Goal: Task Accomplishment & Management: Use online tool/utility

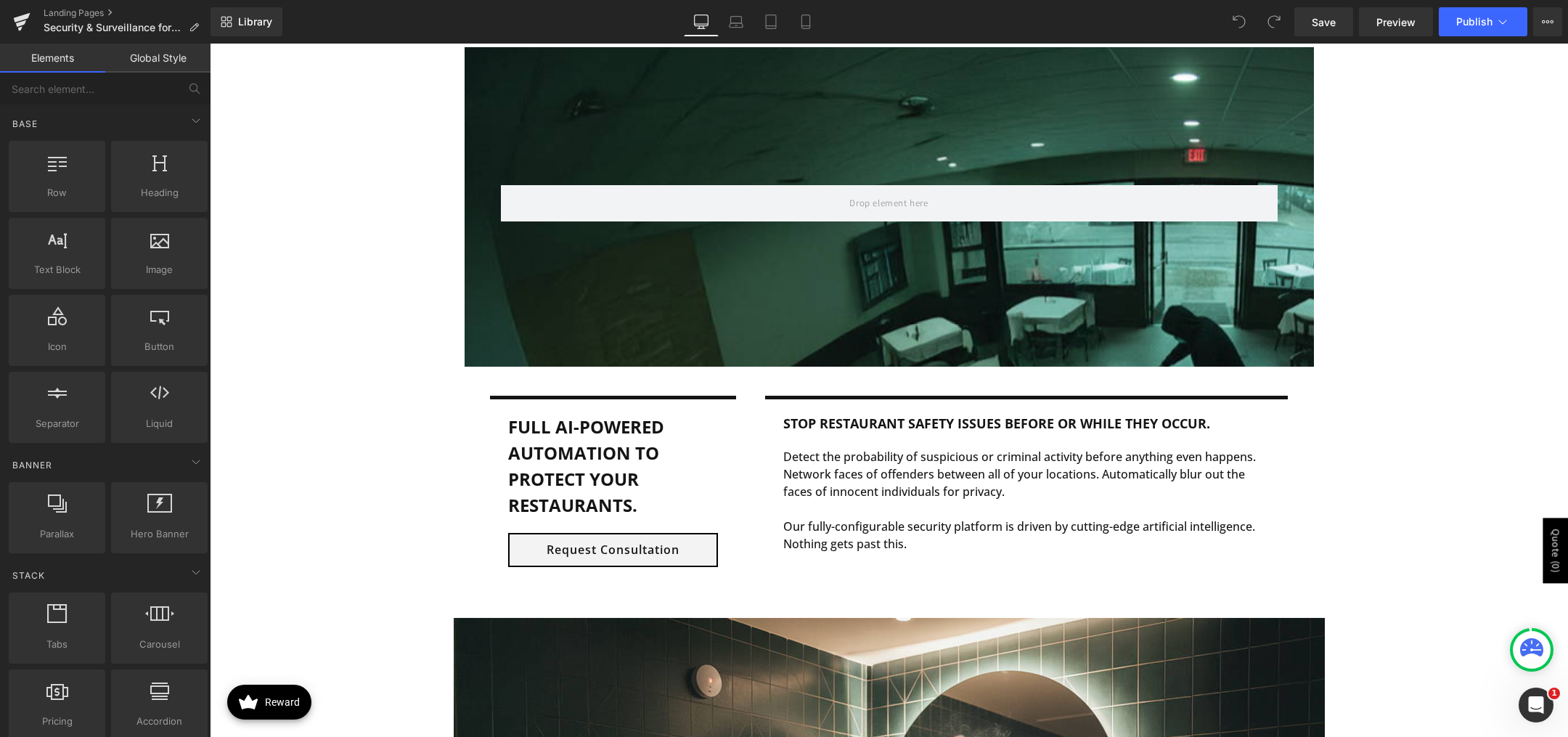
scroll to position [1016, 0]
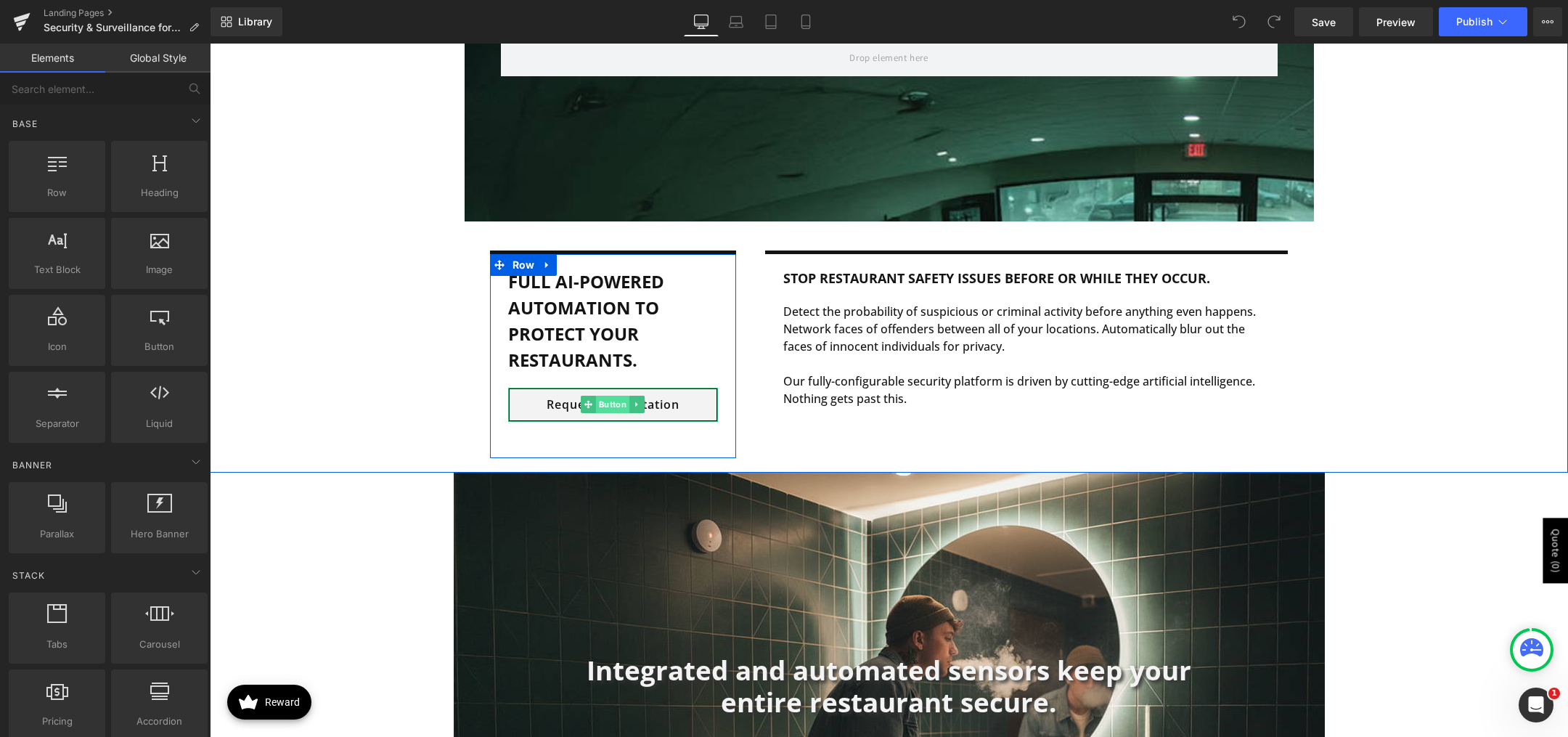
click at [601, 400] on span "Button" at bounding box center [613, 404] width 33 height 17
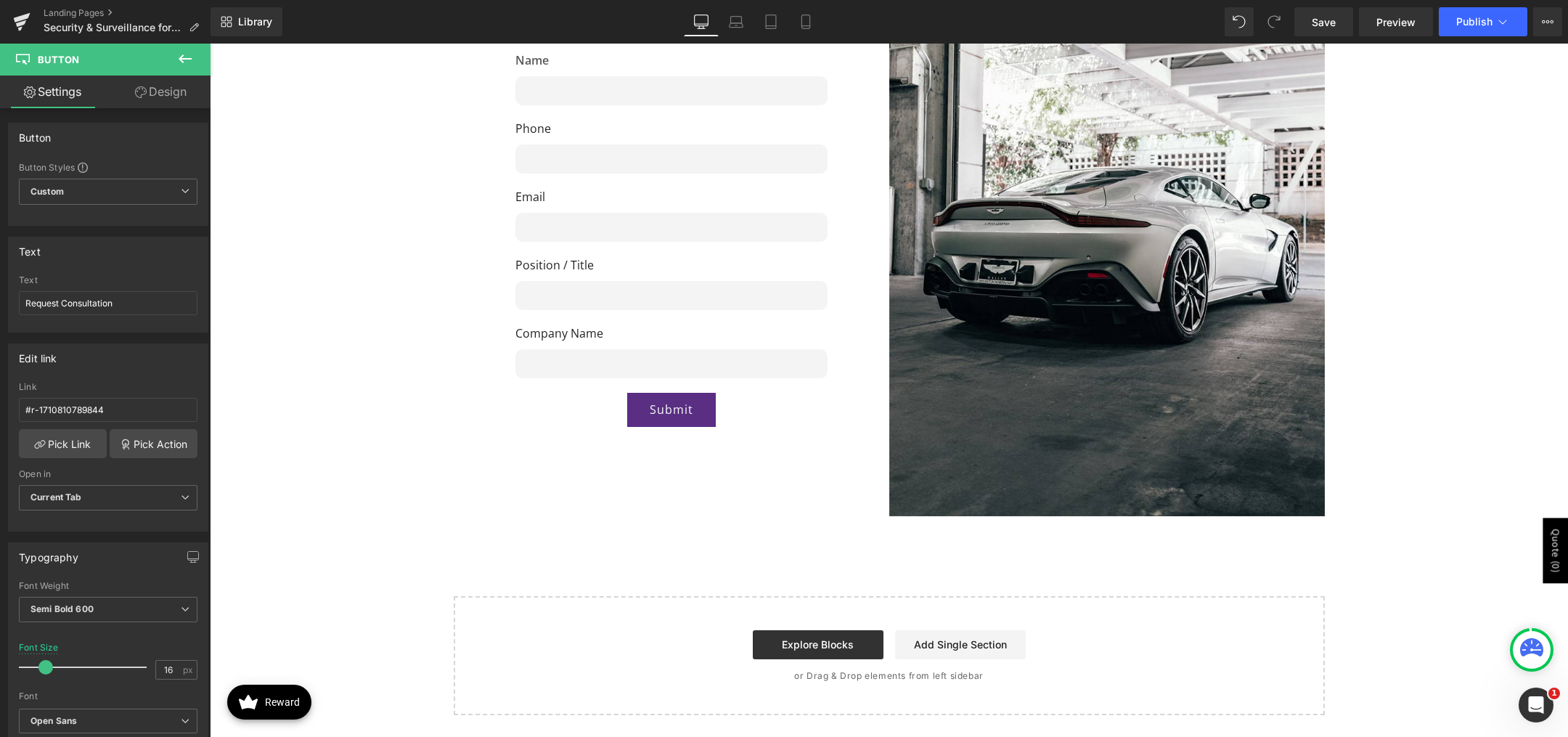
scroll to position [2609, 0]
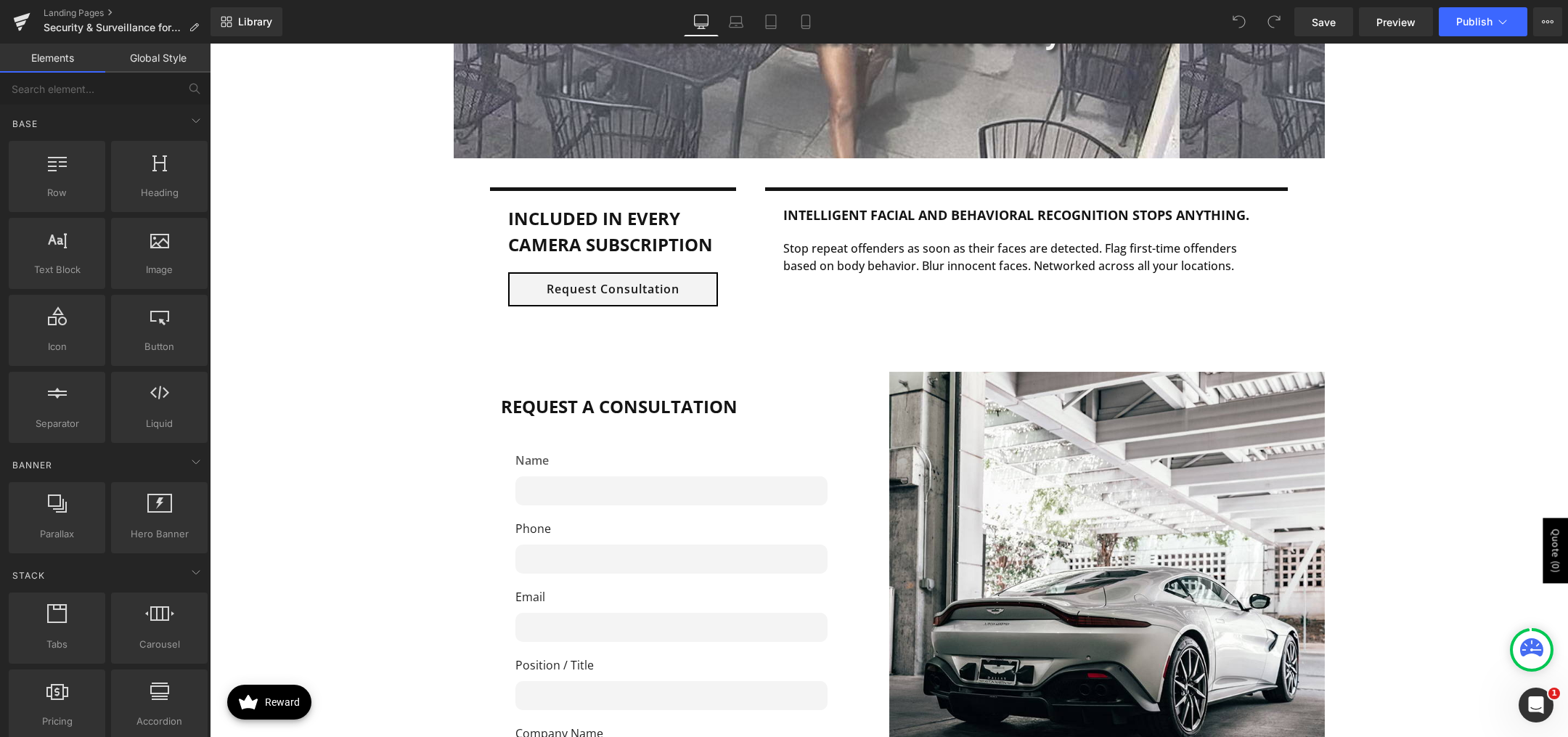
scroll to position [2614, 0]
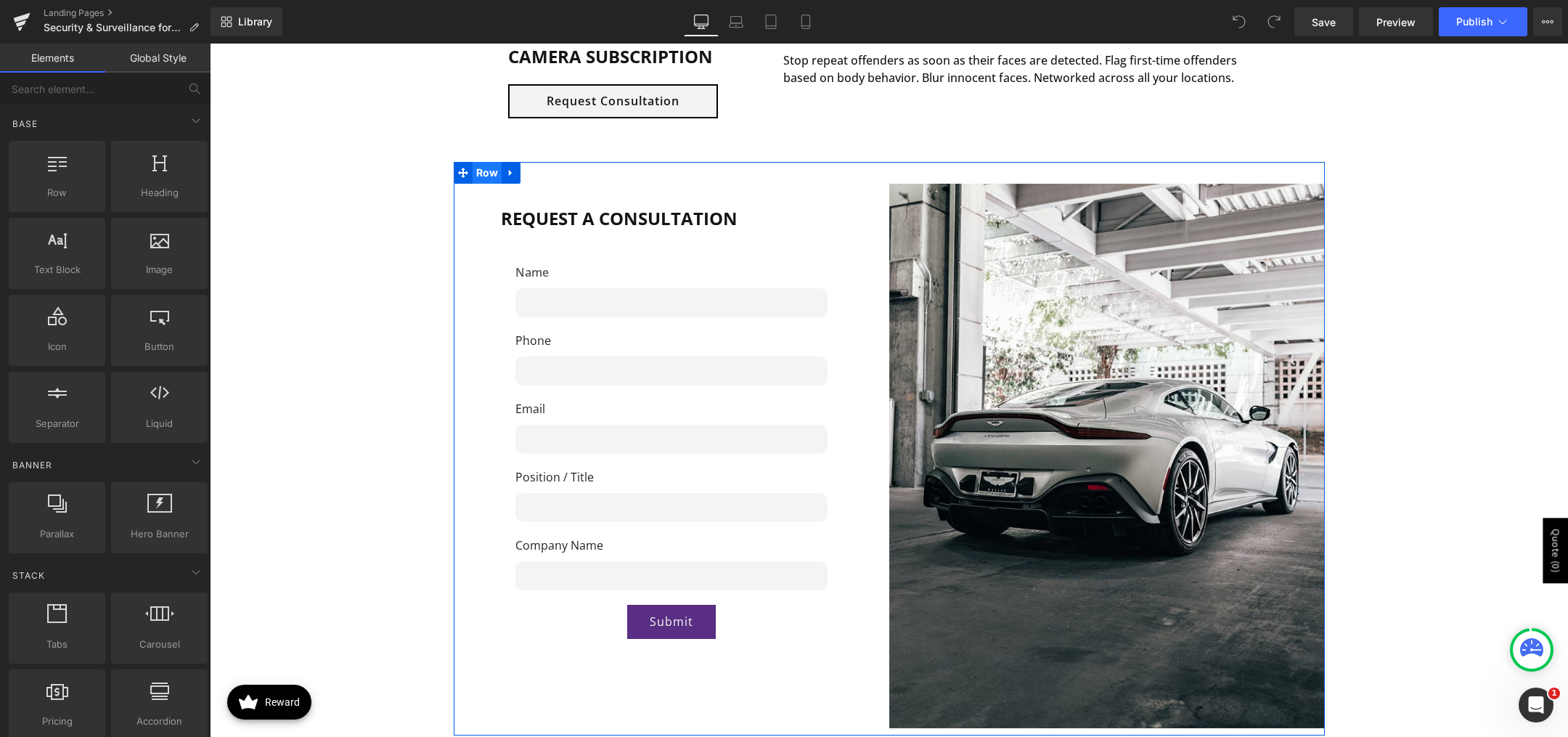
click at [474, 173] on span "Row" at bounding box center [487, 173] width 30 height 22
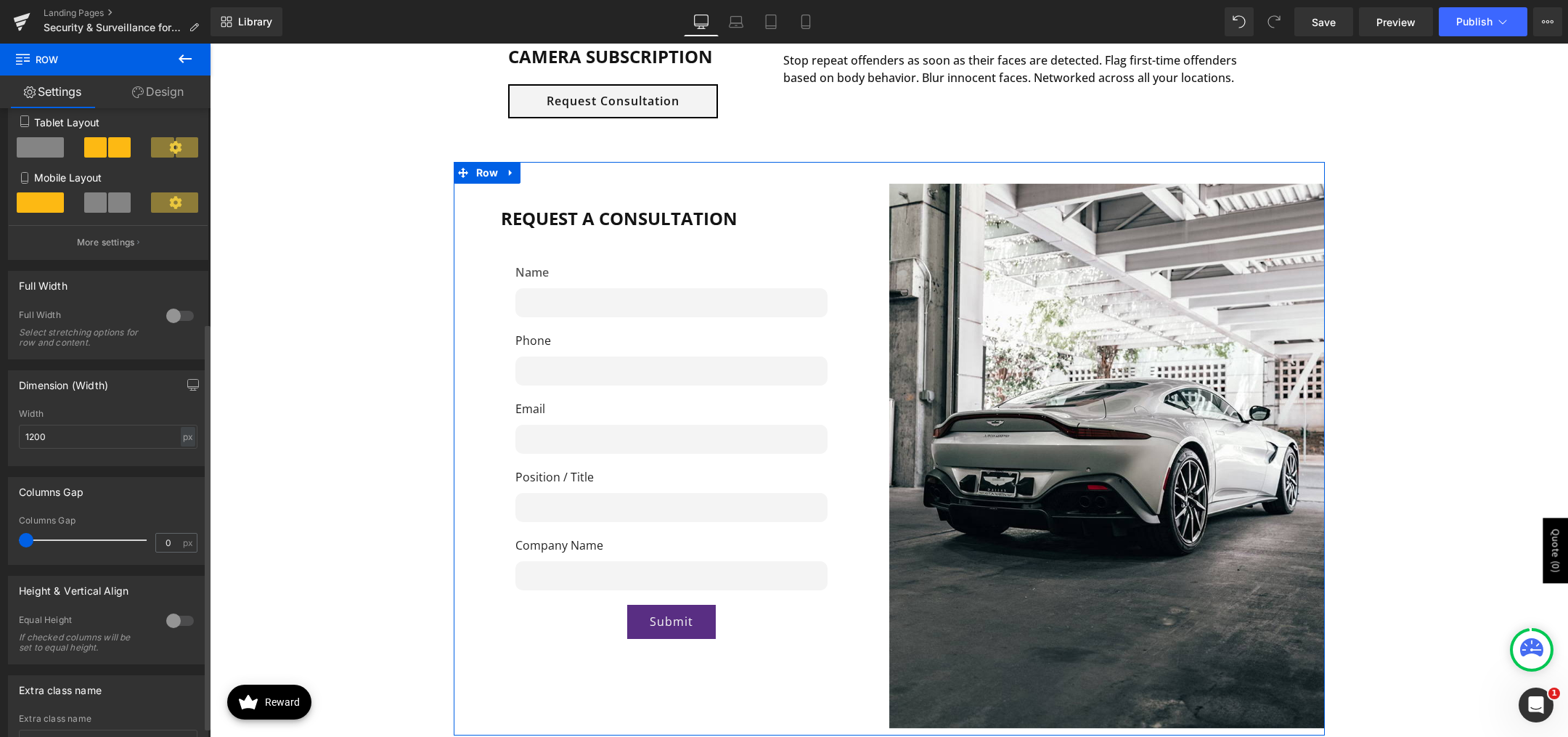
scroll to position [348, 0]
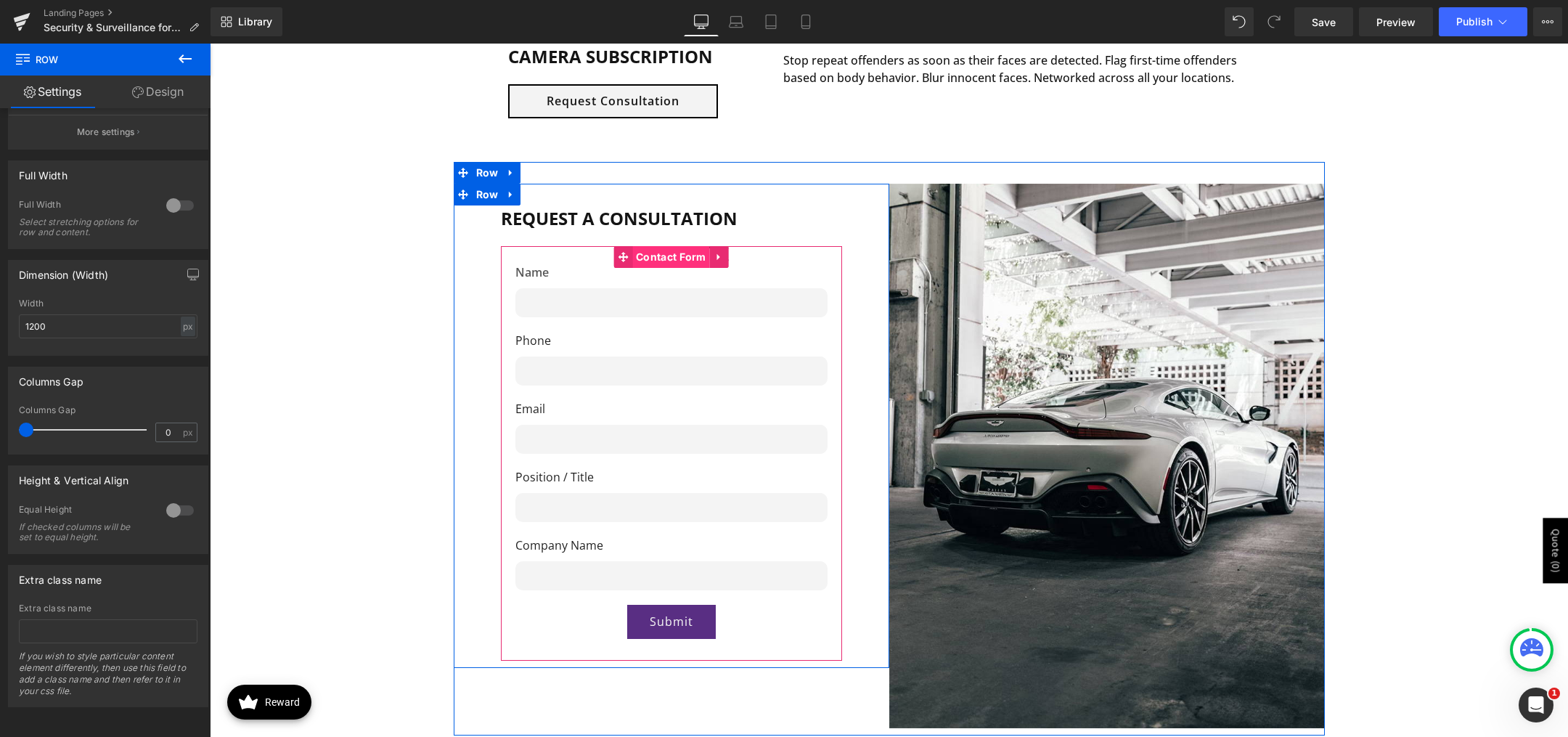
click at [644, 256] on span "Contact Form" at bounding box center [671, 257] width 77 height 22
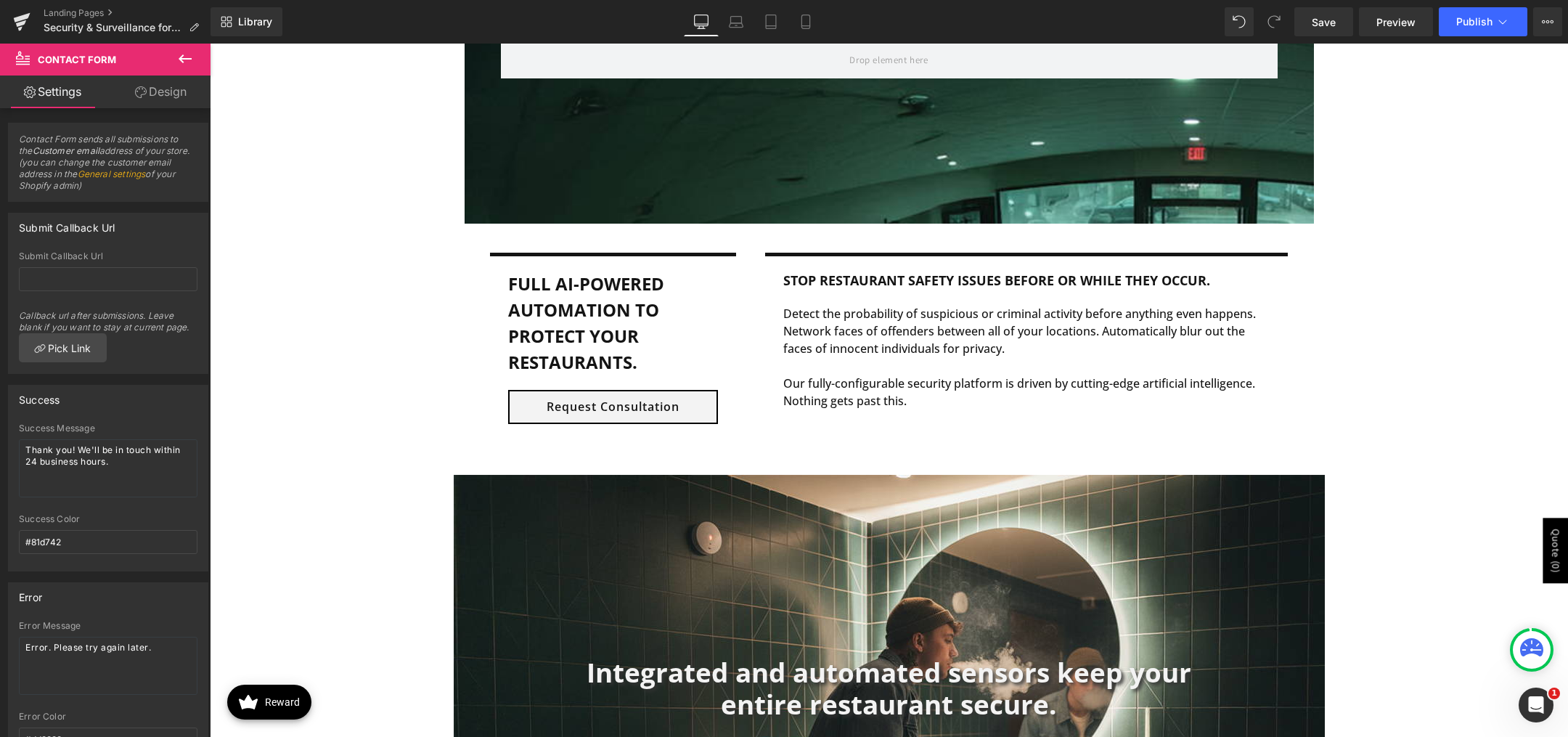
scroll to position [1016, 0]
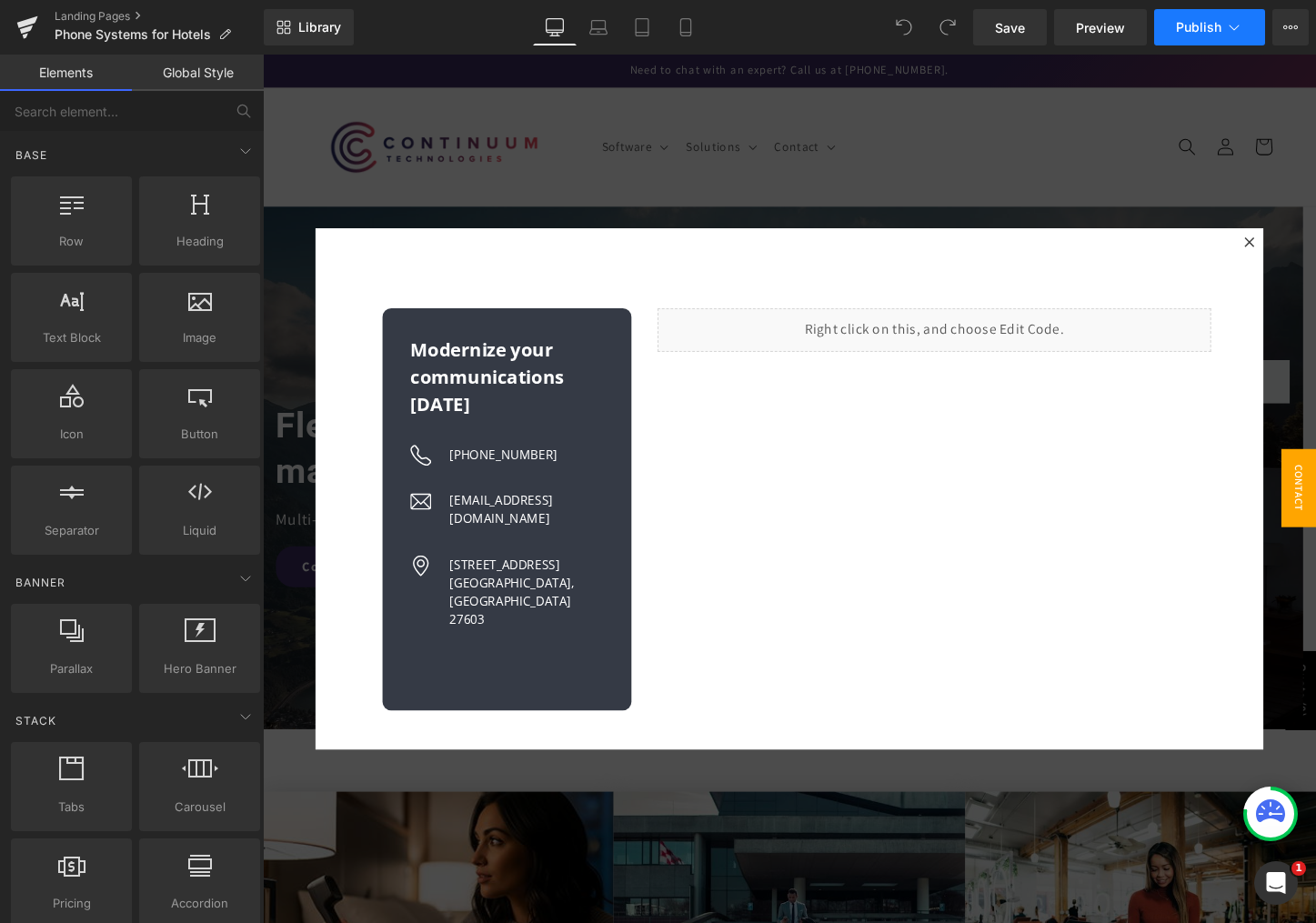
click at [1232, 21] on icon at bounding box center [1233, 26] width 18 height 18
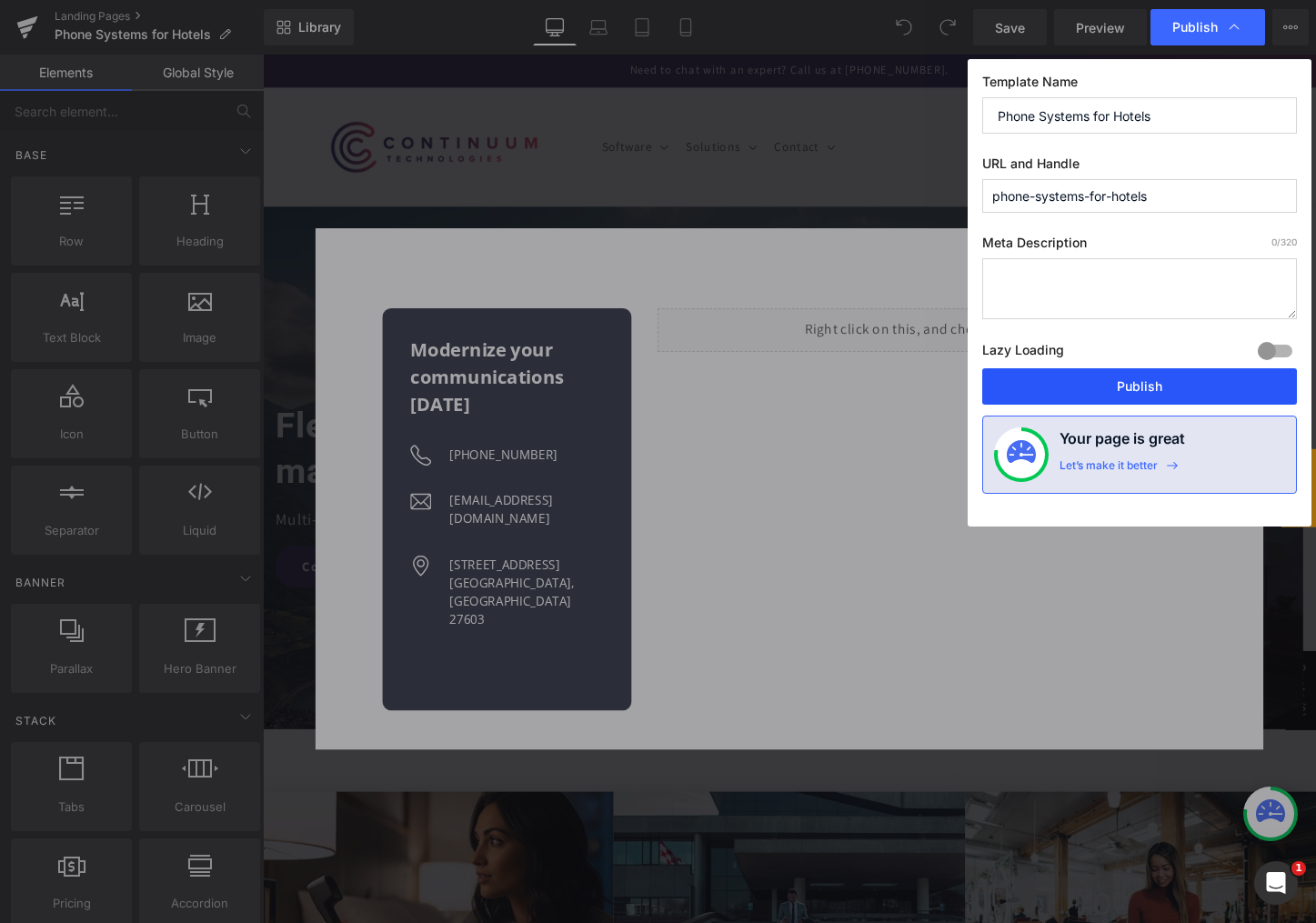
click at [1157, 383] on button "Publish" at bounding box center [1139, 387] width 314 height 37
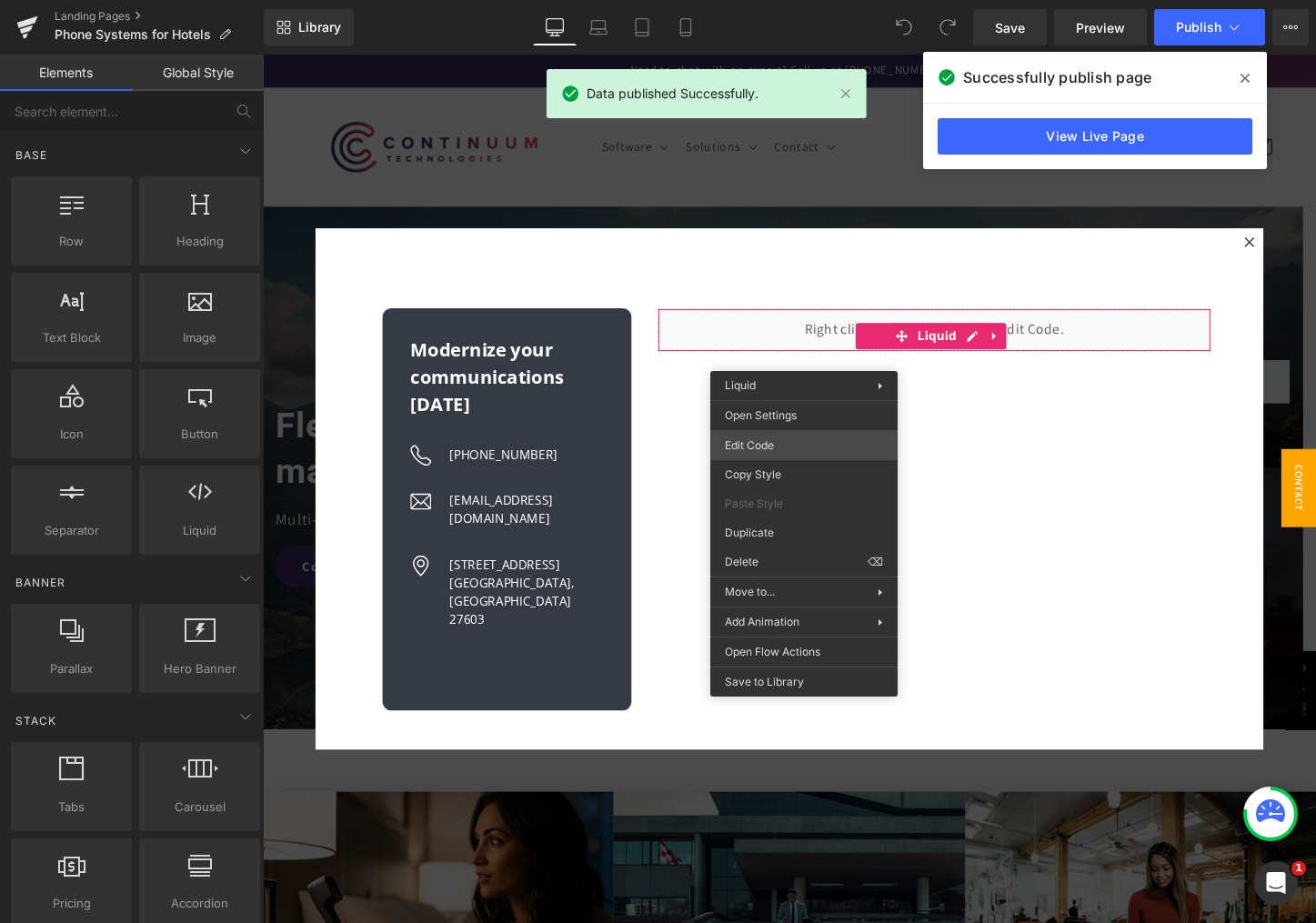
click at [794, 37] on div "You are previewing how the will restyle your page. You can not edit Elements in…" at bounding box center [658, 37] width 1316 height 0
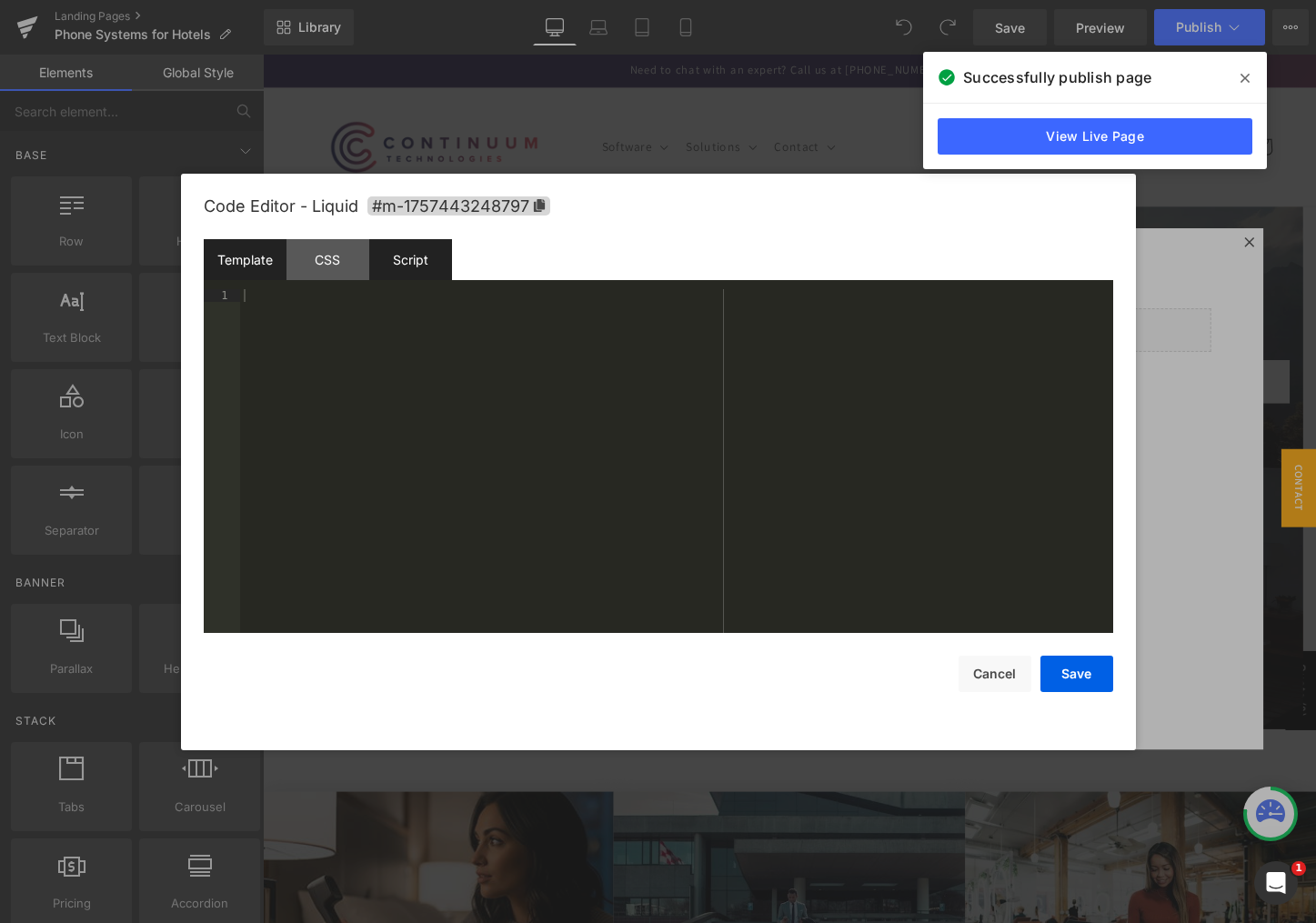
click at [431, 263] on div "Script" at bounding box center [410, 260] width 83 height 41
click at [342, 326] on div "( function ( jQuery ) { // var $module = jQuery('#m-1757443248797').children('.…" at bounding box center [676, 473] width 873 height 369
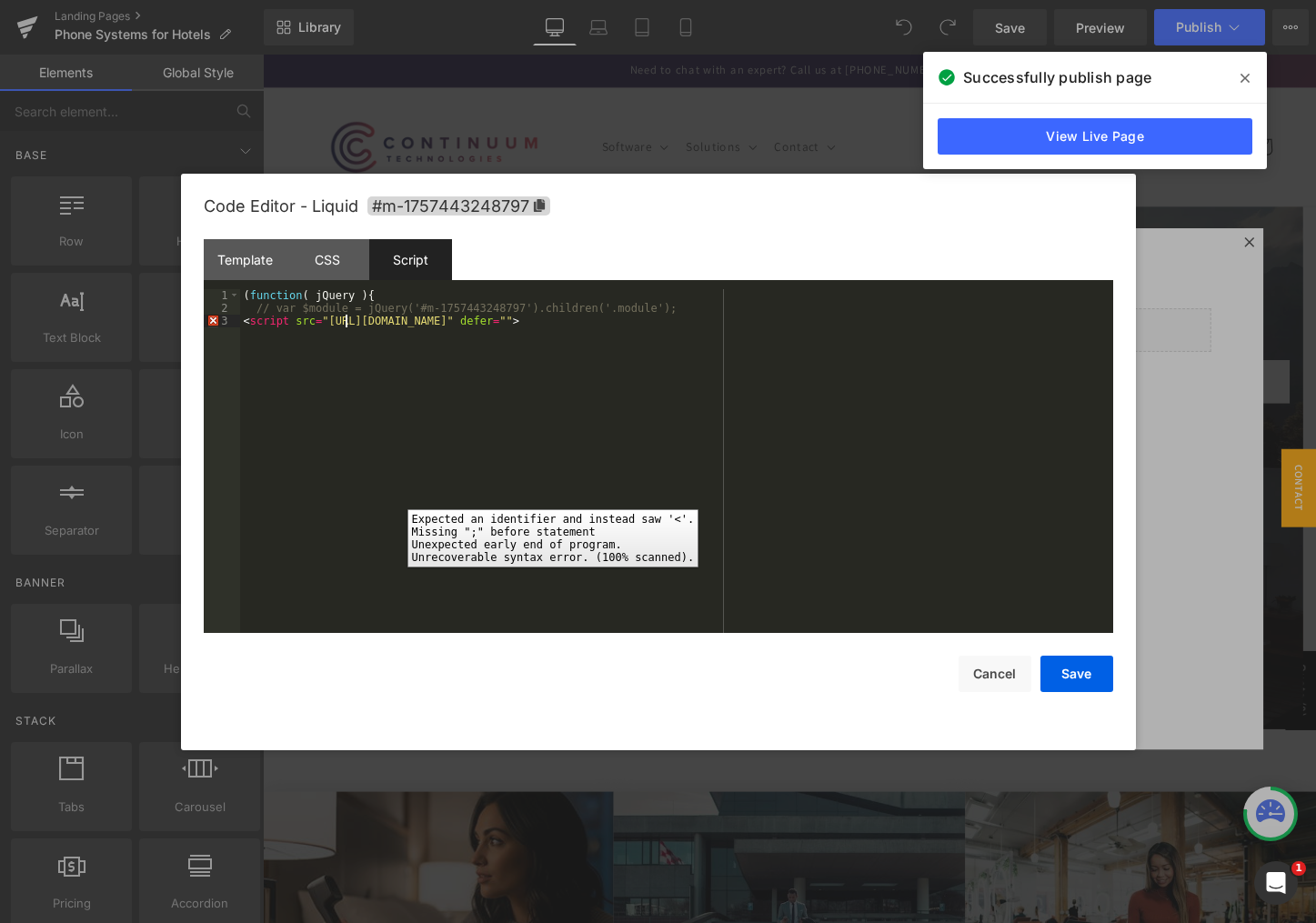
click at [213, 322] on div "3" at bounding box center [222, 321] width 37 height 13
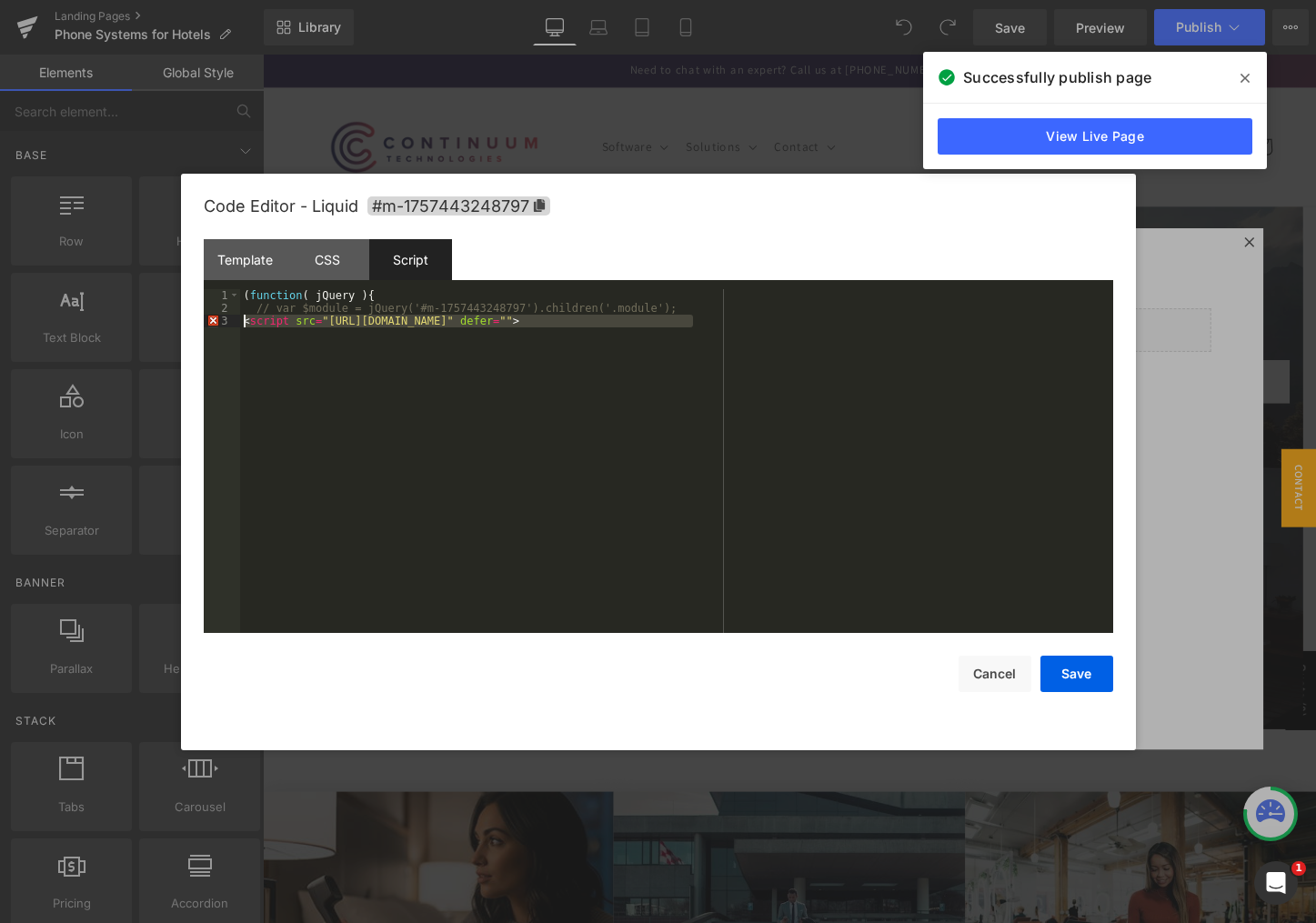
click at [325, 314] on div "( function ( jQuery ) { // var $module = jQuery('#m-1757443248797').children('.…" at bounding box center [676, 460] width 873 height 343
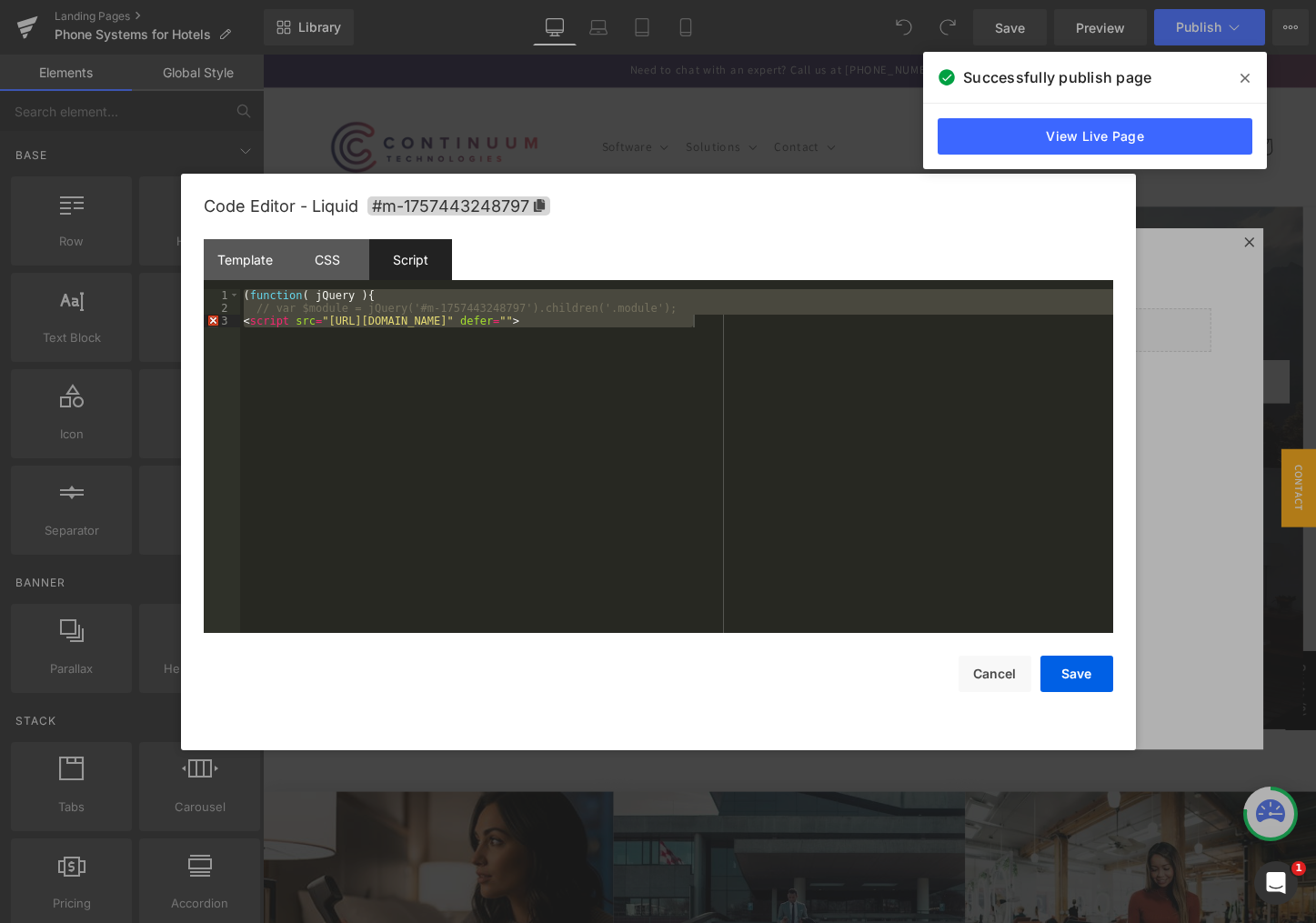
click at [467, 391] on div "( function ( jQuery ) { // var $module = jQuery('#m-1757443248797').children('.…" at bounding box center [676, 460] width 873 height 343
click at [442, 368] on div "( function ( jQuery ) { // var $module = jQuery('#m-1757443248797').children('.…" at bounding box center [676, 460] width 873 height 343
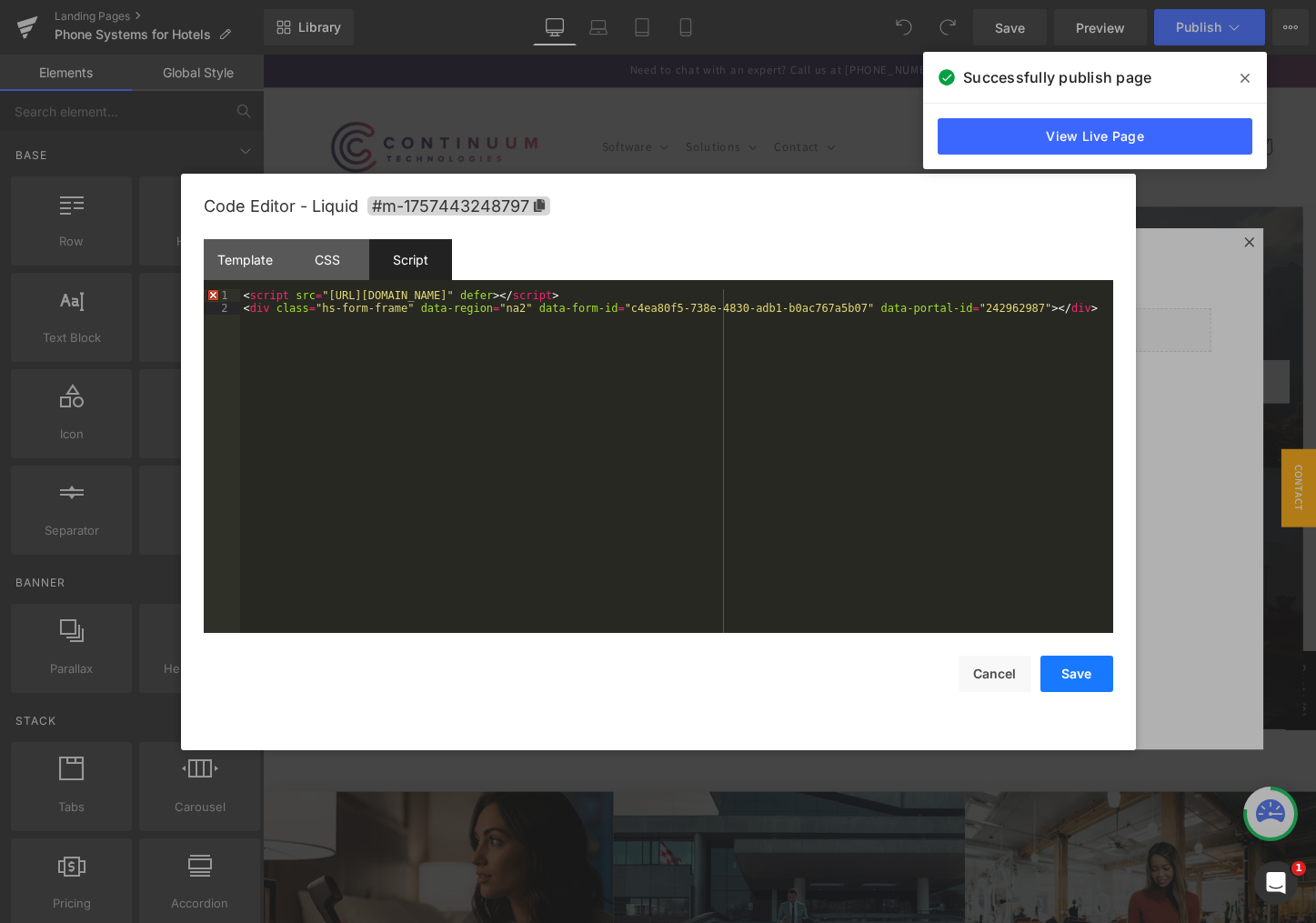
click at [1067, 670] on button "Save" at bounding box center [1076, 674] width 72 height 37
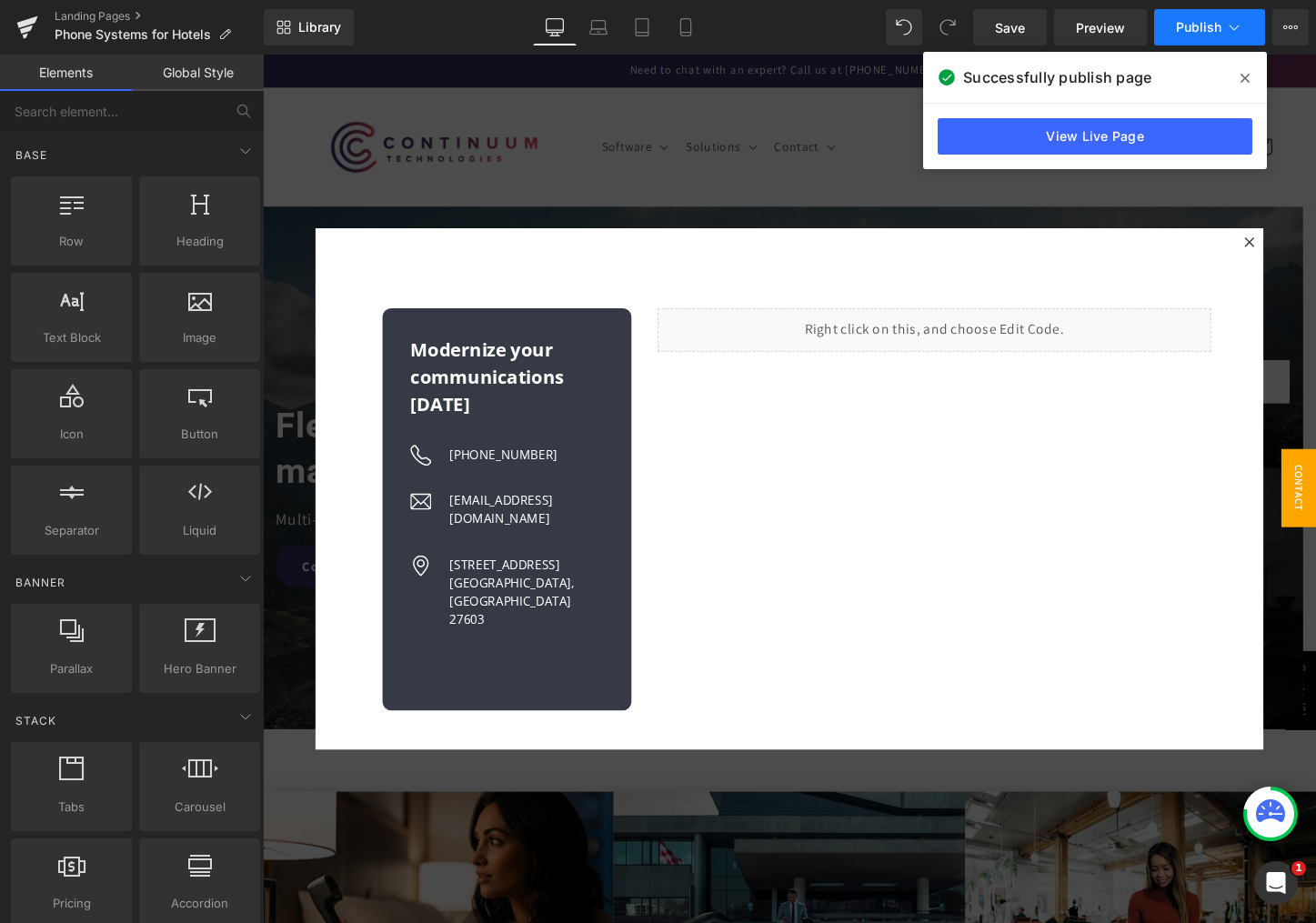
click at [1189, 32] on span "Publish" at bounding box center [1198, 26] width 45 height 14
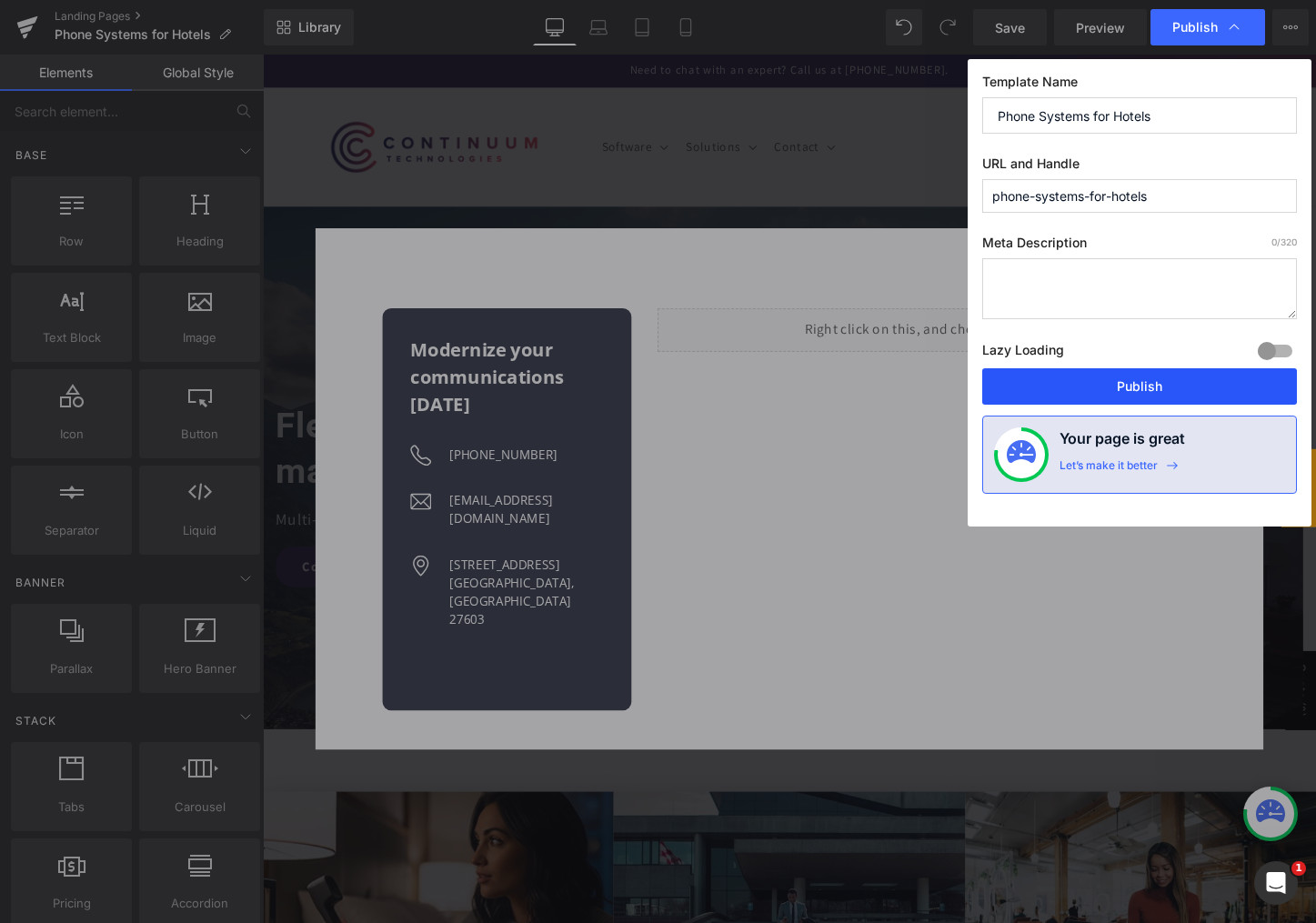
click at [1105, 390] on button "Publish" at bounding box center [1139, 387] width 314 height 37
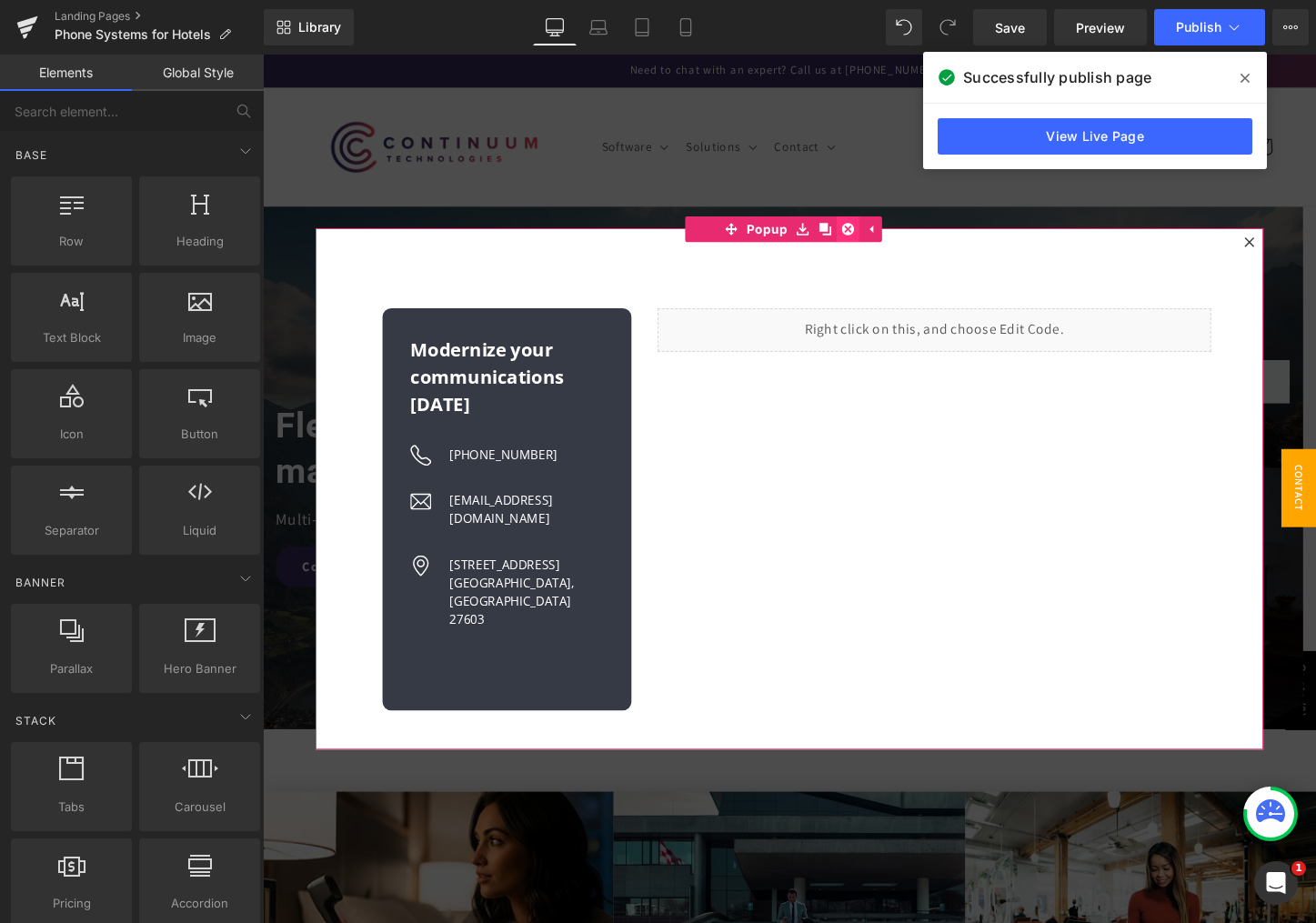
click at [874, 233] on icon at bounding box center [875, 238] width 13 height 13
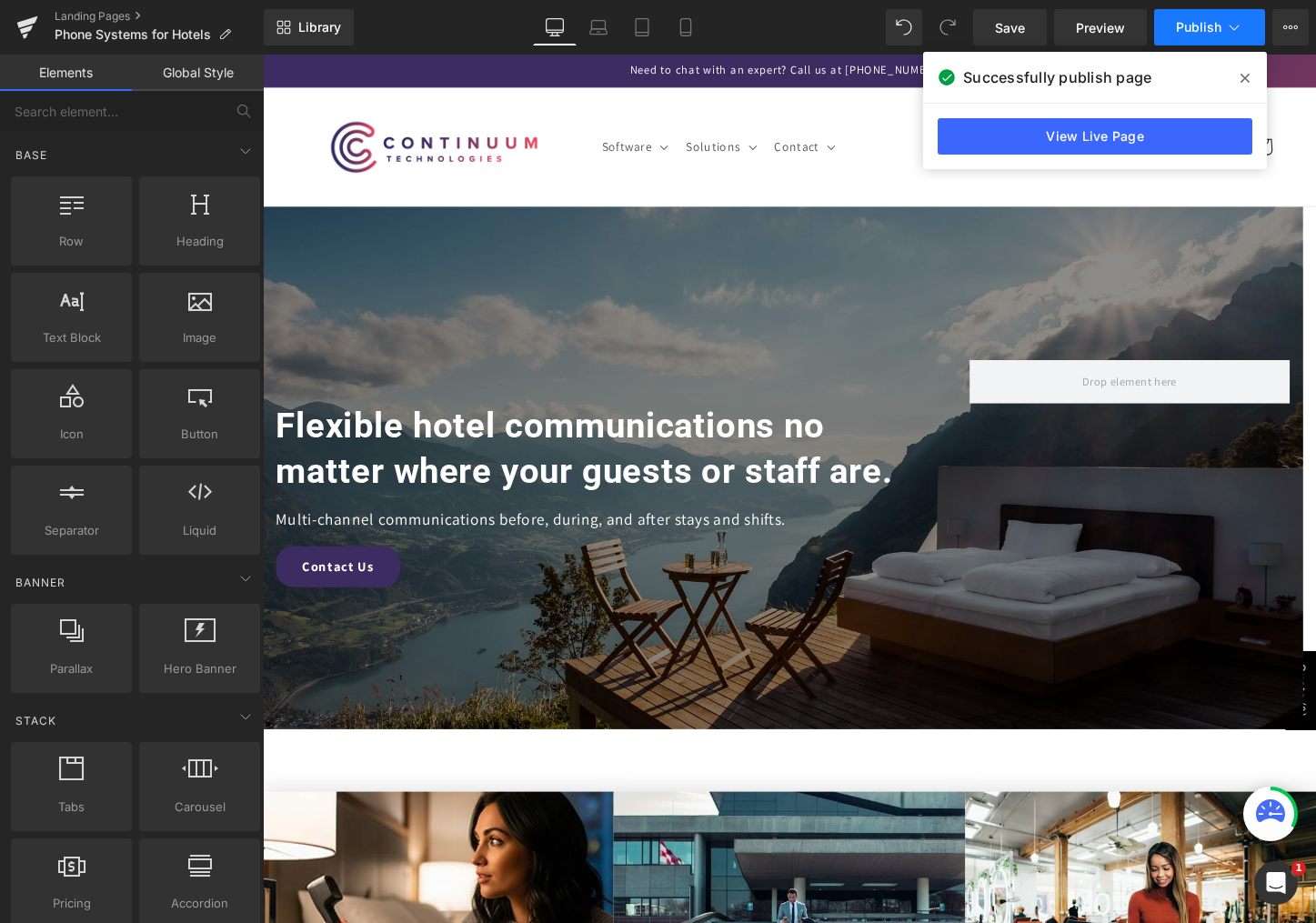
click at [1188, 27] on span "Publish" at bounding box center [1198, 26] width 45 height 14
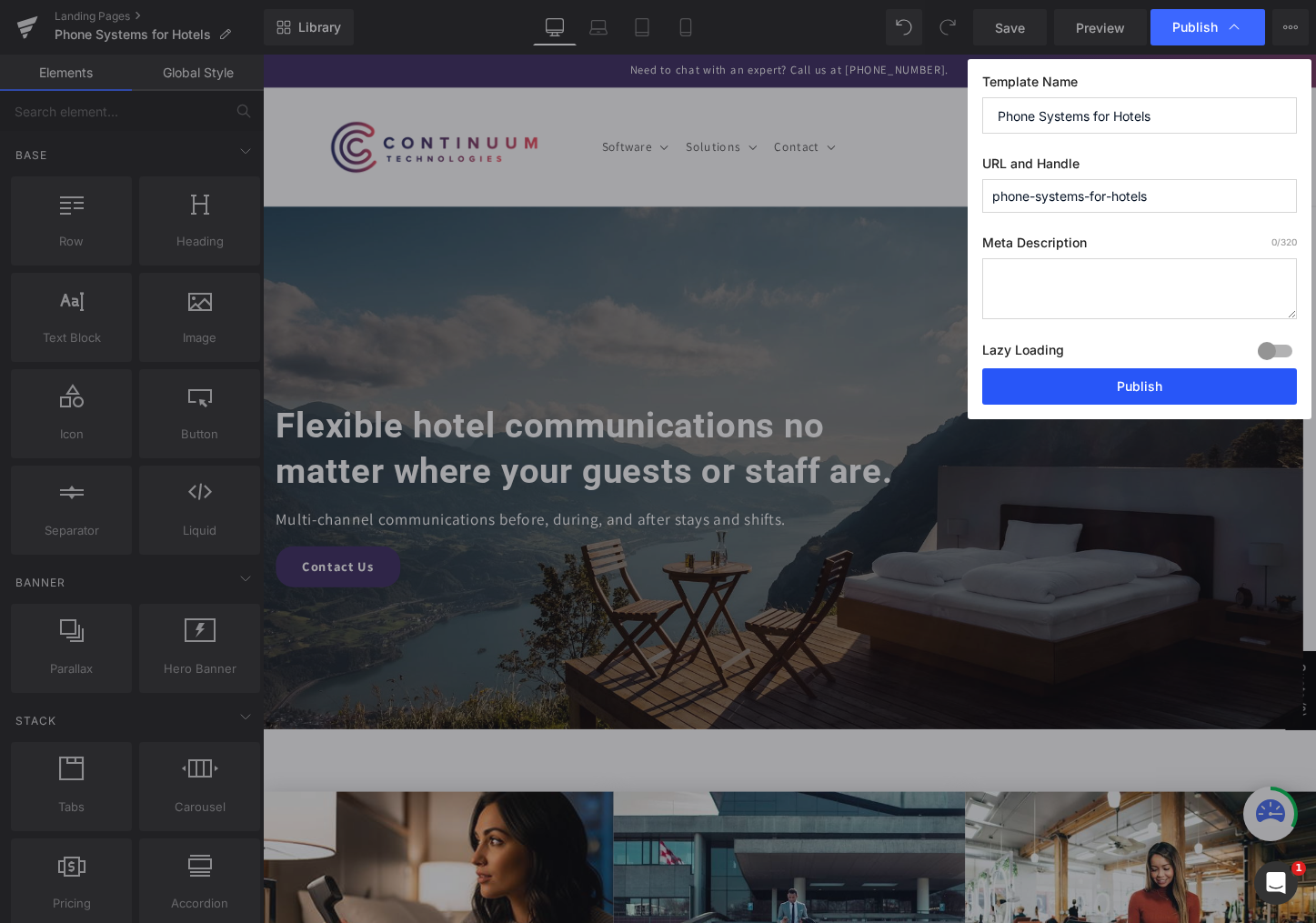
click at [1135, 387] on button "Publish" at bounding box center [1139, 387] width 314 height 37
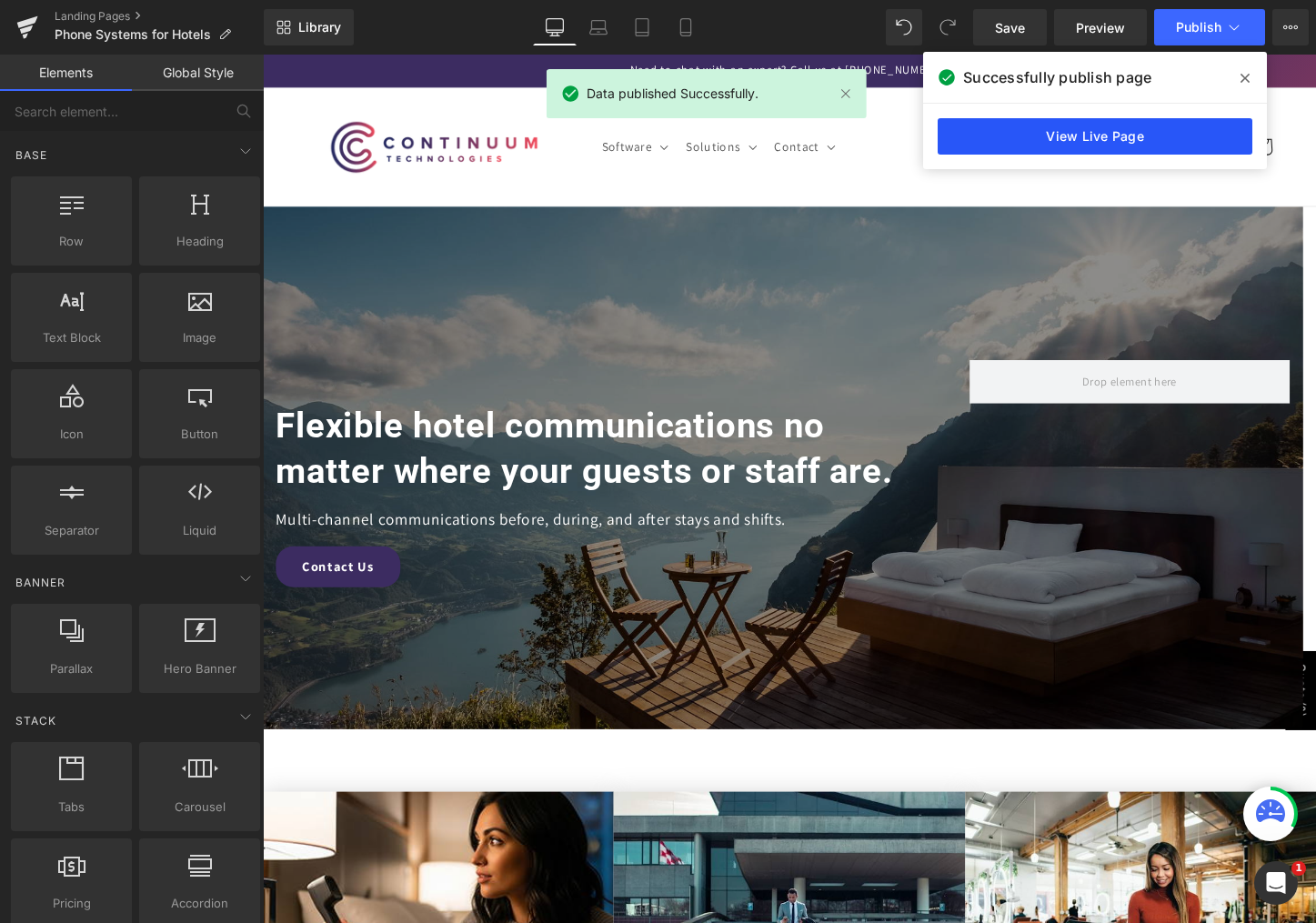
click at [1070, 142] on link "View Live Page" at bounding box center [1095, 136] width 314 height 37
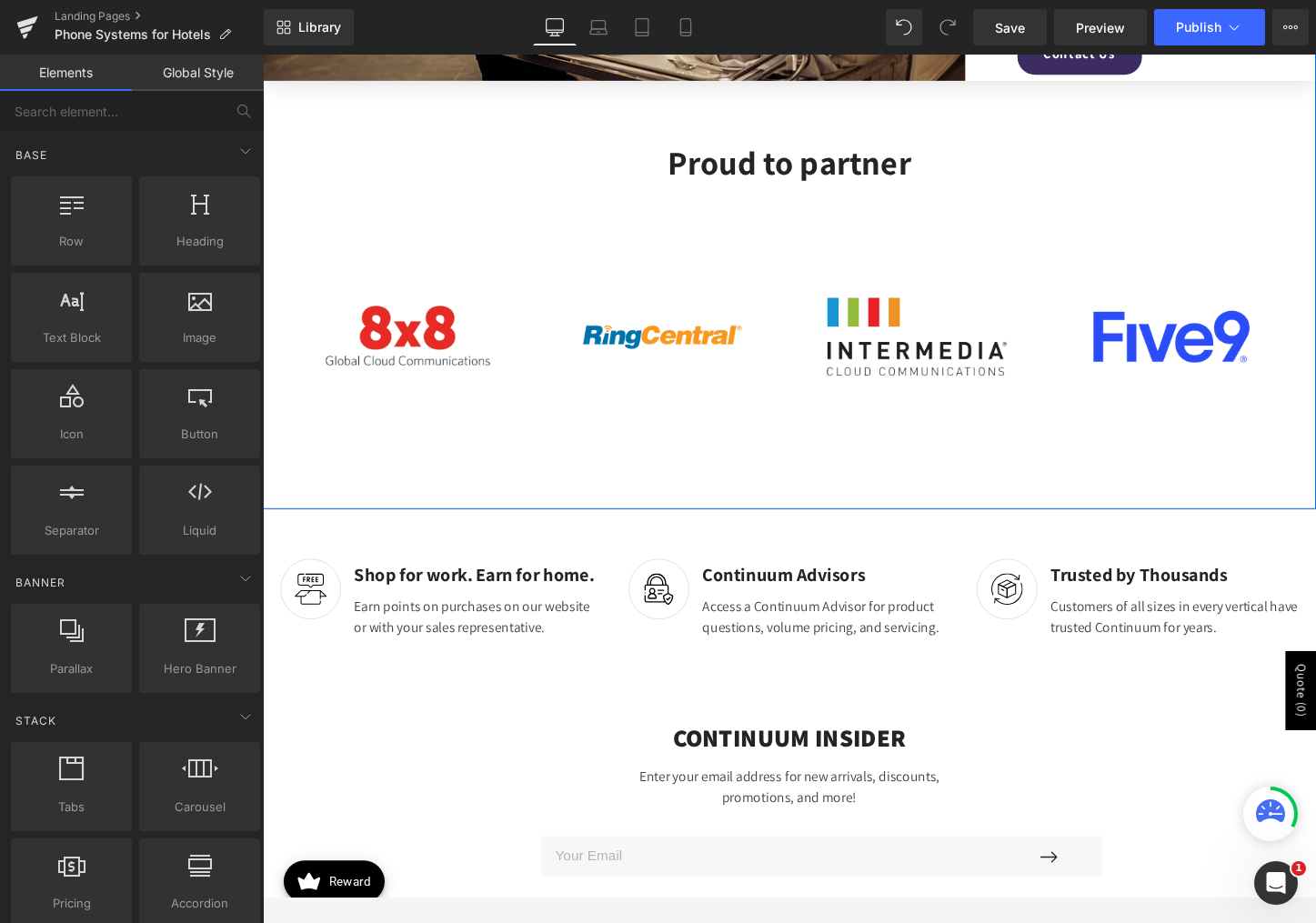
scroll to position [3248, 0]
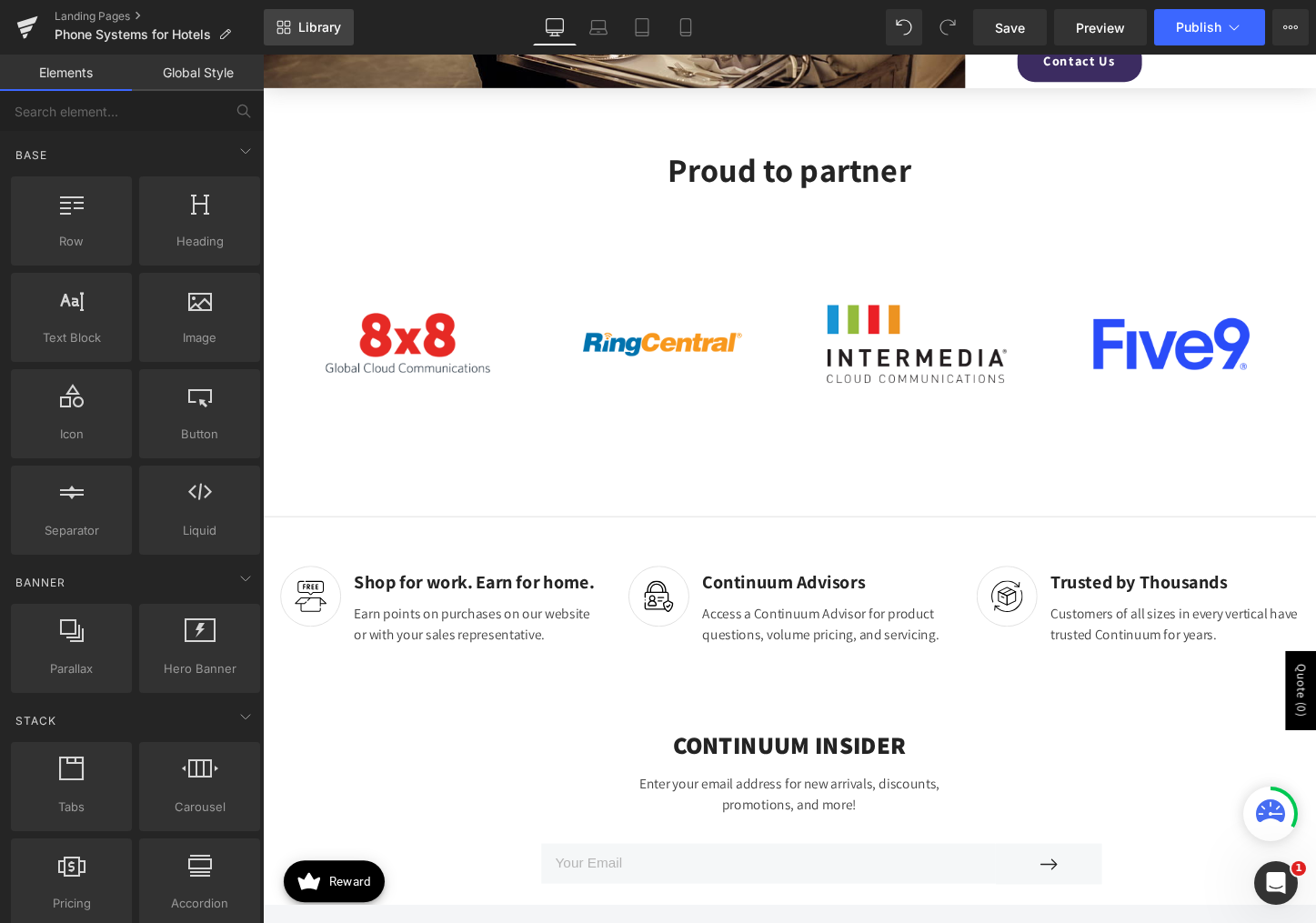
click at [272, 31] on link "Library" at bounding box center [309, 27] width 90 height 37
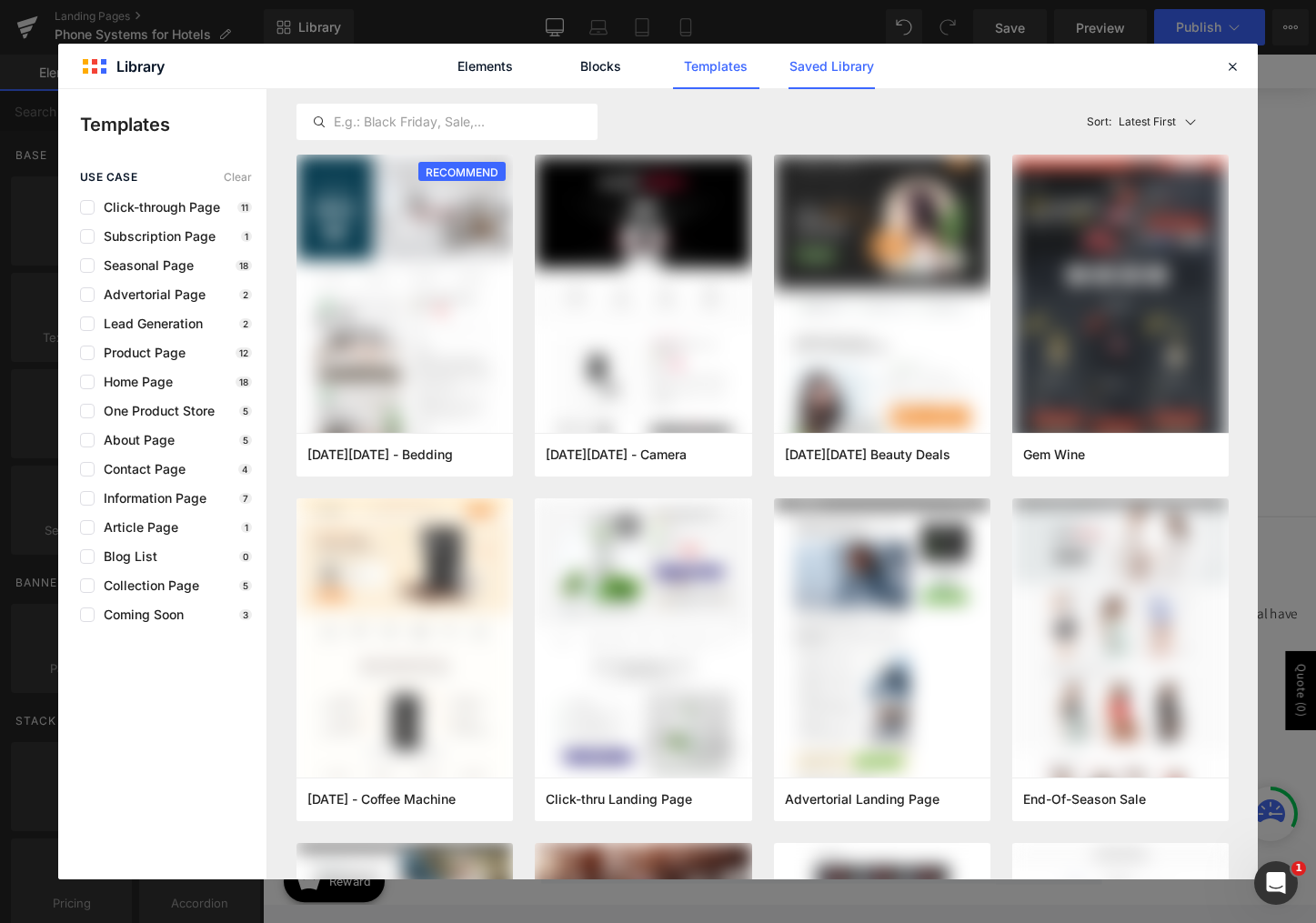
click at [824, 72] on link "Saved Library" at bounding box center [832, 66] width 87 height 45
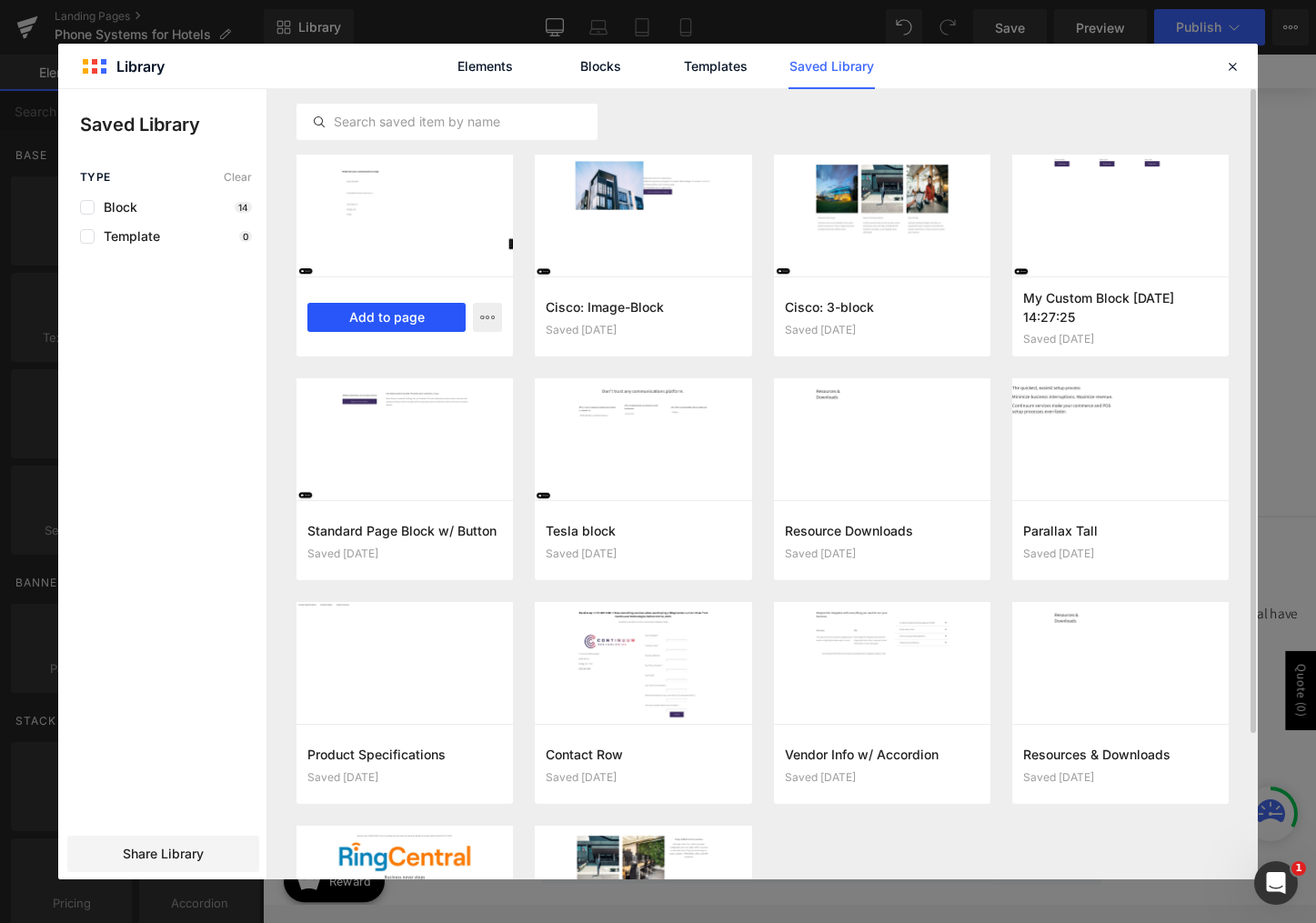
click at [413, 317] on button "Add to page" at bounding box center [387, 317] width 158 height 29
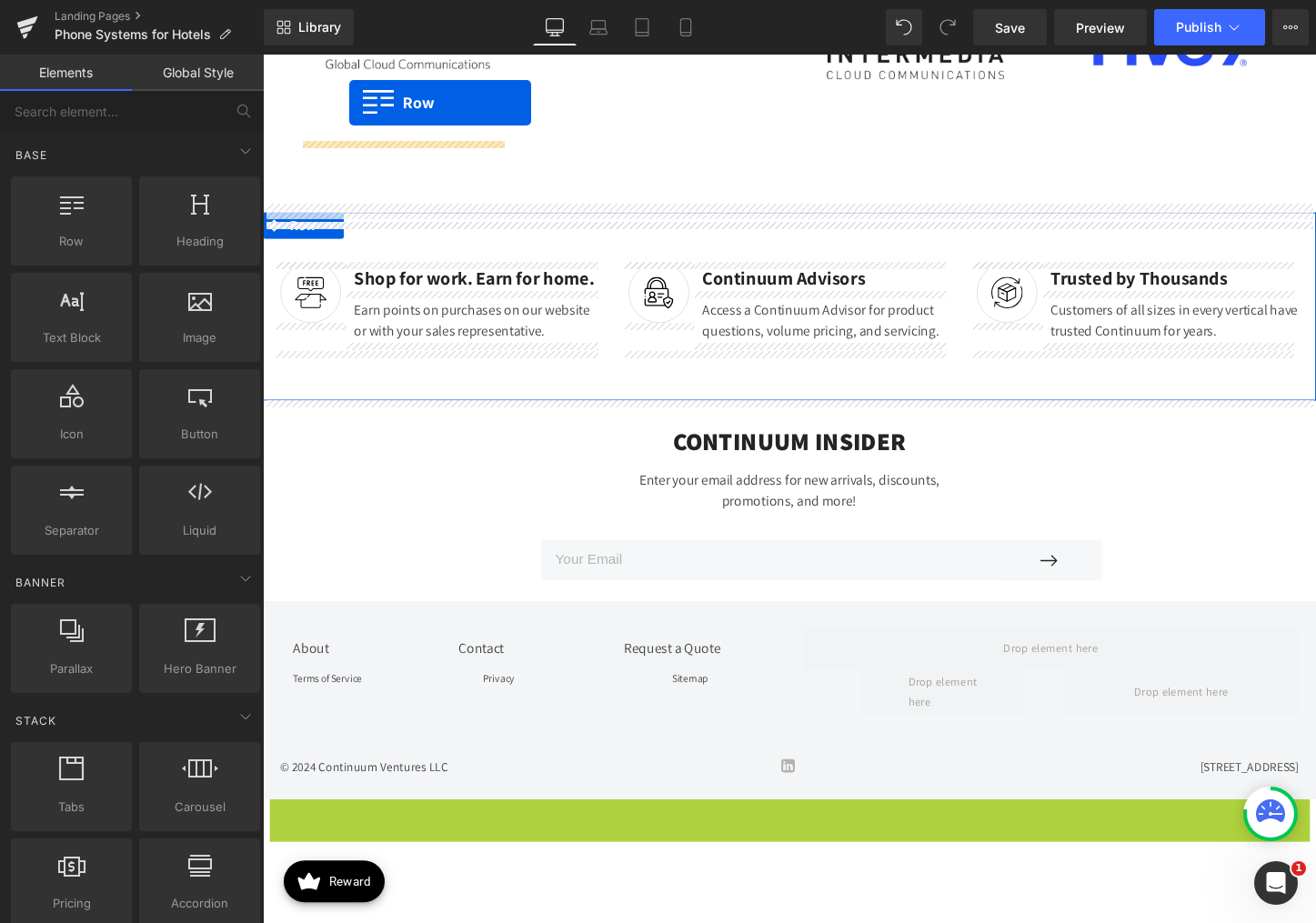
scroll to position [3548, 0]
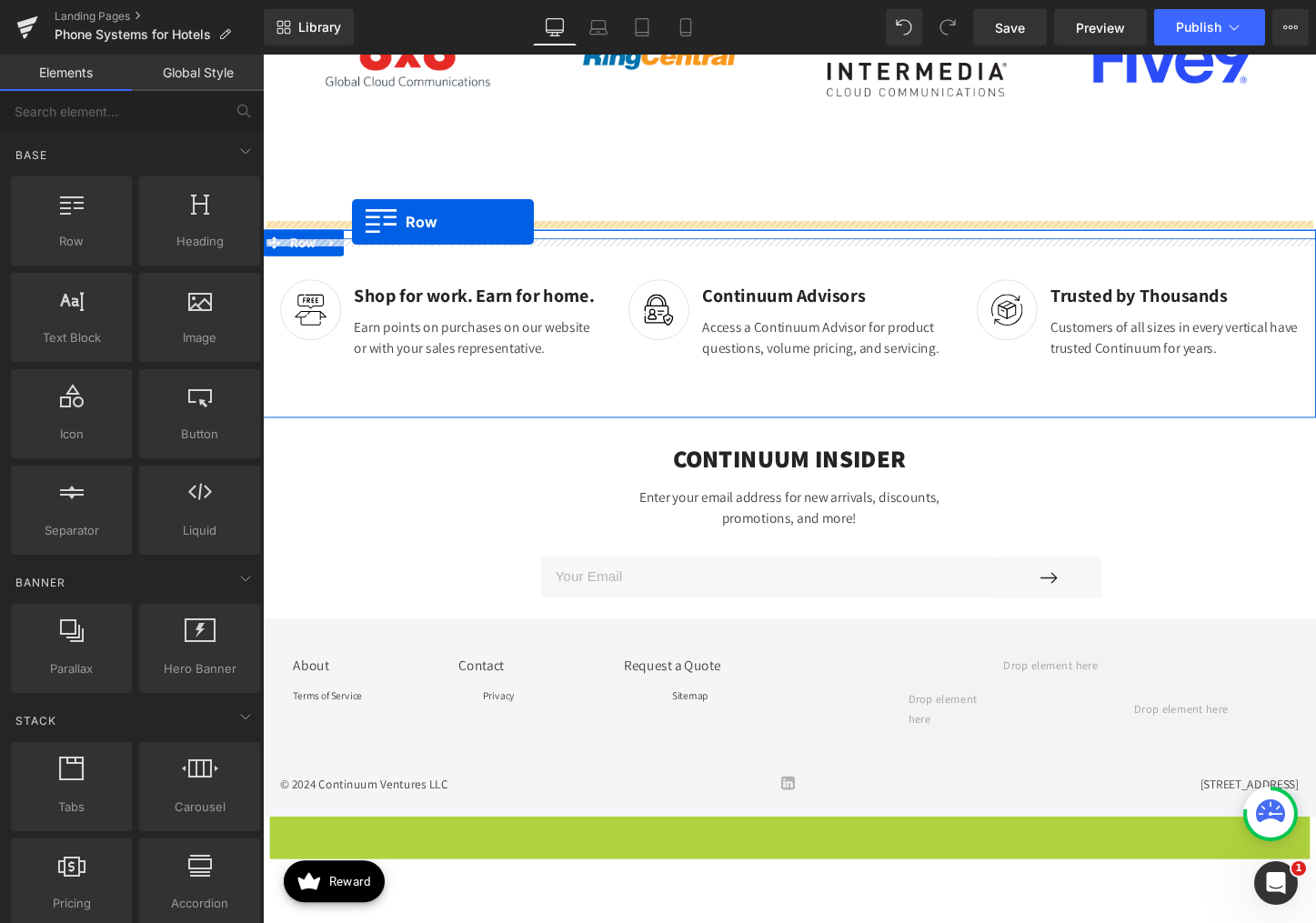
drag, startPoint x: 271, startPoint y: 617, endPoint x: 356, endPoint y: 230, distance: 396.2
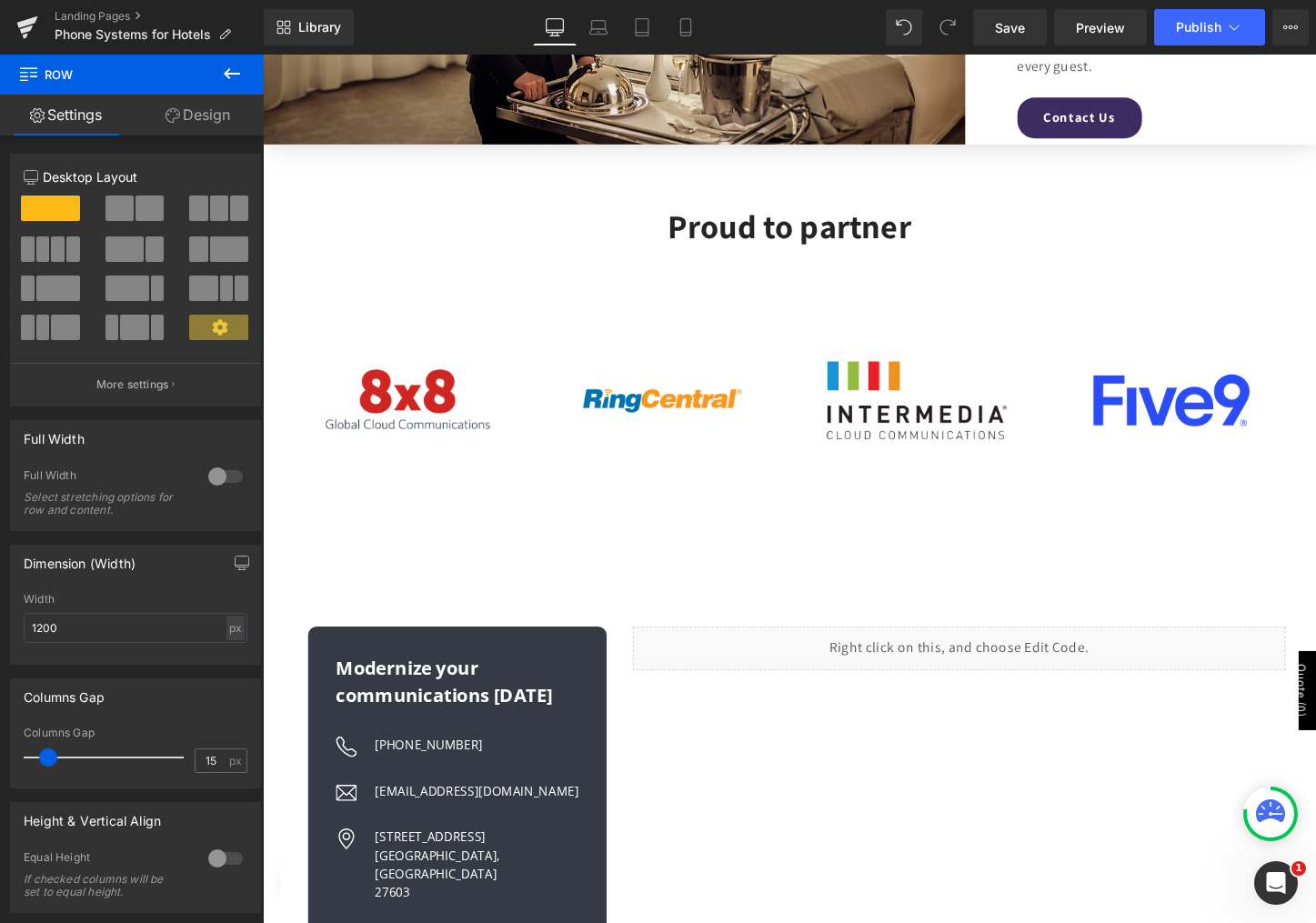
scroll to position [3094, 0]
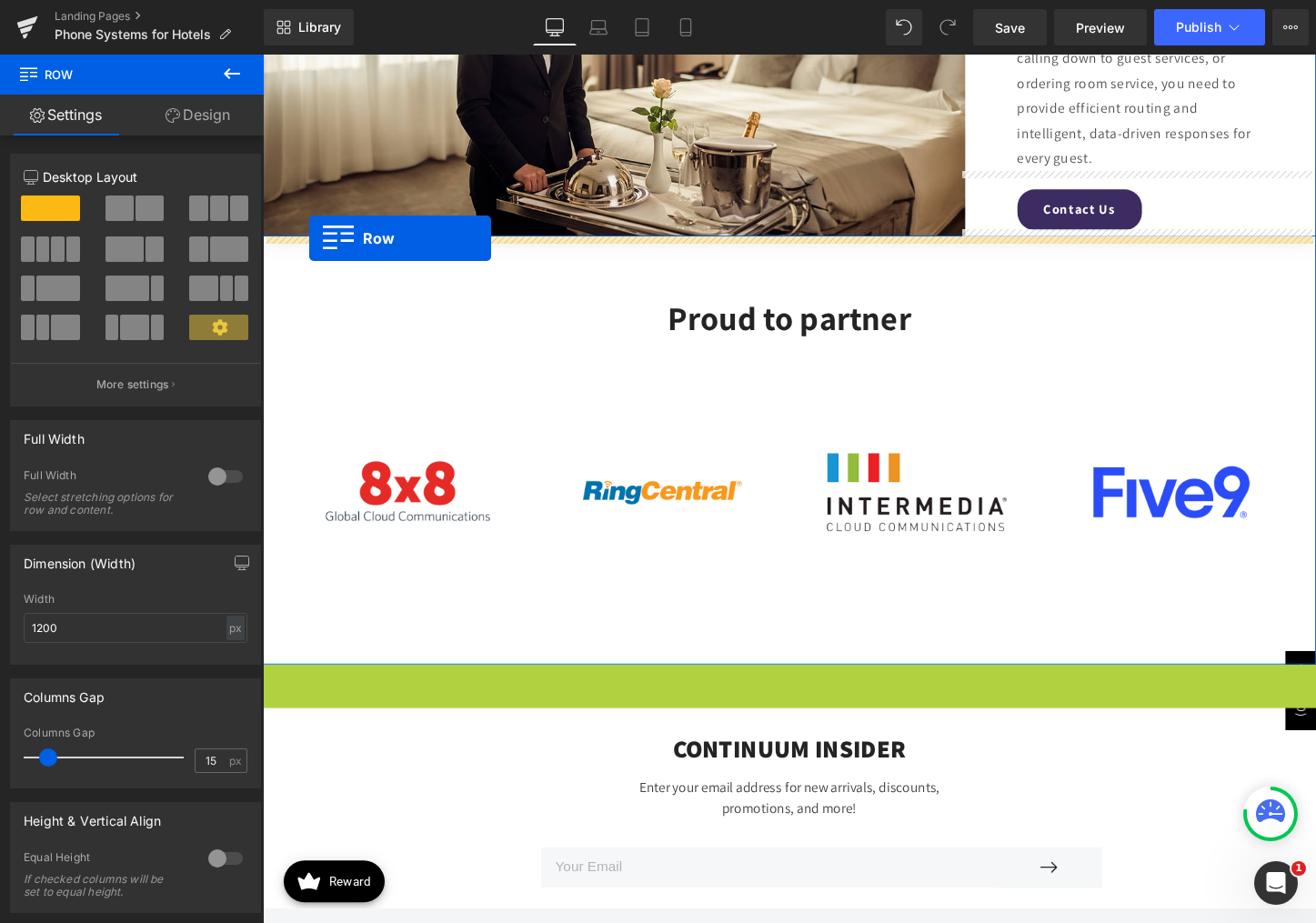
drag, startPoint x: 272, startPoint y: 713, endPoint x: 311, endPoint y: 247, distance: 467.6
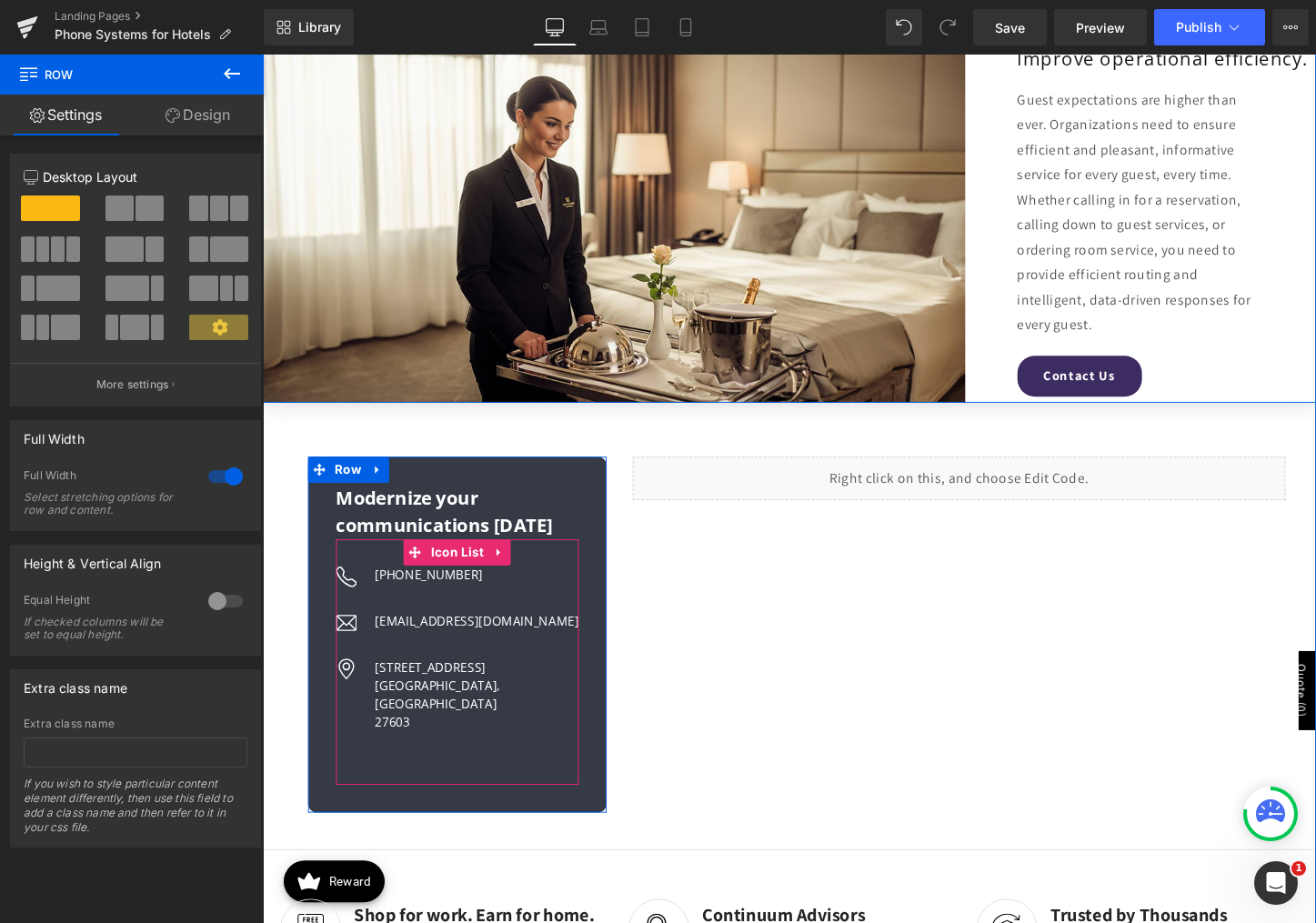
scroll to position [2912, 0]
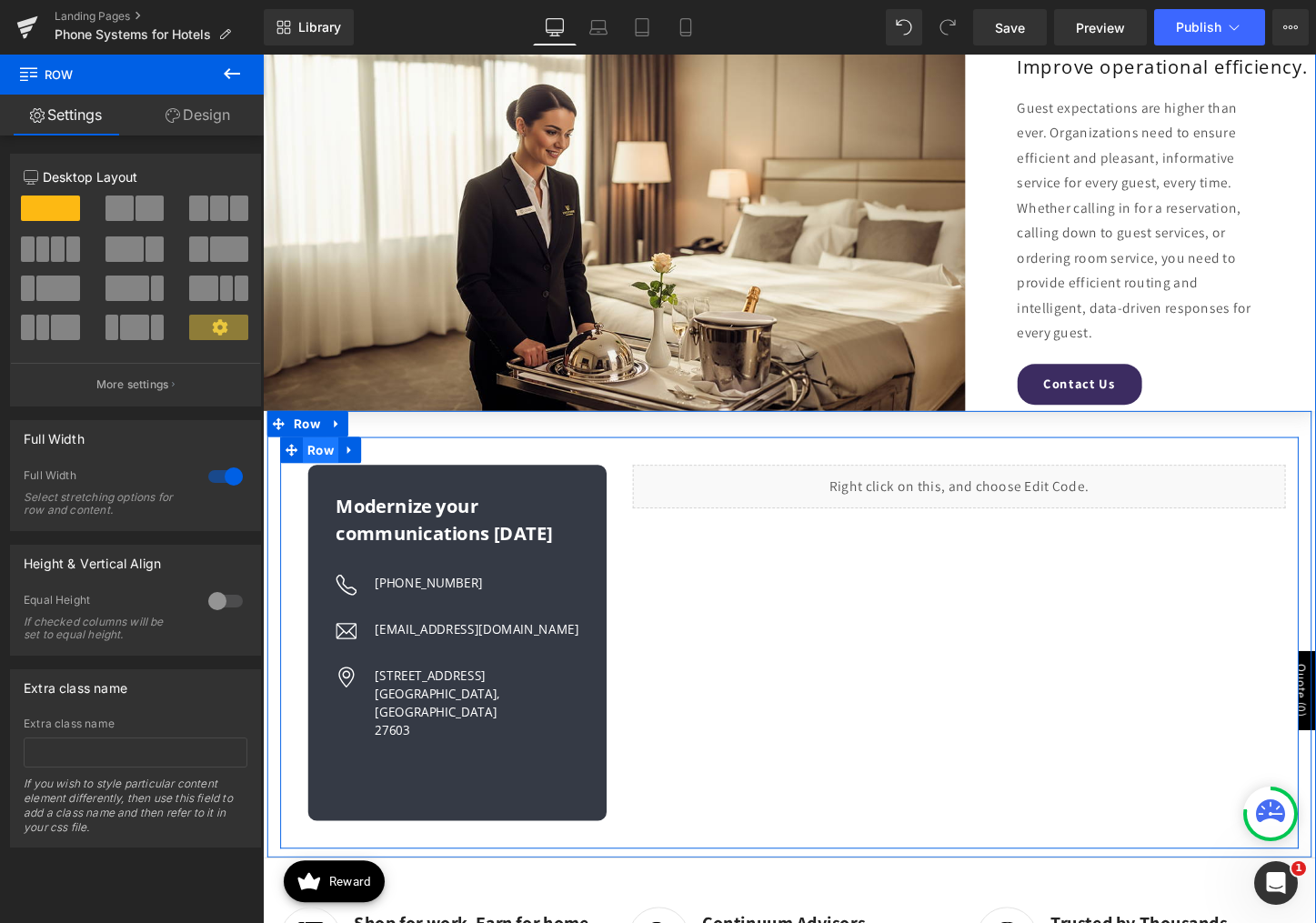
click at [310, 467] on span "Row" at bounding box center [324, 467] width 38 height 27
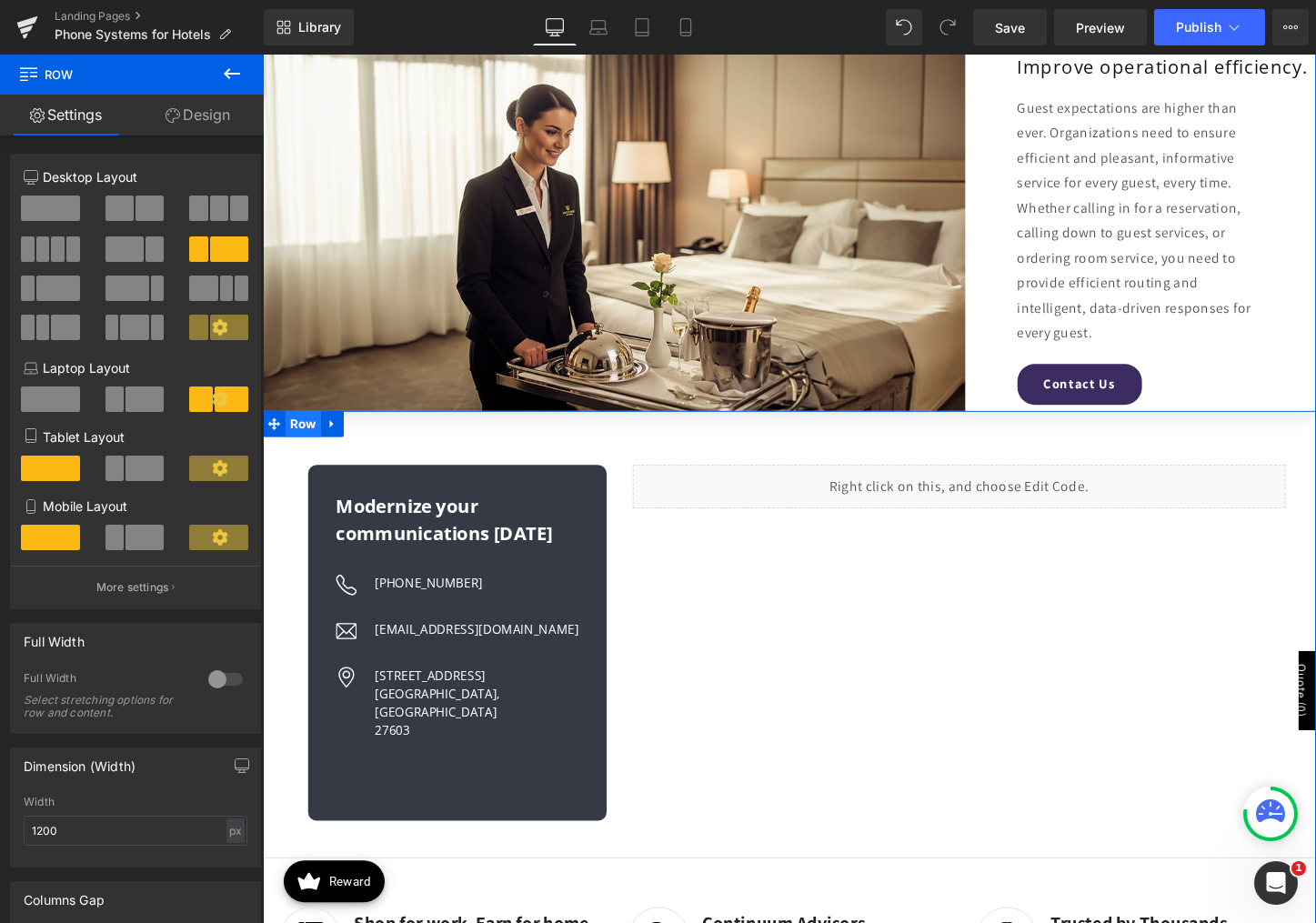
click at [303, 437] on span "Row" at bounding box center [306, 439] width 38 height 27
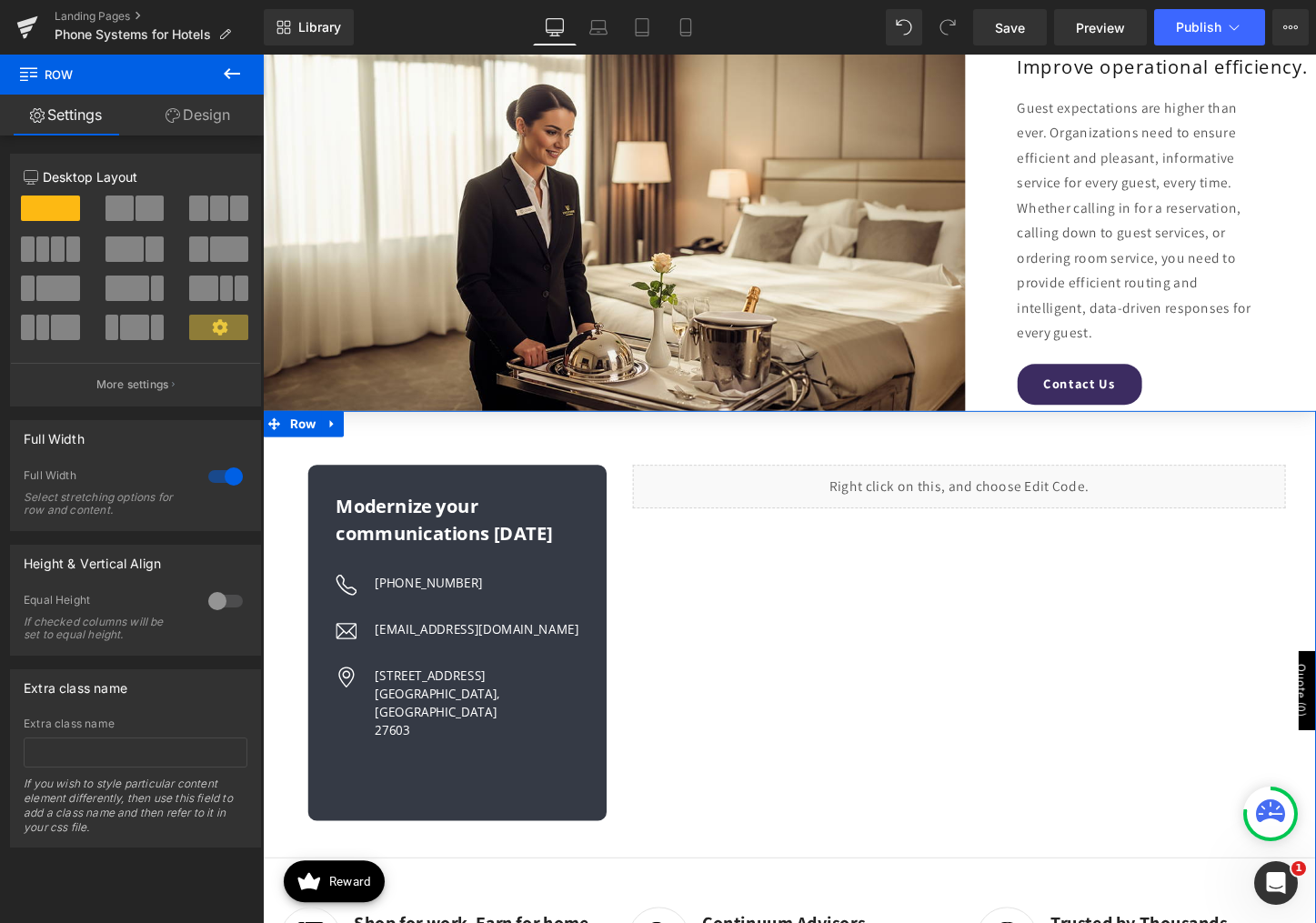
click at [205, 107] on link "Design" at bounding box center [198, 116] width 132 height 41
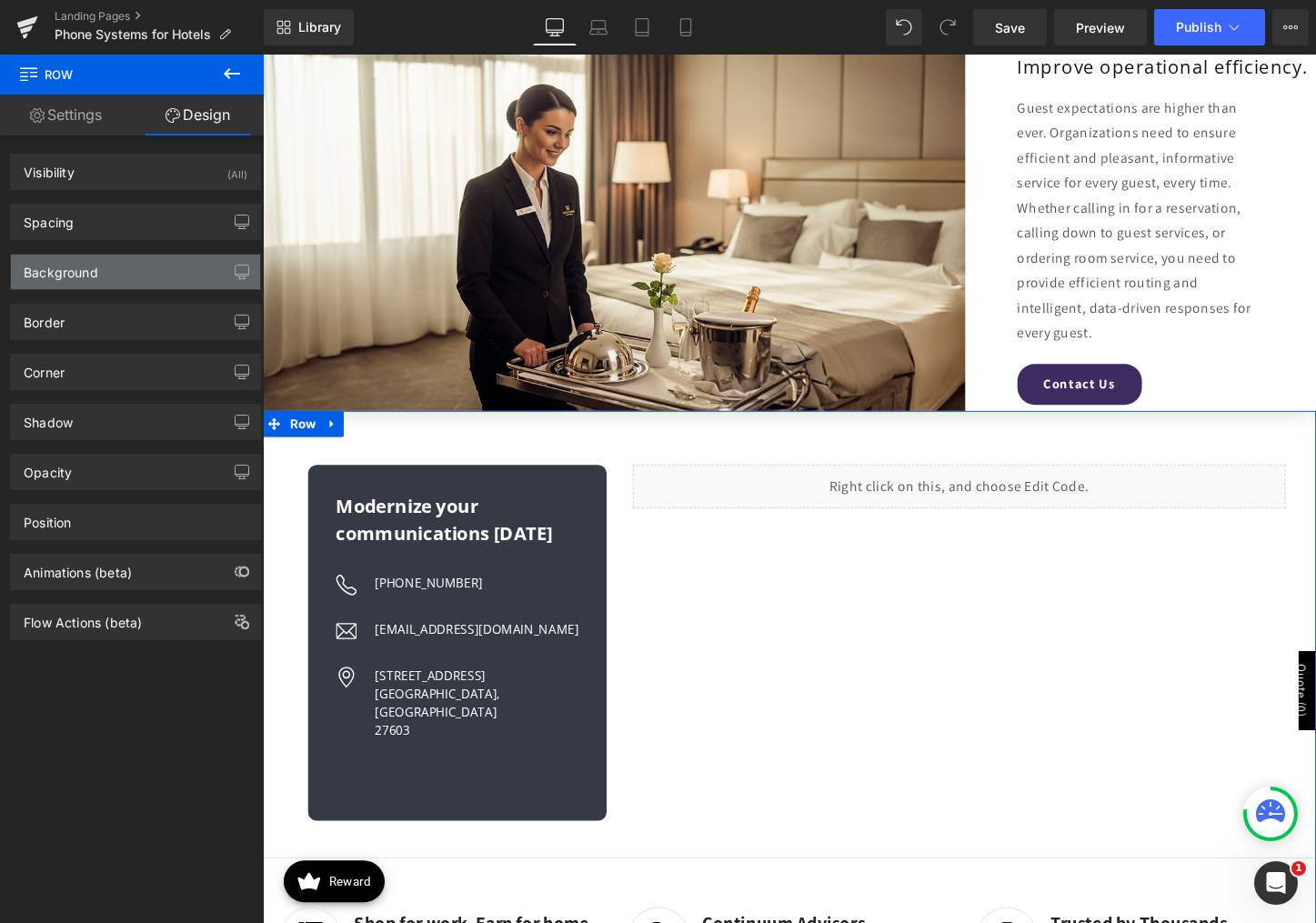
click at [113, 268] on div "Background" at bounding box center [135, 272] width 249 height 35
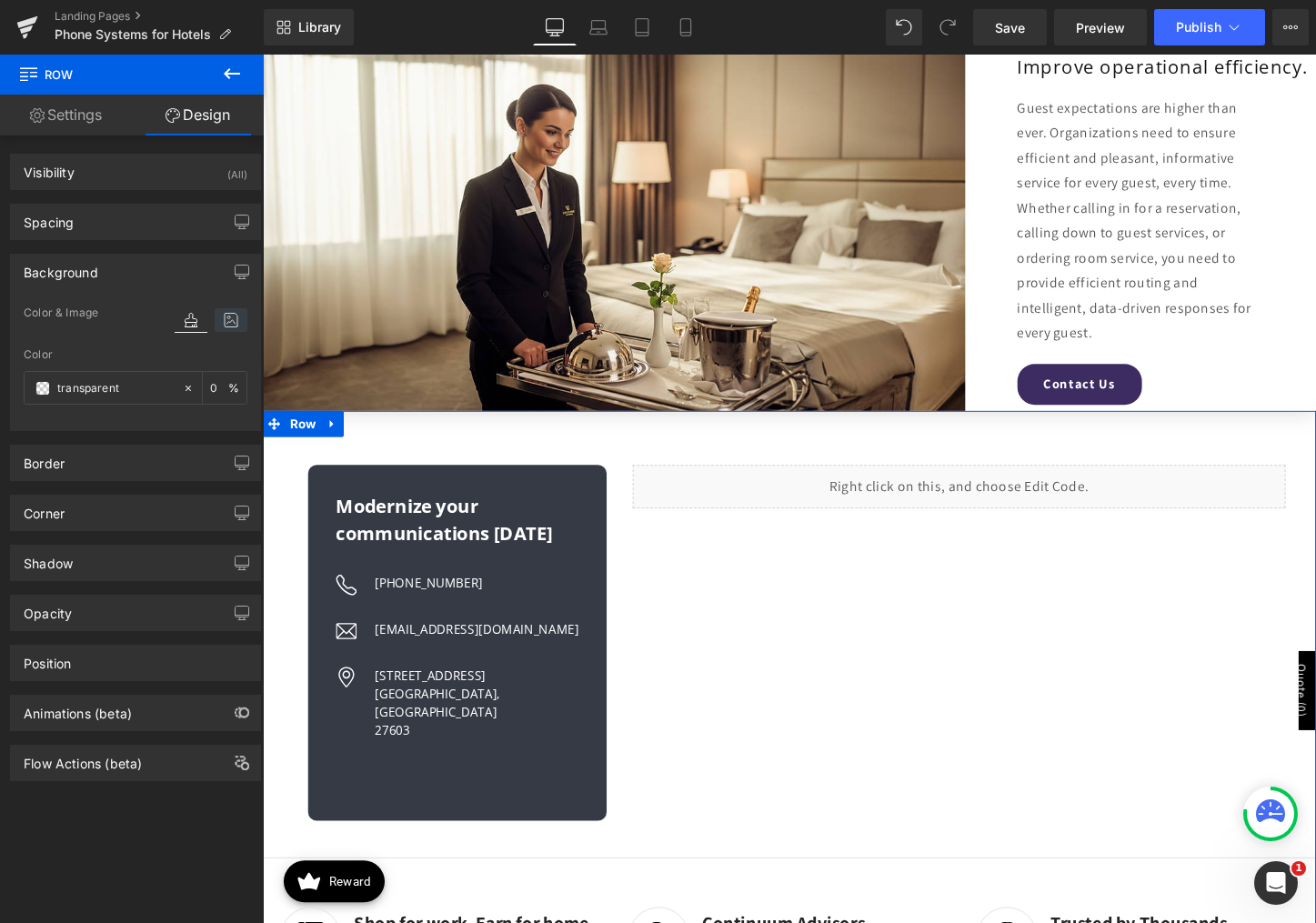
click at [226, 319] on icon at bounding box center [230, 320] width 33 height 24
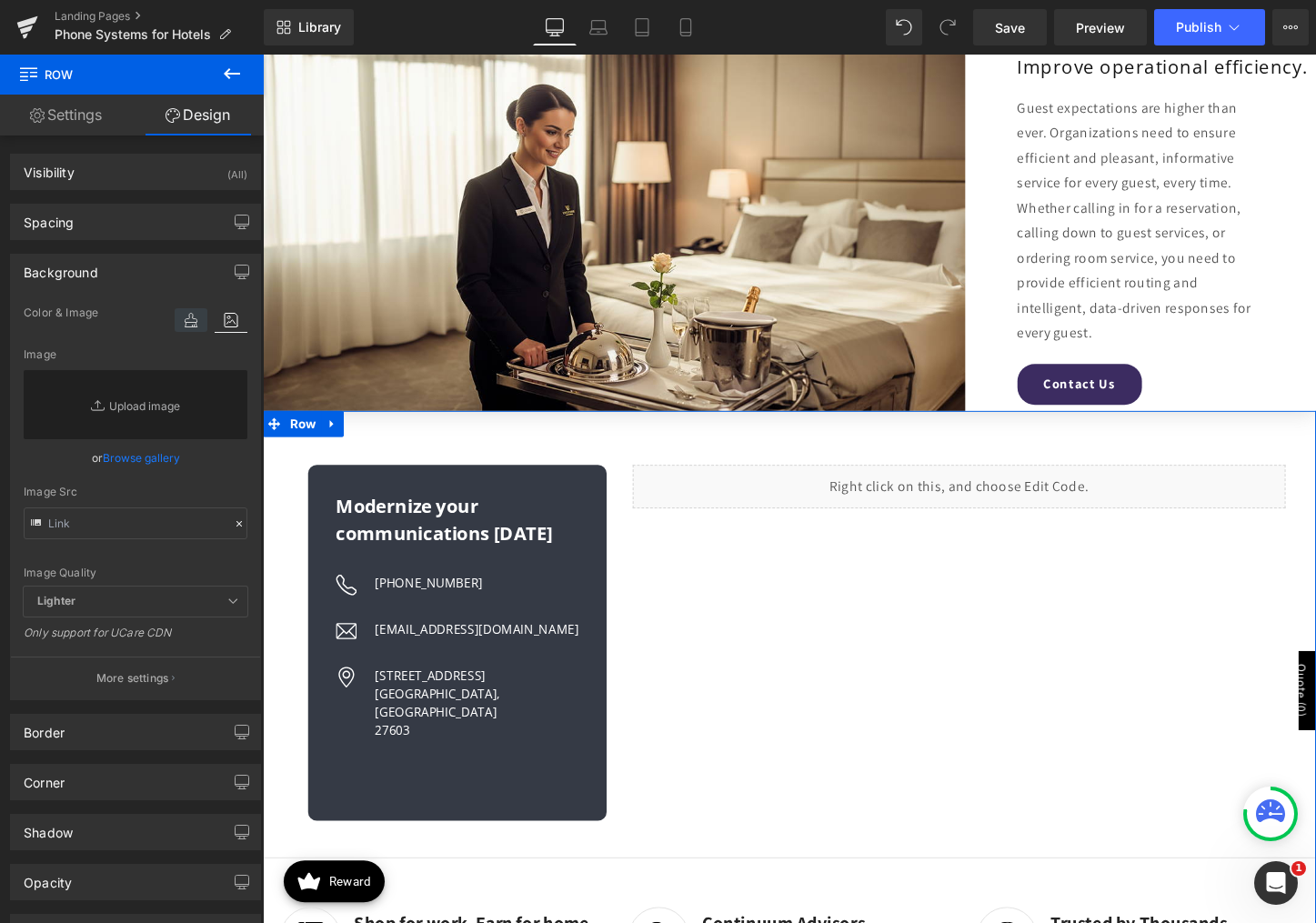
click at [180, 320] on icon at bounding box center [191, 320] width 33 height 24
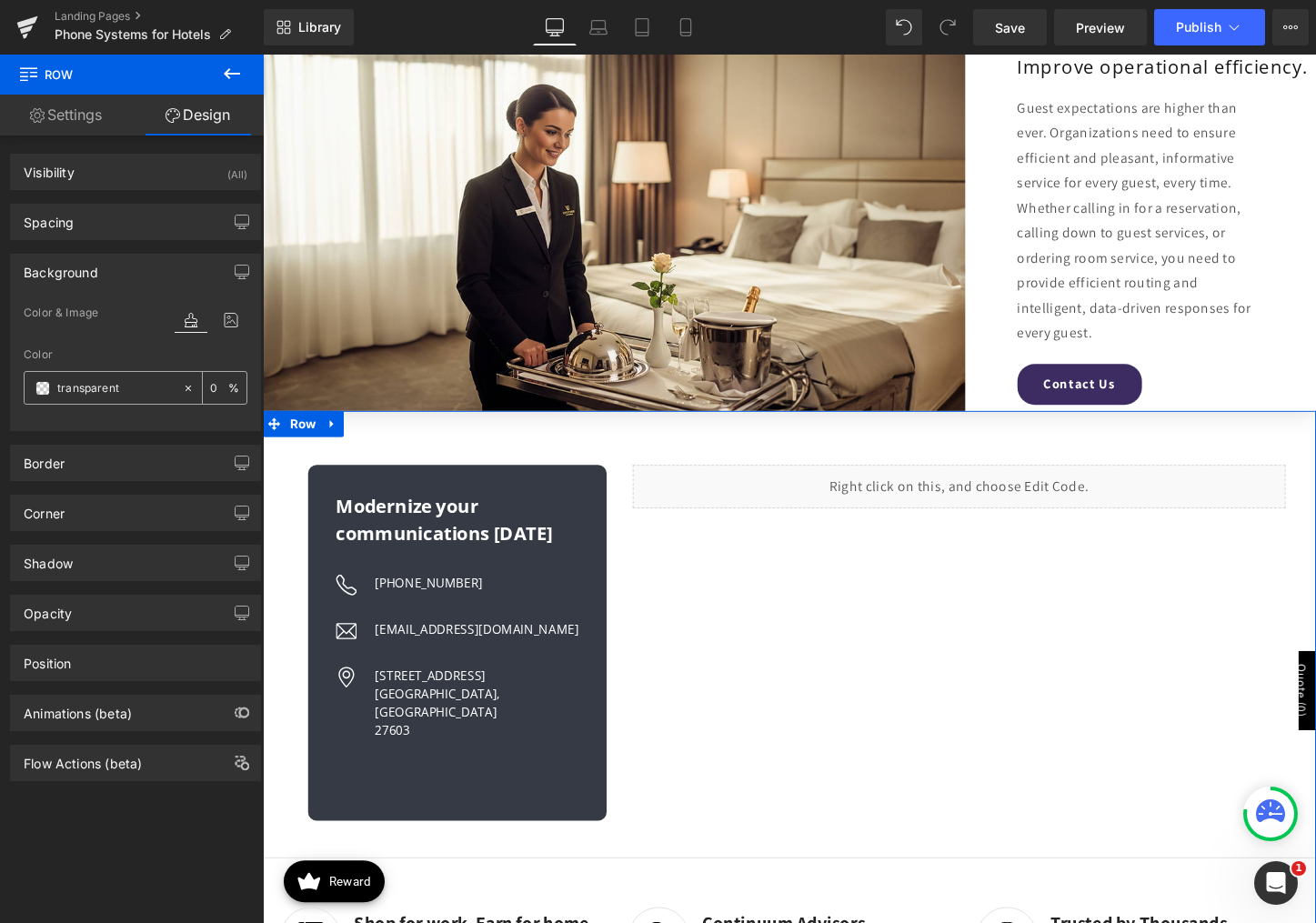
click at [47, 389] on span at bounding box center [42, 388] width 14 height 14
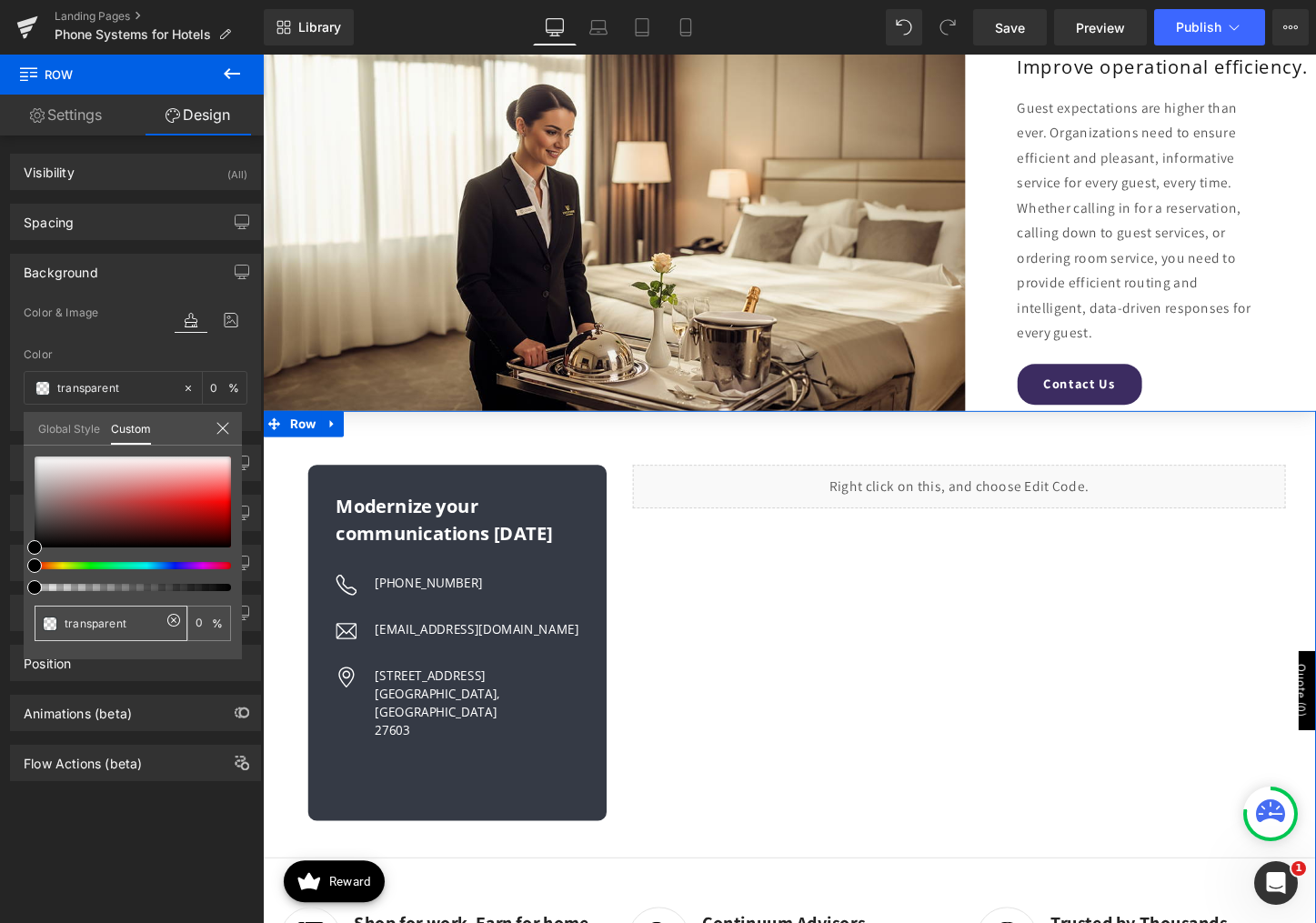
click at [96, 625] on input "transparent" at bounding box center [113, 624] width 96 height 19
type input "#"
type input "#f"
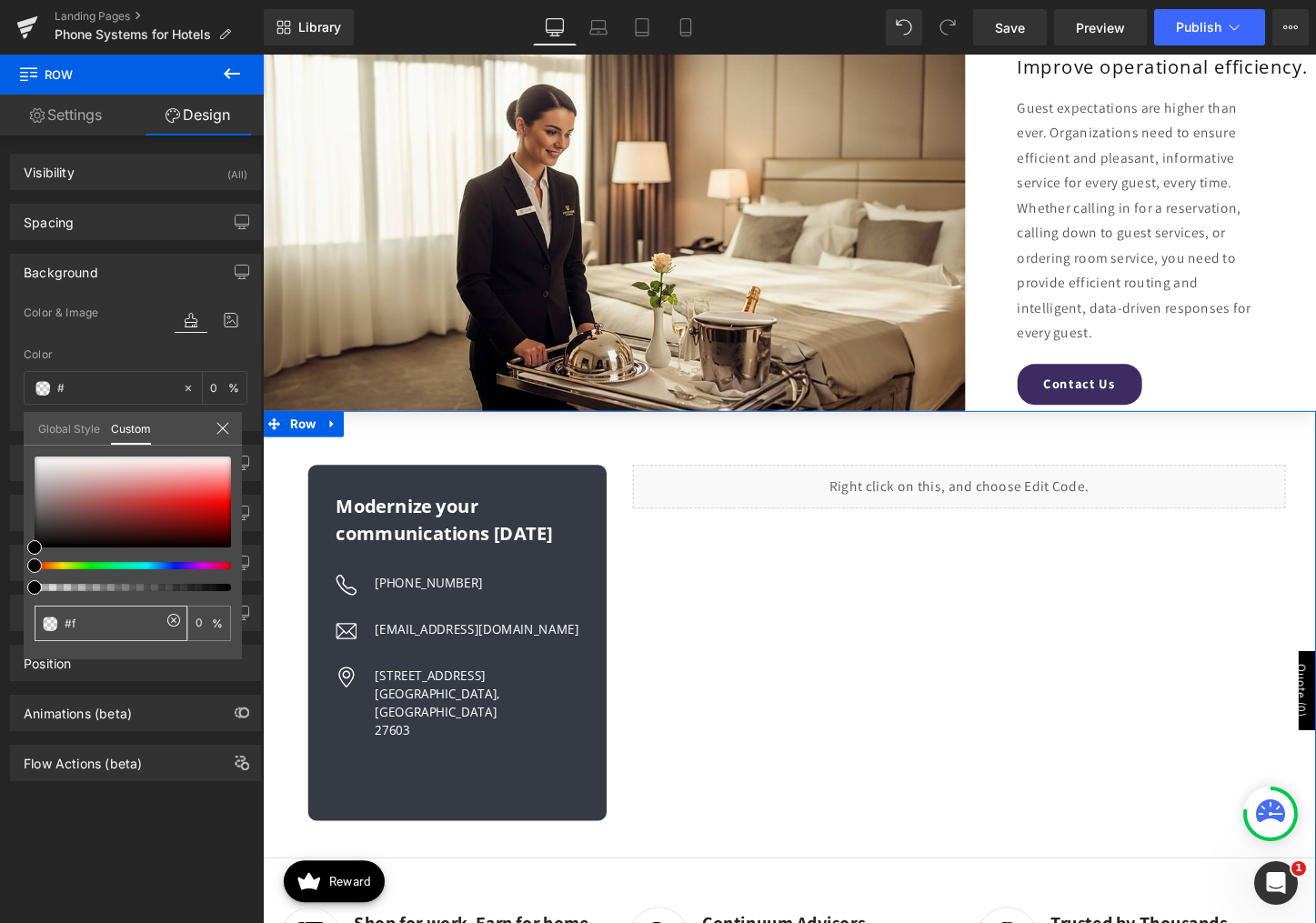
type input "#f"
type input "#f2"
type input "#f2fg"
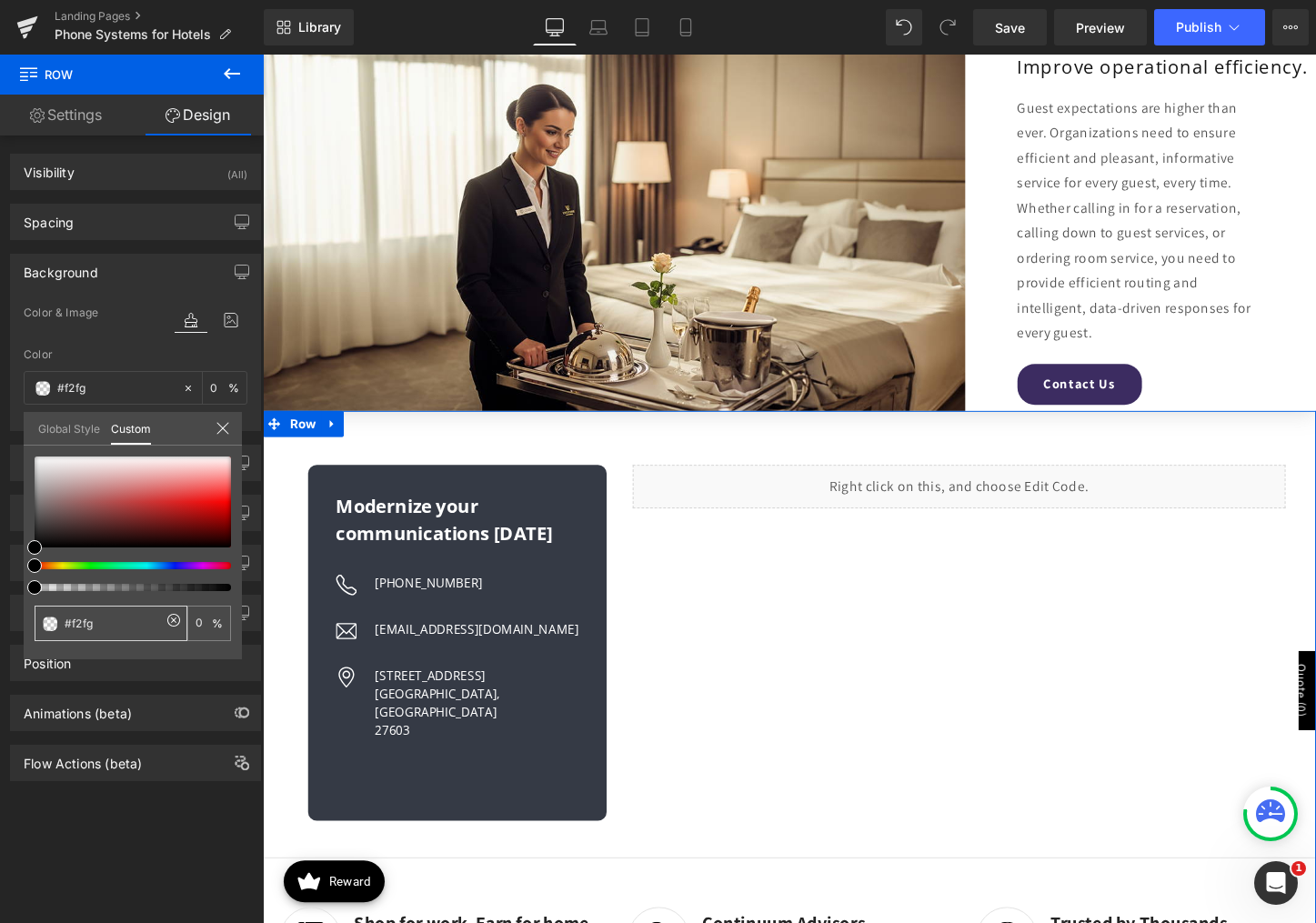
type input "#f2f"
type input "100"
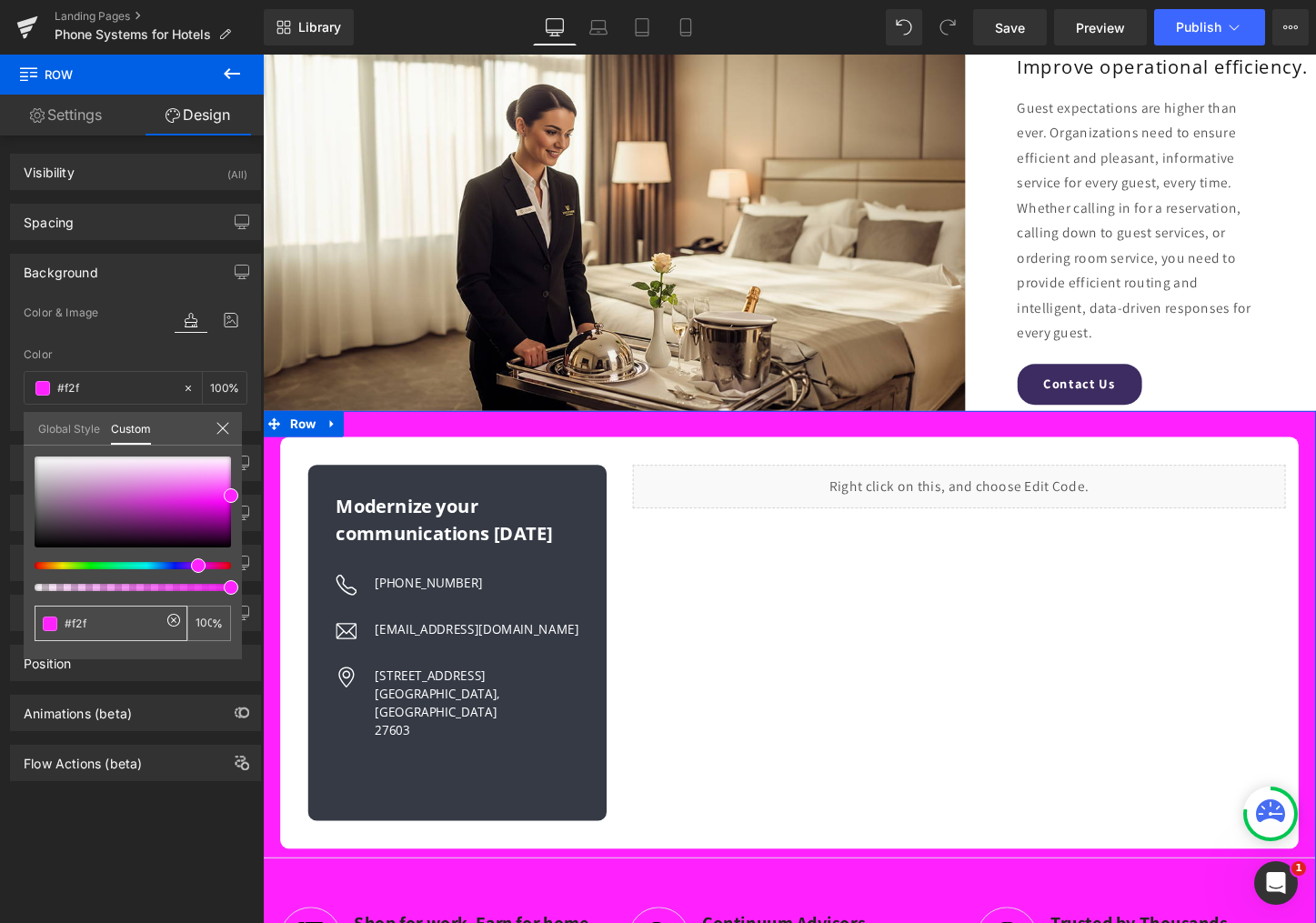
type input "#f2f2"
type input "13"
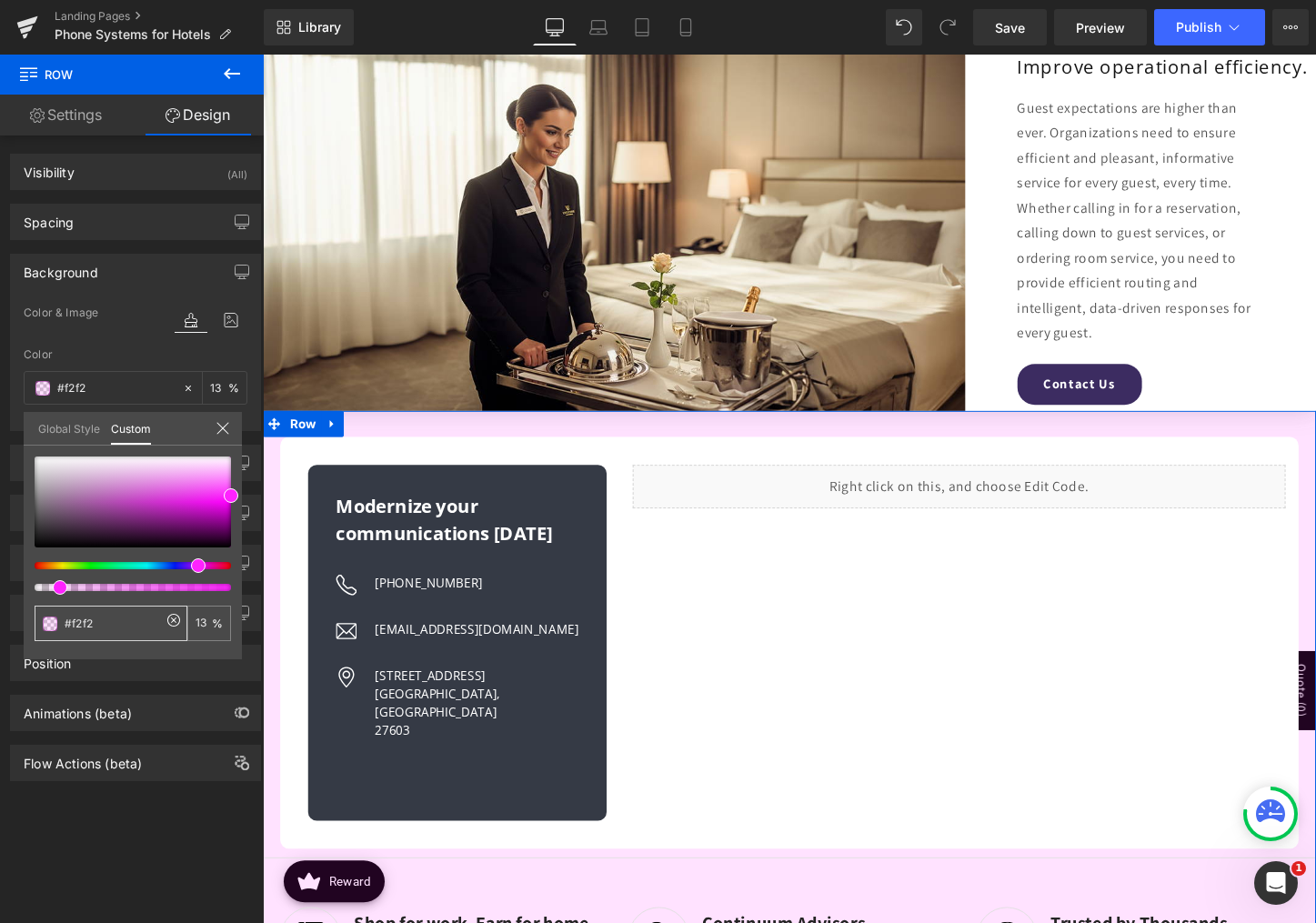
type input "#f2f2f"
type input "0"
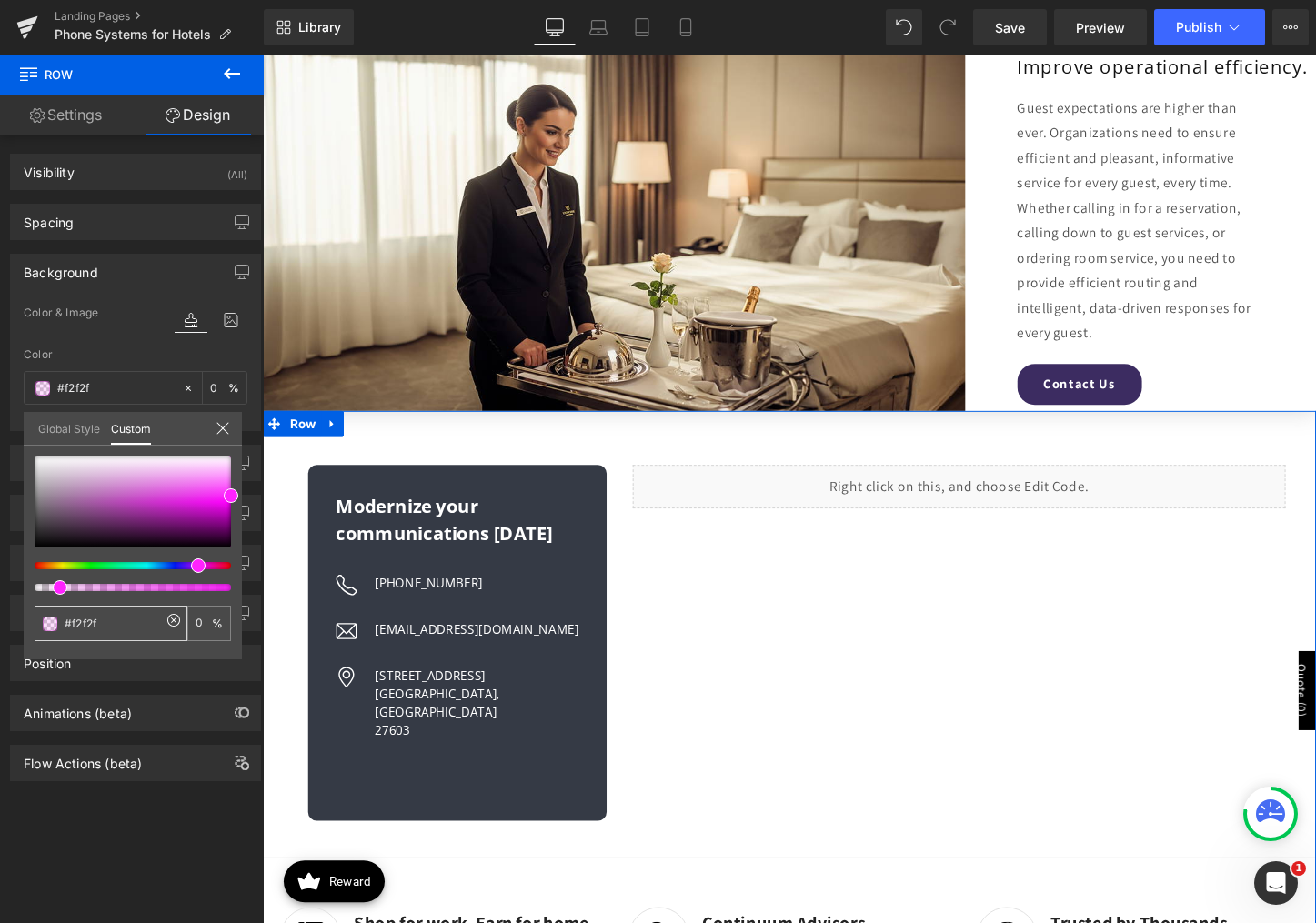
type input "#f2f2f2"
type input "100"
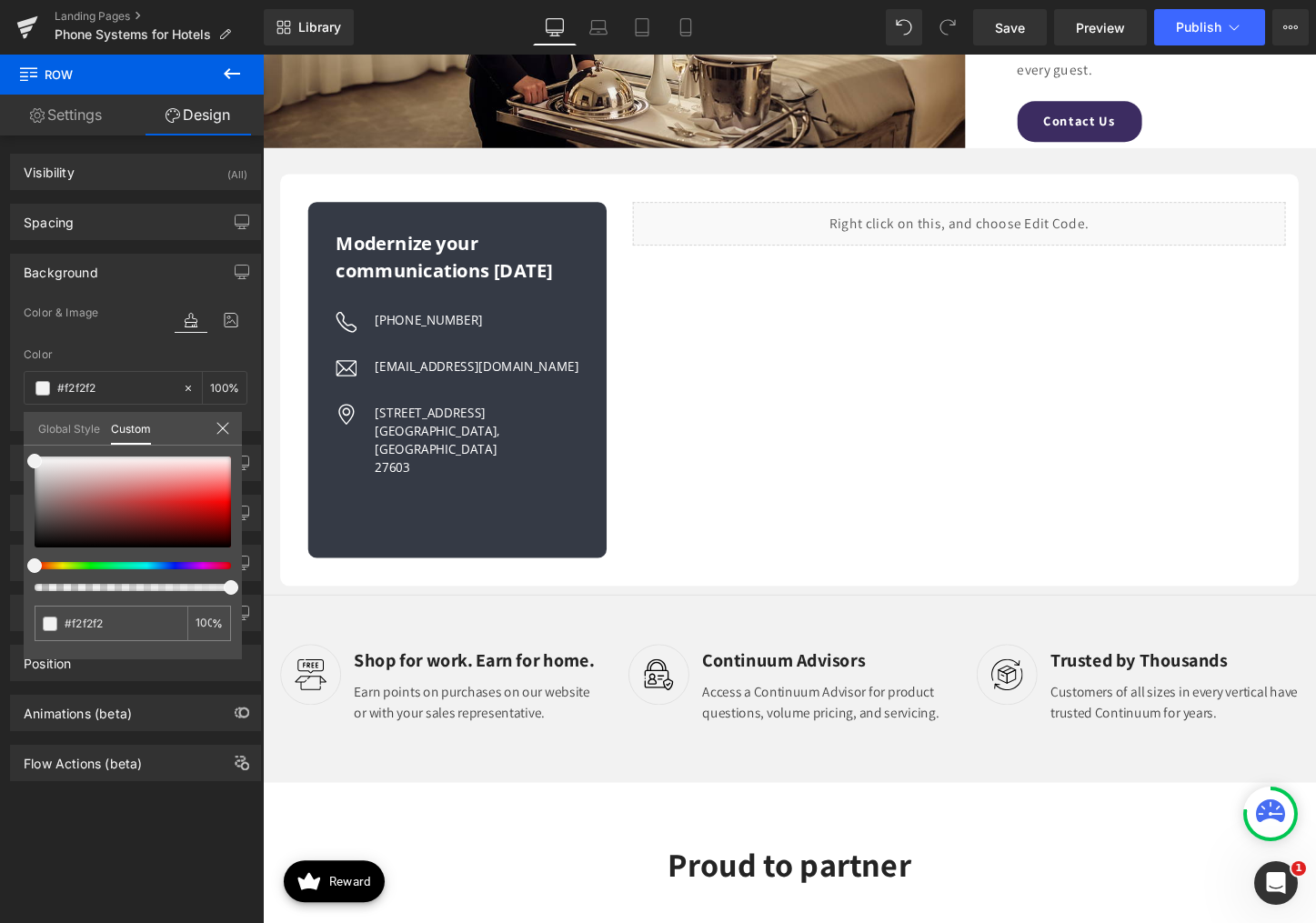
scroll to position [3185, 0]
type input "#f2f2f2"
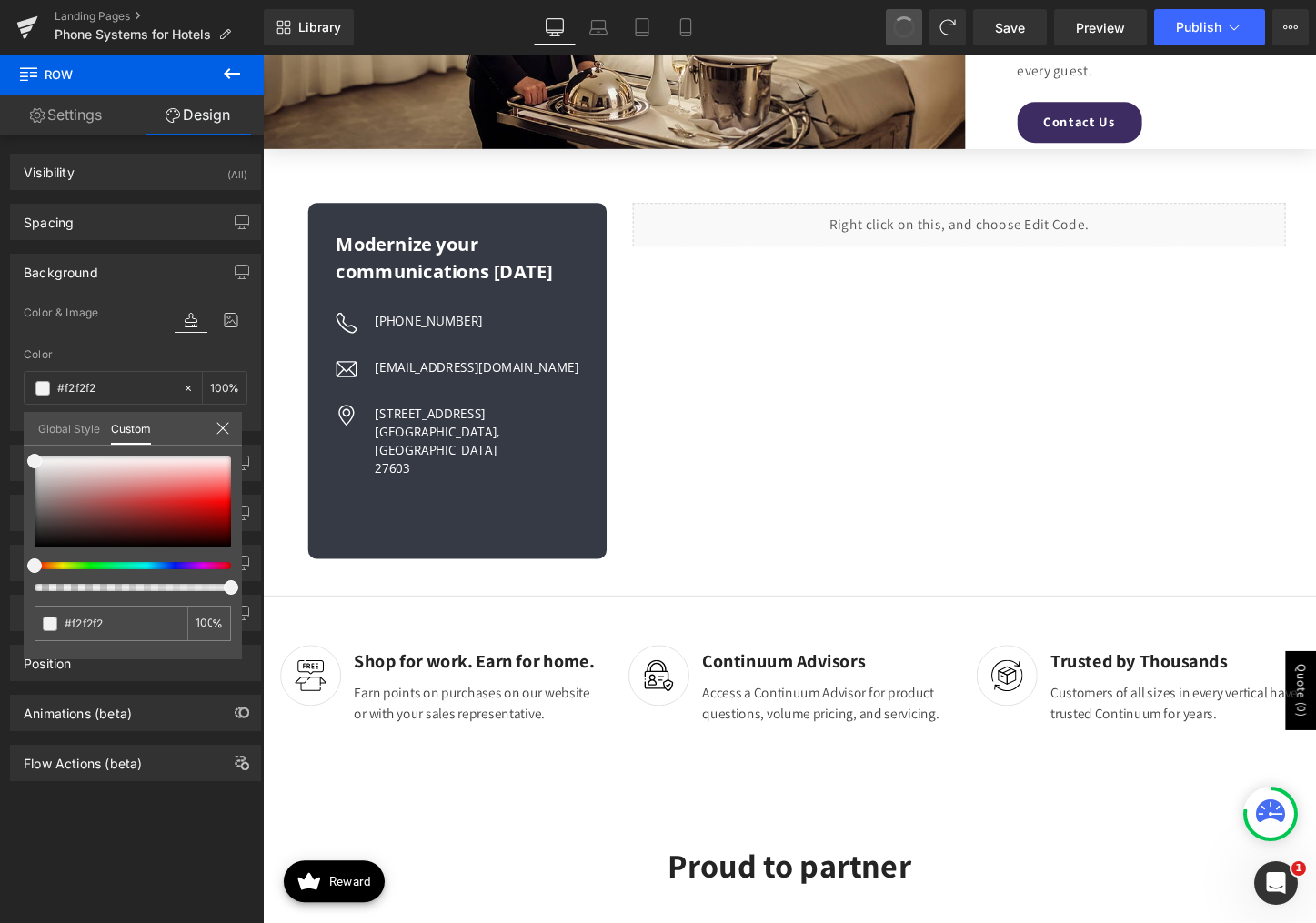
type input "transparent"
type input "0"
type input "transparent"
type input "0"
click at [297, 243] on div at bounding box center [813, 508] width 1101 height 908
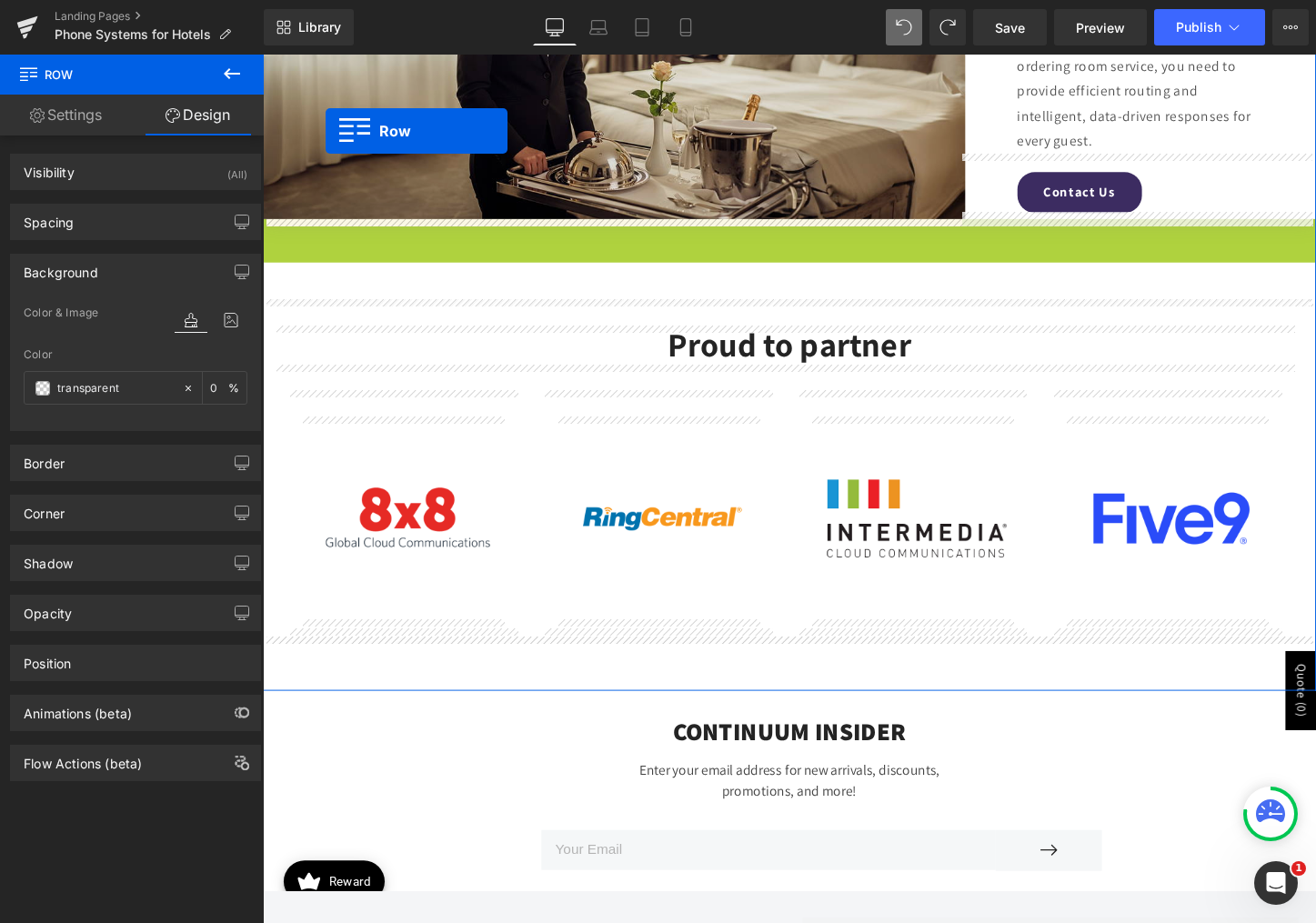
scroll to position [3057, 0]
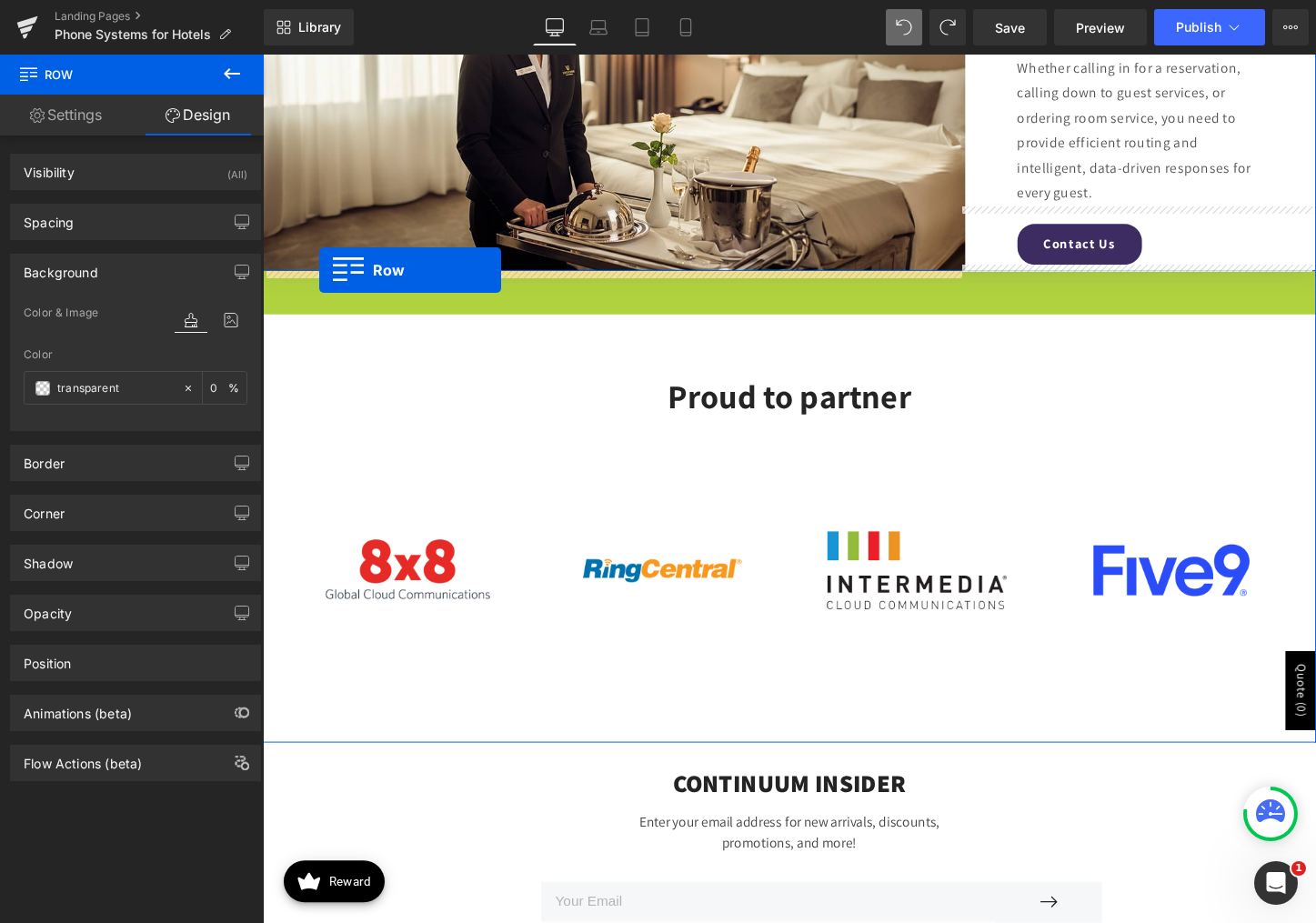
drag, startPoint x: 269, startPoint y: 169, endPoint x: 322, endPoint y: 280, distance: 123.0
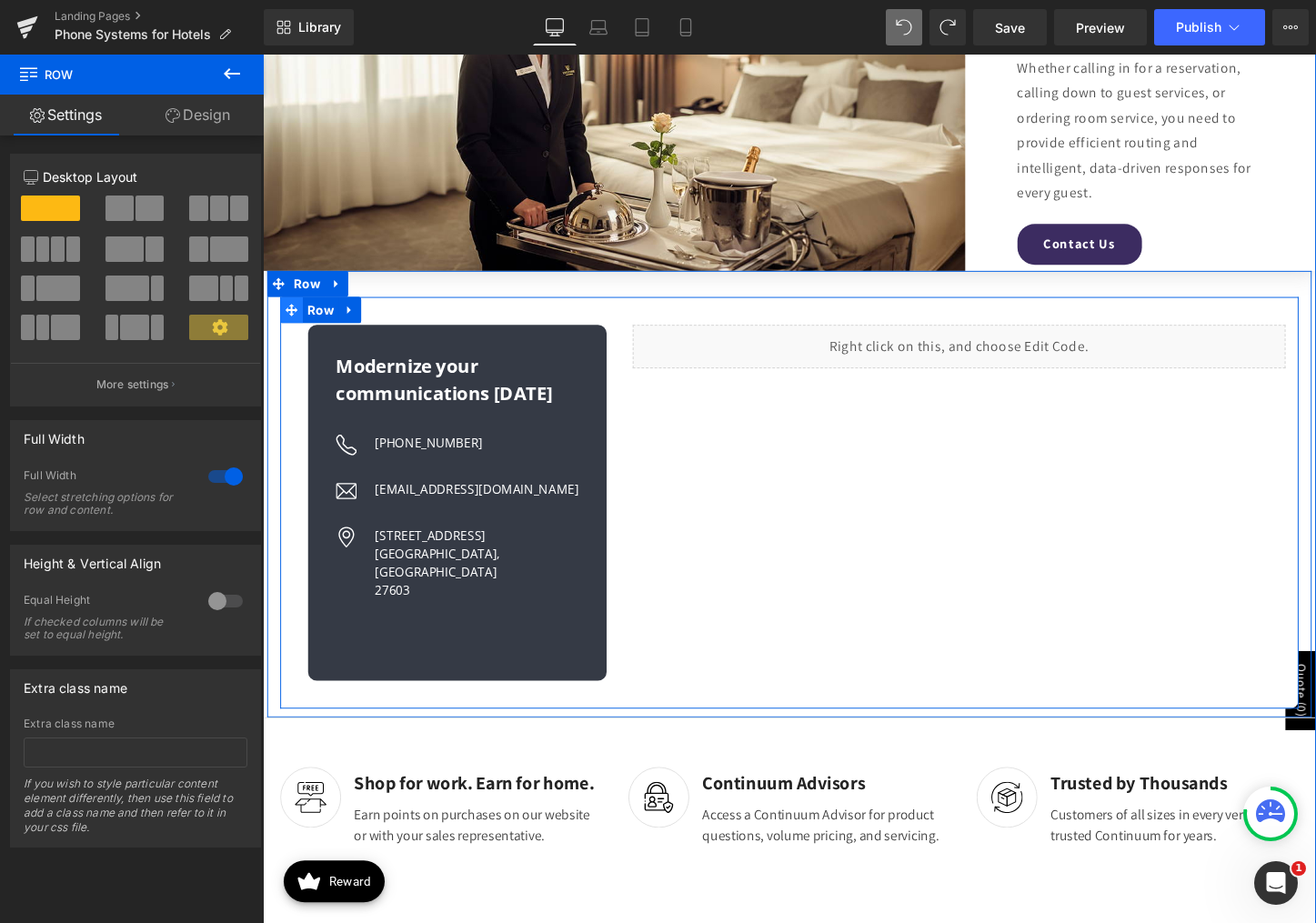
click at [287, 323] on icon at bounding box center [293, 322] width 13 height 13
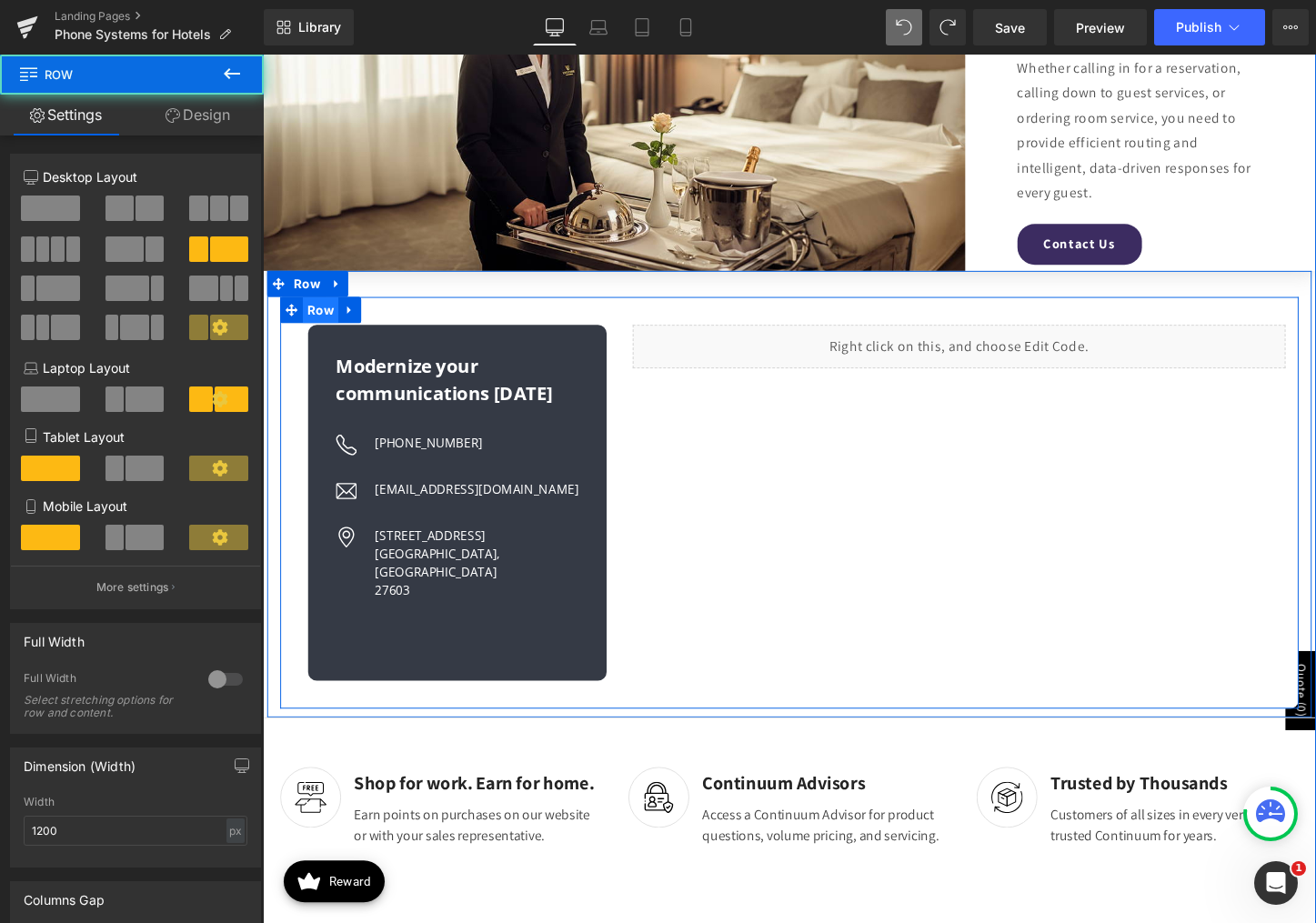
click at [313, 324] on span "Row" at bounding box center [324, 322] width 38 height 27
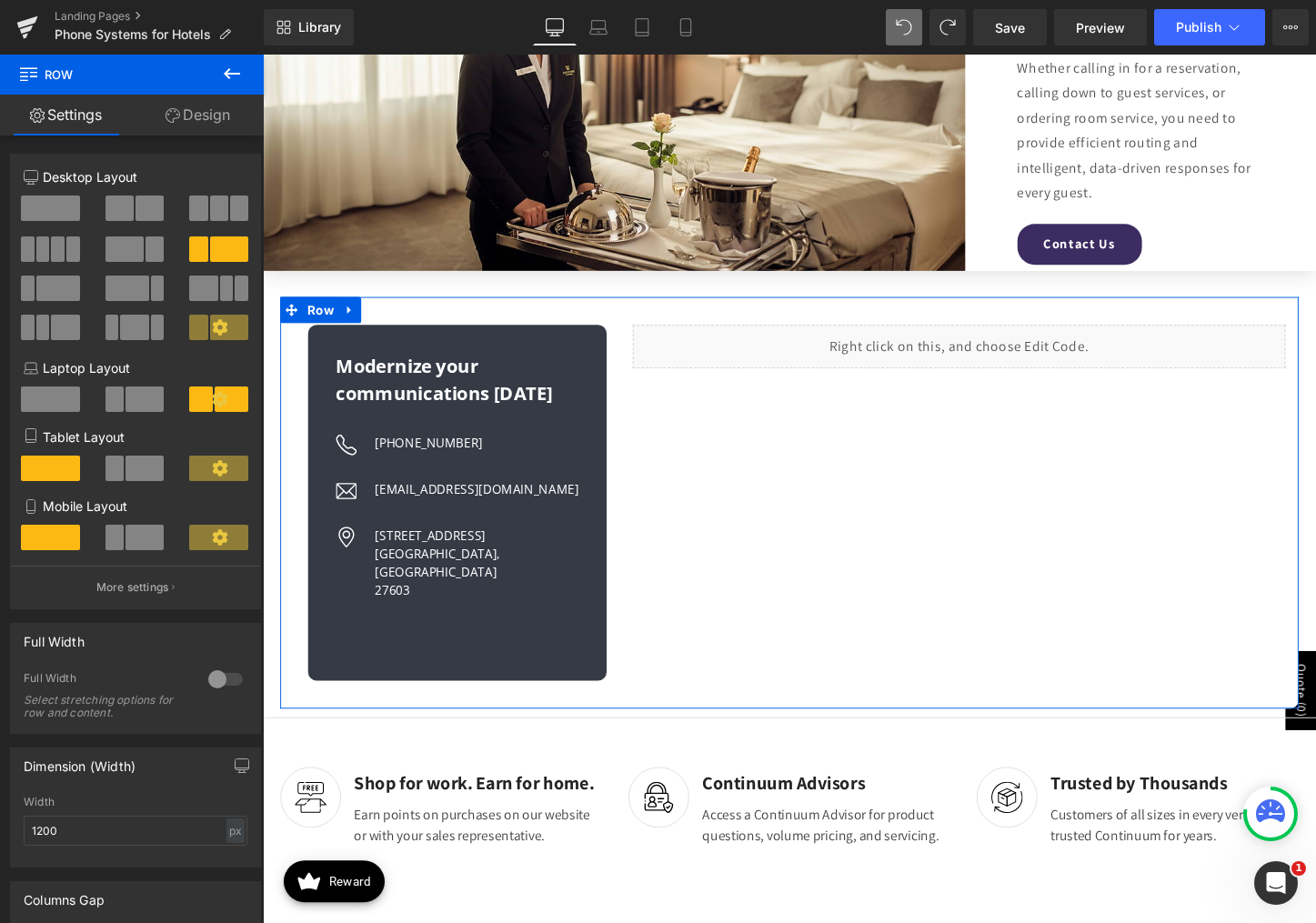
click at [206, 125] on link "Design" at bounding box center [198, 116] width 132 height 41
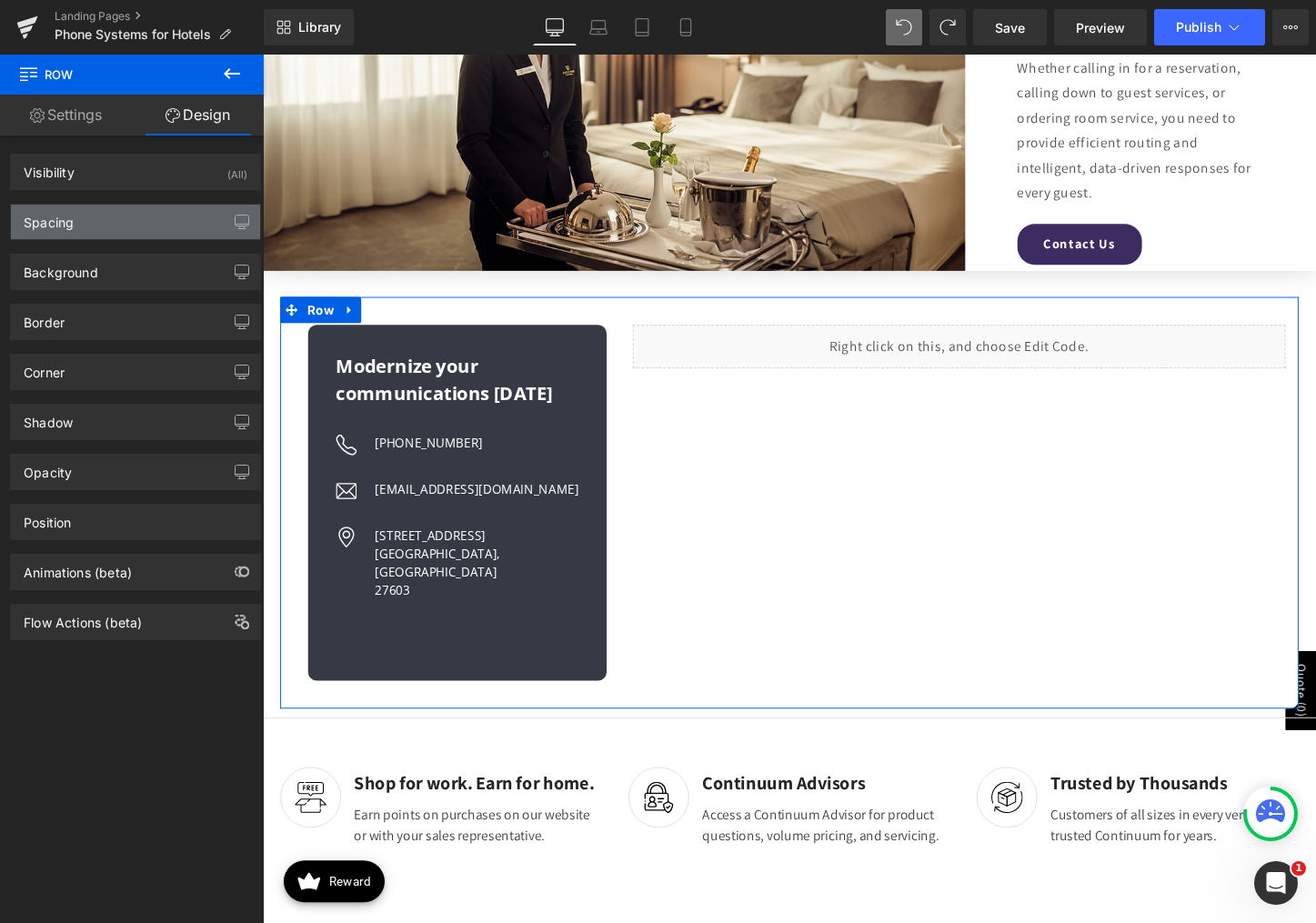
type input "#ffffff"
type input "100"
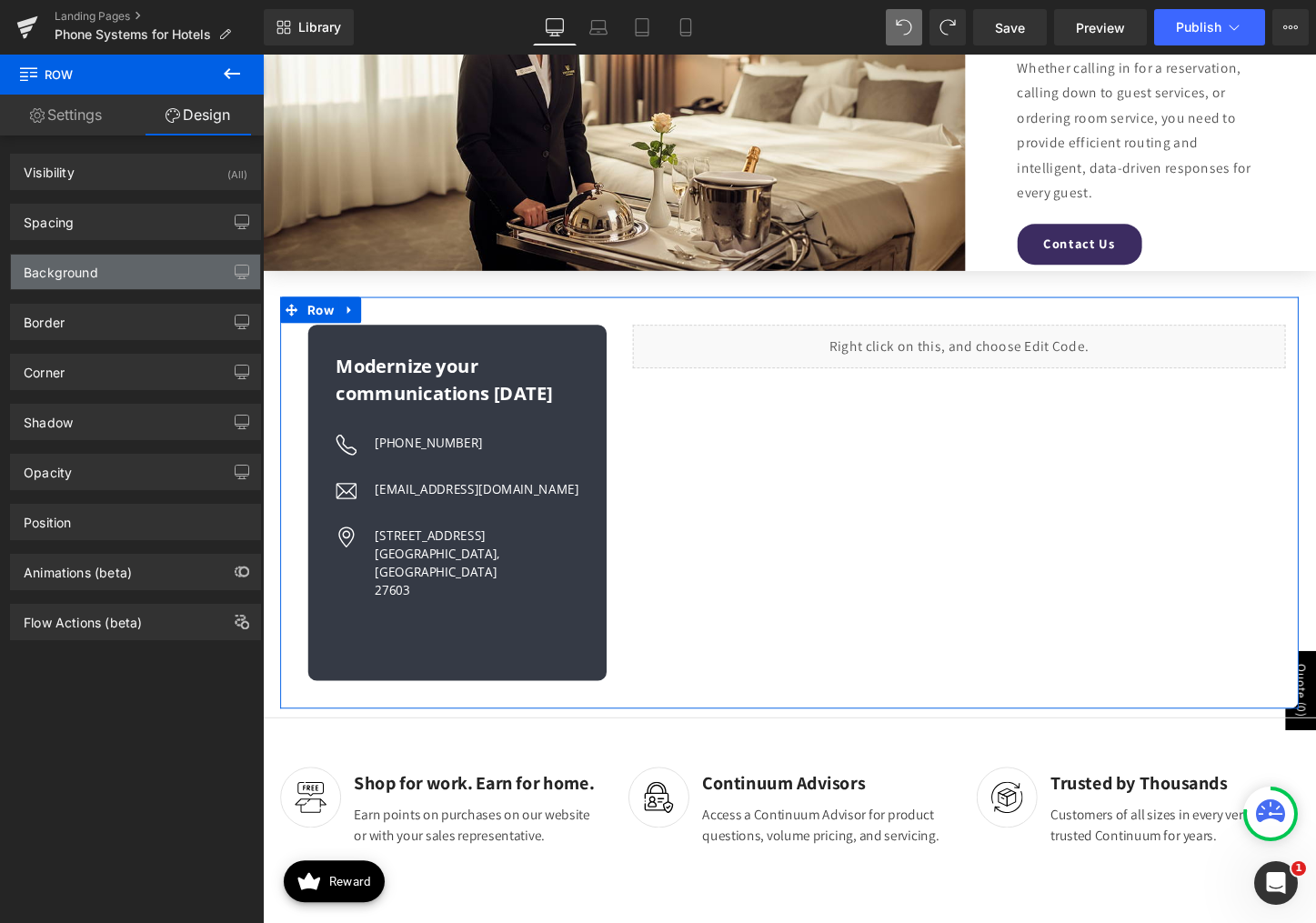
click at [123, 260] on div "Background" at bounding box center [135, 272] width 249 height 35
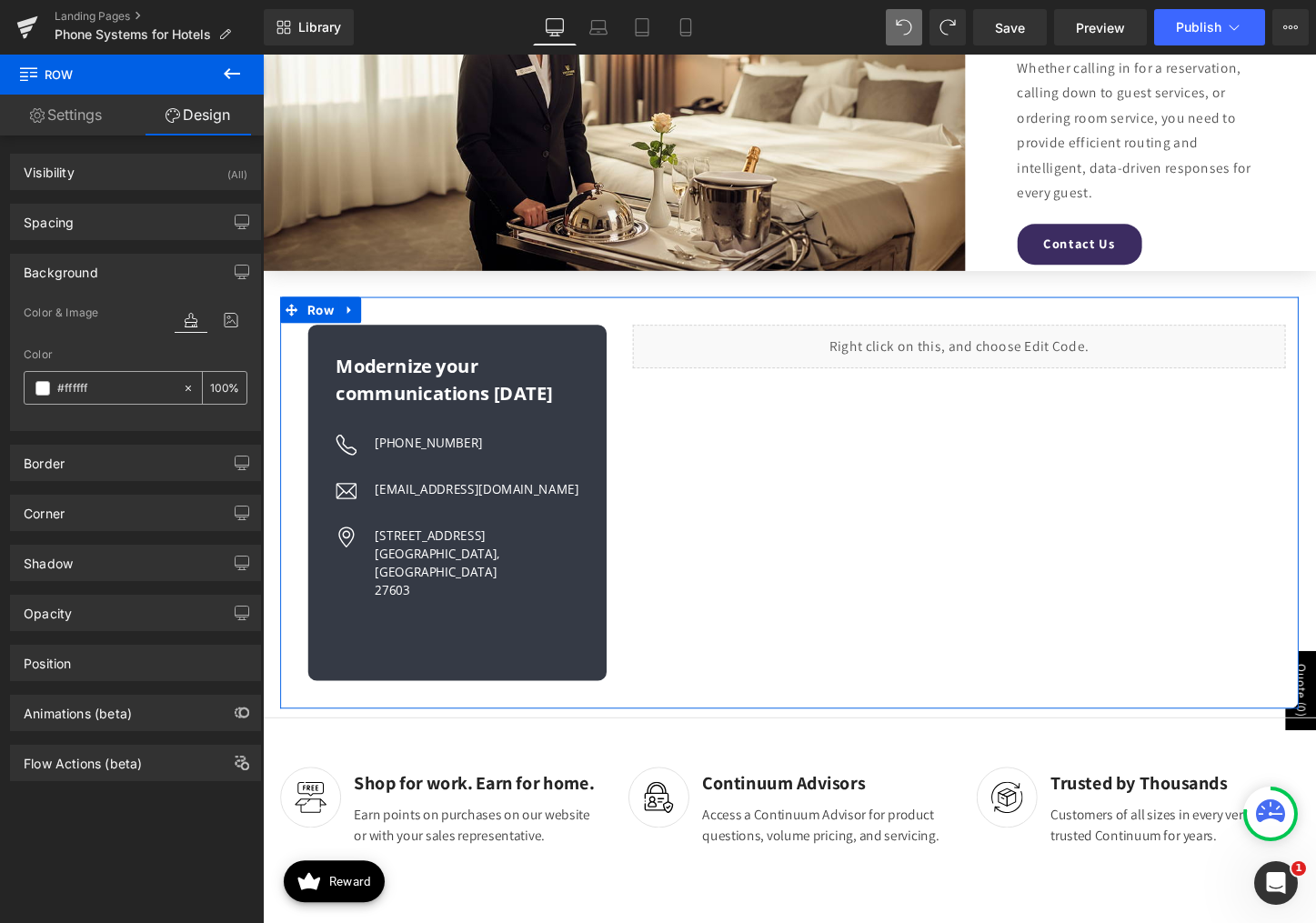
click at [95, 387] on input "#ffffff" at bounding box center [116, 388] width 117 height 20
type input "#"
type input "0"
type input "#f2f"
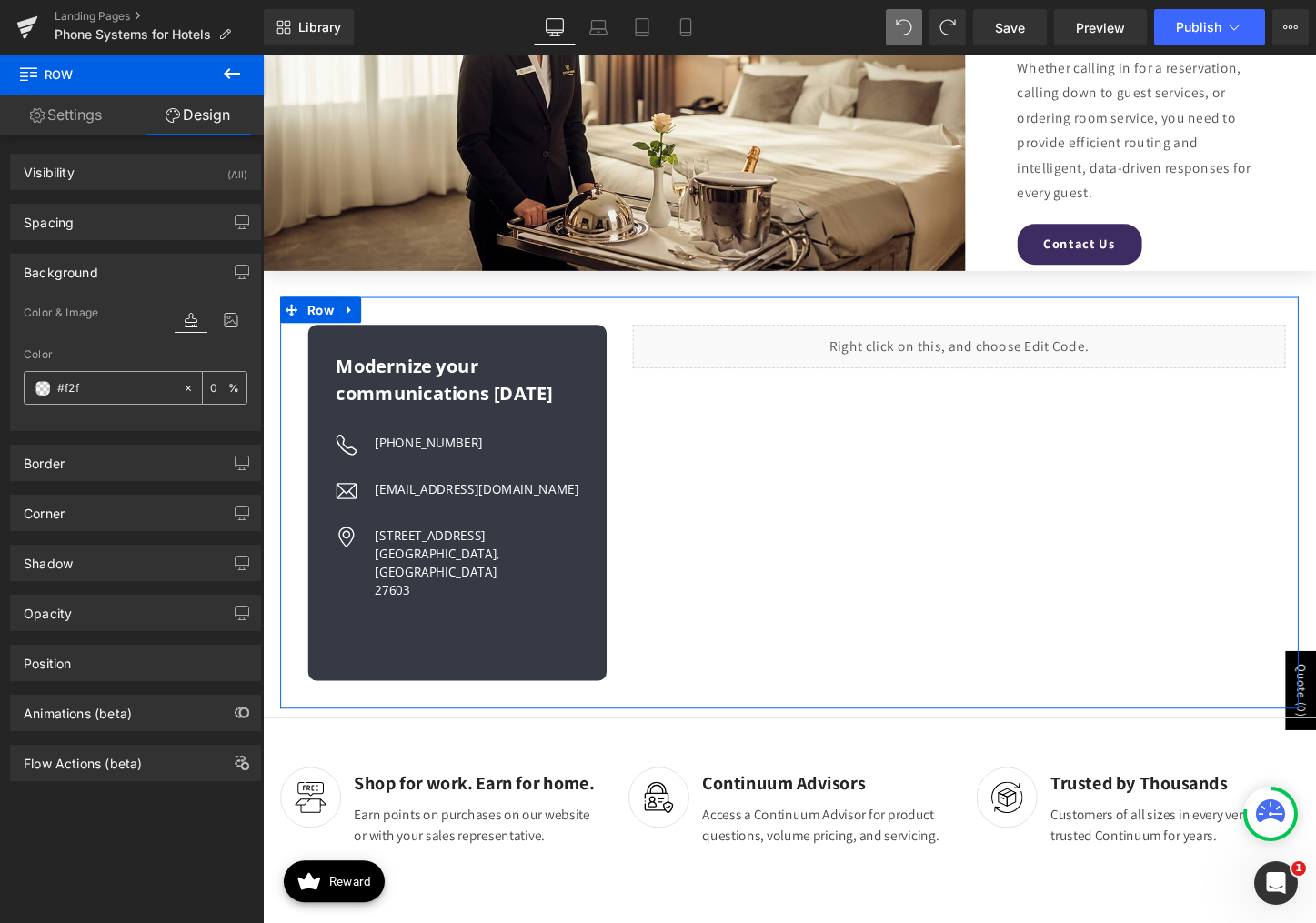
type input "100"
type input "#f2f2"
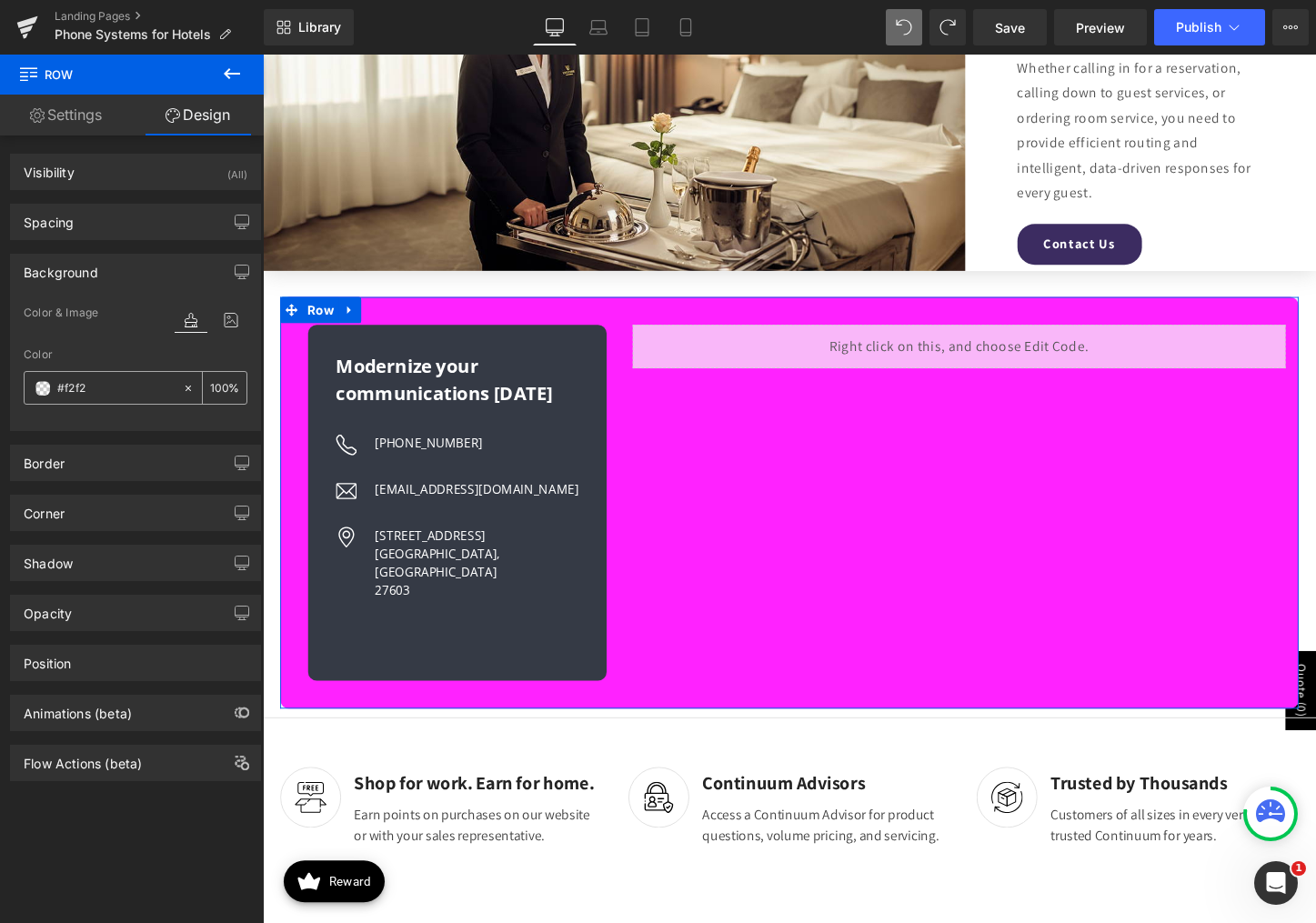
type input "13"
type input "#f2f2f"
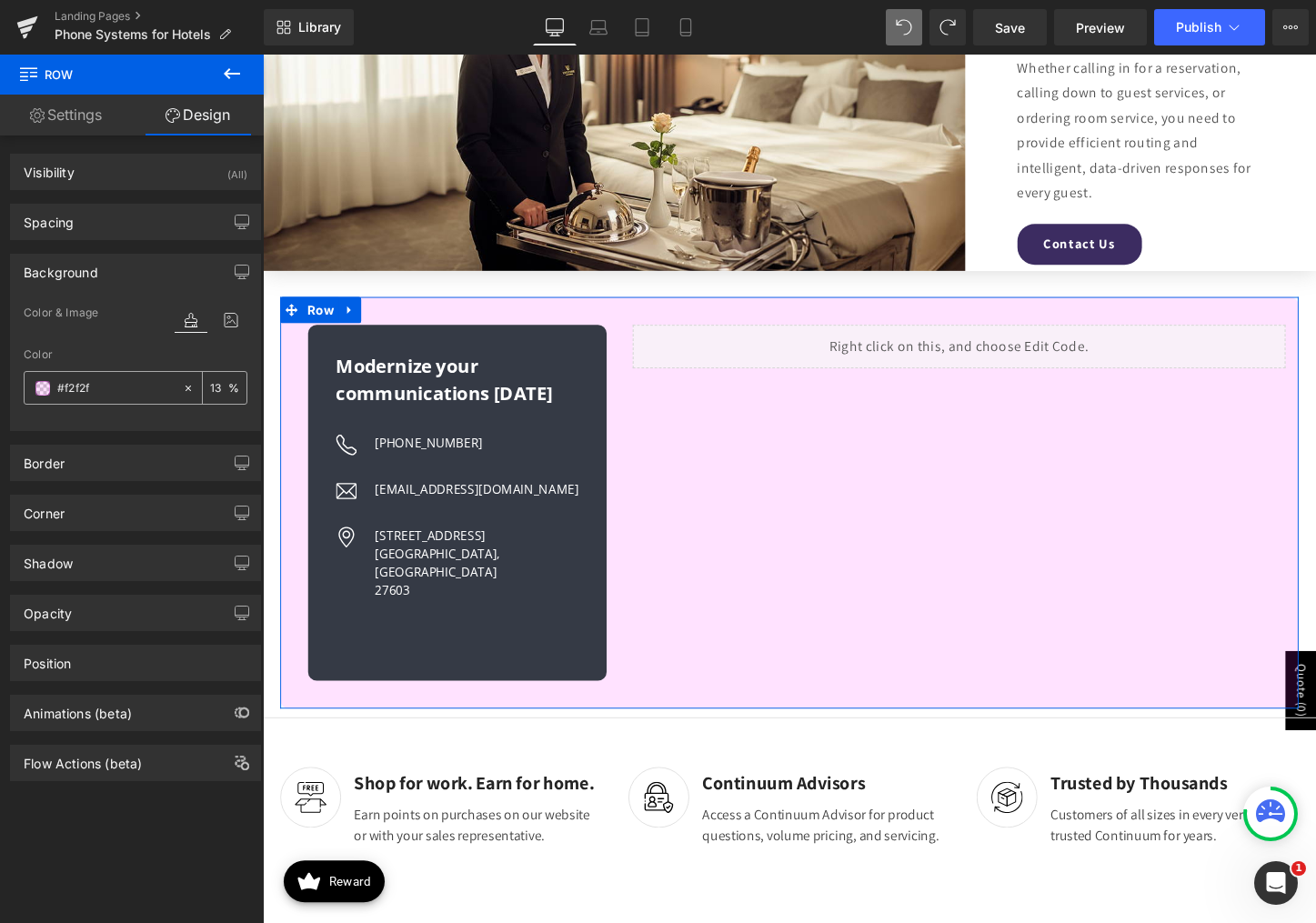
type input "0"
type input "#f2f2f2"
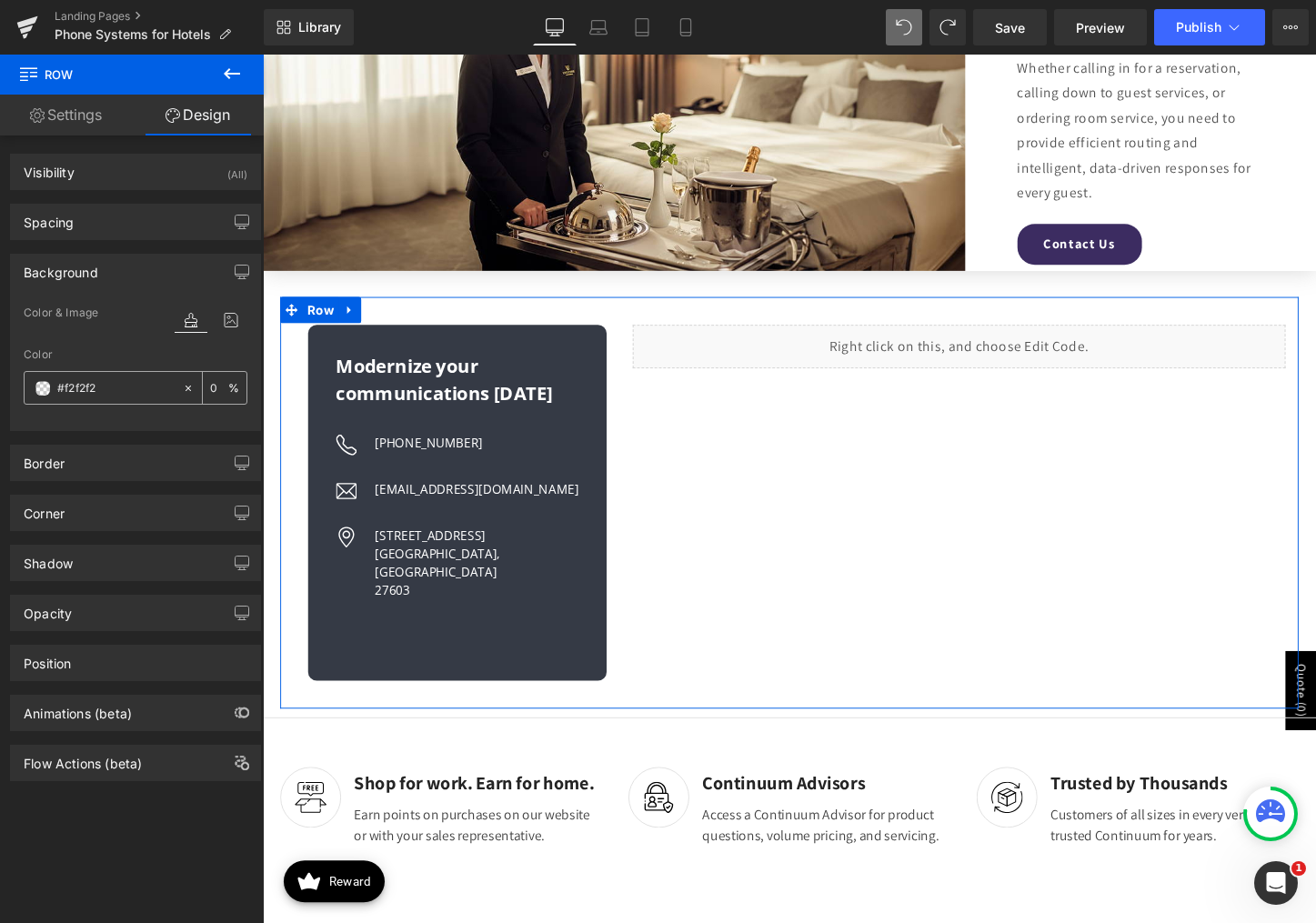
type input "100"
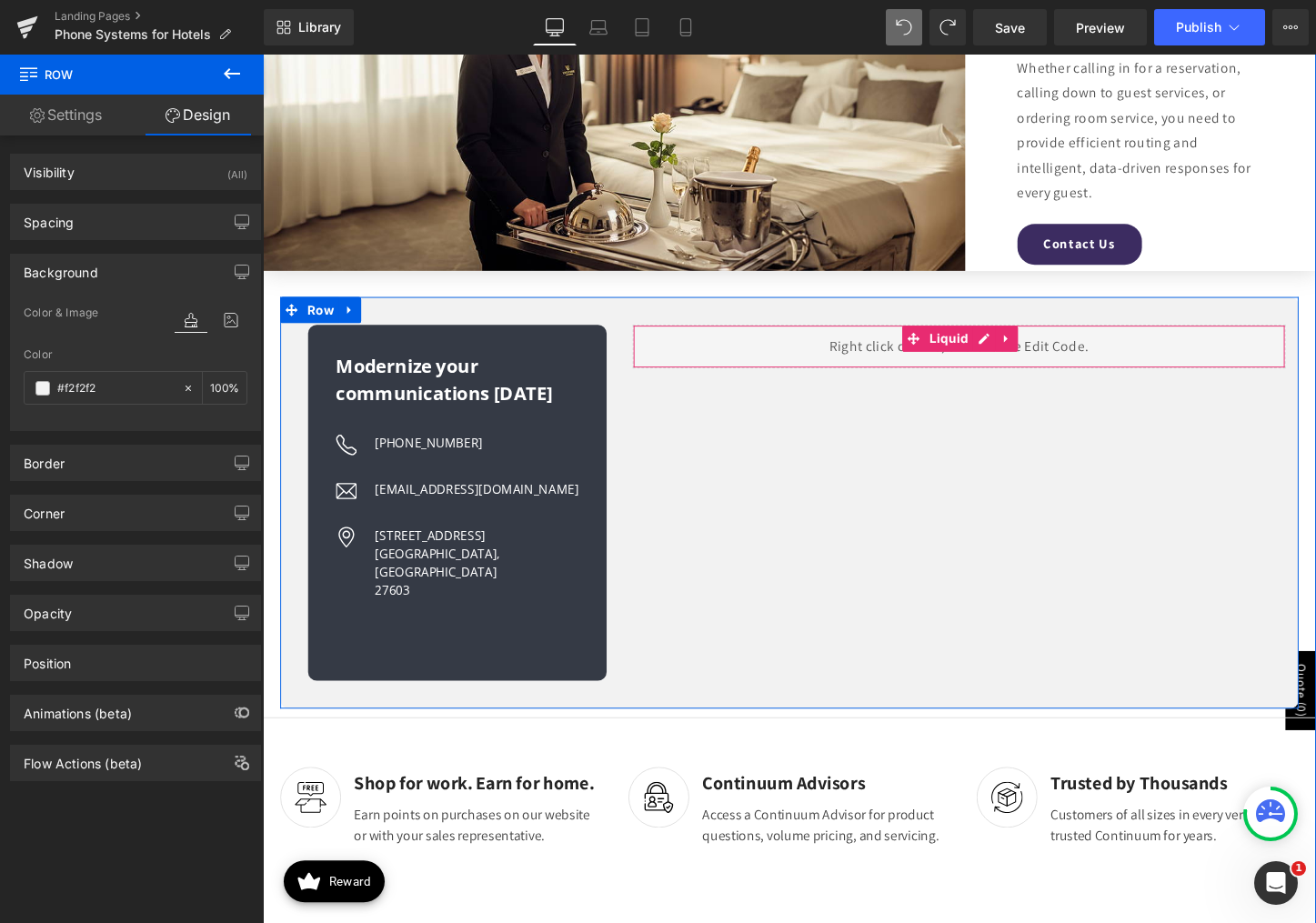
click at [973, 352] on span "Liquid" at bounding box center [979, 352] width 50 height 27
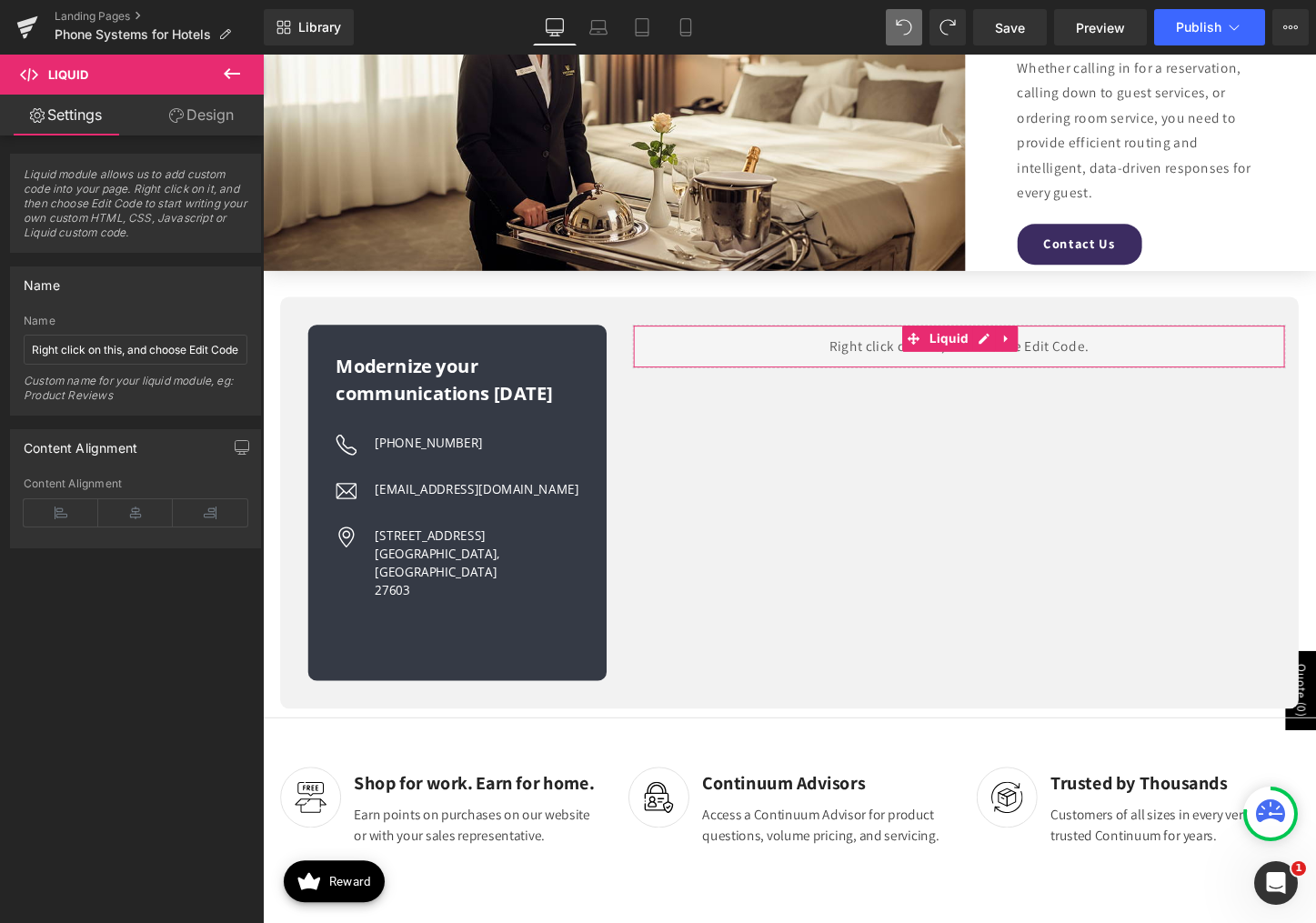
click at [155, 111] on link "Design" at bounding box center [201, 116] width 132 height 41
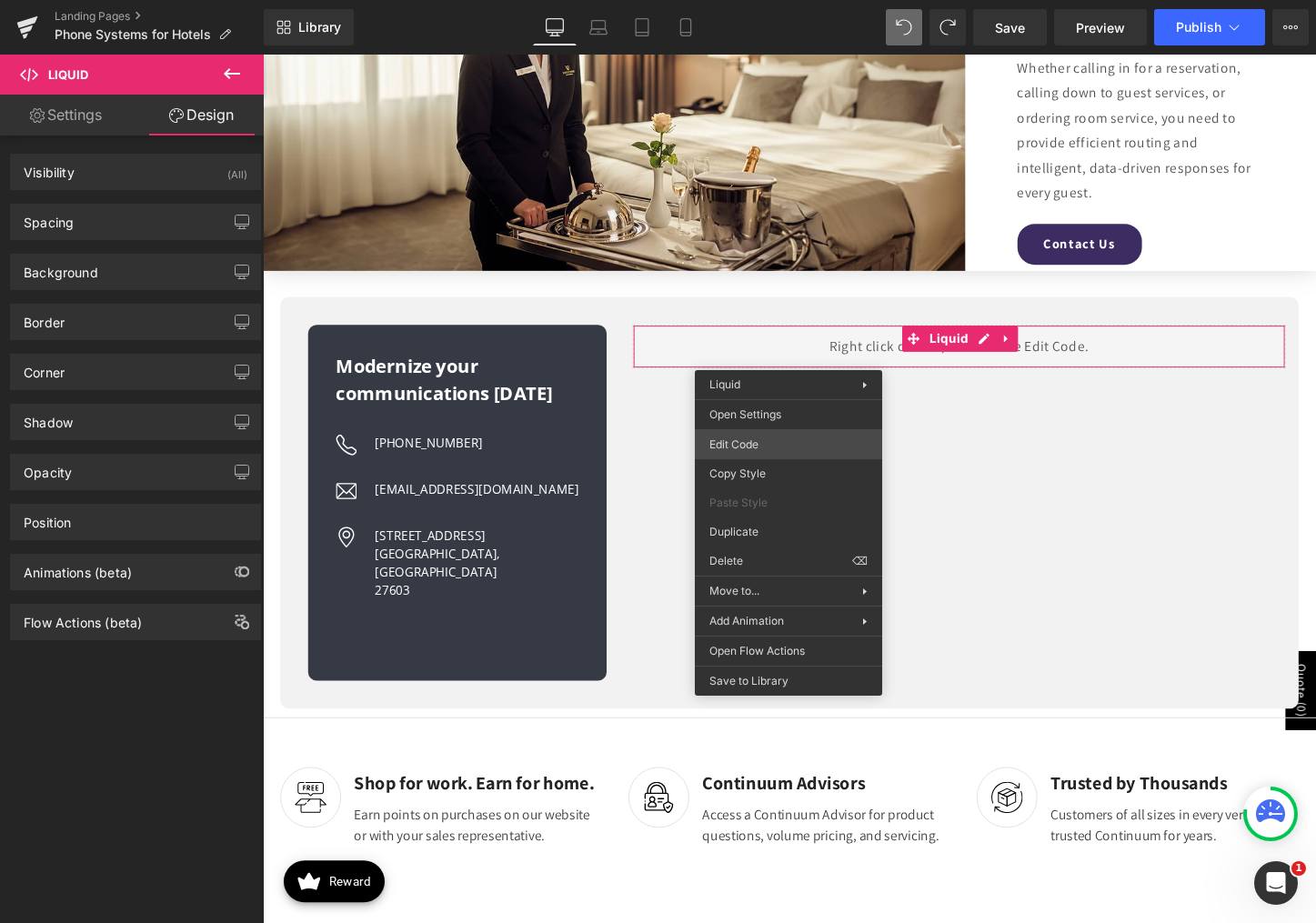
click at [776, 37] on div "Liquid You are previewing how the will restyle your page. You can not edit Elem…" at bounding box center [658, 37] width 1316 height 0
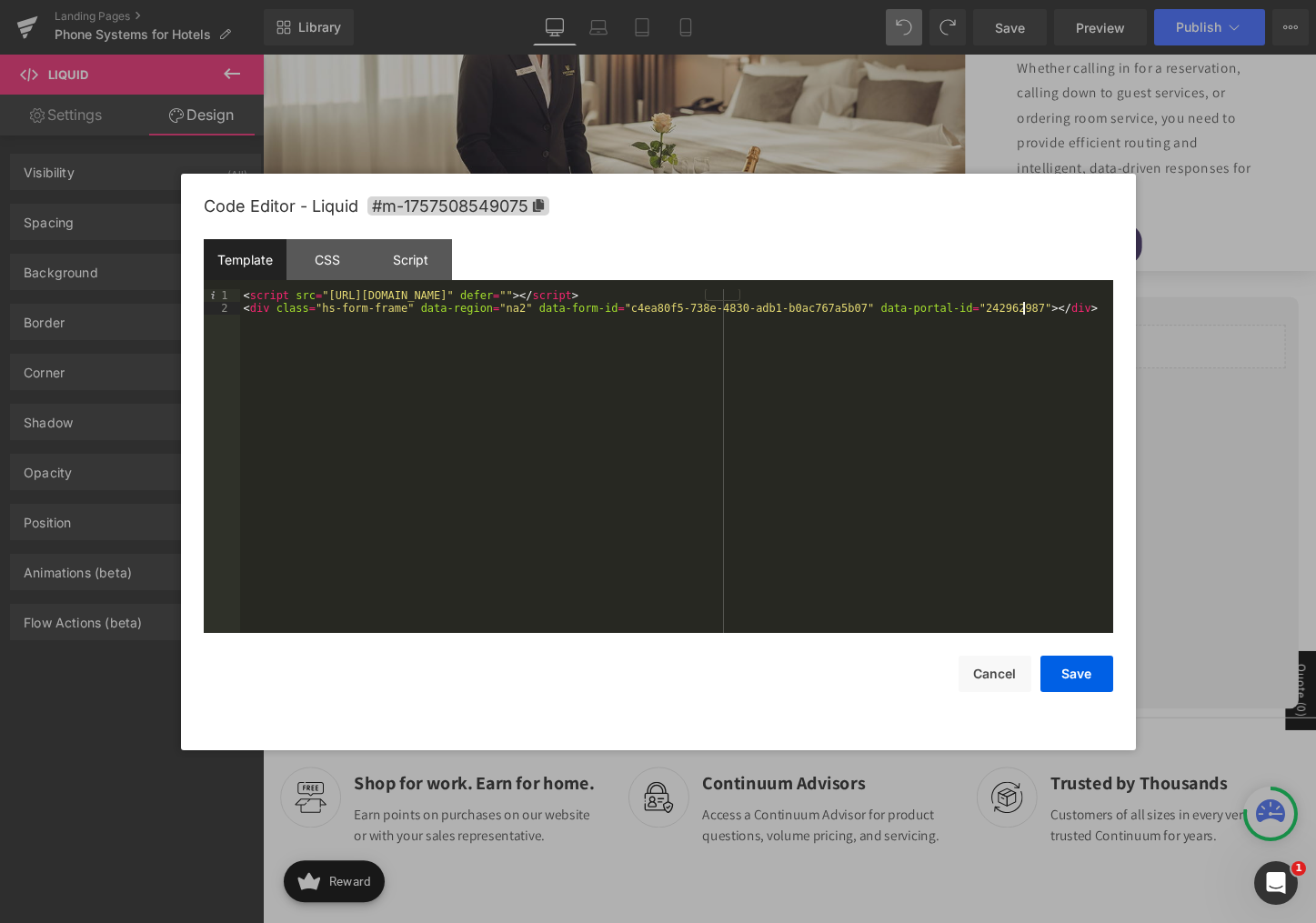
click at [550, 376] on div "< script src = "https://js-na2.hsforms.net/forms/embed/242962987.js" defer = ""…" at bounding box center [676, 473] width 873 height 369
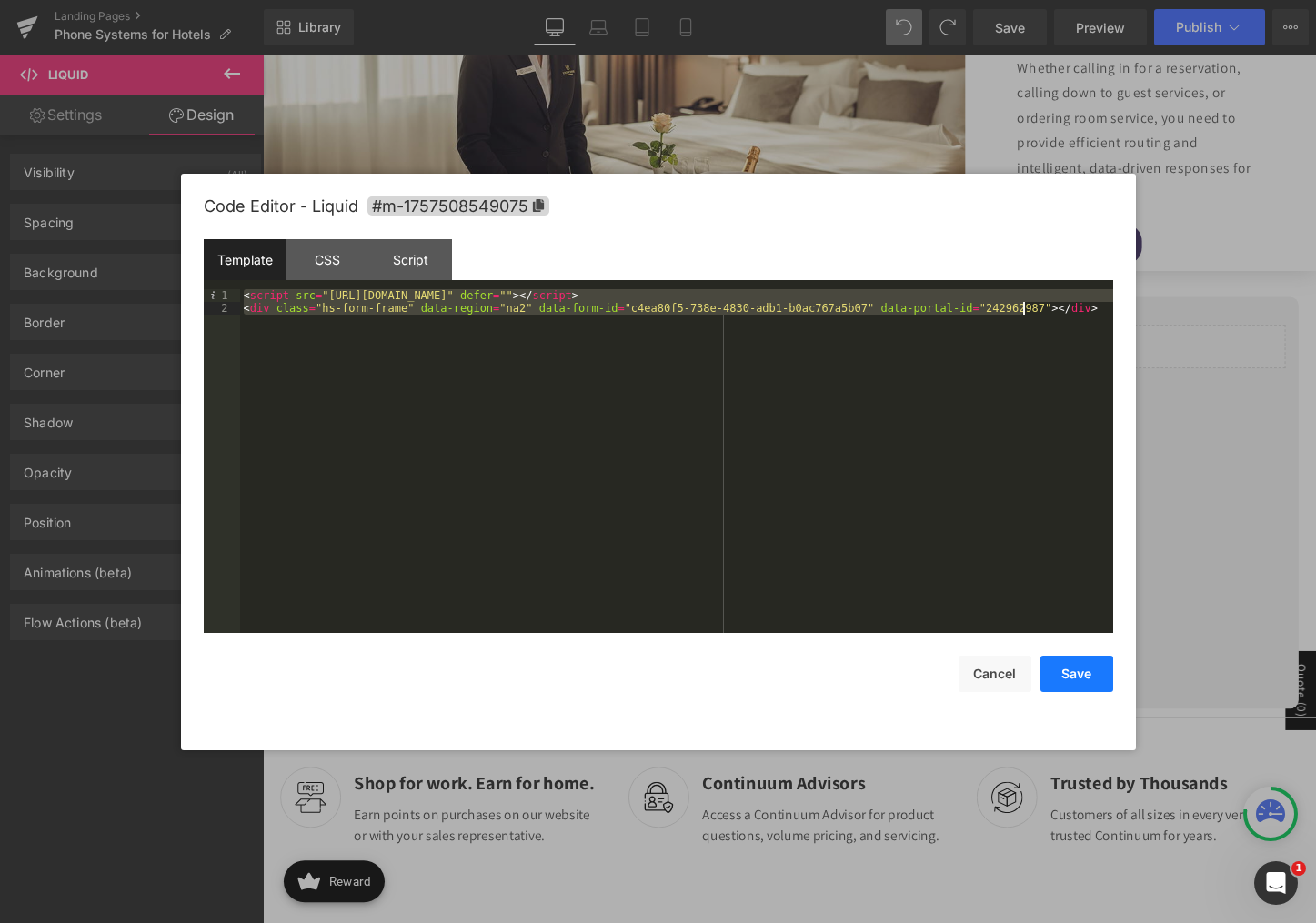
click at [1063, 681] on button "Save" at bounding box center [1076, 674] width 72 height 37
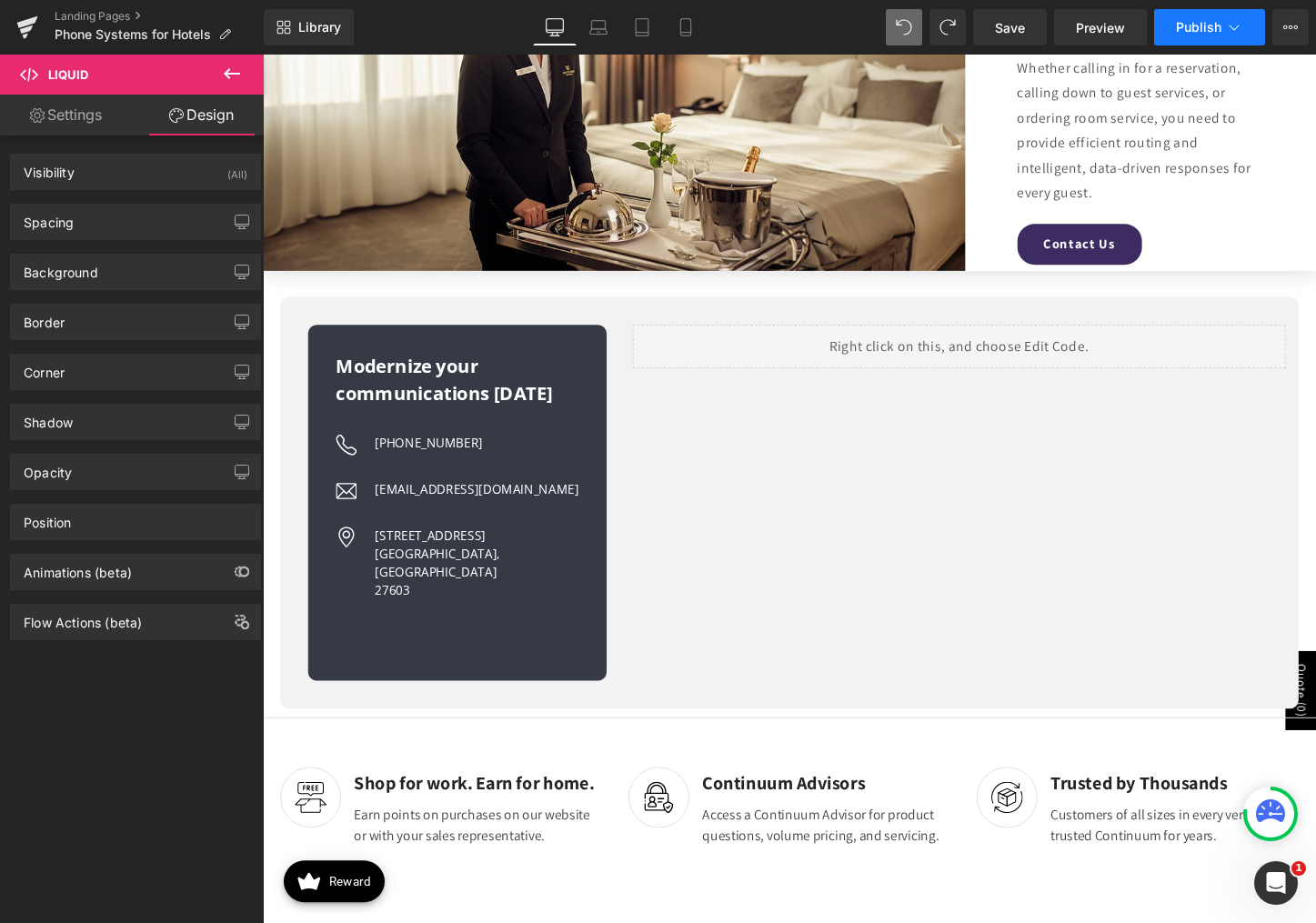
click at [1189, 26] on span "Publish" at bounding box center [1198, 26] width 45 height 14
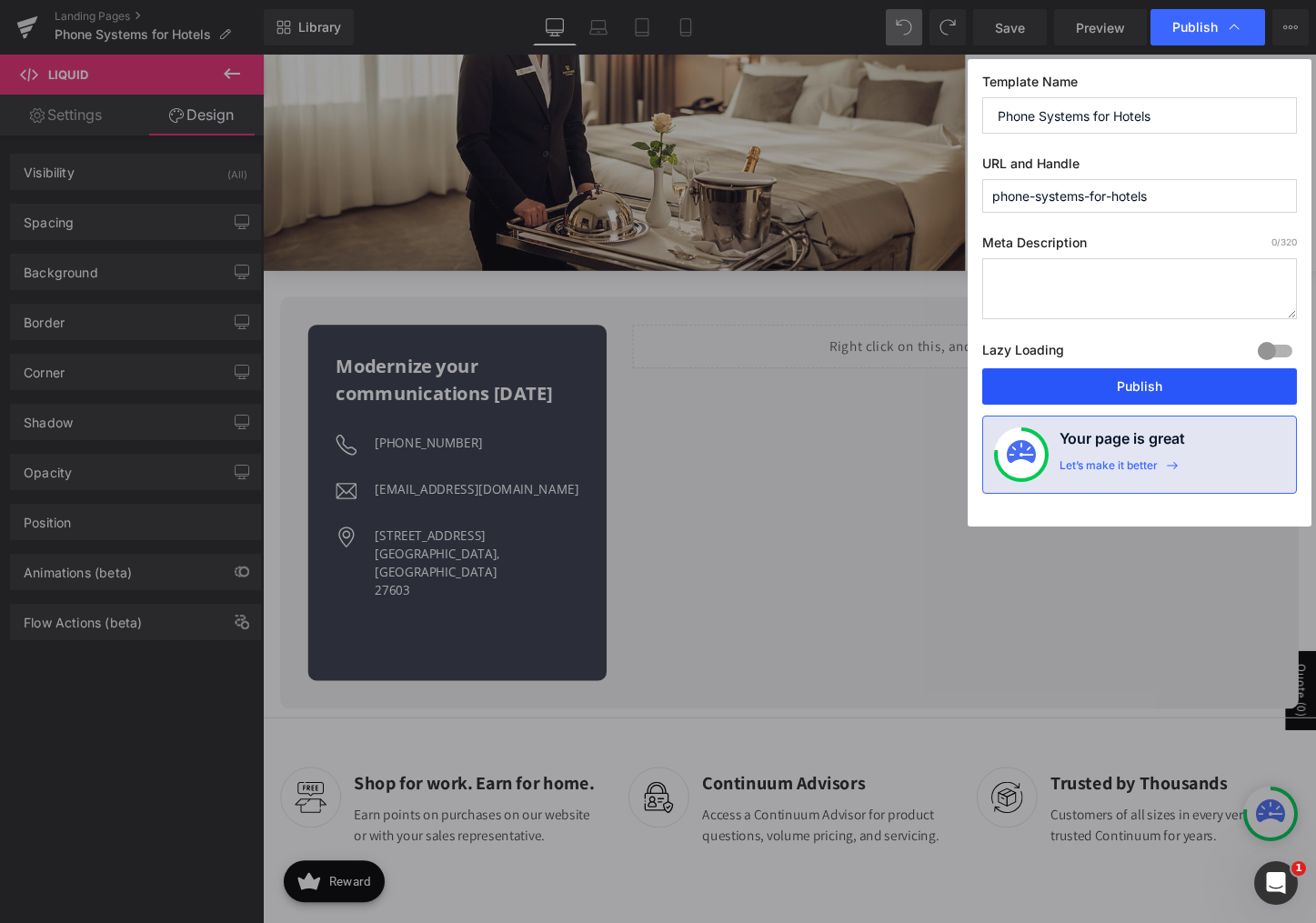
click at [1110, 396] on button "Publish" at bounding box center [1139, 387] width 314 height 37
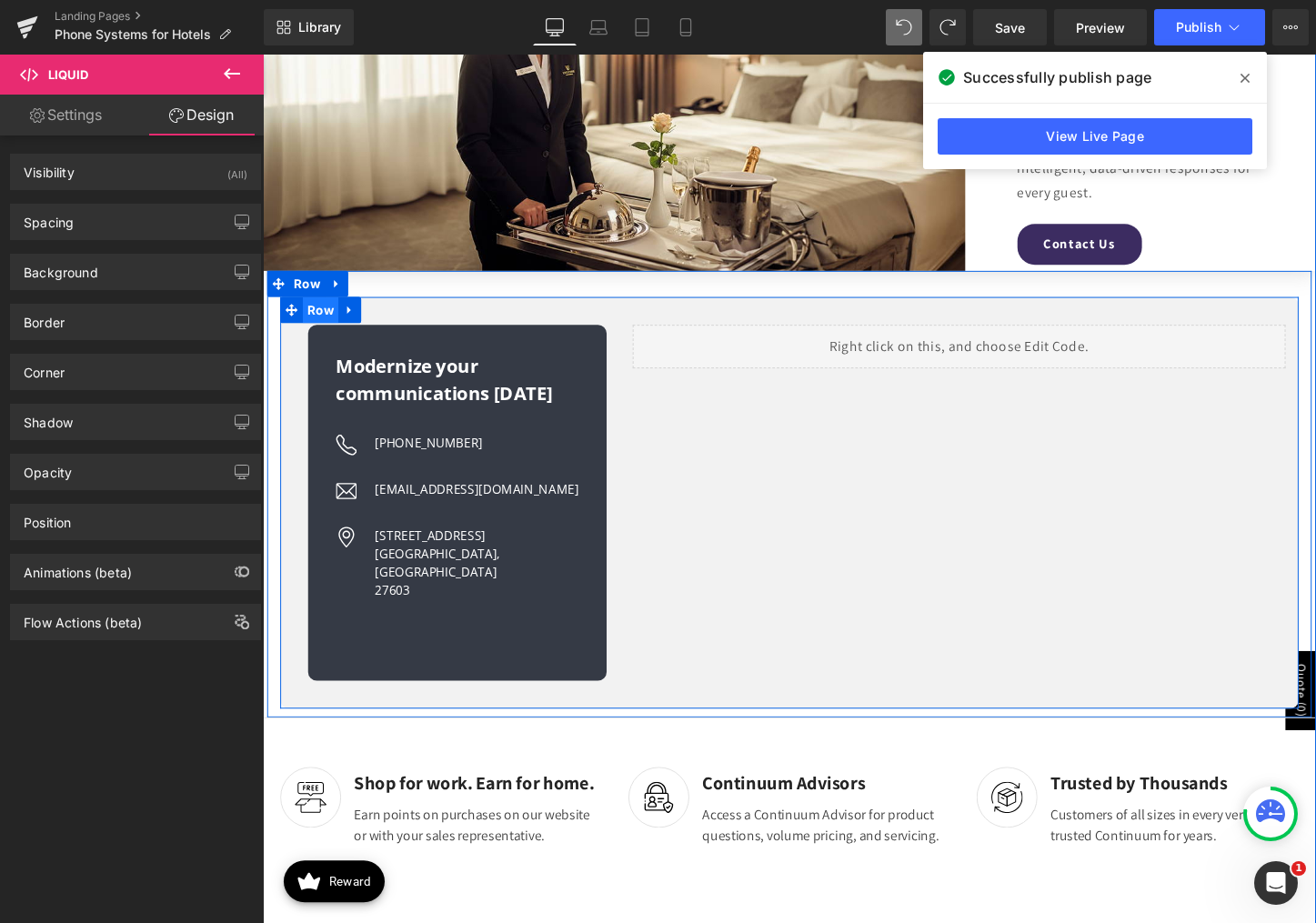
click at [305, 317] on span "Row" at bounding box center [324, 322] width 38 height 27
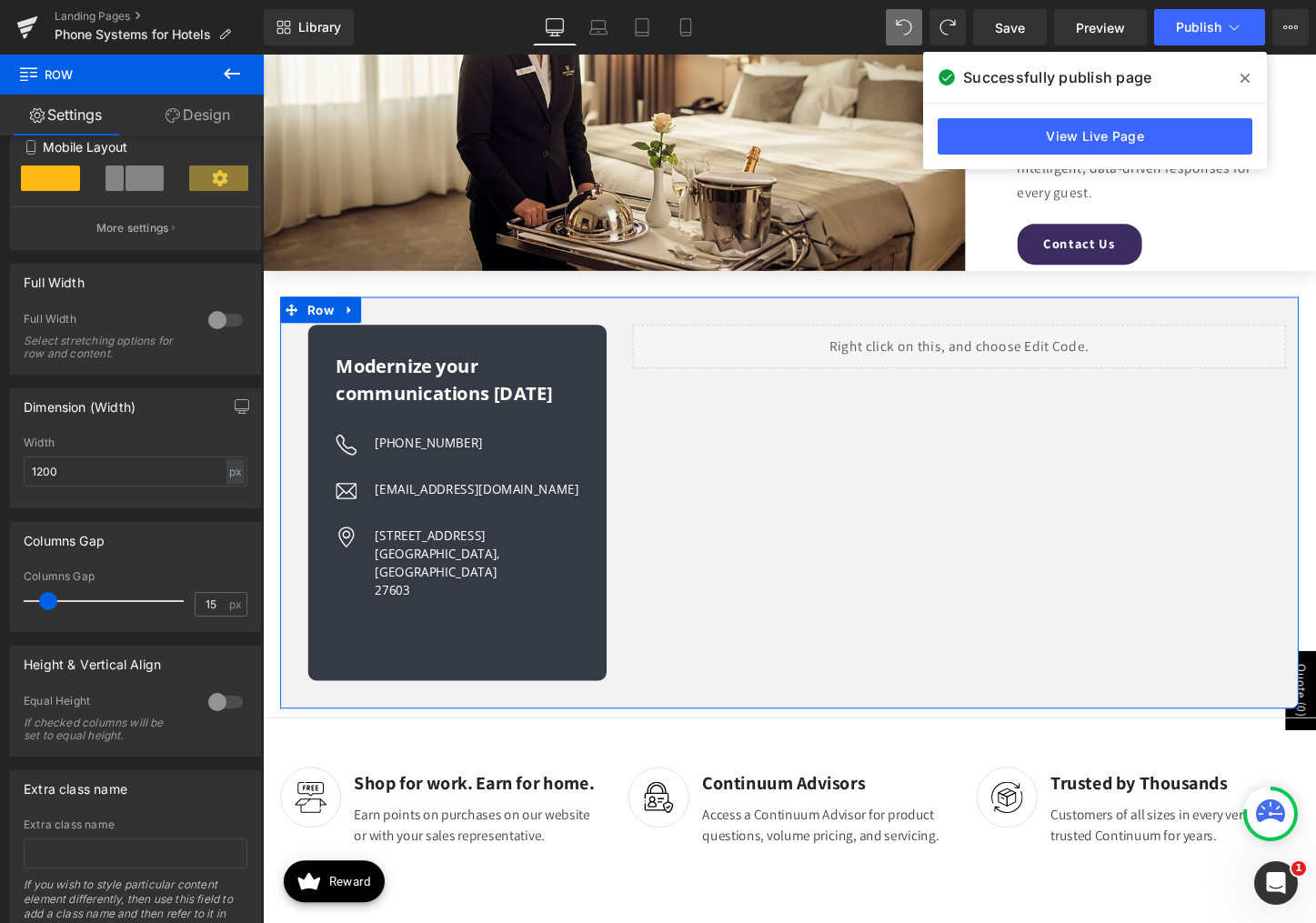
scroll to position [436, 0]
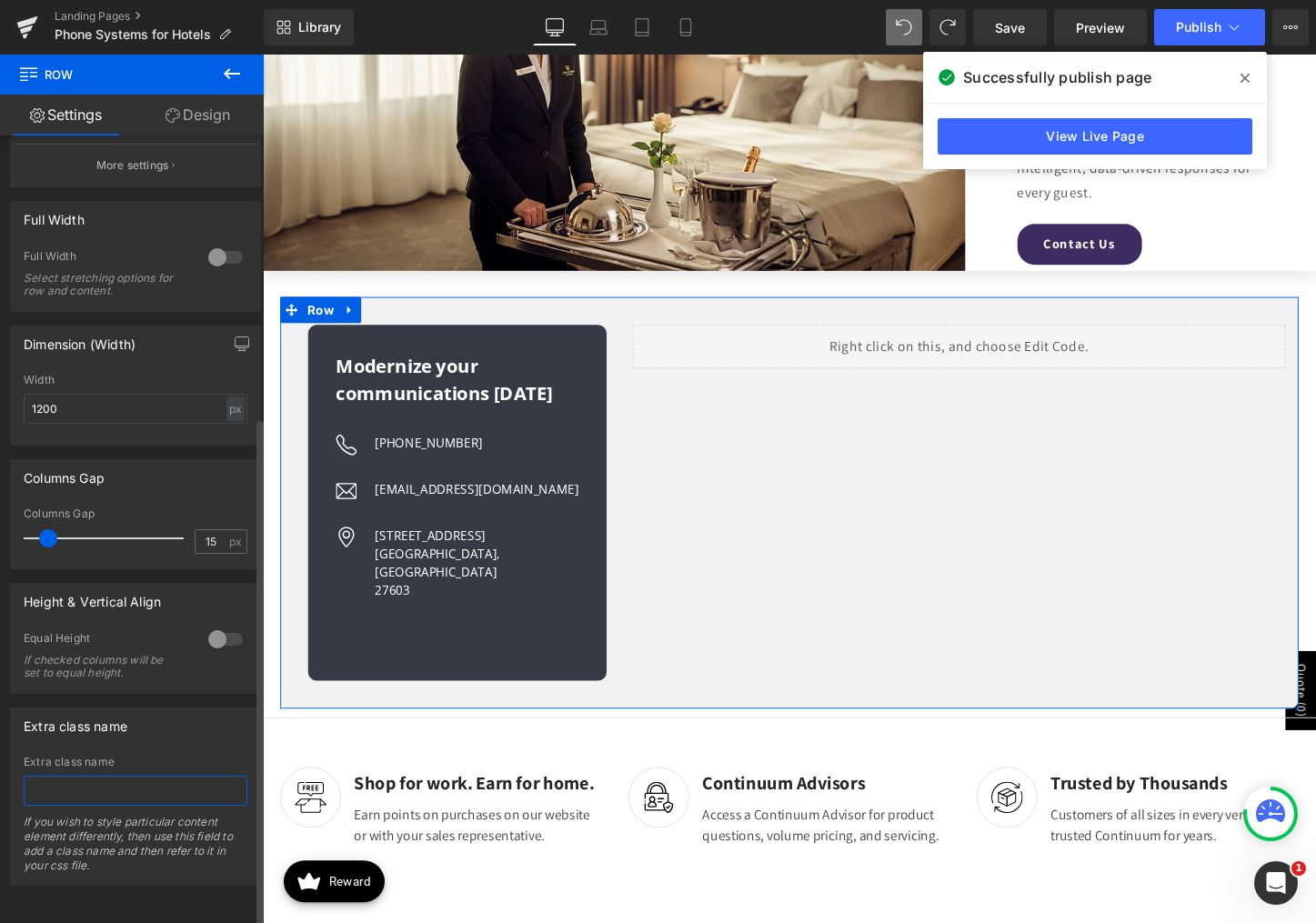
click at [104, 785] on input "text" at bounding box center [135, 791] width 224 height 30
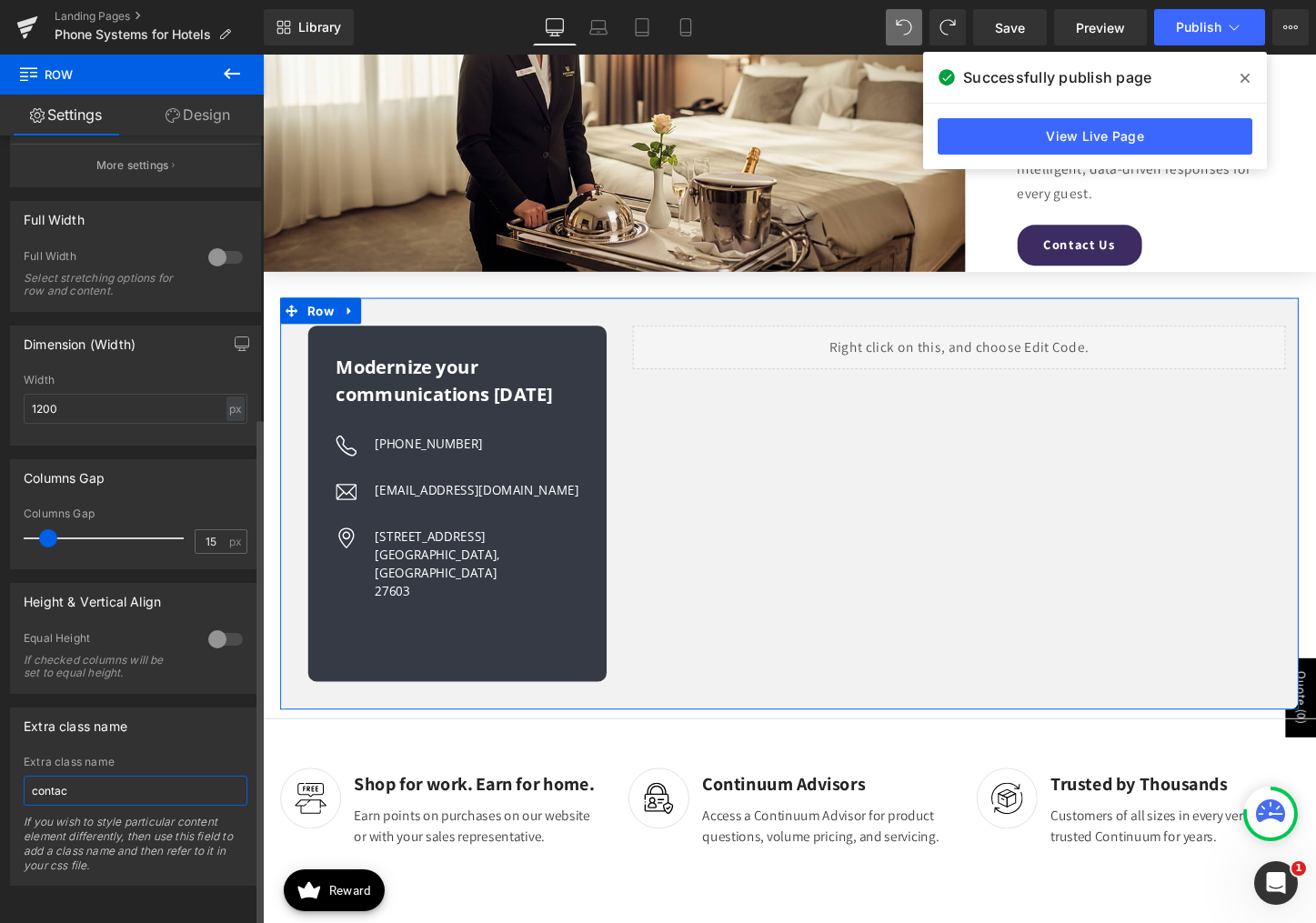
type input "contact"
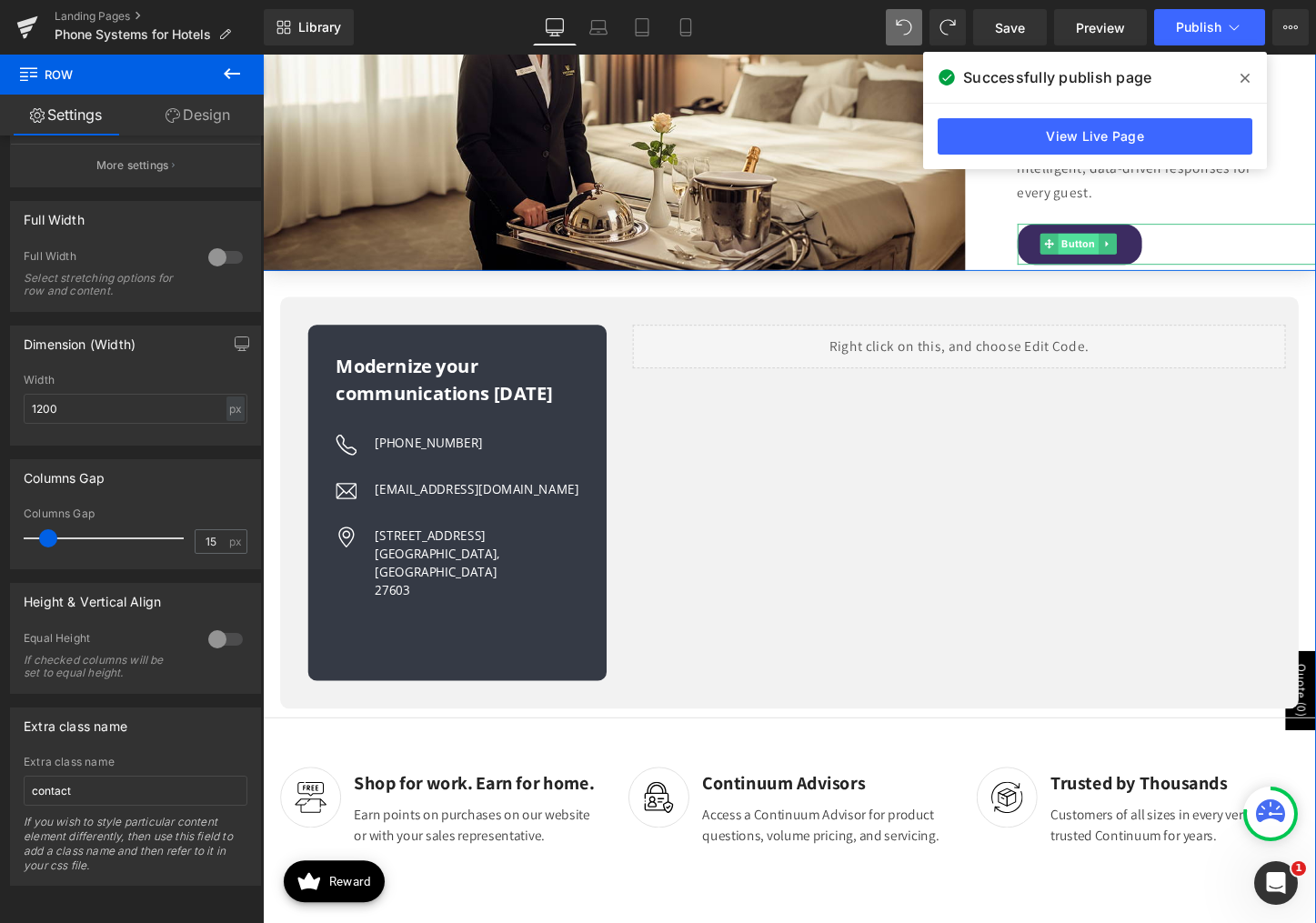
click at [1118, 257] on span "Button" at bounding box center [1115, 252] width 41 height 22
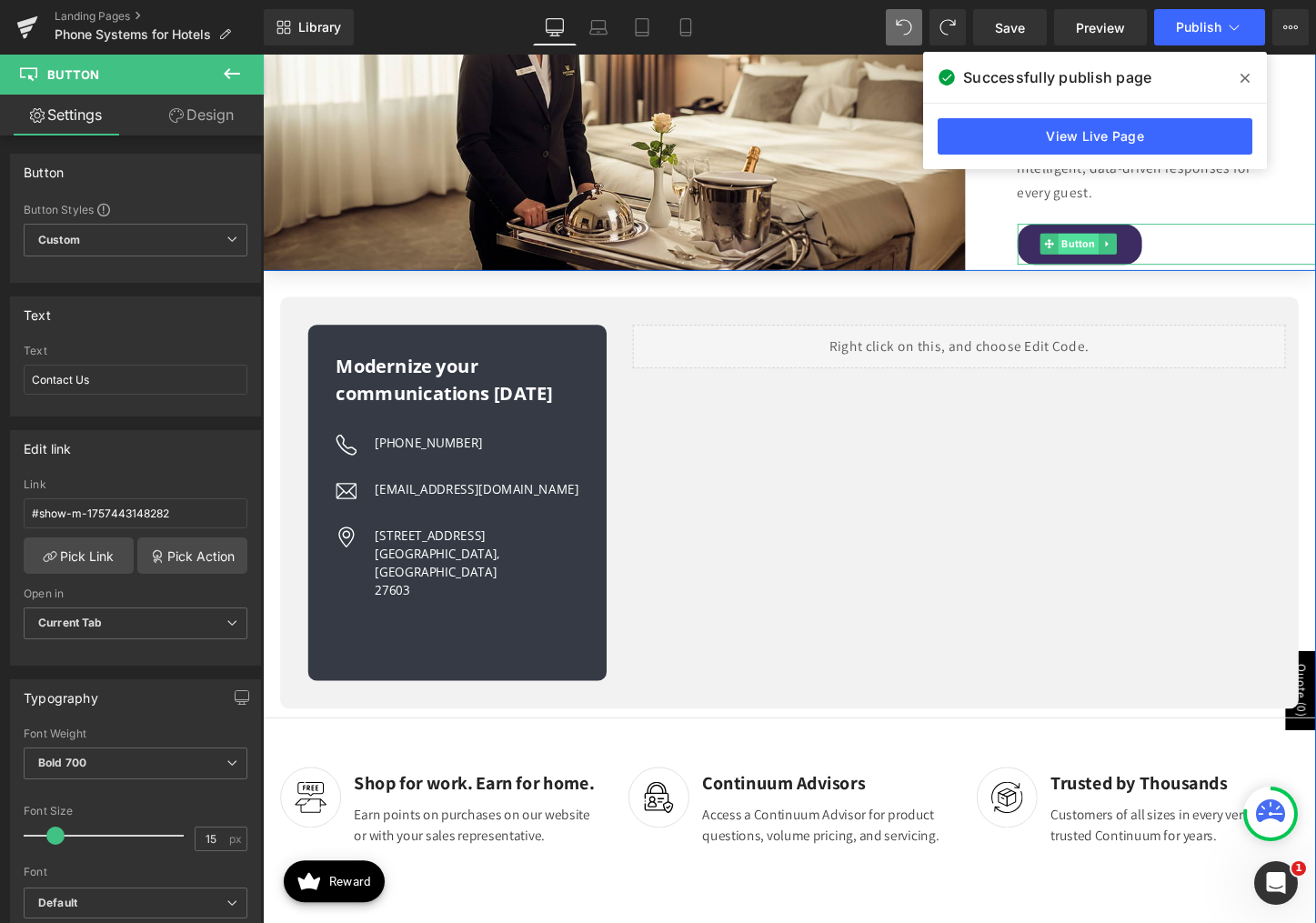
click at [1110, 254] on span "Button" at bounding box center [1115, 252] width 41 height 22
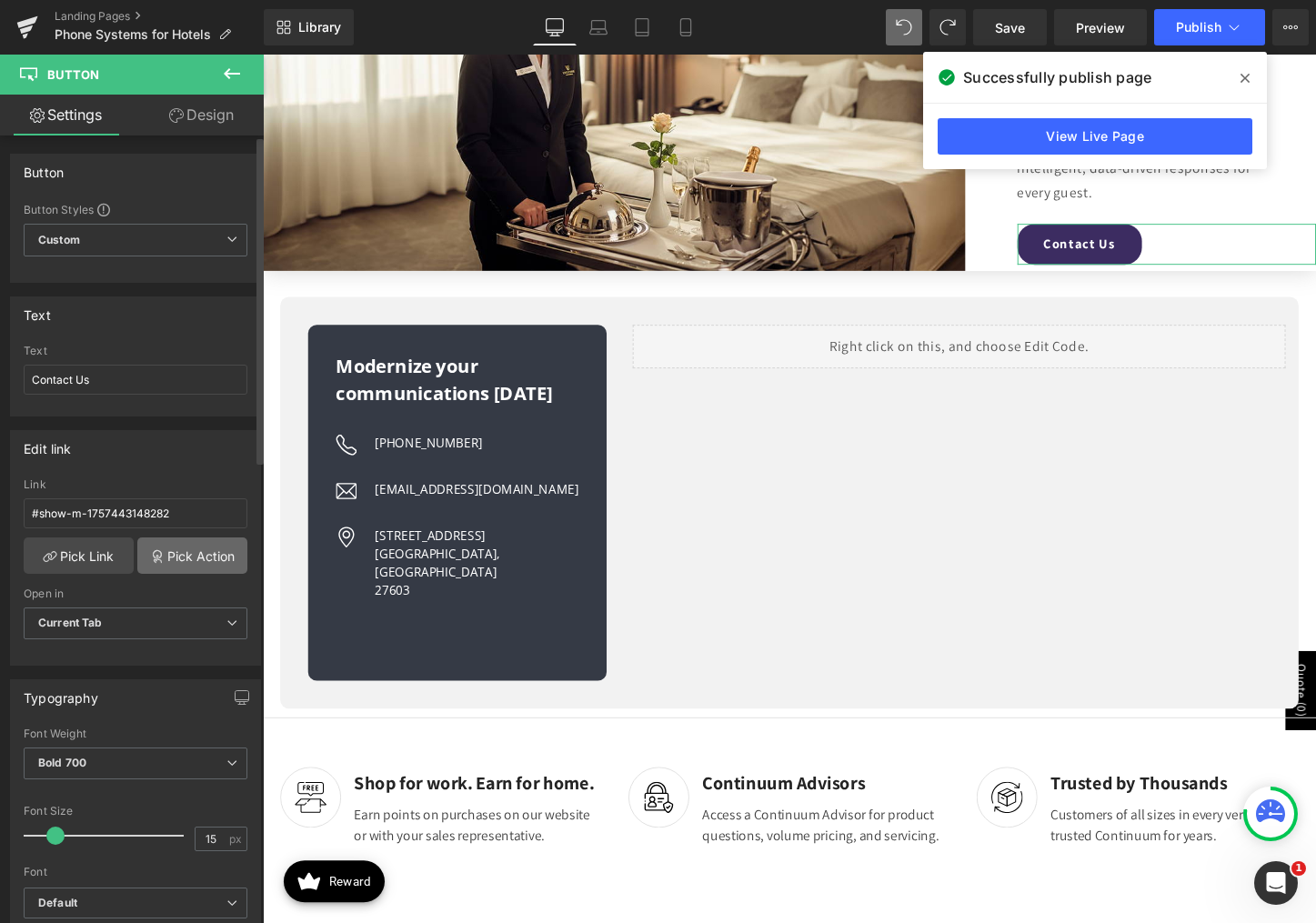
click at [151, 549] on icon at bounding box center [157, 556] width 14 height 14
click at [185, 507] on div "Edit link #show-m-1757443148282 Link #show-m-1757443148282 Pick Link Pick Actio…" at bounding box center [135, 541] width 272 height 249
click at [152, 513] on input "#show-m-1757443148282" at bounding box center [135, 514] width 224 height 30
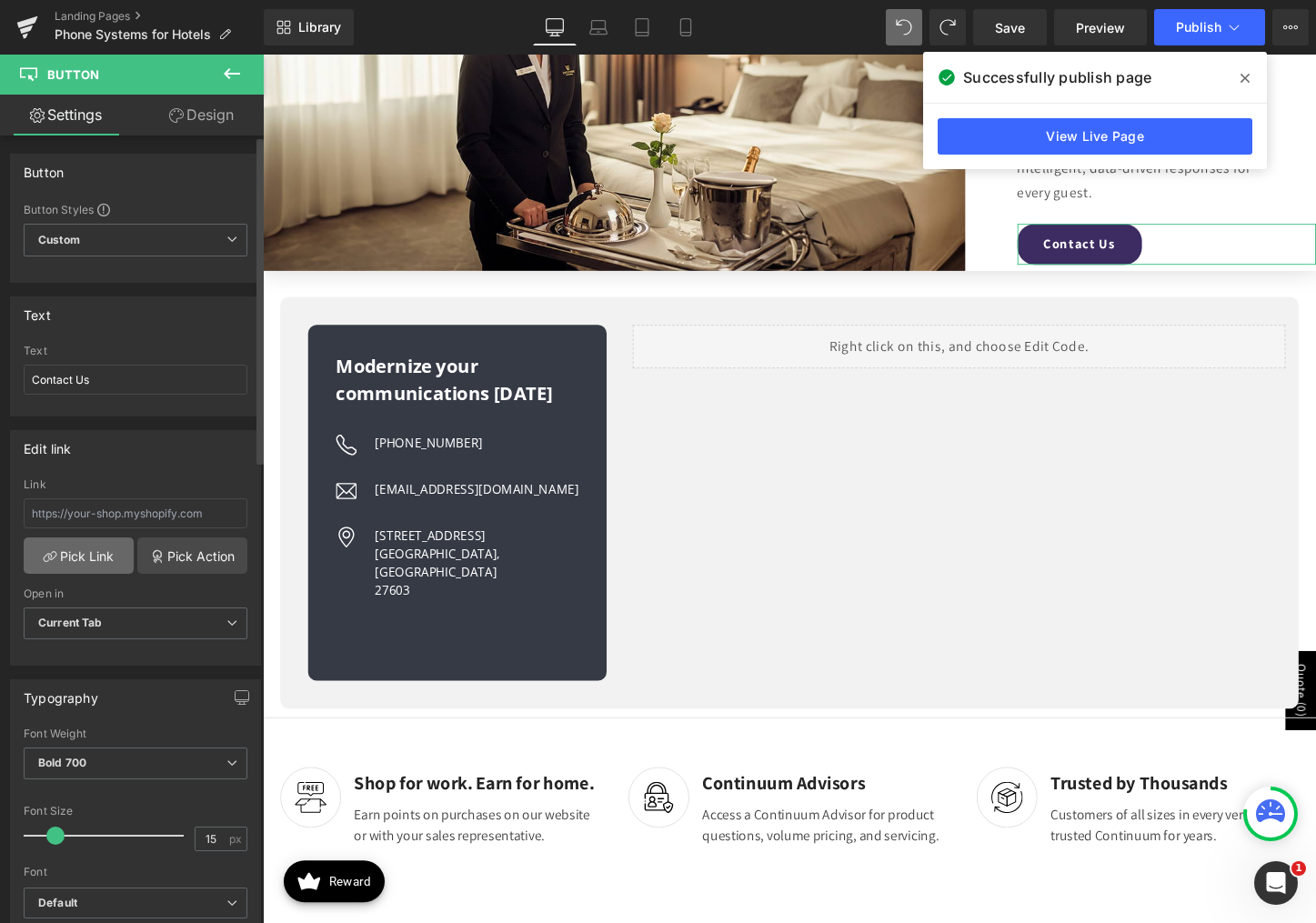
click at [67, 555] on link "Pick Link" at bounding box center [78, 555] width 110 height 37
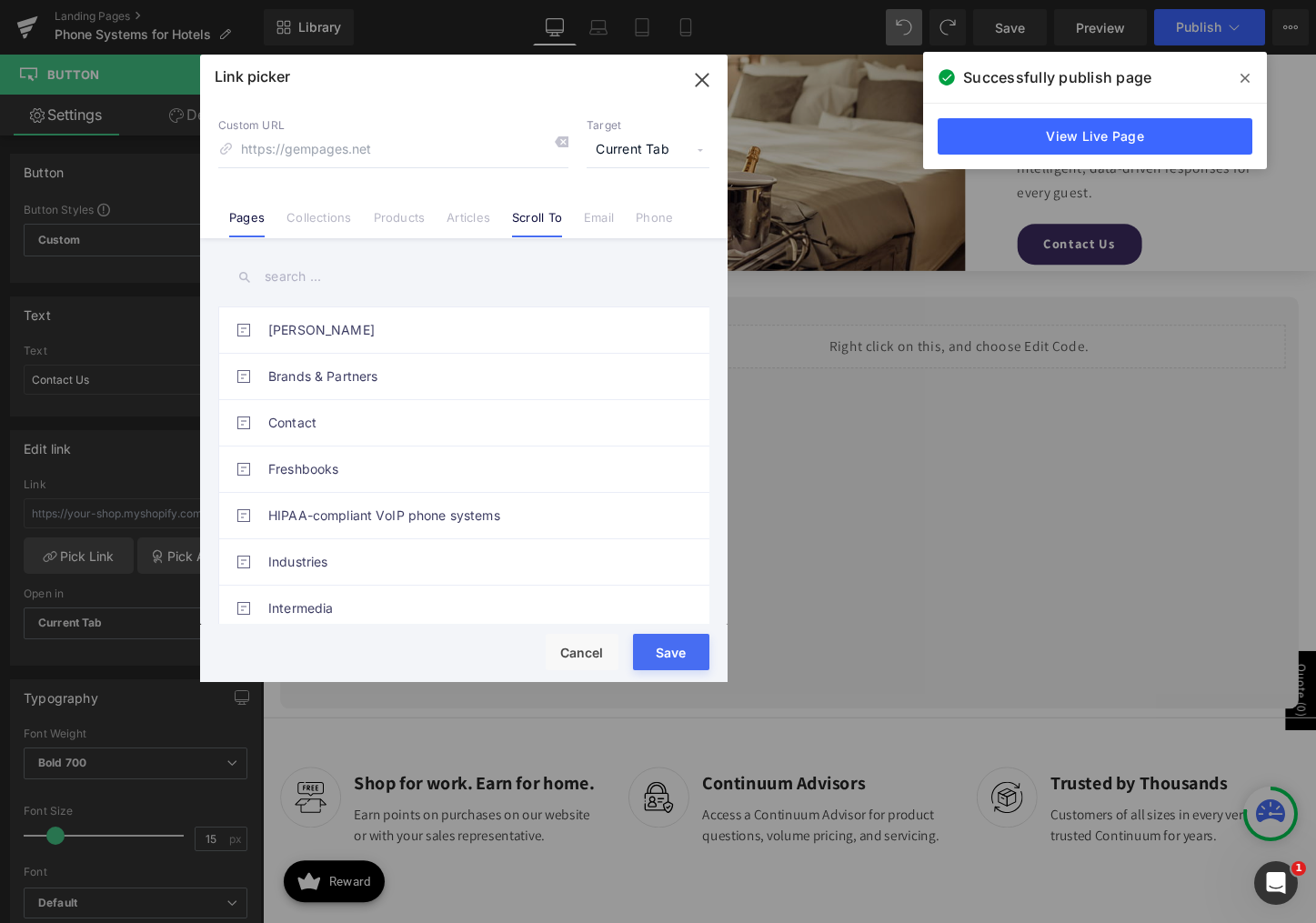
click at [529, 219] on link "Scroll To" at bounding box center [536, 223] width 50 height 27
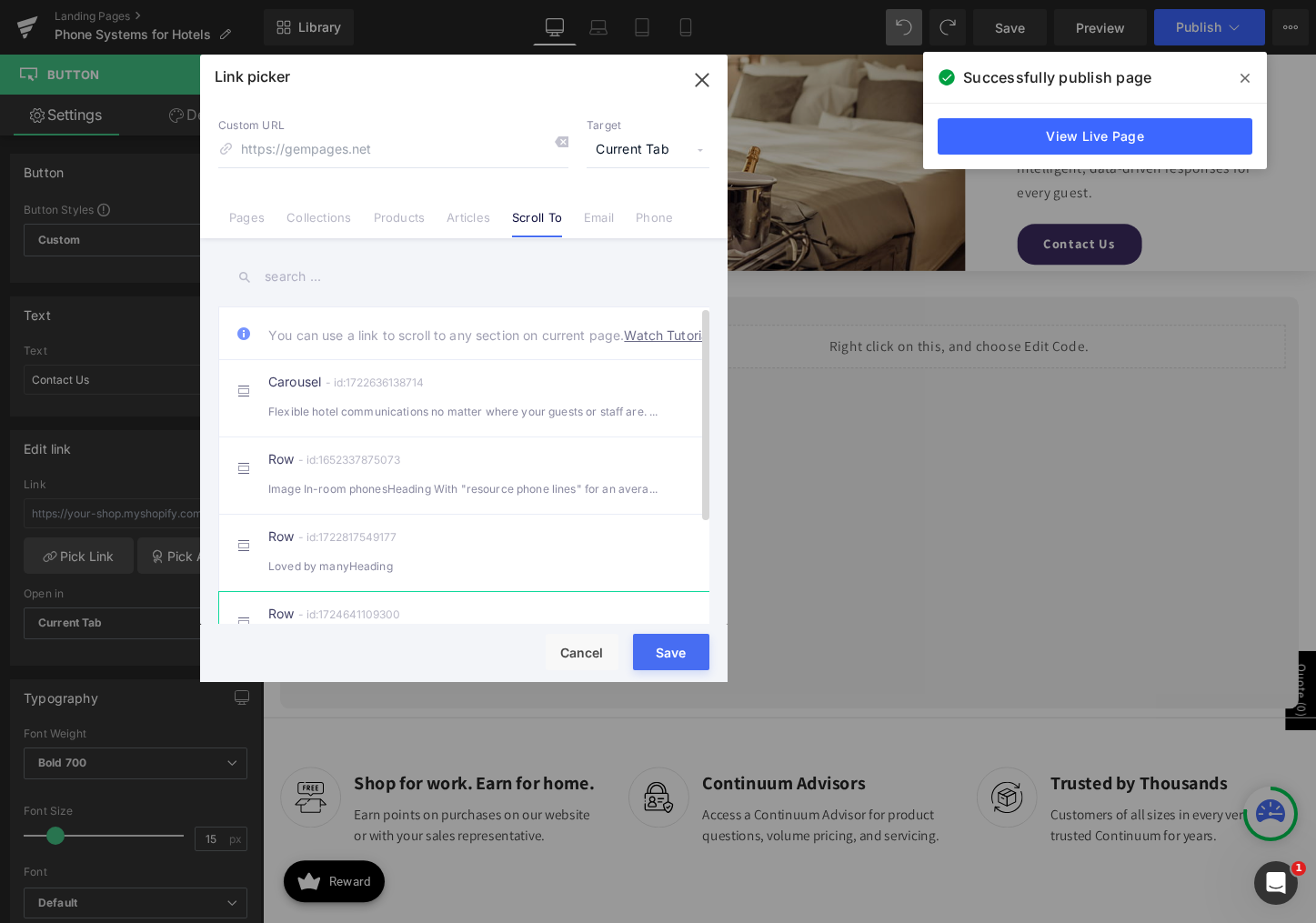
scroll to position [149, 0]
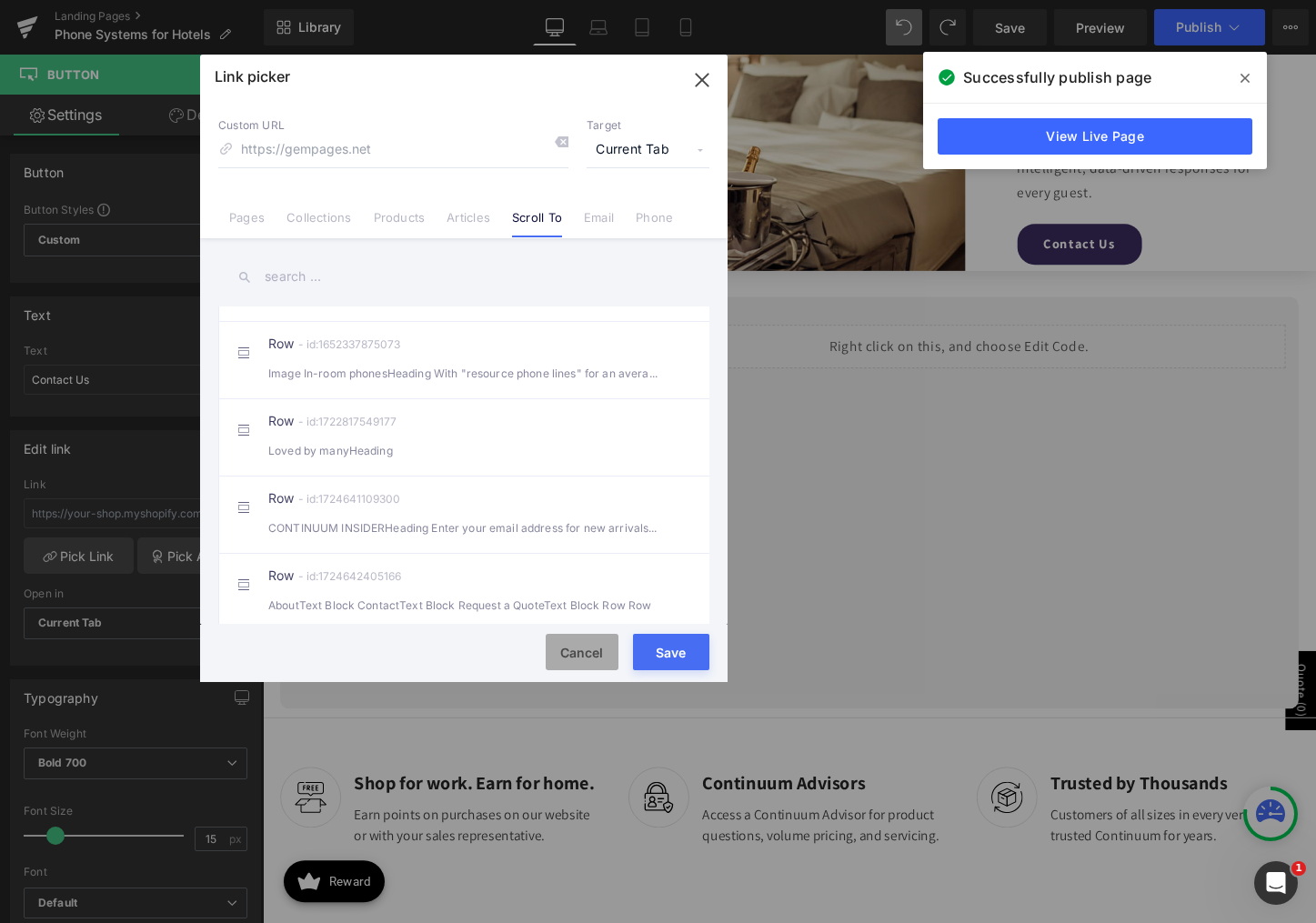
click at [569, 647] on button "Cancel" at bounding box center [581, 652] width 72 height 37
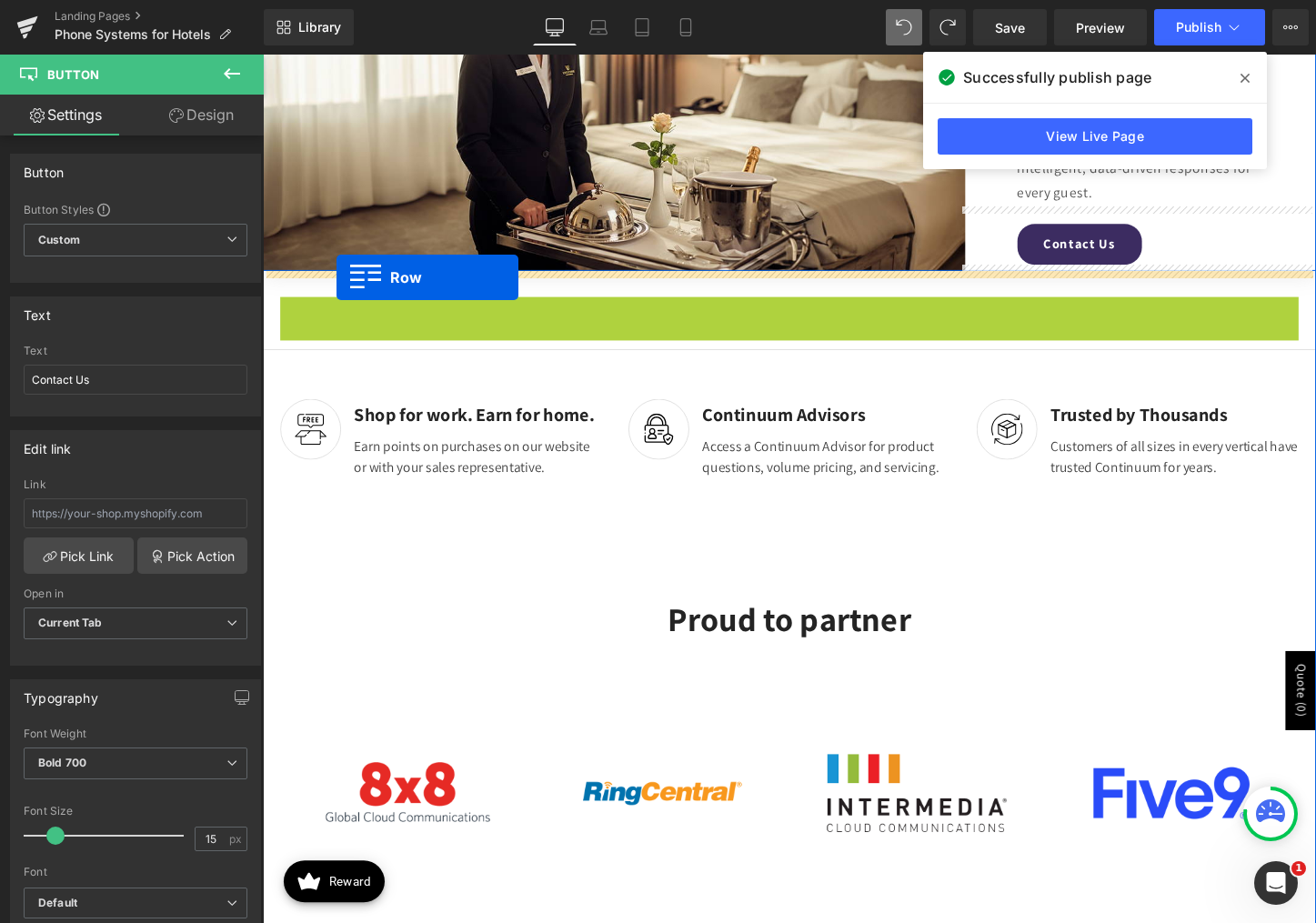
drag, startPoint x: 289, startPoint y: 321, endPoint x: 341, endPoint y: 287, distance: 62.1
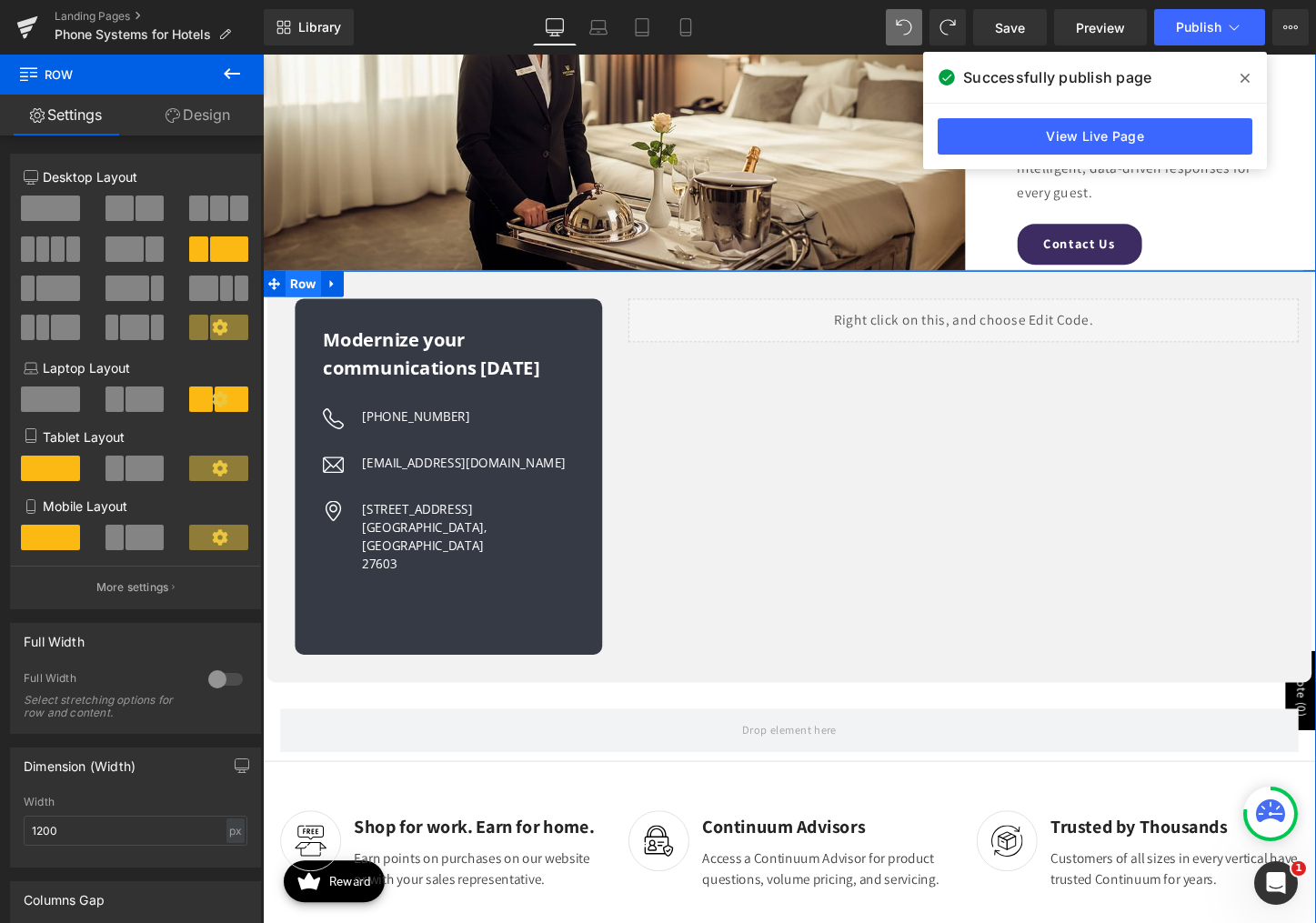
click at [292, 291] on span "Row" at bounding box center [306, 294] width 38 height 27
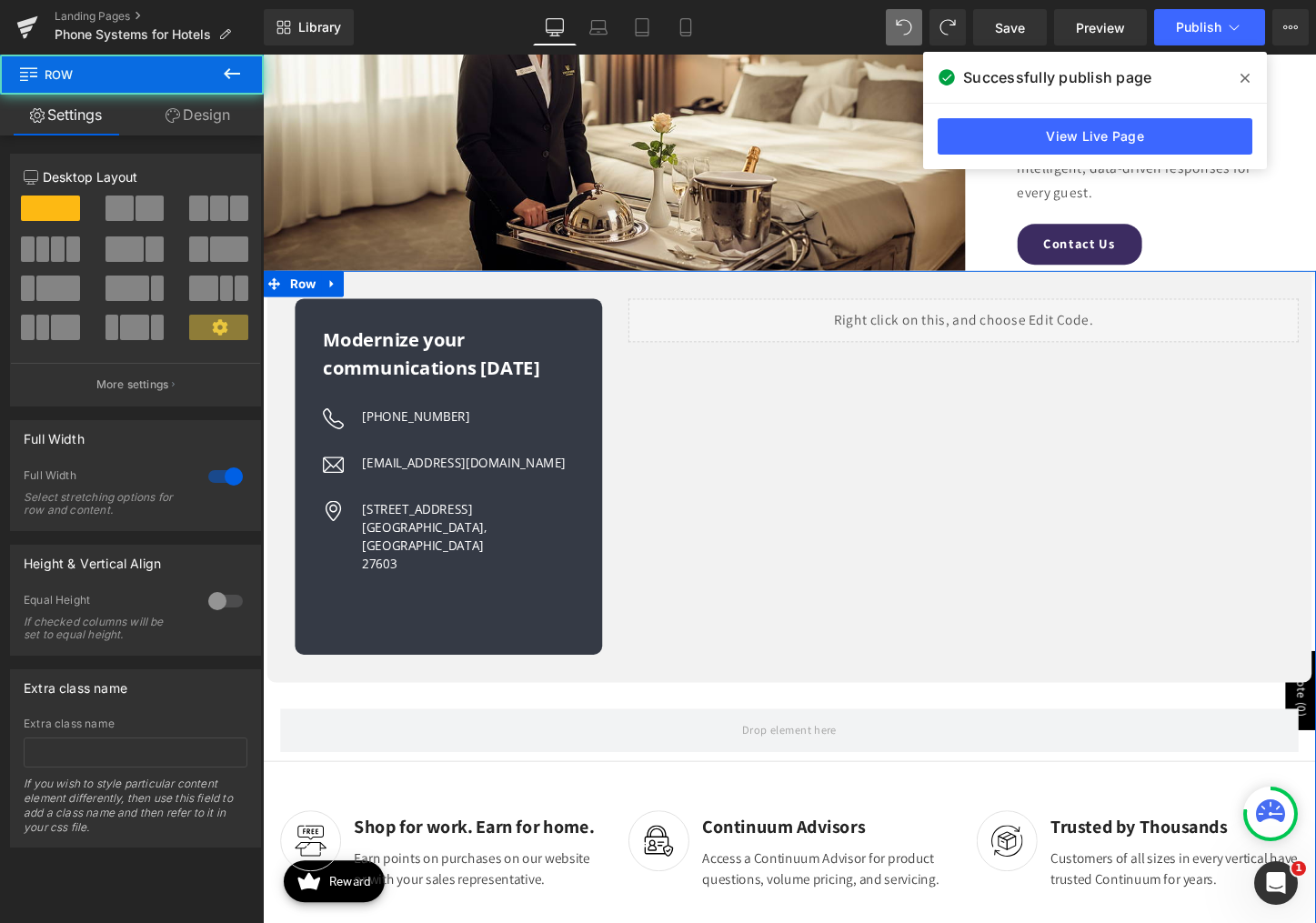
click at [176, 102] on link "Design" at bounding box center [198, 116] width 132 height 41
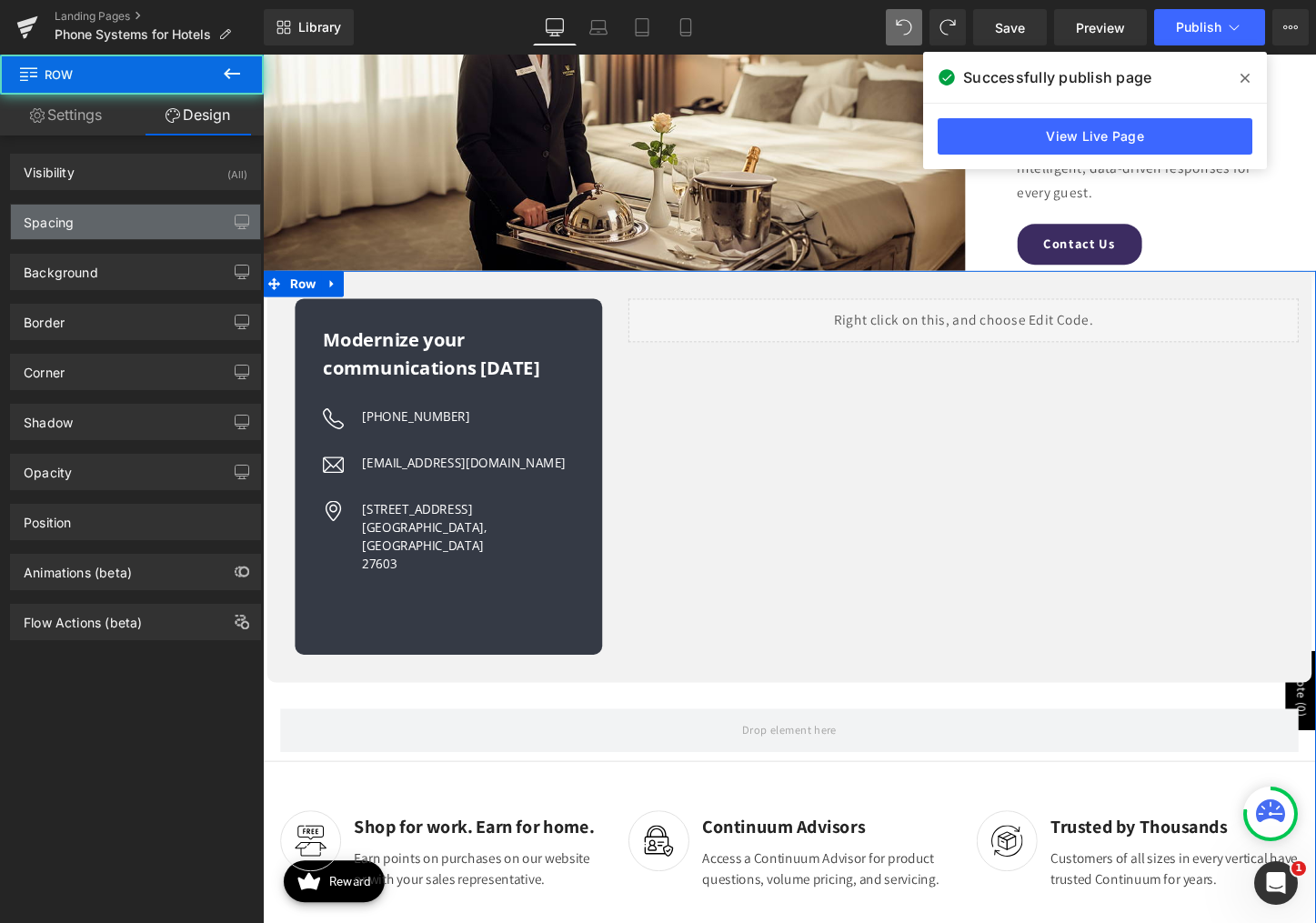
type input "0"
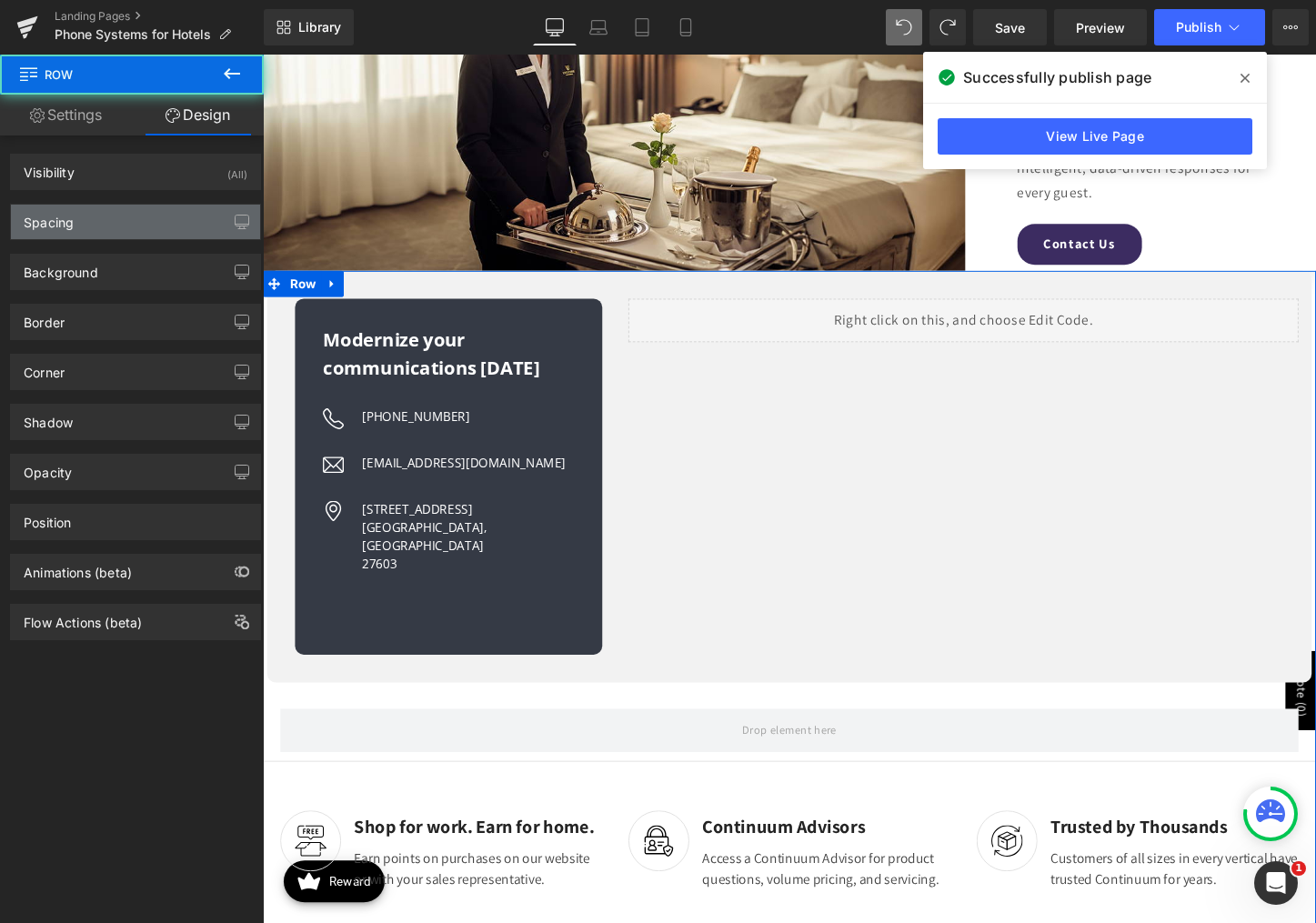
type input "0"
click at [102, 223] on div "Spacing" at bounding box center [135, 222] width 249 height 35
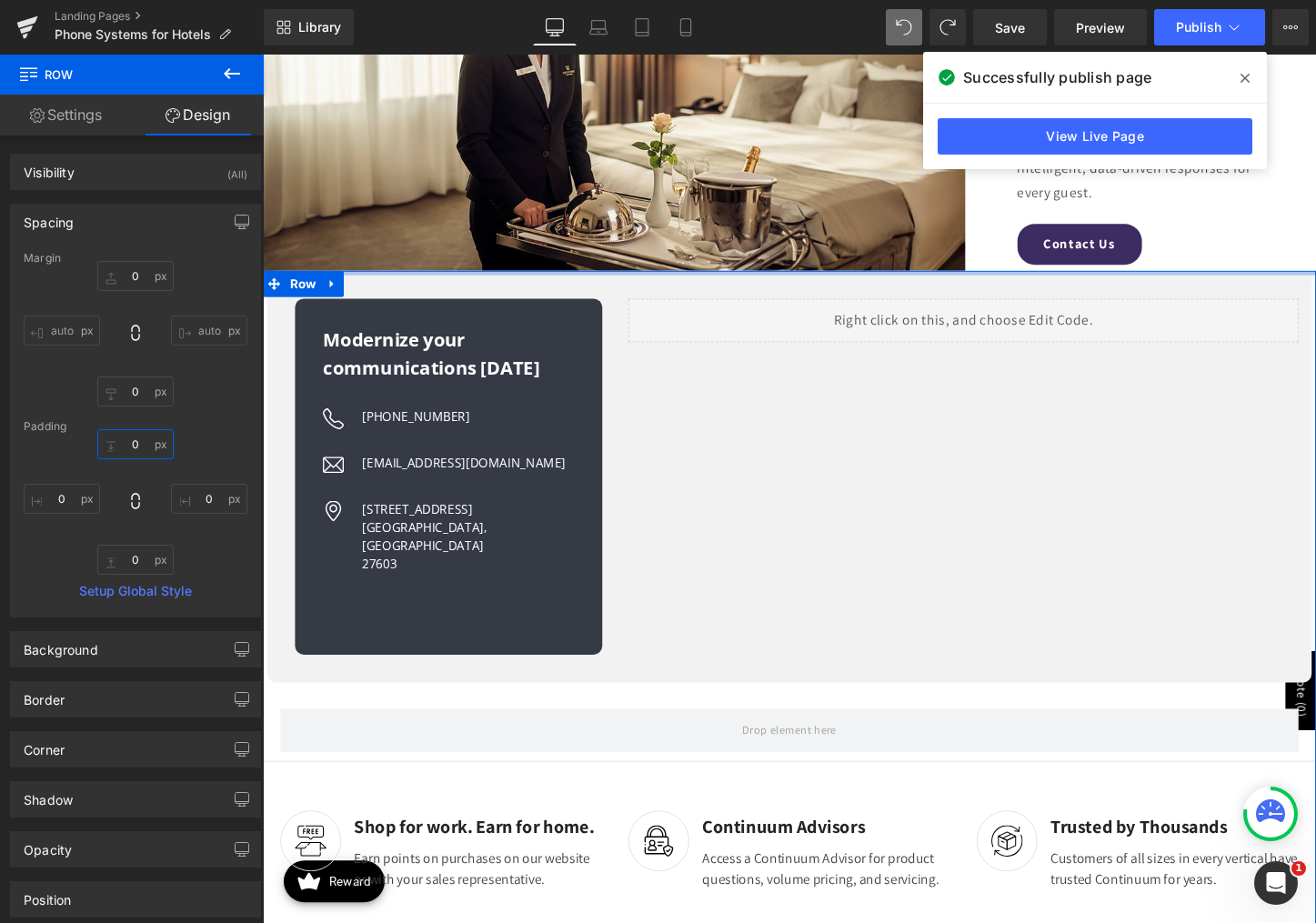
click at [119, 440] on input "0" at bounding box center [135, 444] width 76 height 30
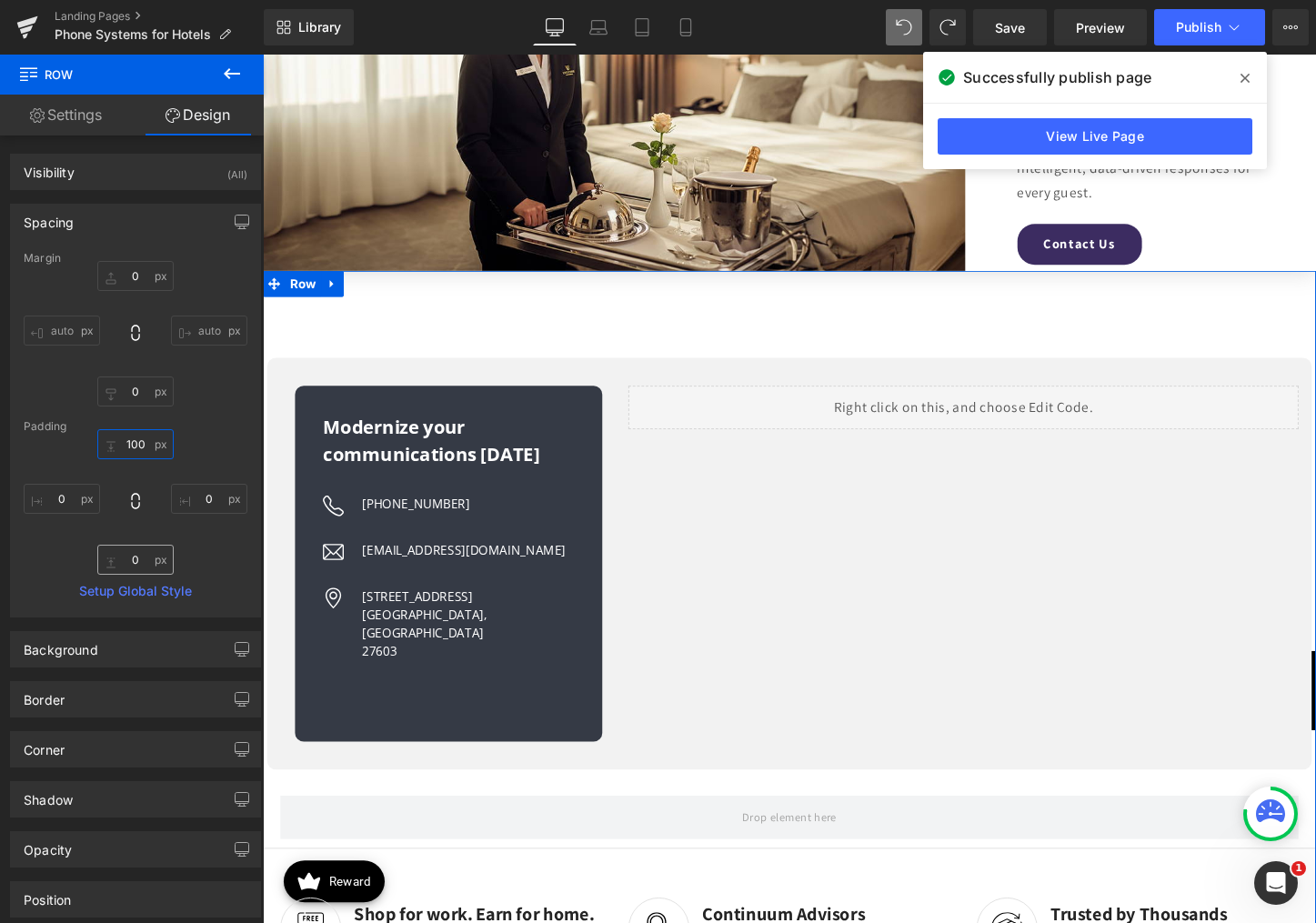
type input "100"
click at [129, 560] on input "0" at bounding box center [135, 560] width 76 height 30
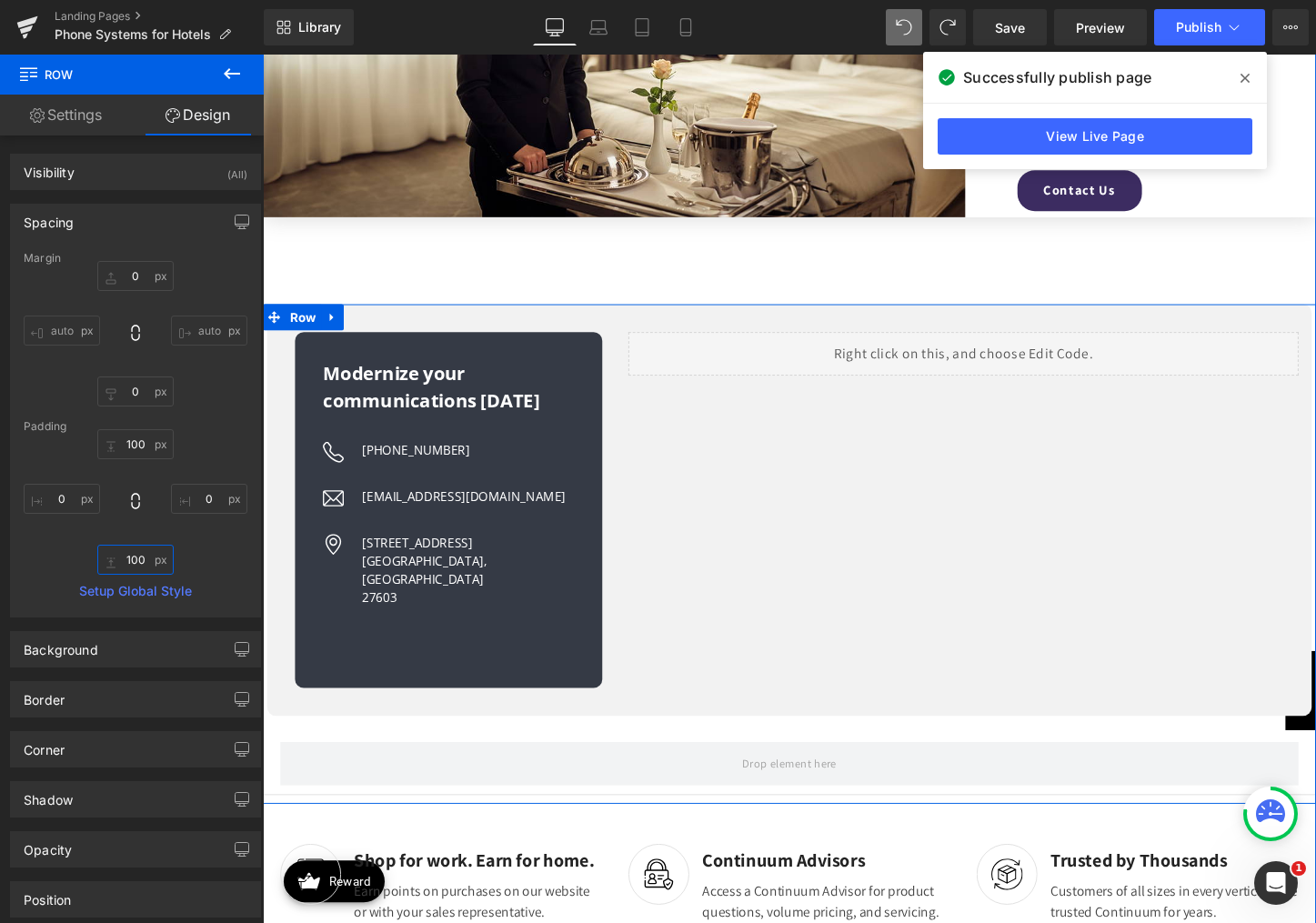
scroll to position [3057, 0]
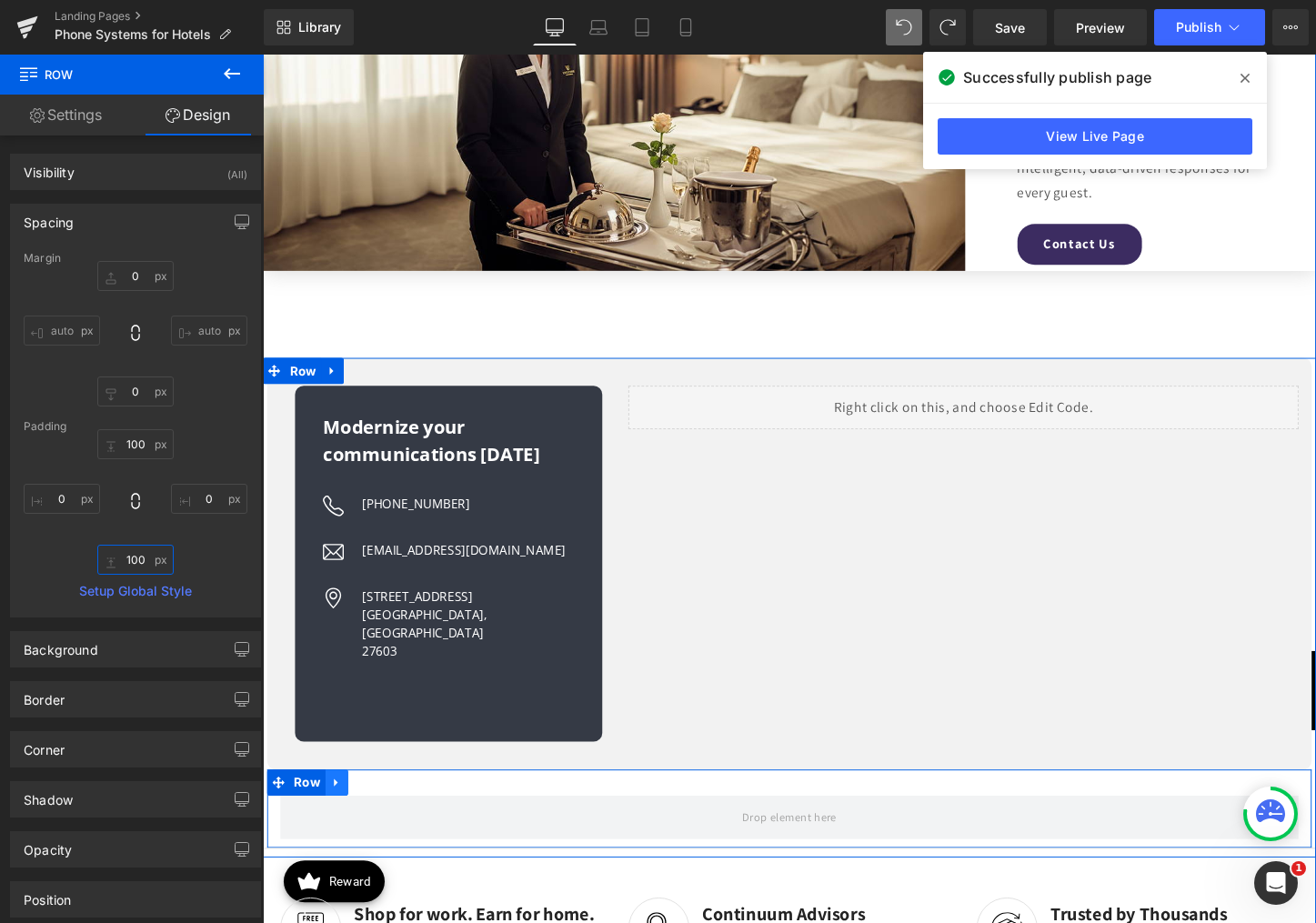
type input "100"
click at [334, 809] on icon at bounding box center [341, 816] width 13 height 14
click at [381, 809] on icon at bounding box center [388, 816] width 13 height 13
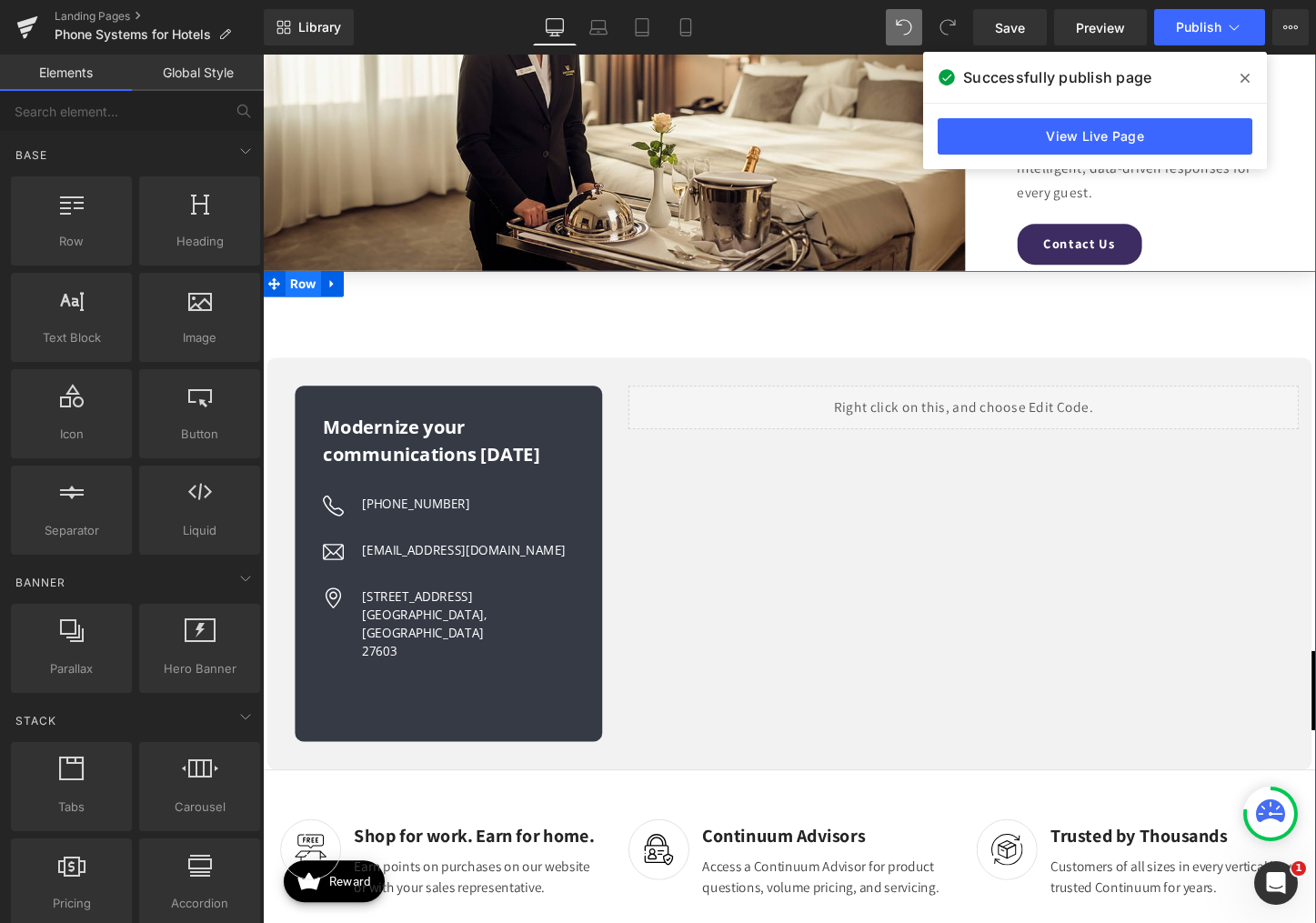
click at [302, 292] on span "Row" at bounding box center [306, 294] width 38 height 27
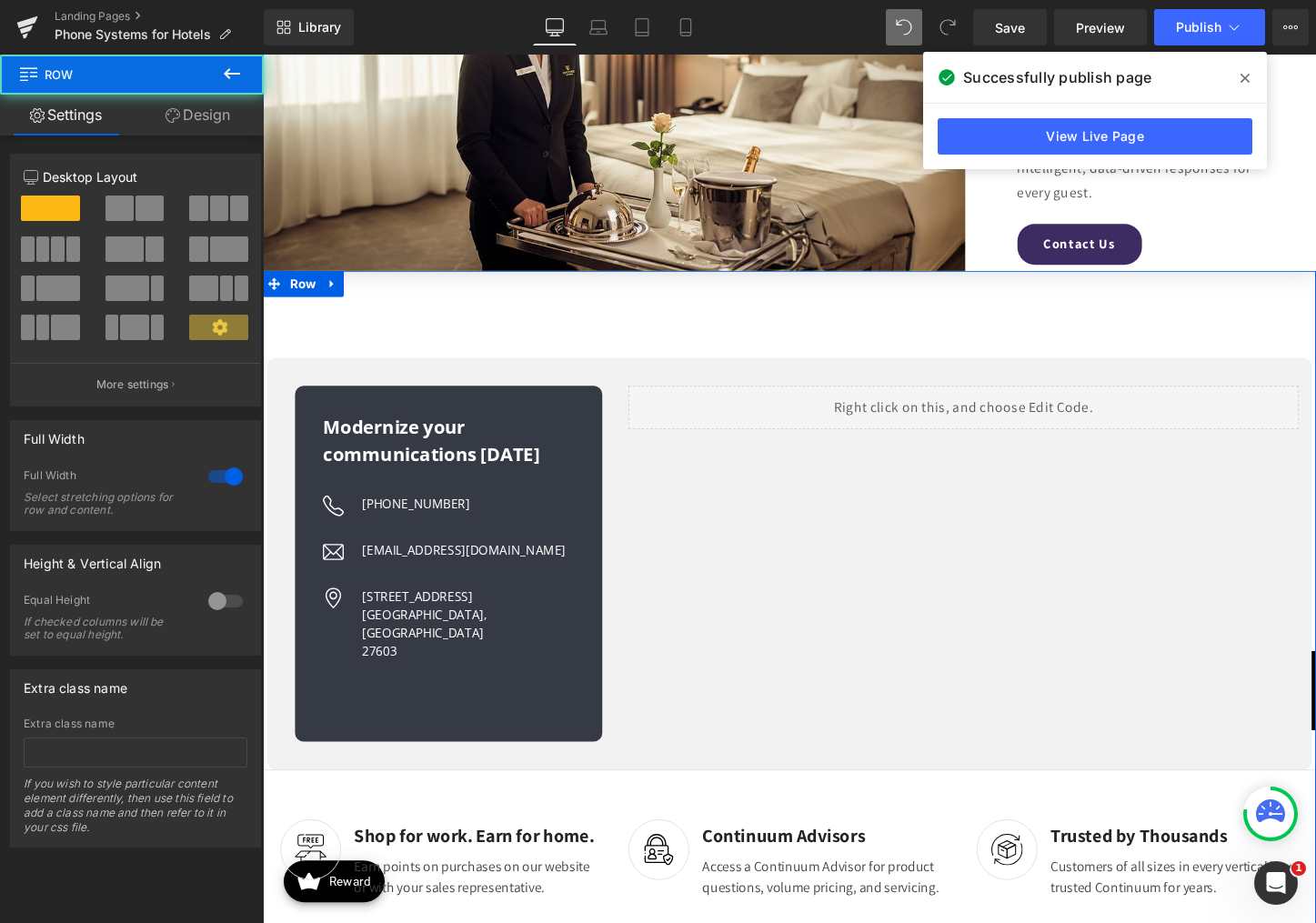
drag, startPoint x: 191, startPoint y: 109, endPoint x: 185, endPoint y: 286, distance: 177.1
click at [191, 109] on link "Design" at bounding box center [198, 116] width 132 height 41
click at [0, 0] on div "Spacing" at bounding box center [0, 0] width 0 height 0
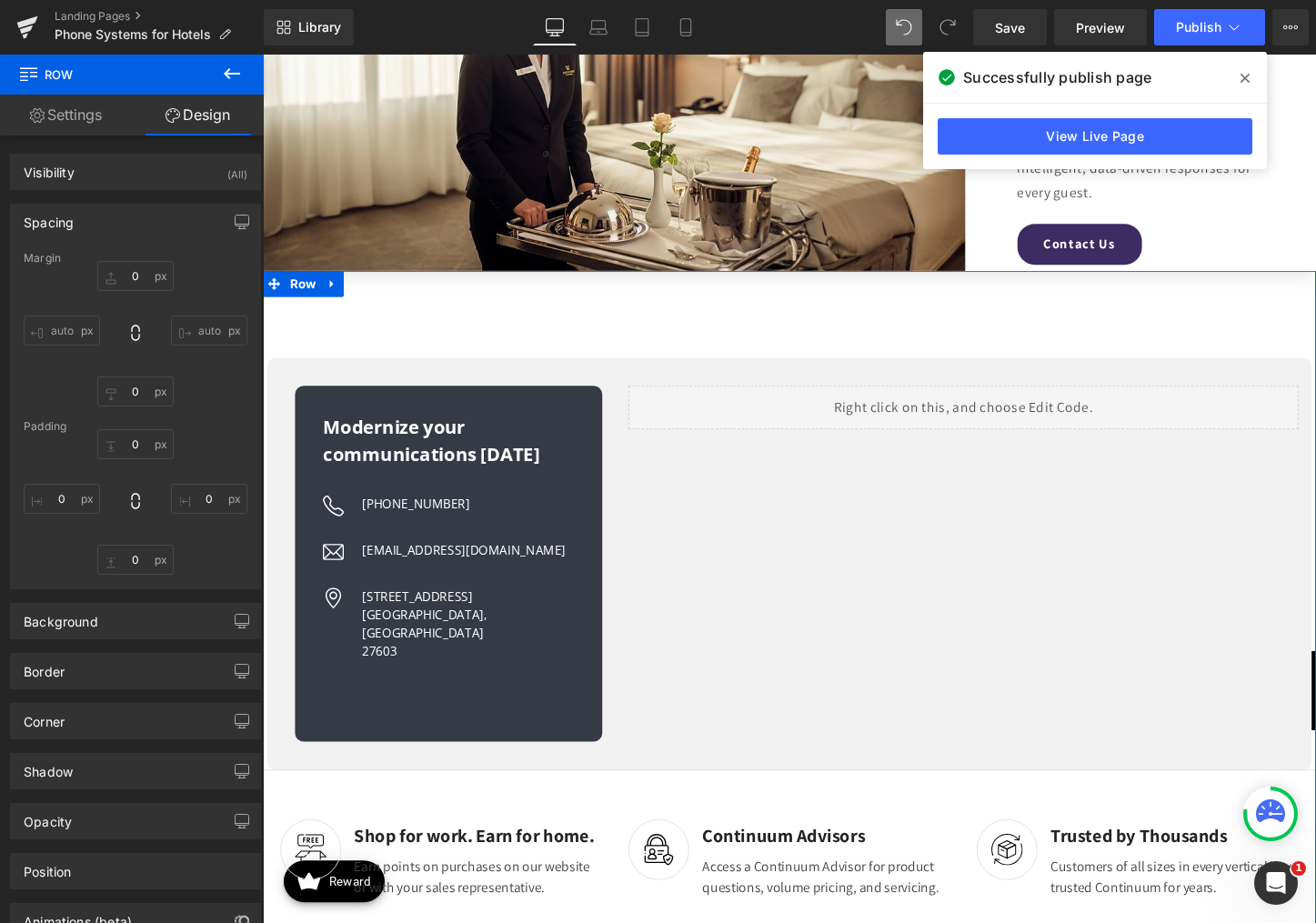
type input "0"
type input "100"
type input "0"
type input "100"
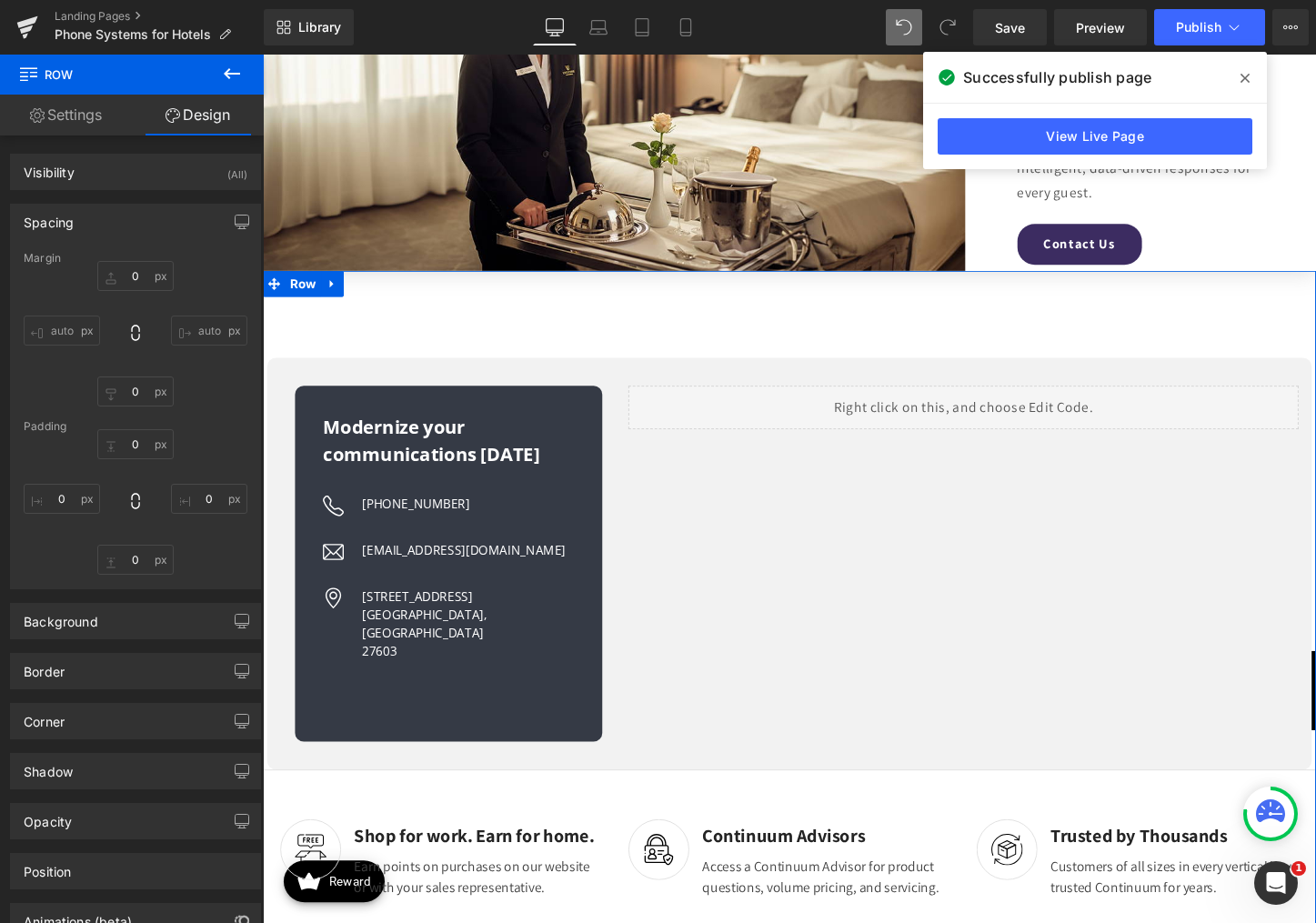
type input "0"
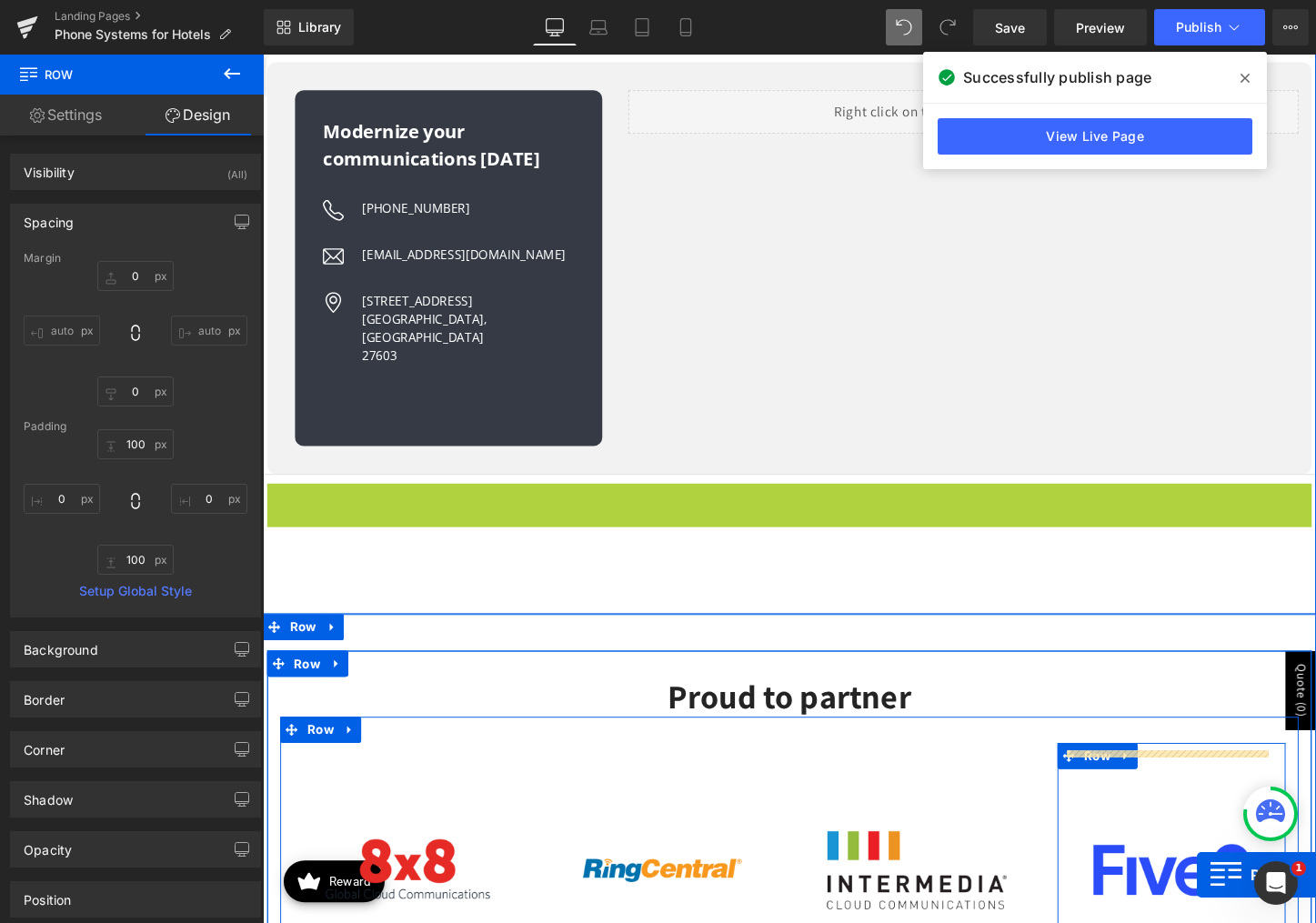
scroll to position [3403, 0]
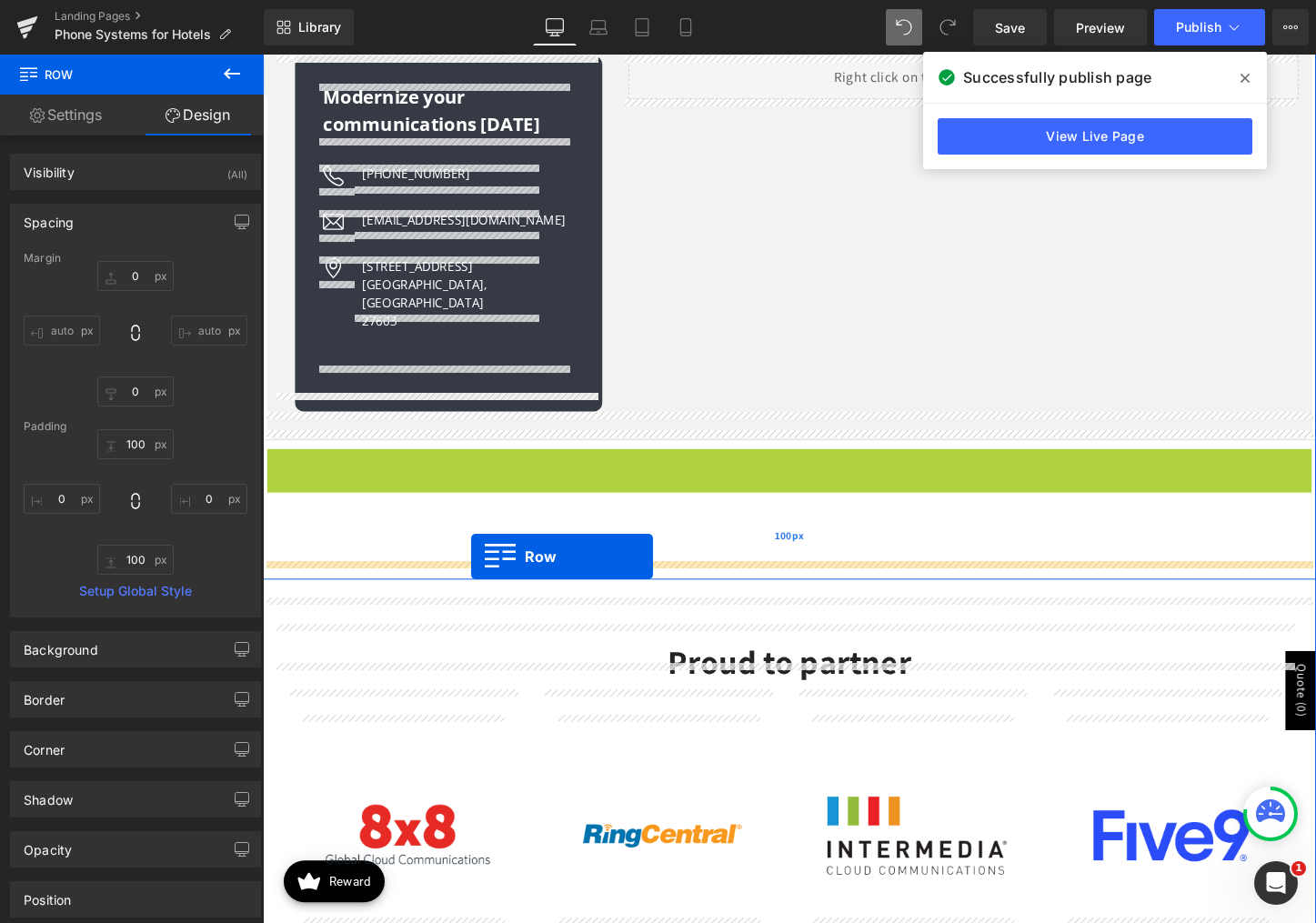
drag, startPoint x: 273, startPoint y: 621, endPoint x: 480, endPoint y: 580, distance: 211.0
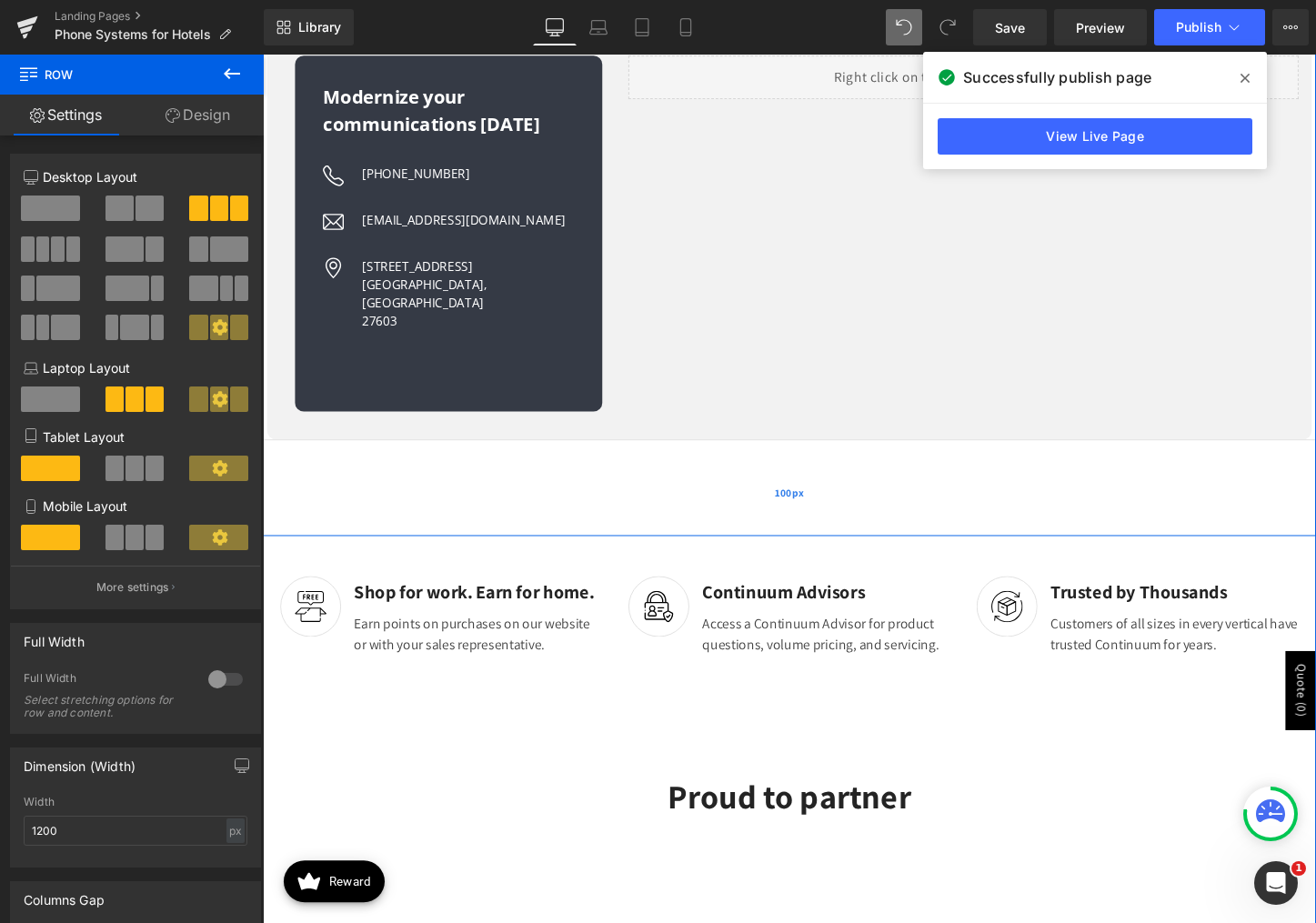
scroll to position [3130, 0]
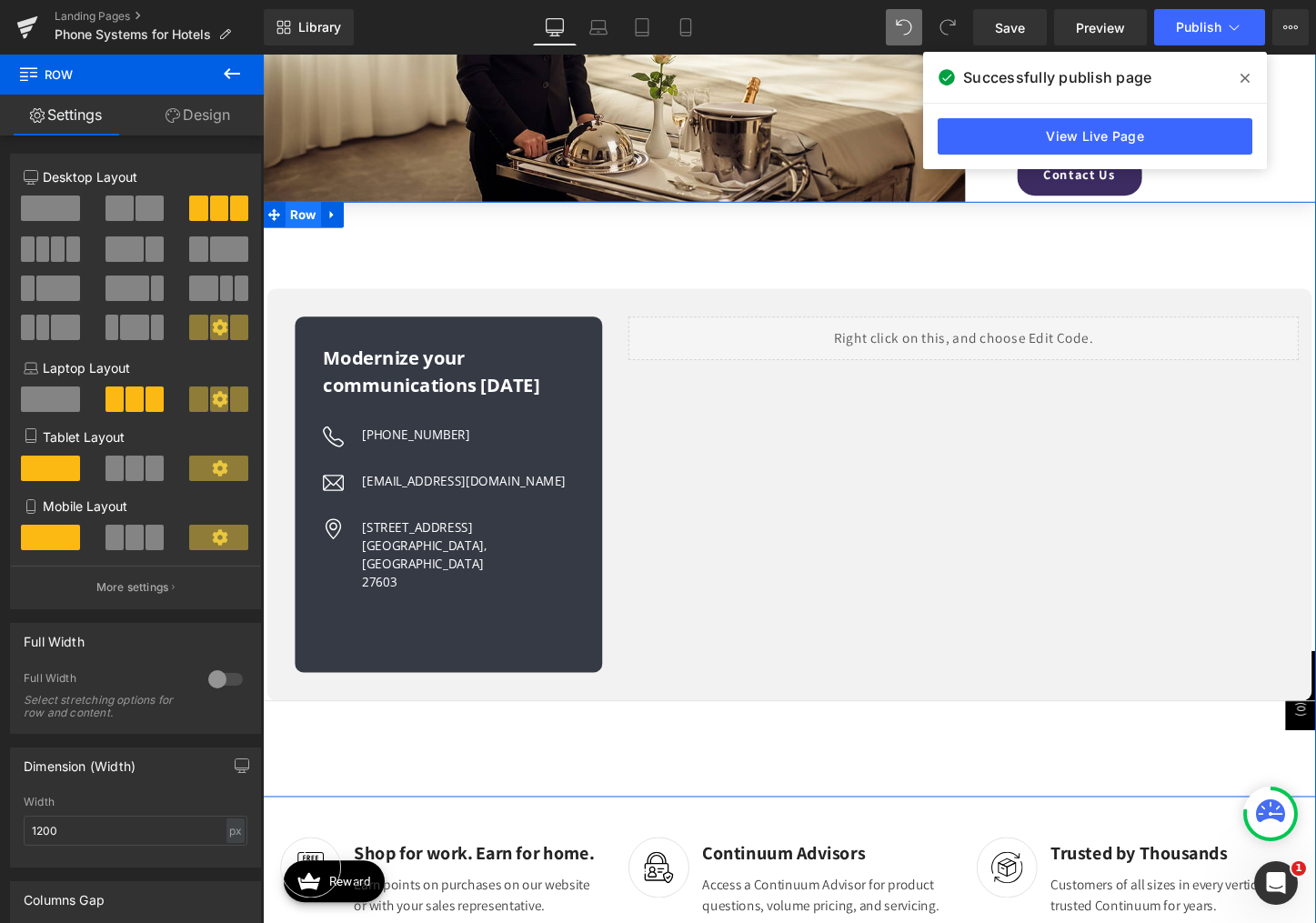
click at [287, 218] on span "Row" at bounding box center [306, 221] width 38 height 27
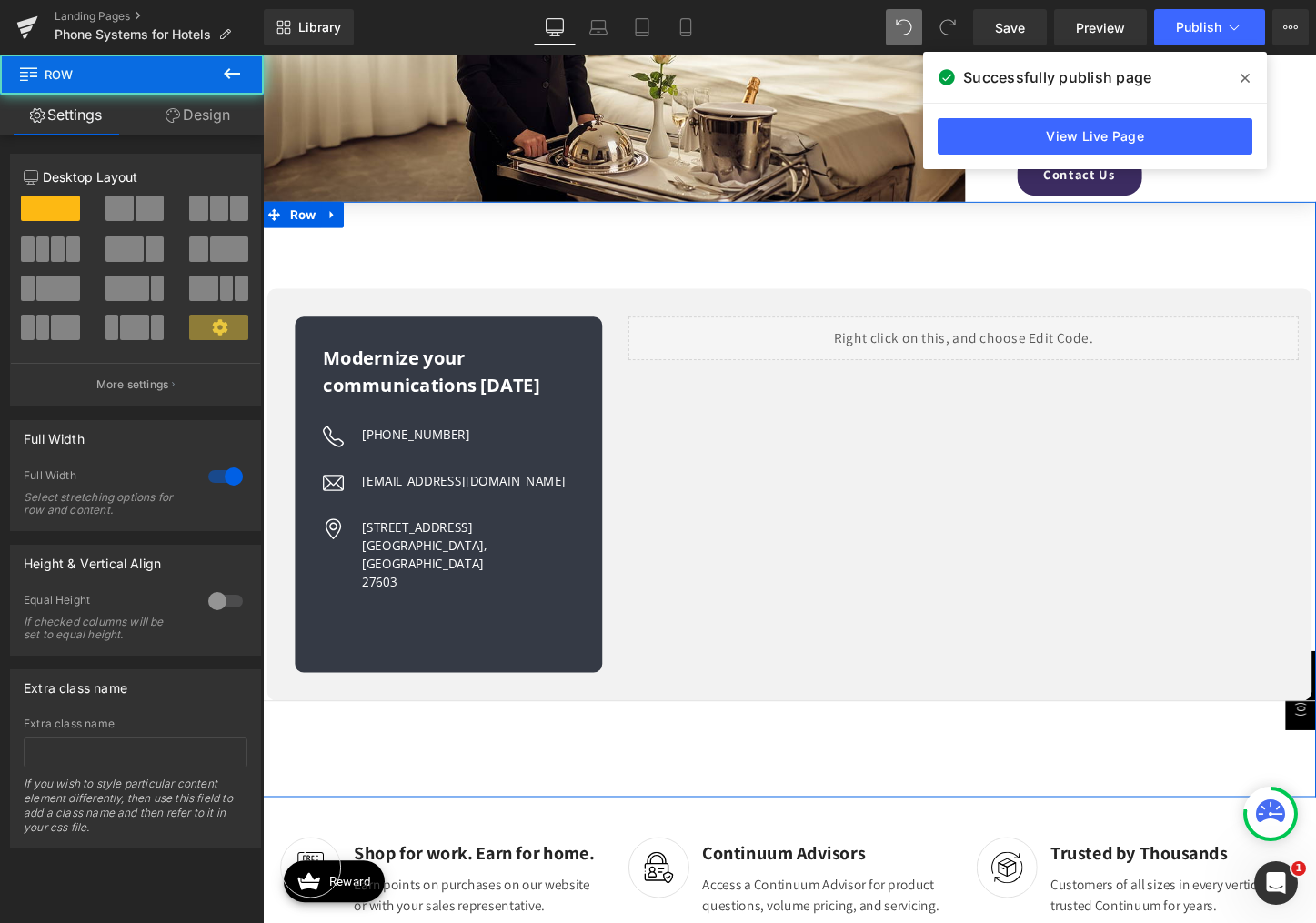
click at [206, 110] on link "Design" at bounding box center [198, 116] width 132 height 41
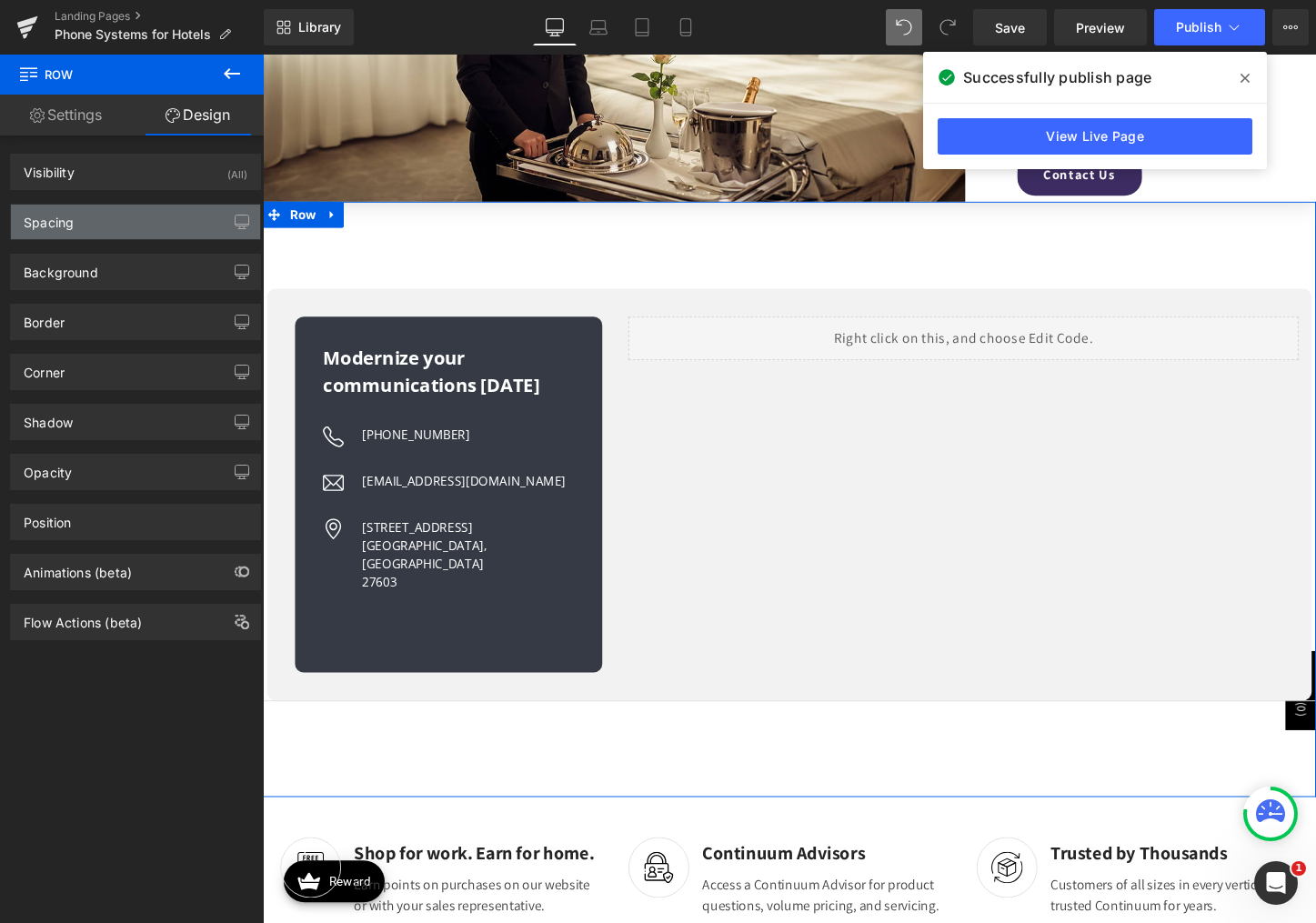
type input "0"
type input "100"
type input "0"
type input "100"
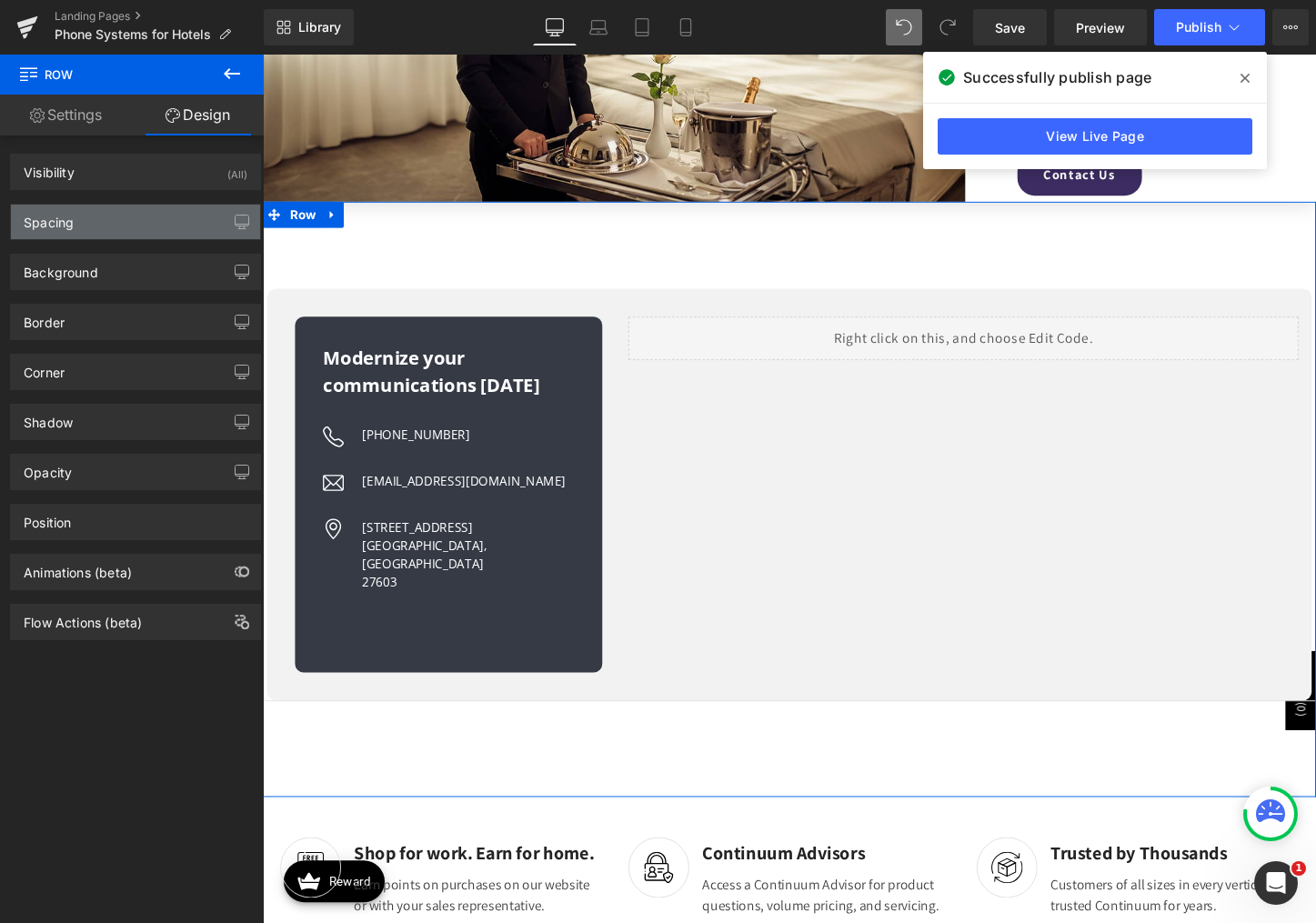
type input "0"
click at [109, 219] on div "Spacing" at bounding box center [135, 222] width 249 height 35
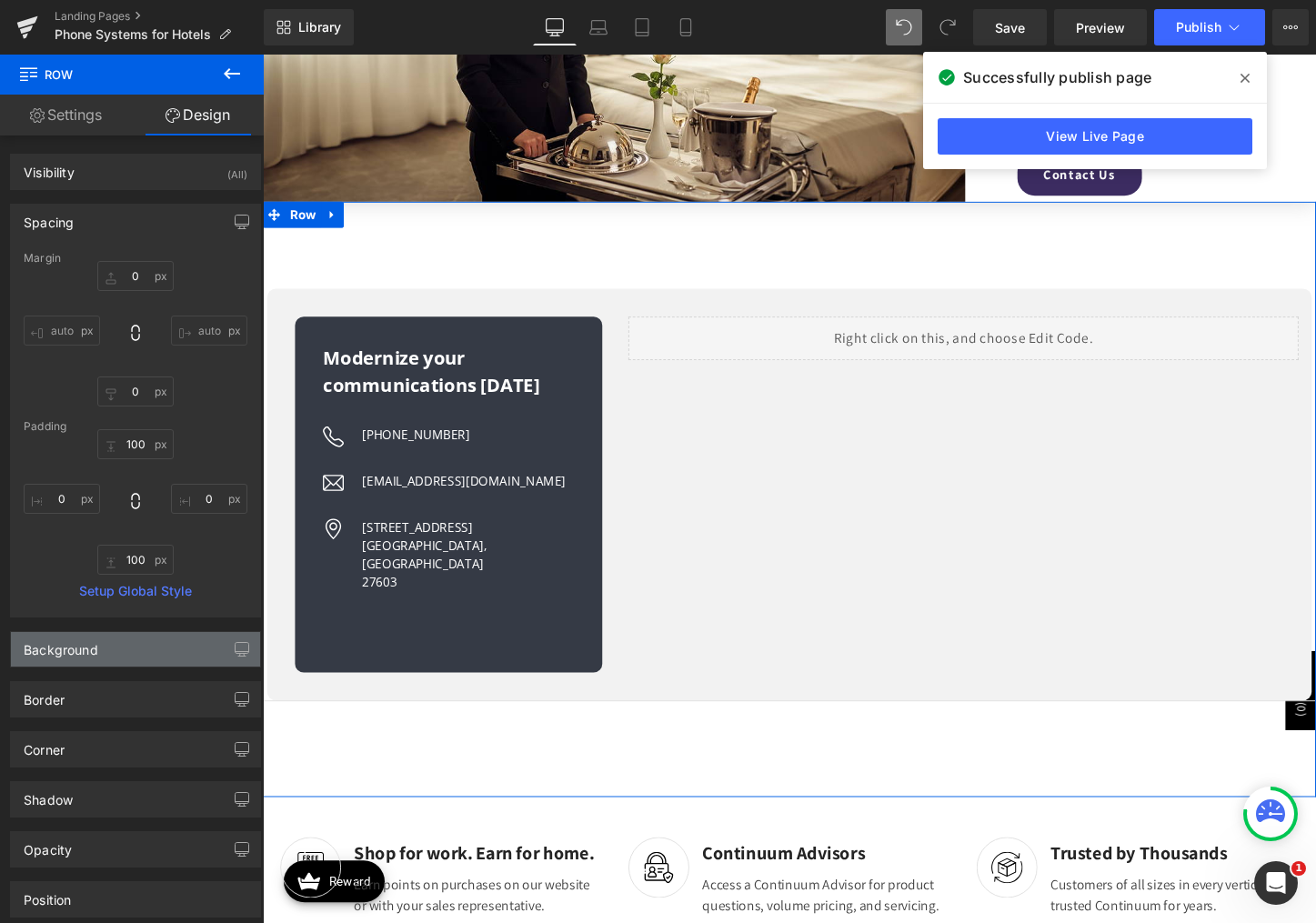
click at [119, 650] on div "Background" at bounding box center [135, 649] width 249 height 35
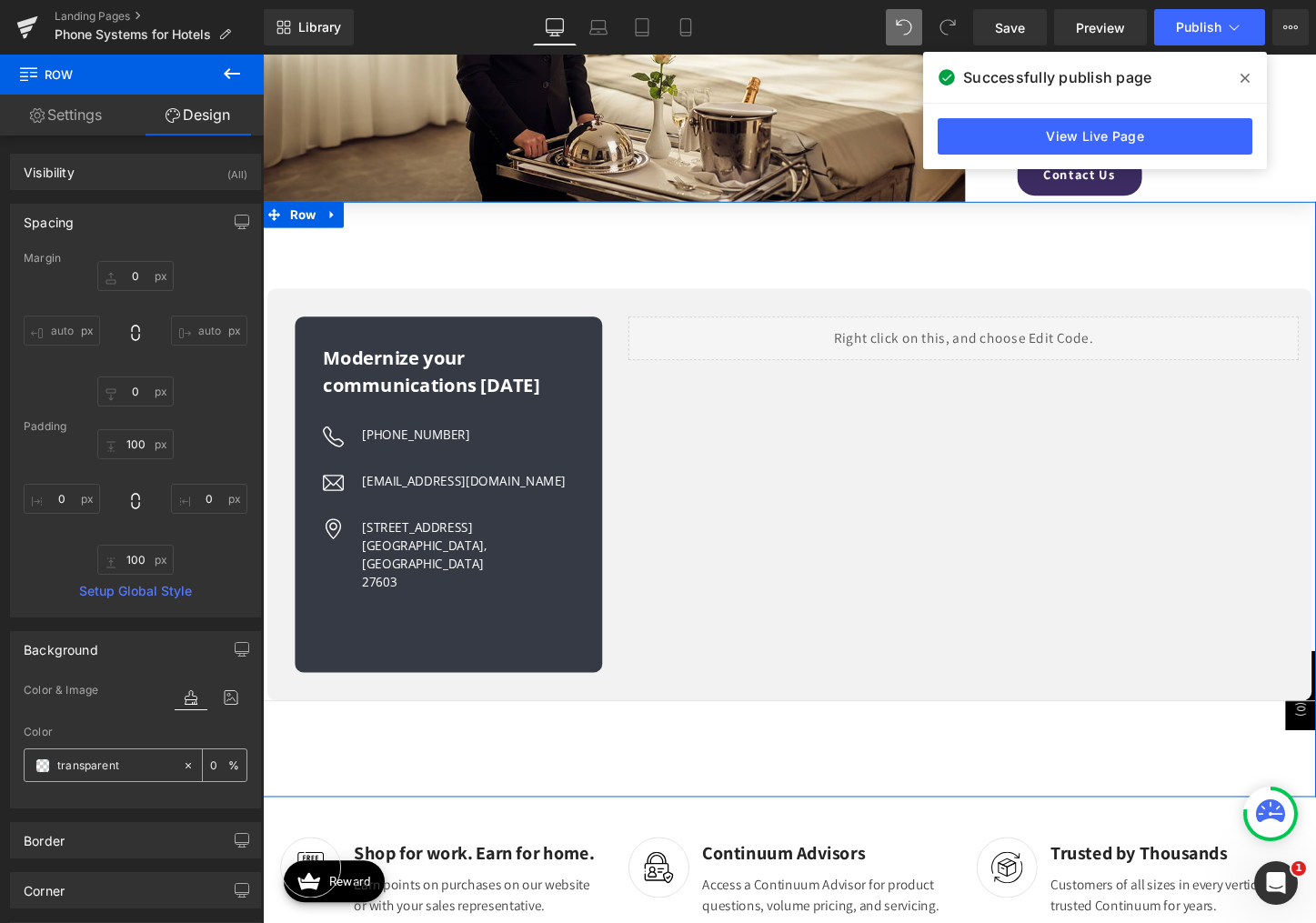
click at [67, 762] on input "transparent" at bounding box center [116, 765] width 117 height 20
type input "#f2f"
type input "100"
type input "#f2f2"
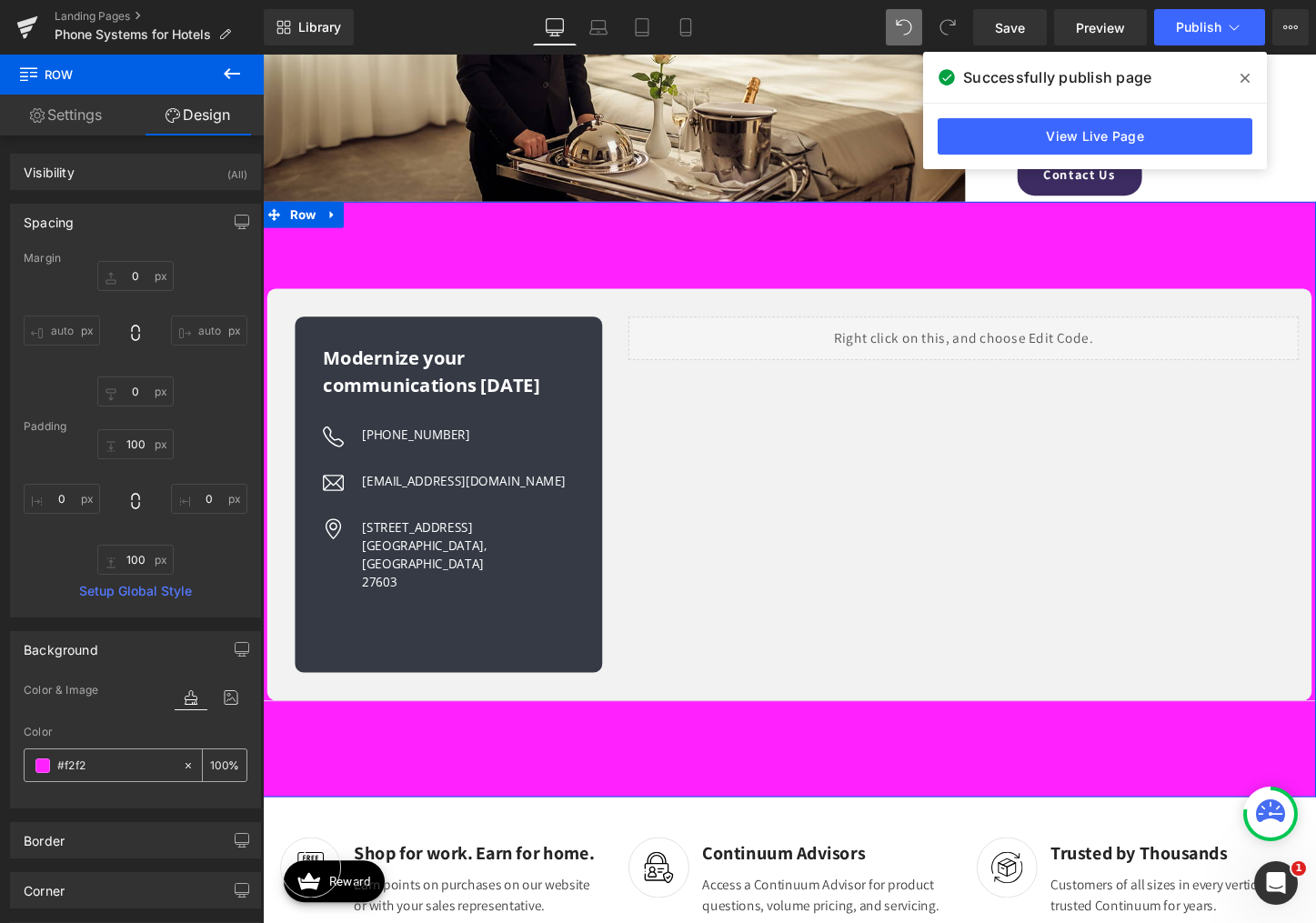
type input "13"
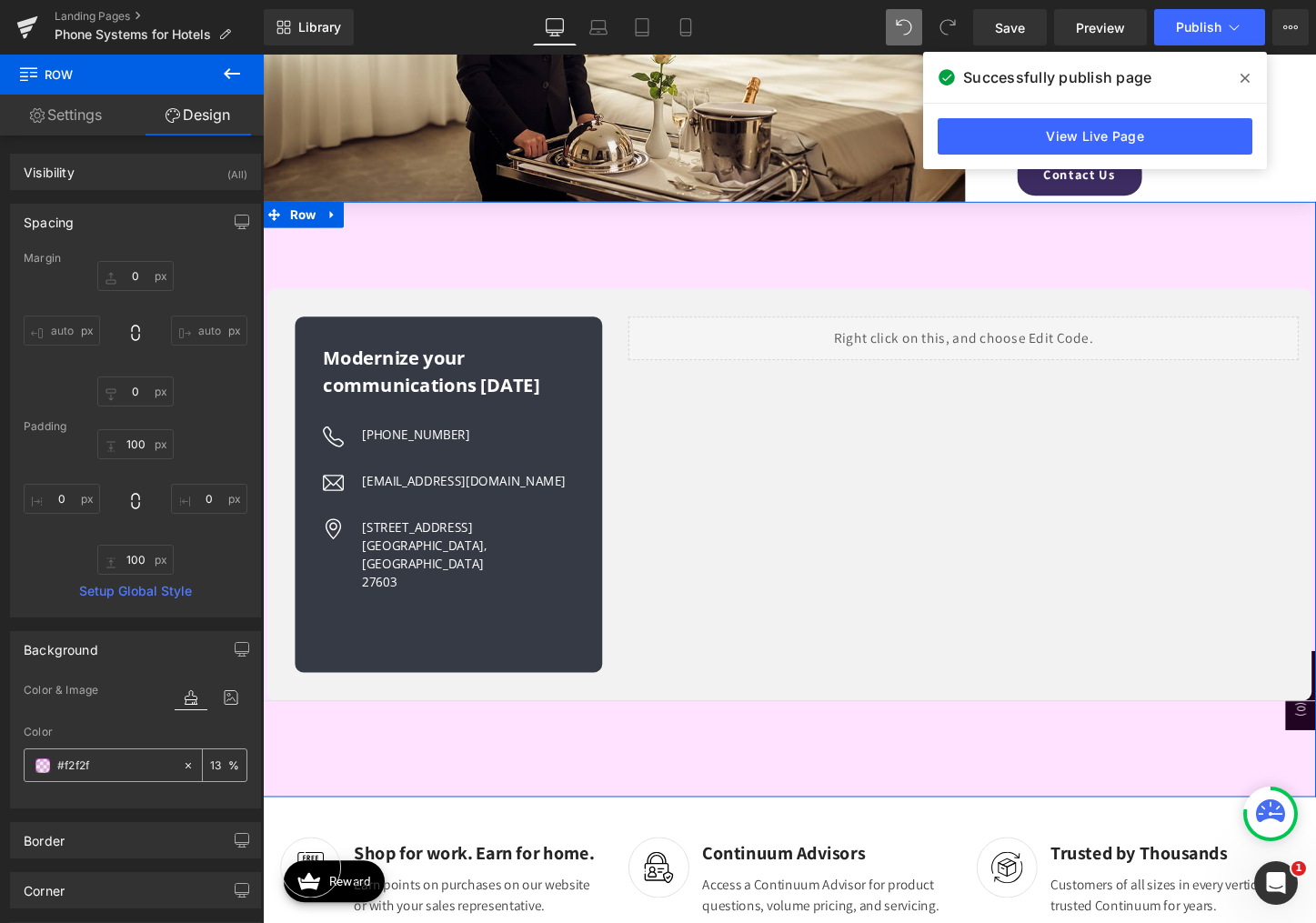
type input "#f2f2f2"
type input "100"
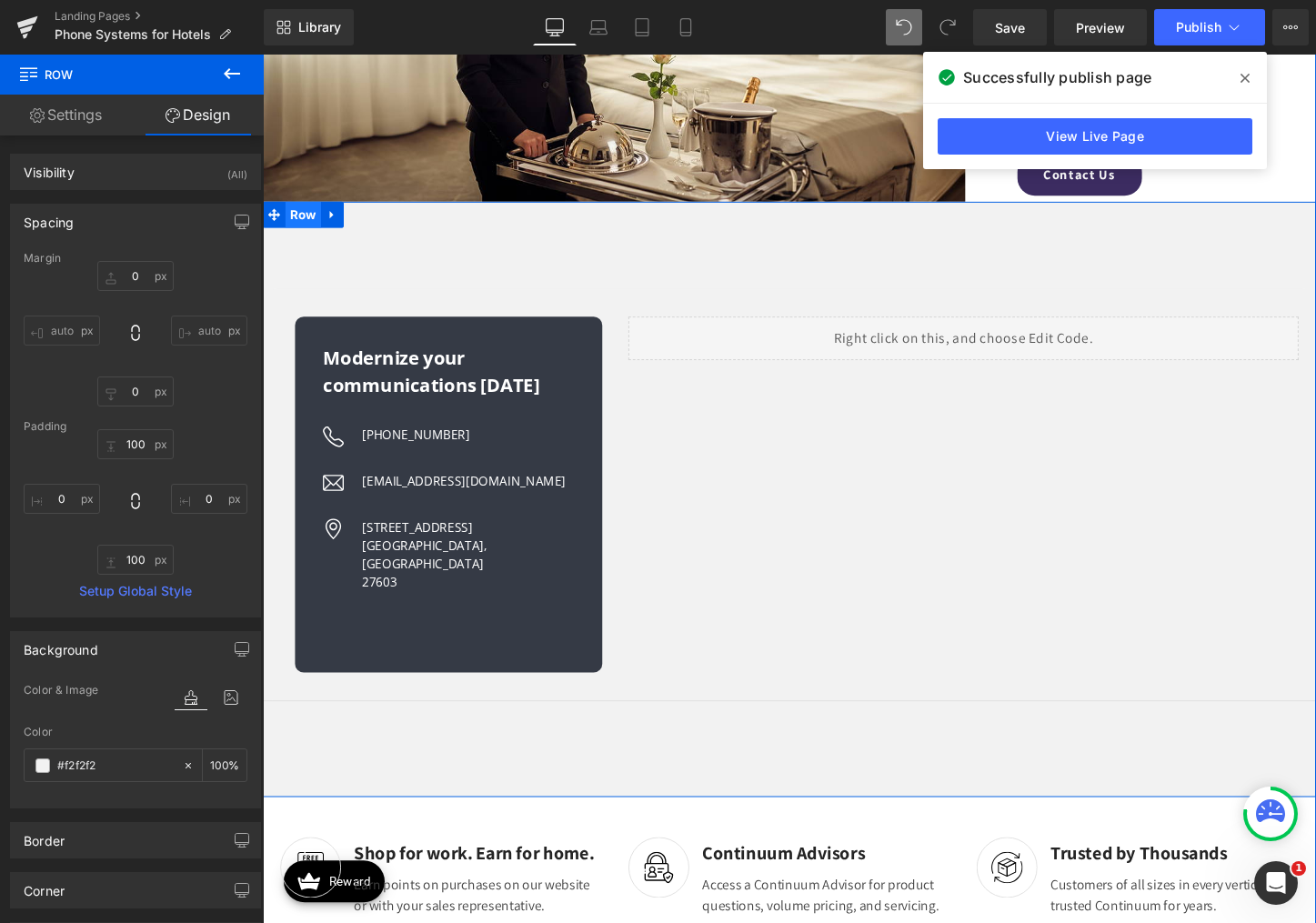
click at [293, 225] on span "Row" at bounding box center [306, 221] width 38 height 27
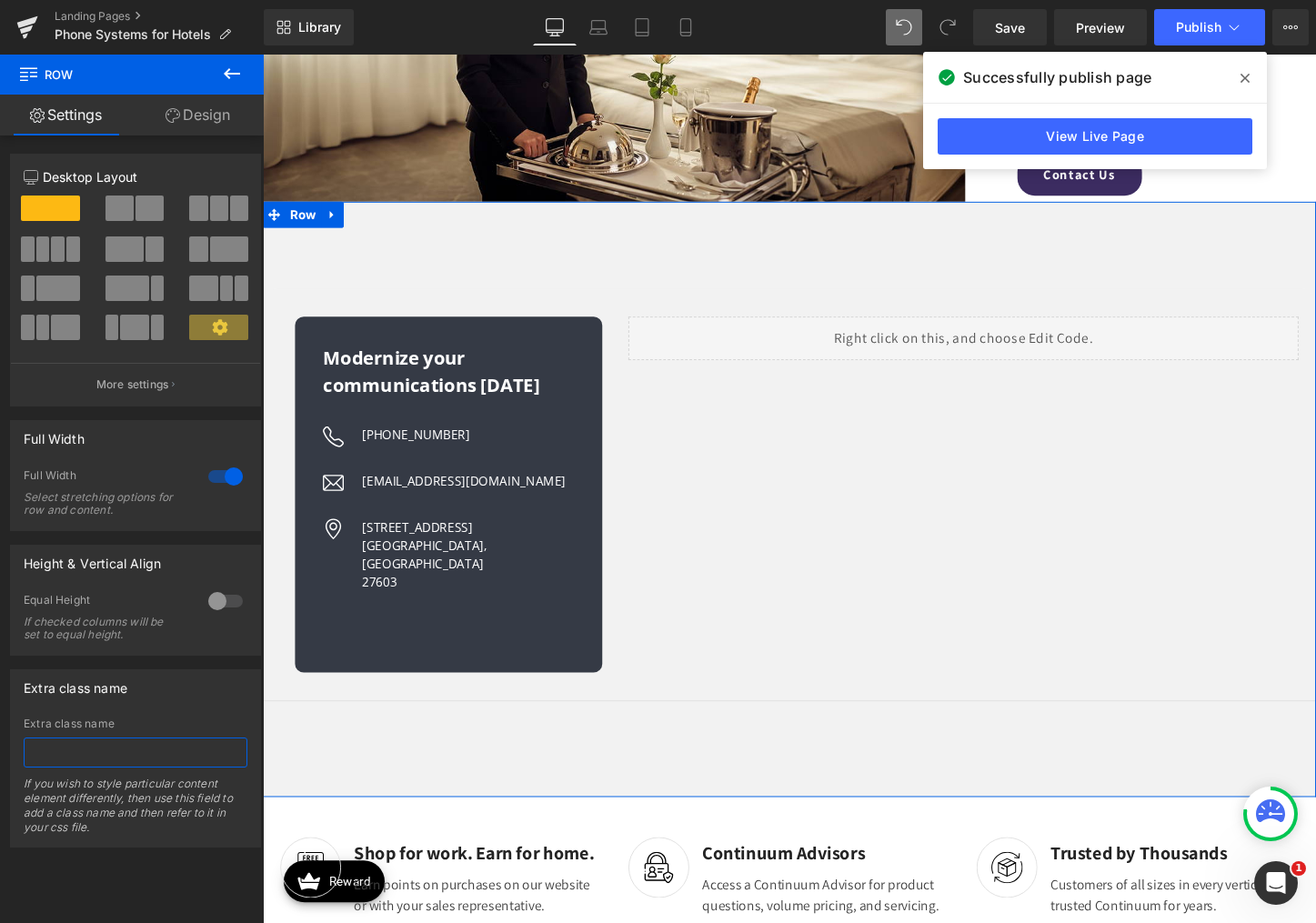
click at [77, 750] on input "text" at bounding box center [135, 753] width 224 height 30
type input "contact"
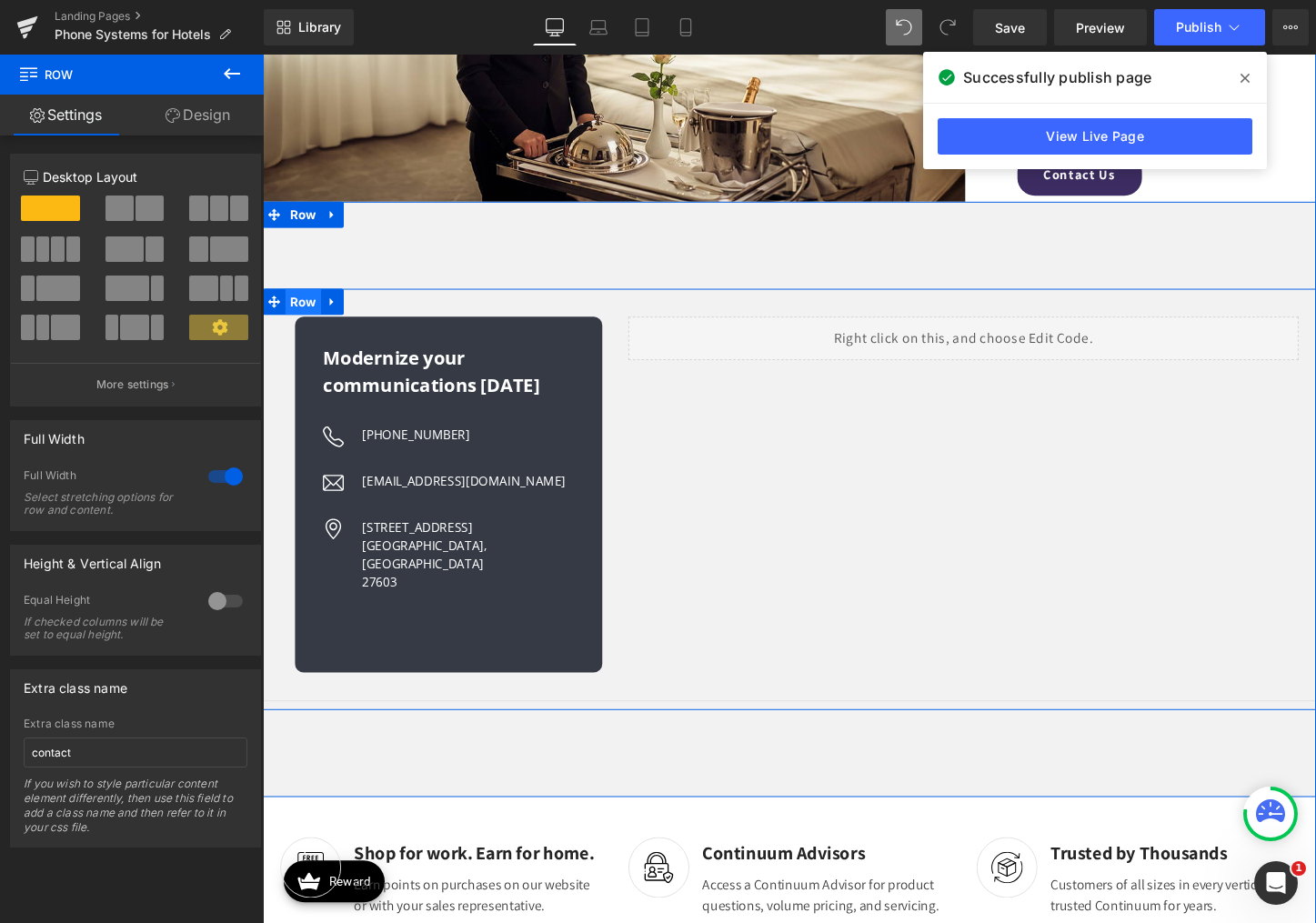
click at [291, 307] on span "Row" at bounding box center [306, 312] width 38 height 27
click at [308, 310] on span "Row" at bounding box center [306, 312] width 38 height 27
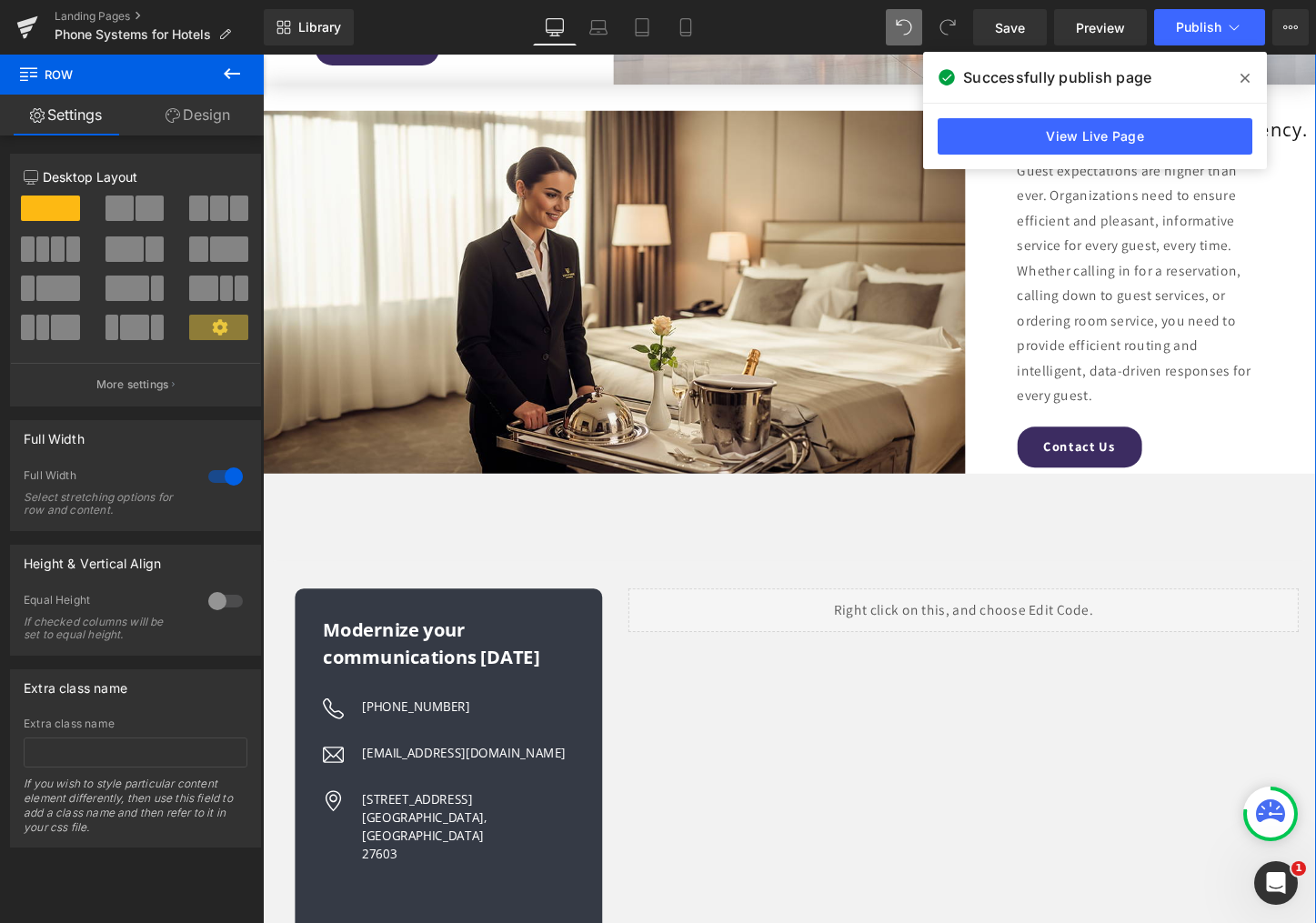
scroll to position [2766, 0]
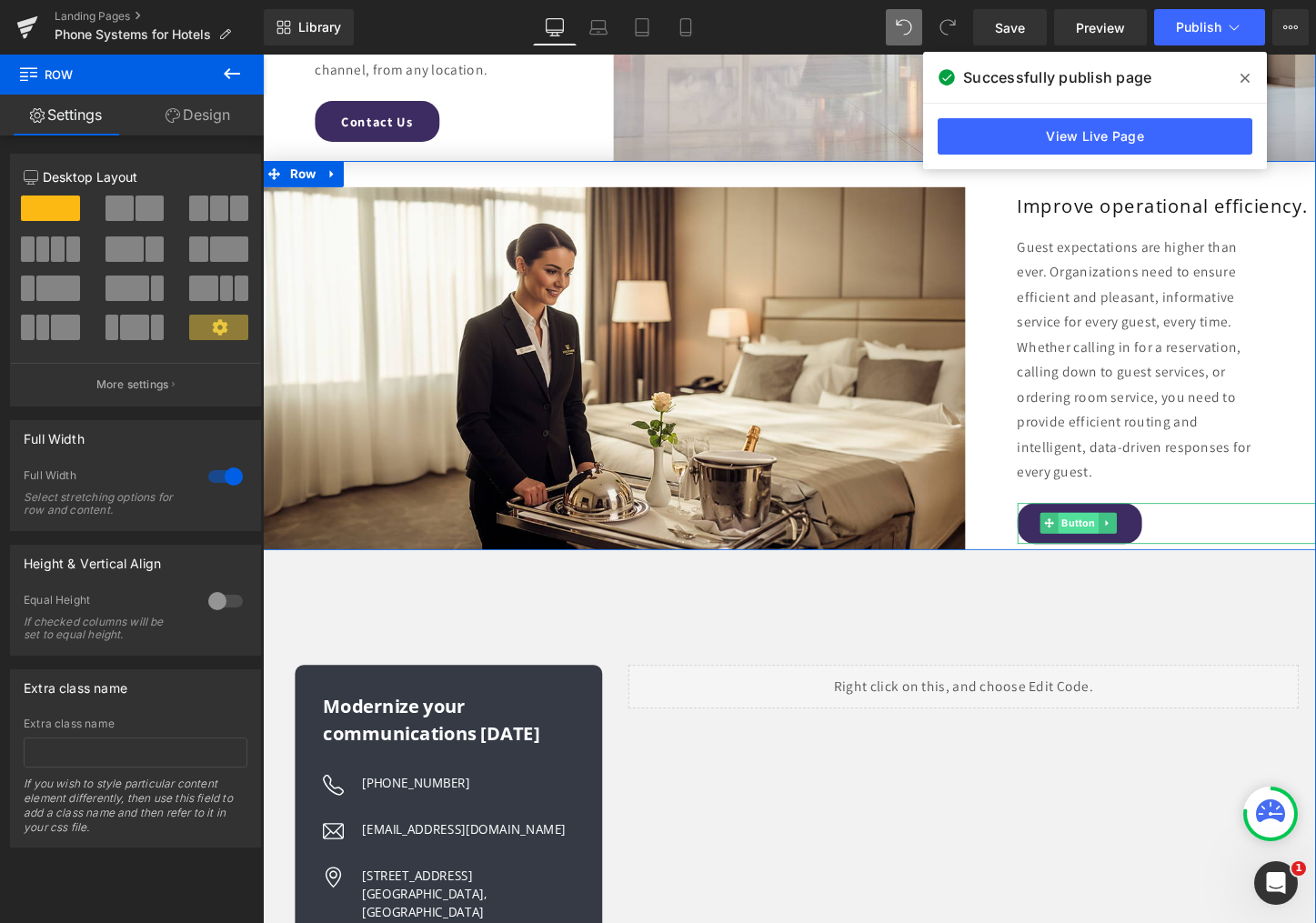
click at [1094, 544] on span "Button" at bounding box center [1115, 544] width 41 height 22
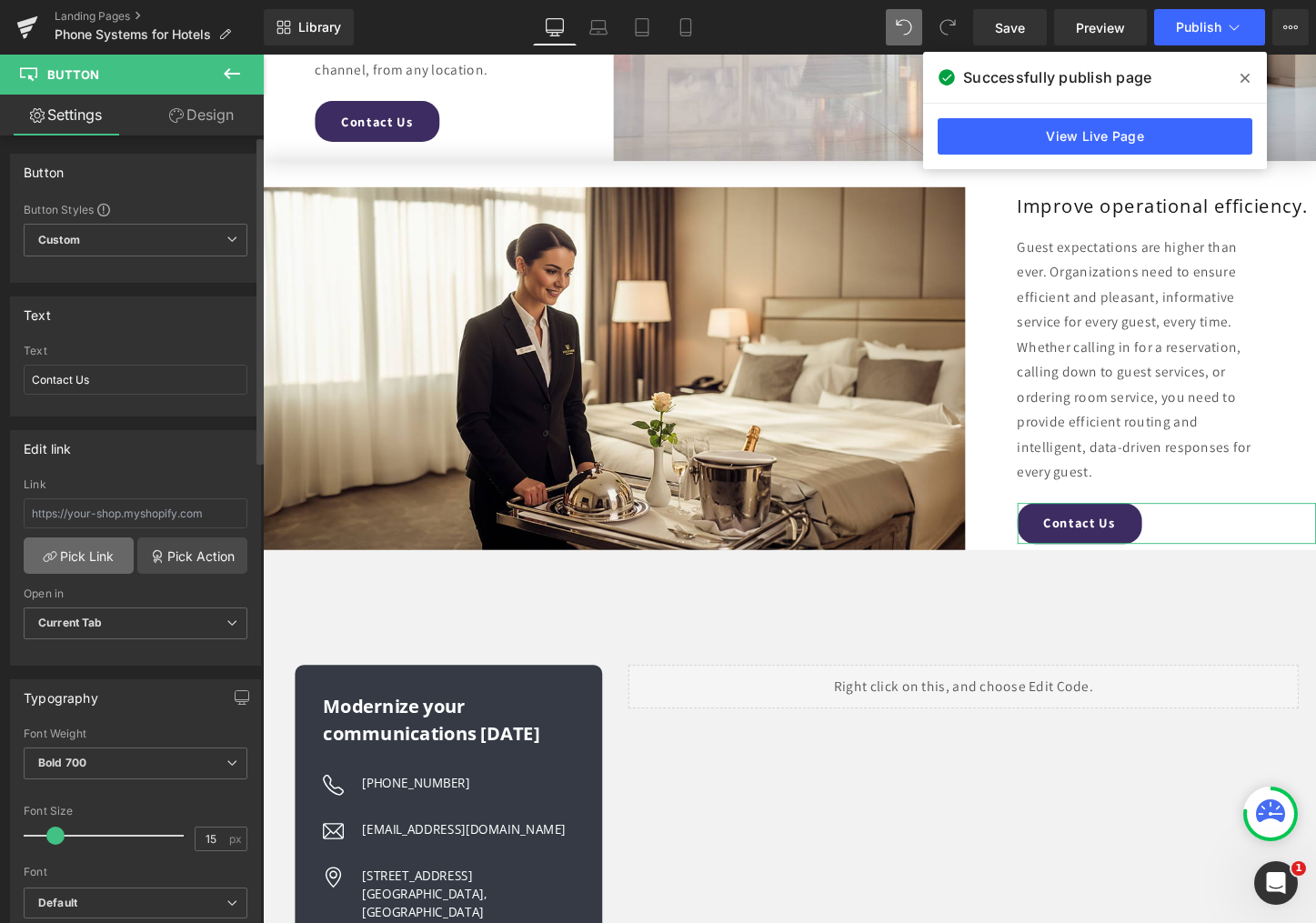
click at [86, 550] on link "Pick Link" at bounding box center [78, 555] width 110 height 37
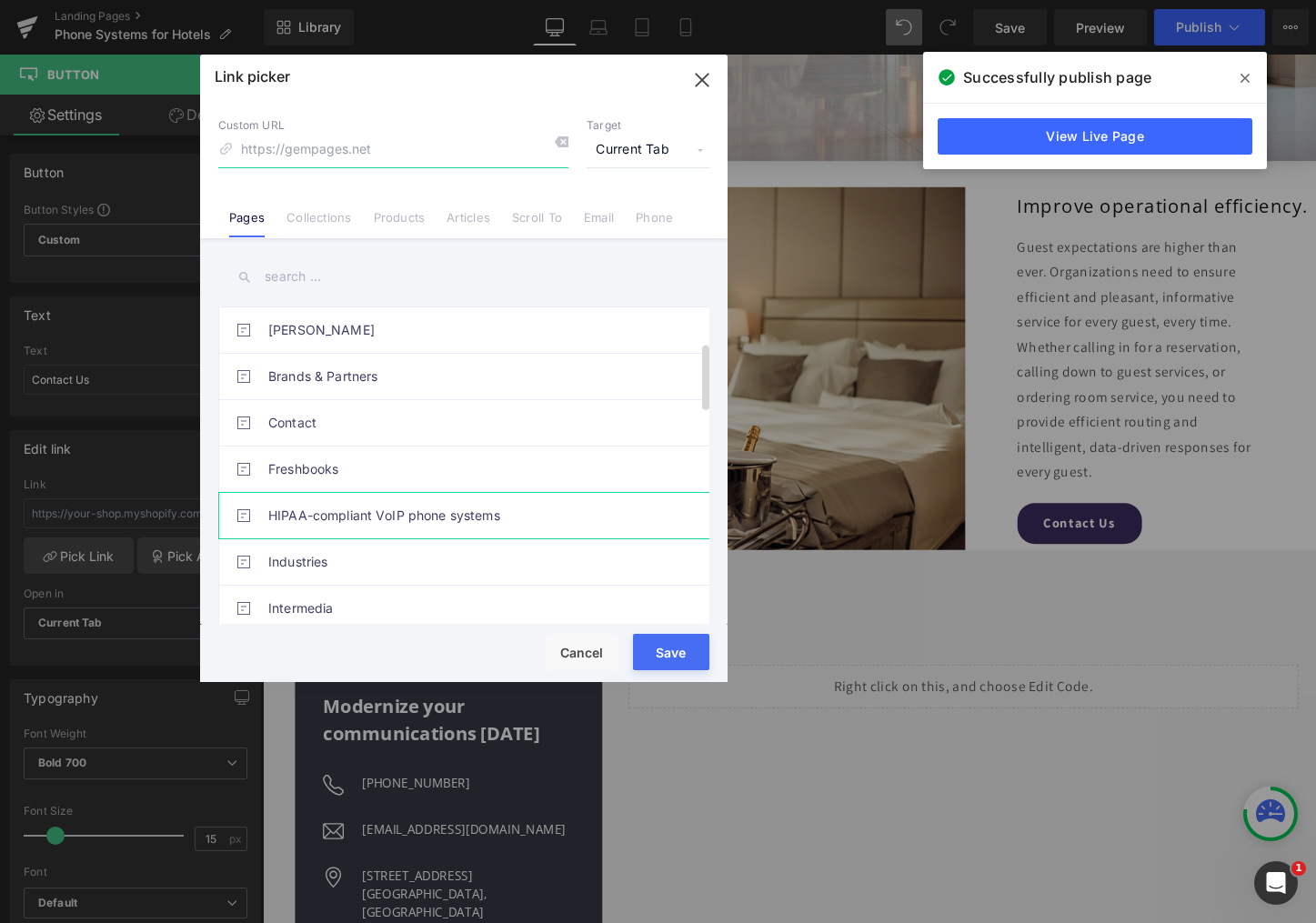
scroll to position [454, 0]
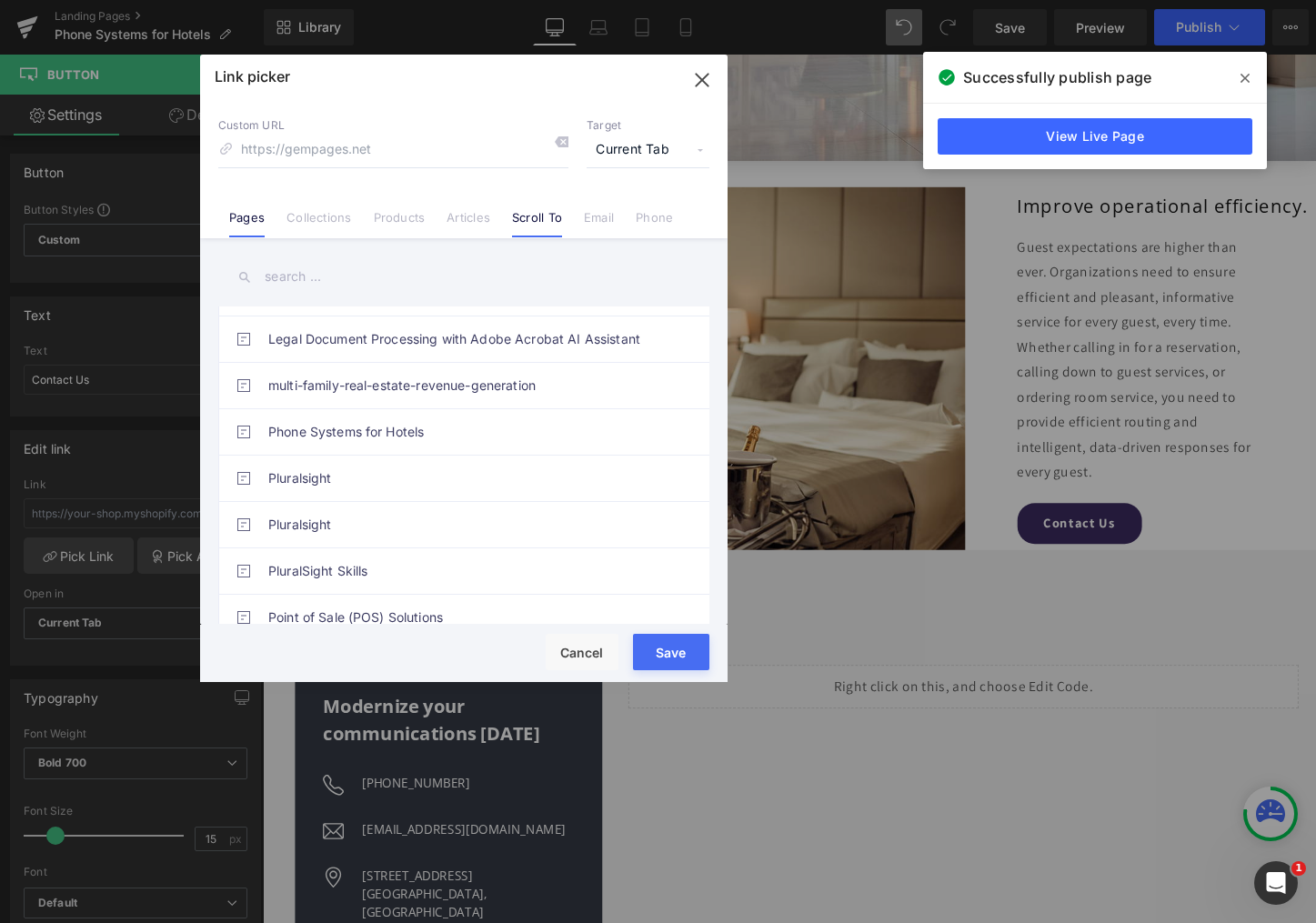
click at [515, 220] on link "Scroll To" at bounding box center [536, 223] width 50 height 27
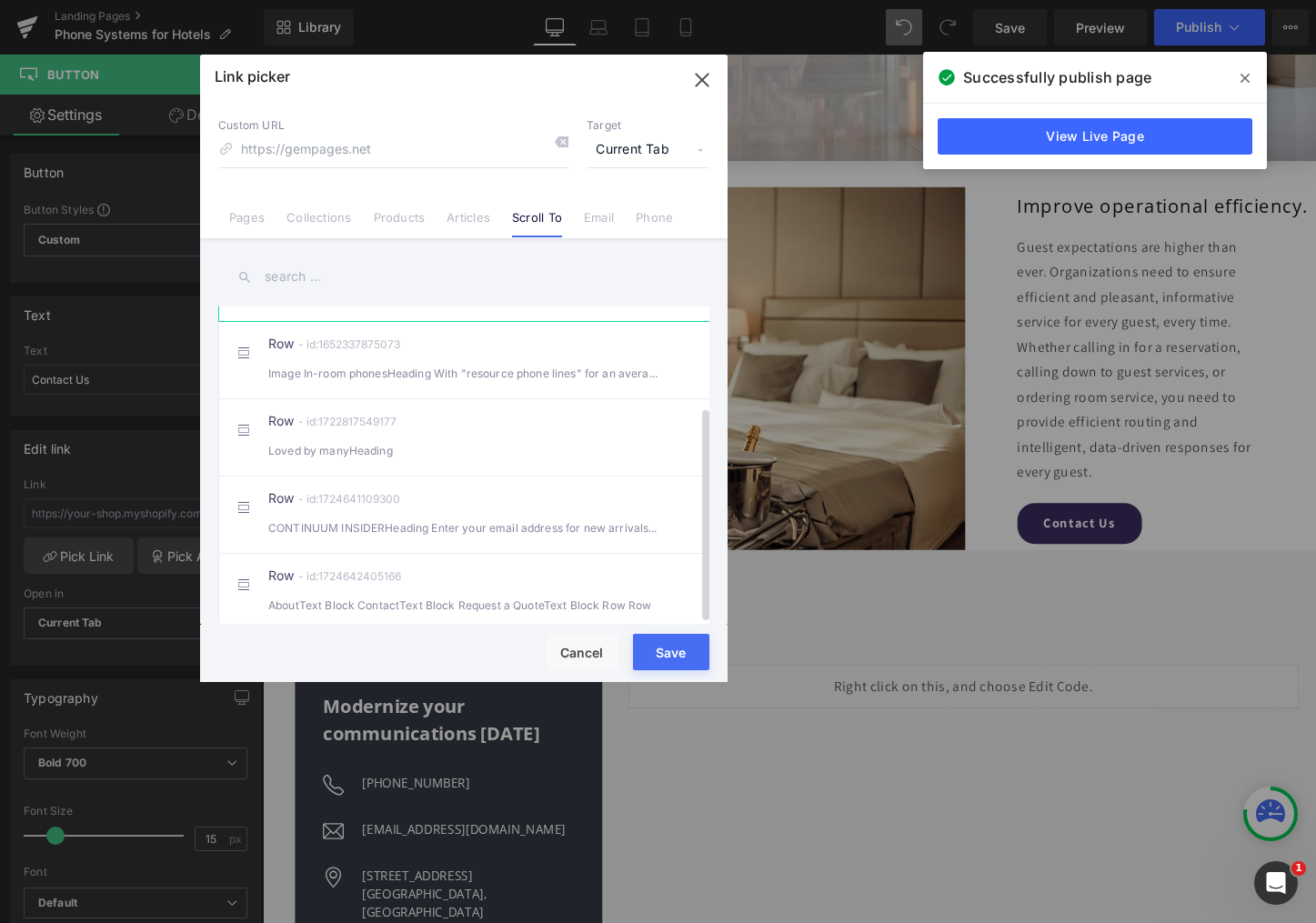
scroll to position [149, 0]
click at [423, 518] on div "CONTINUUM INSIDERHeading Enter your email address for new arrivals, discounts" at bounding box center [464, 528] width 391 height 19
type input "#r-1724641109300"
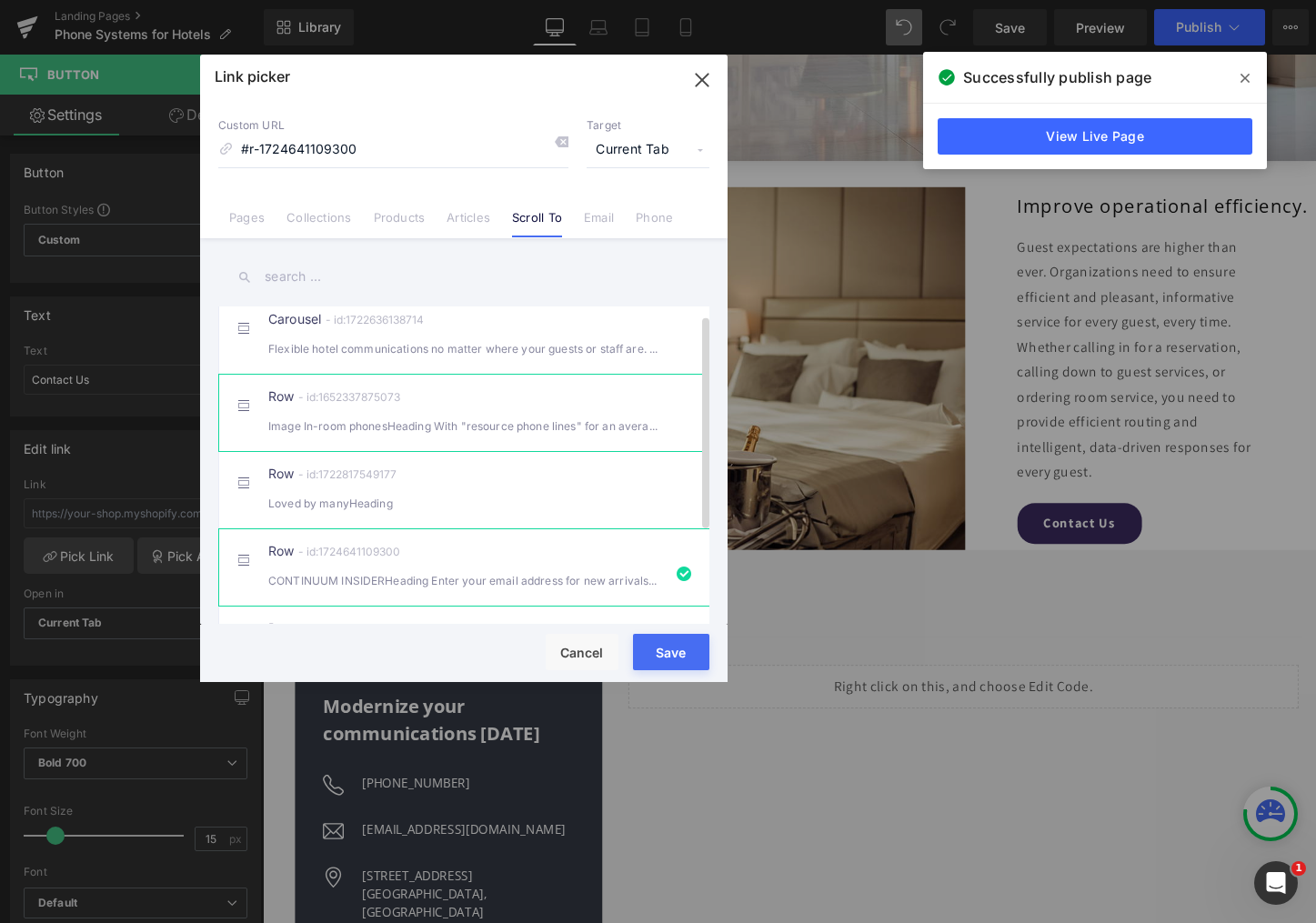
scroll to position [0, 0]
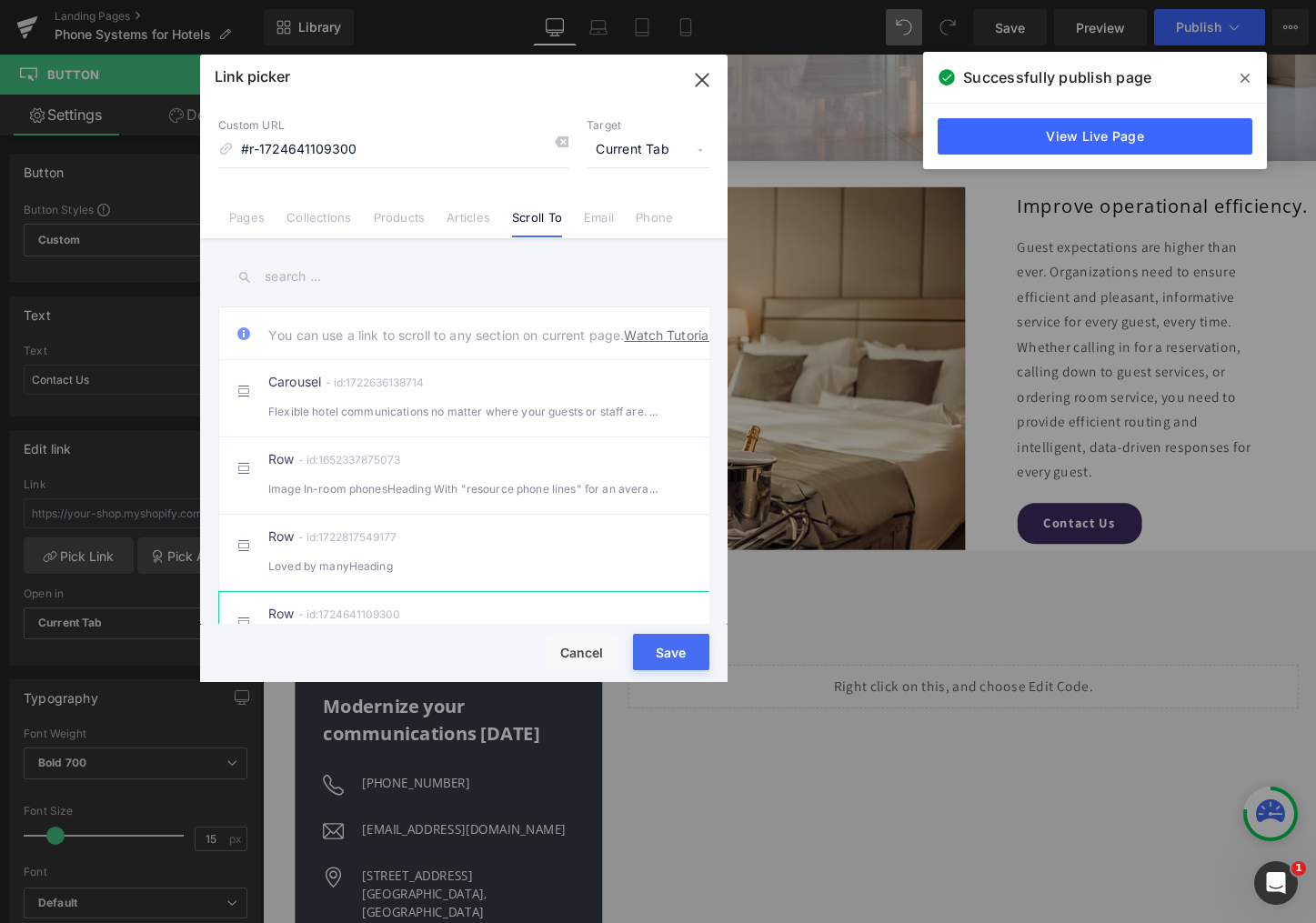
click at [335, 287] on input "text" at bounding box center [464, 278] width 491 height 41
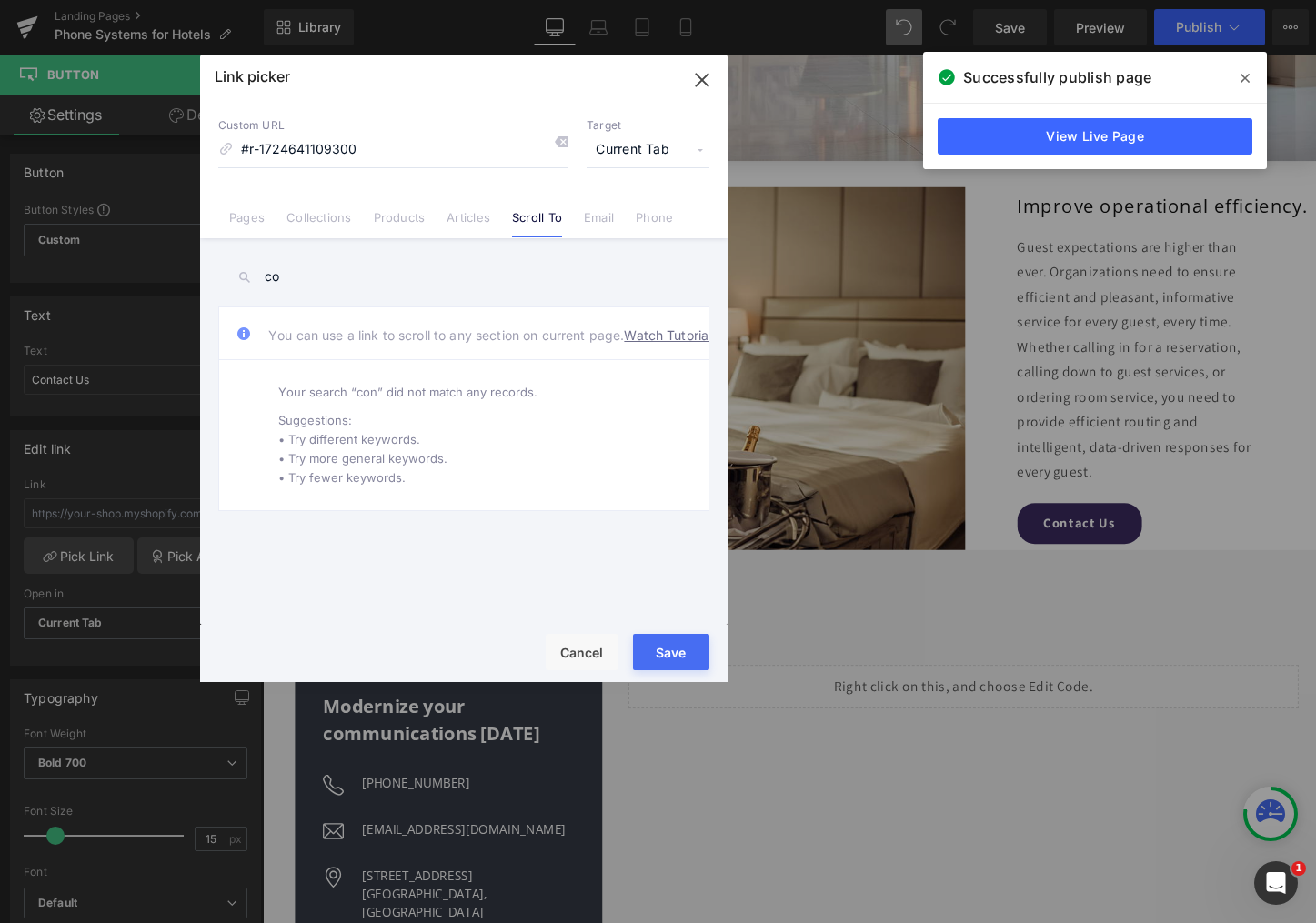
type input "c"
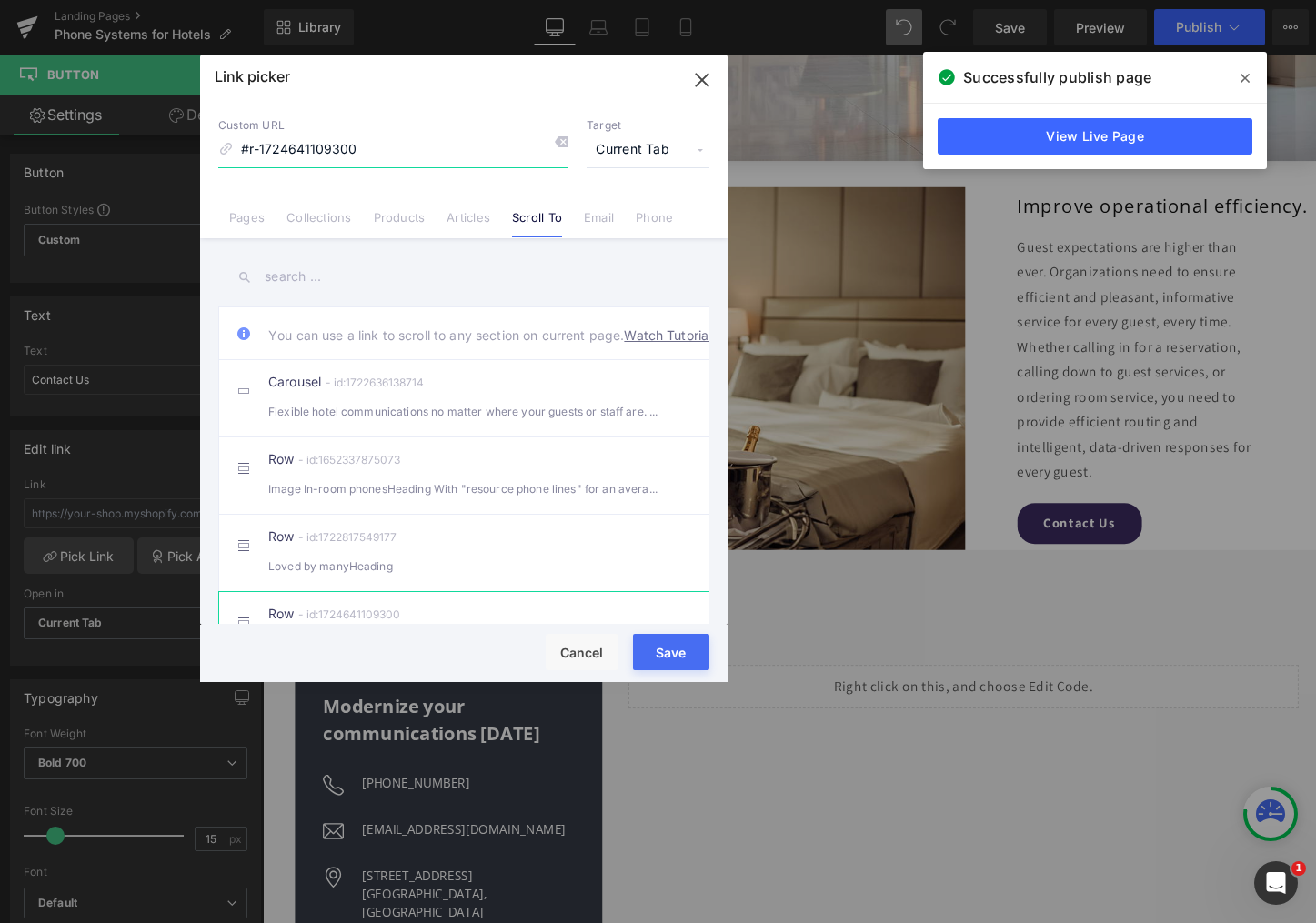
drag, startPoint x: 247, startPoint y: 151, endPoint x: 582, endPoint y: 152, distance: 335.0
click at [582, 152] on div "Custom URL #r-1724641109300 Target Current Tab Current Tab New Tab" at bounding box center [464, 143] width 491 height 49
type input "#contact"
click at [677, 650] on button "Save" at bounding box center [671, 652] width 76 height 37
type input "#contact"
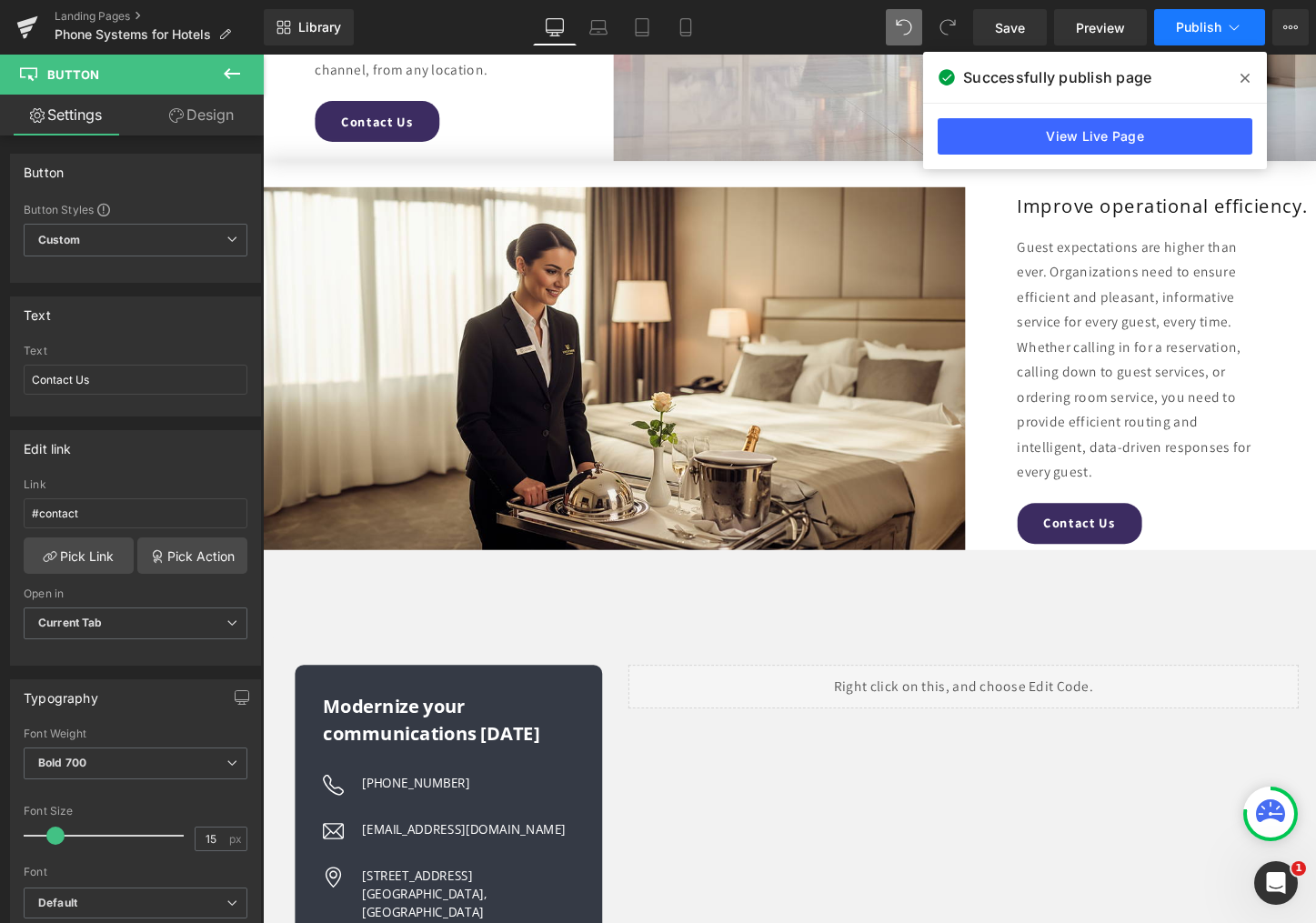
click at [1203, 29] on span "Publish" at bounding box center [1198, 26] width 45 height 14
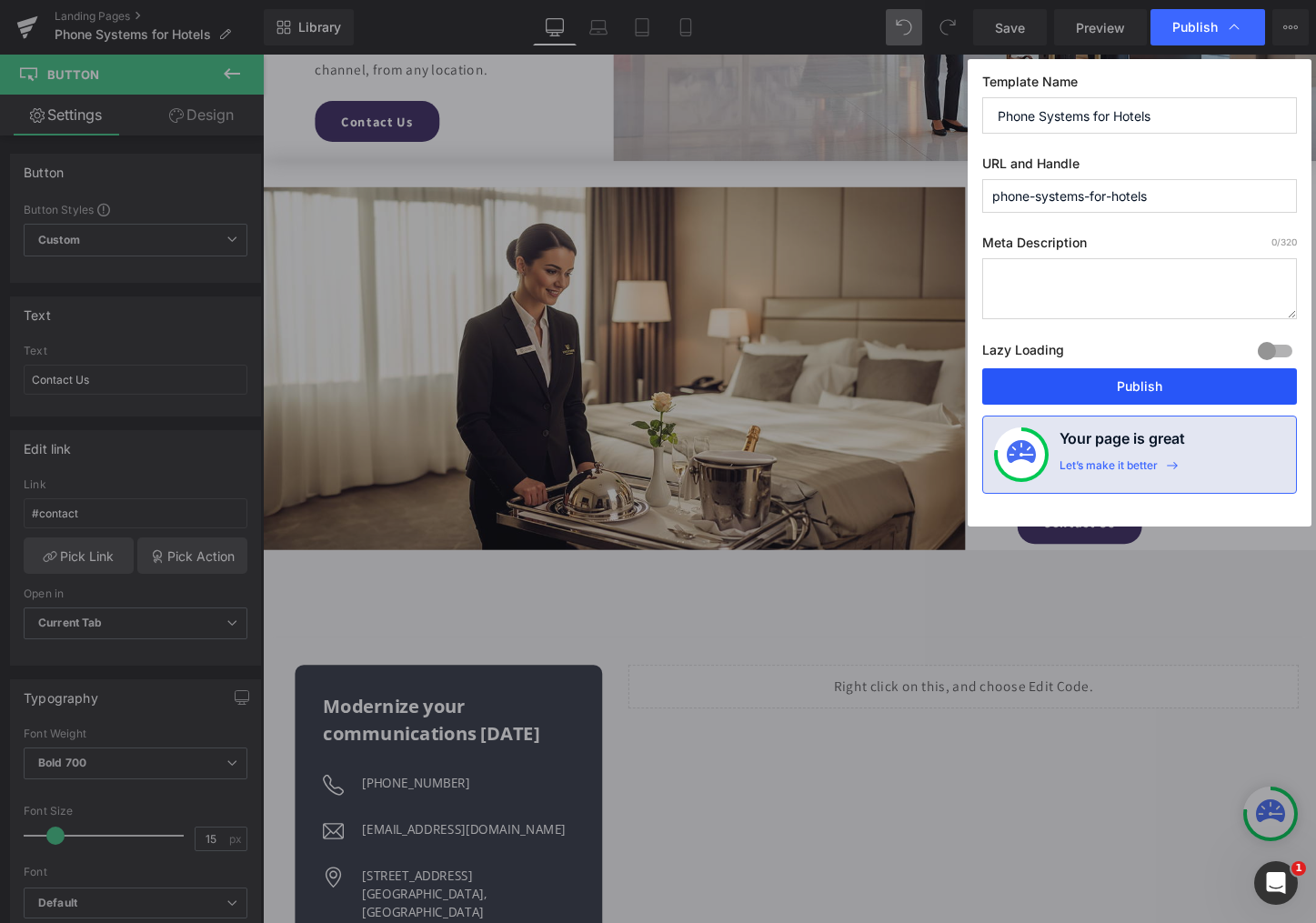
click at [1080, 390] on button "Publish" at bounding box center [1139, 387] width 314 height 37
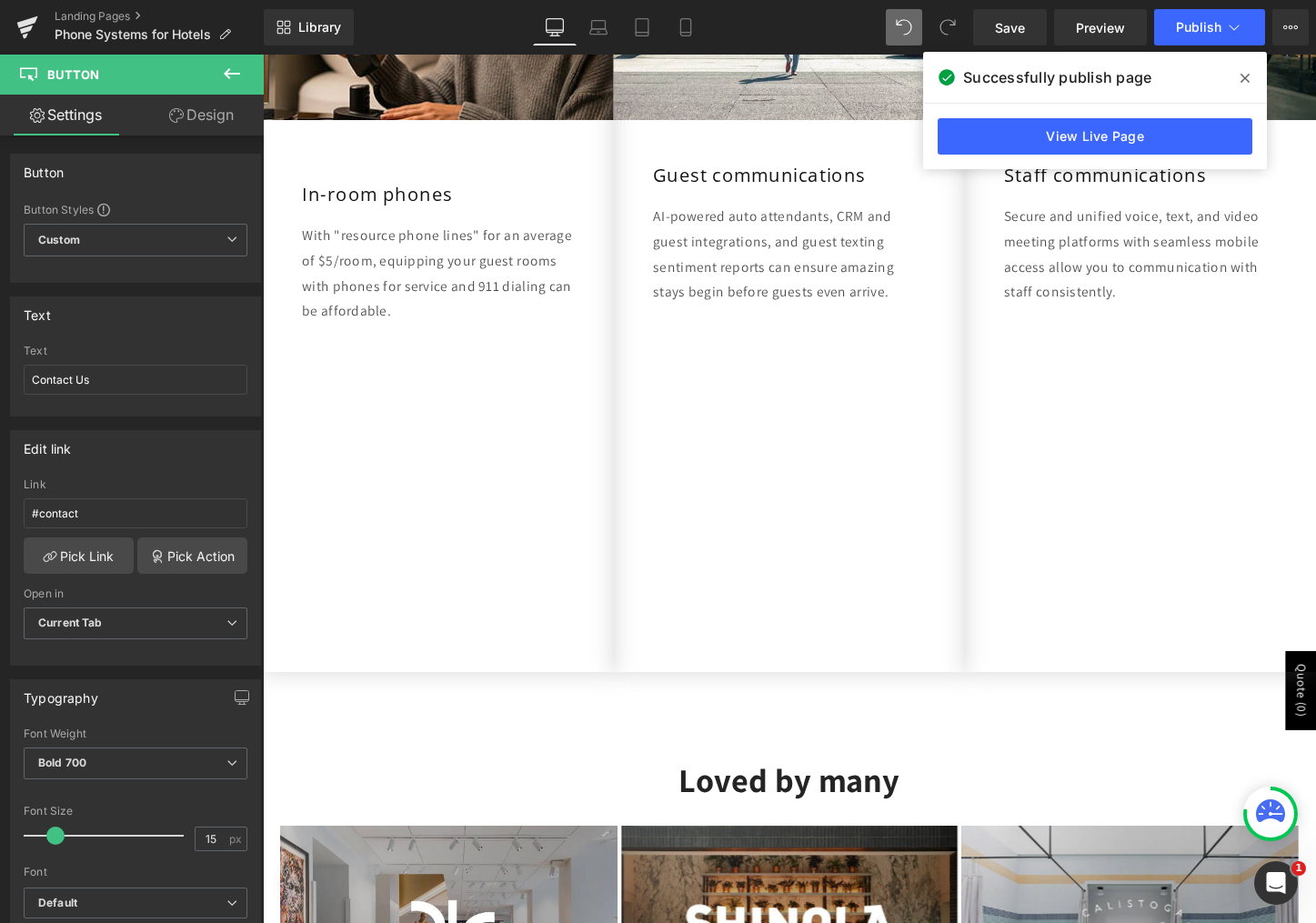
scroll to position [1311, 0]
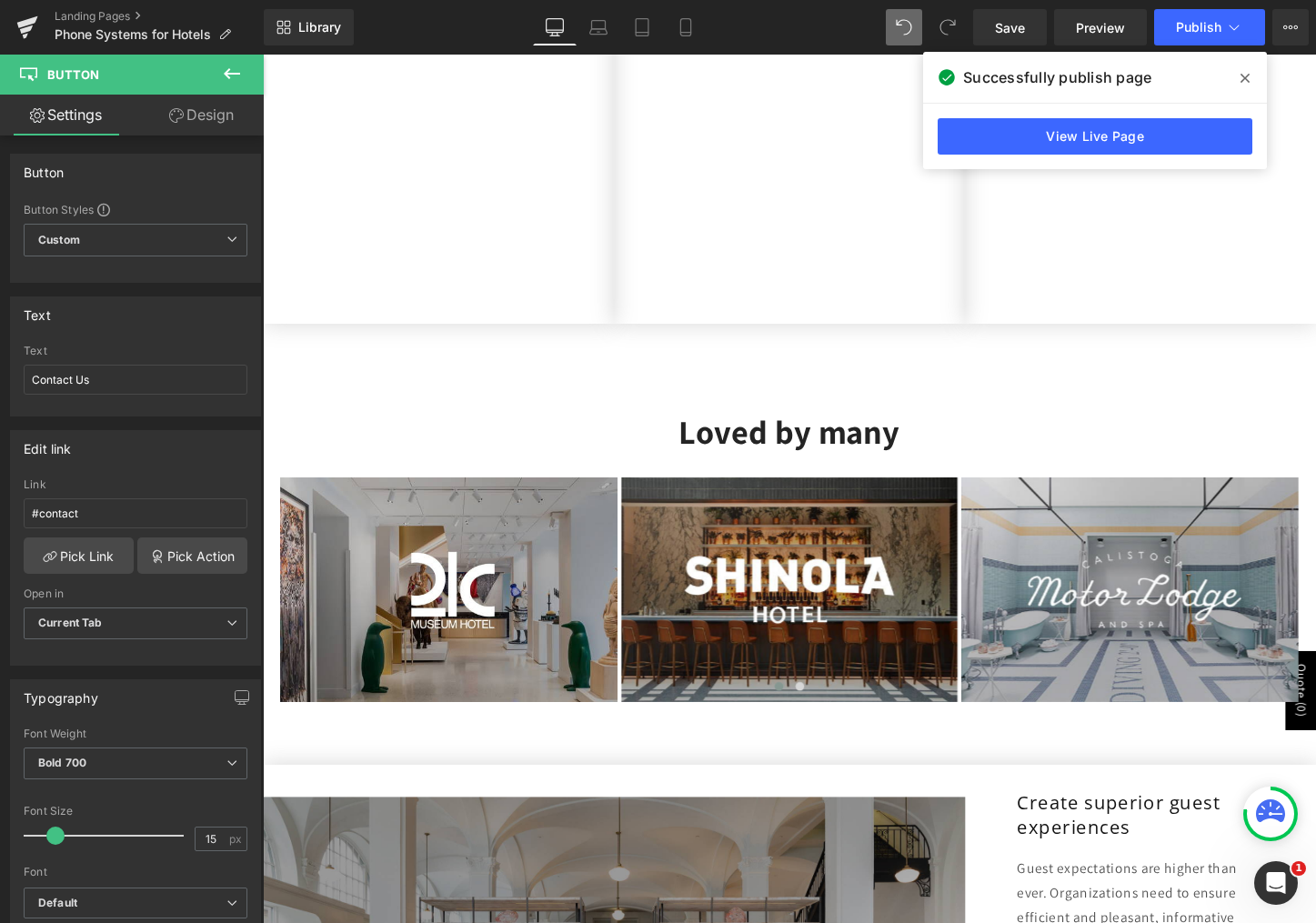
click at [774, 458] on div "Loved by many Heading" at bounding box center [813, 449] width 1064 height 41
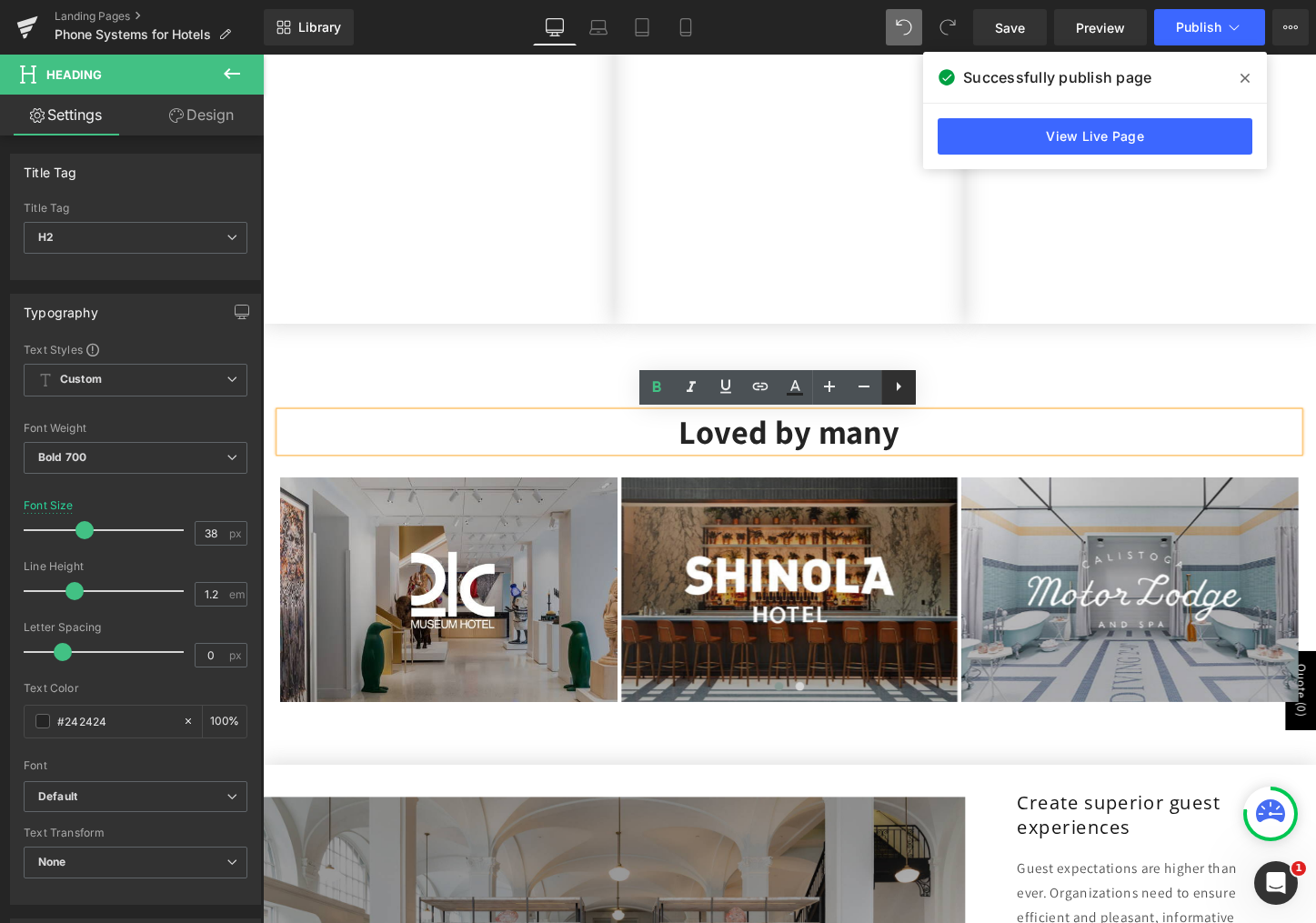
click at [896, 385] on icon at bounding box center [898, 386] width 22 height 22
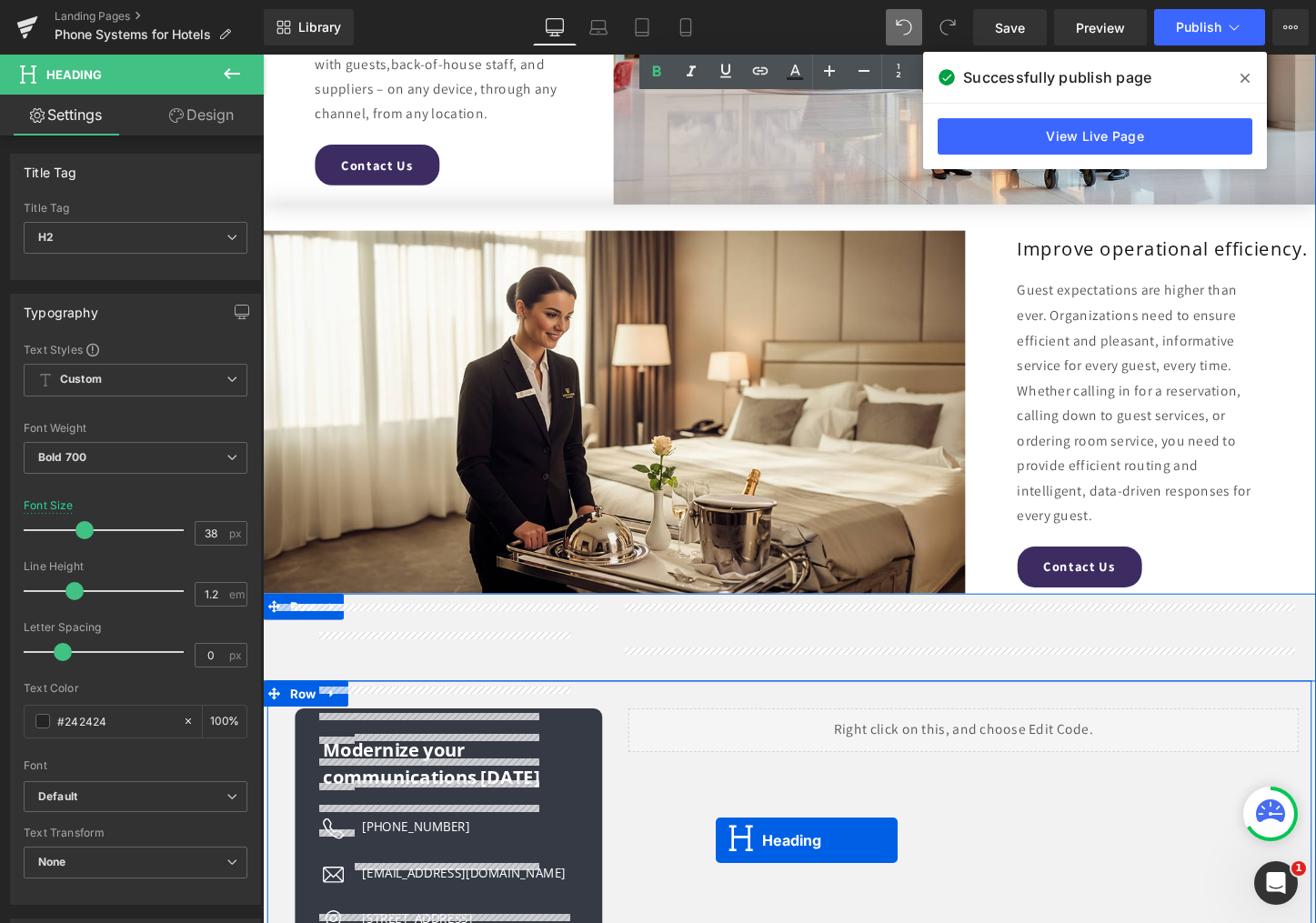
scroll to position [2875, 0]
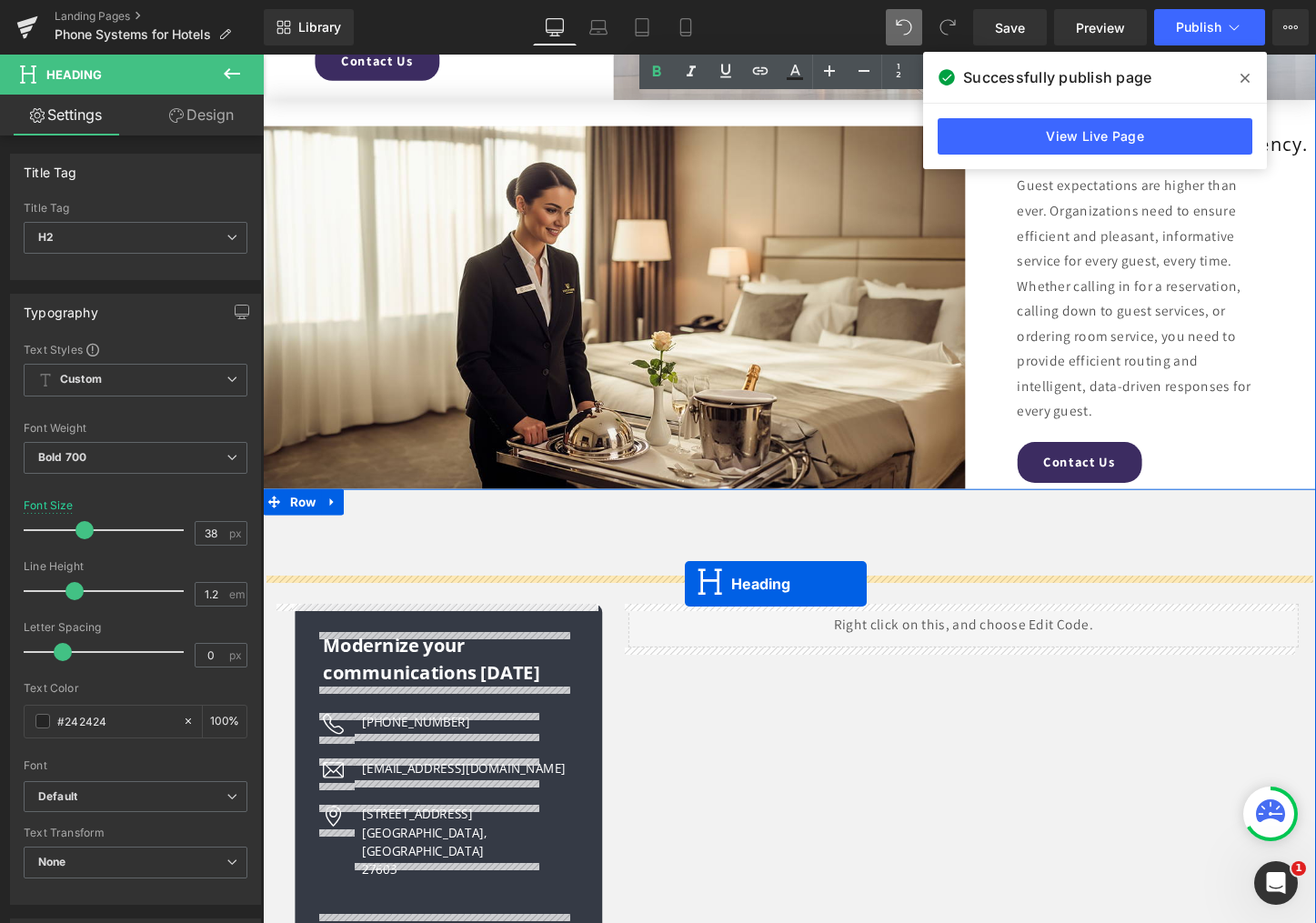
drag, startPoint x: 756, startPoint y: 497, endPoint x: 704, endPoint y: 608, distance: 122.6
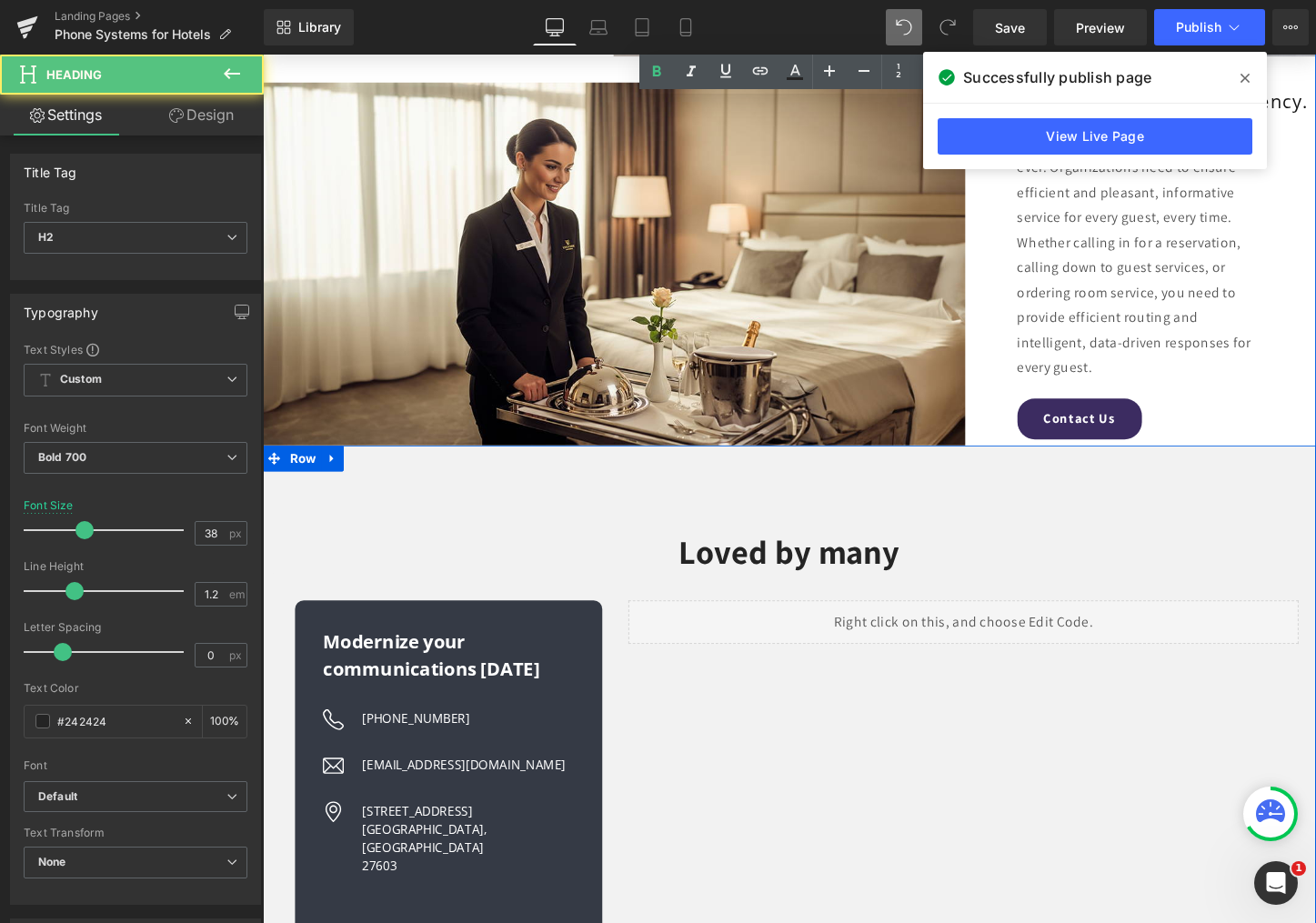
scroll to position [2830, 0]
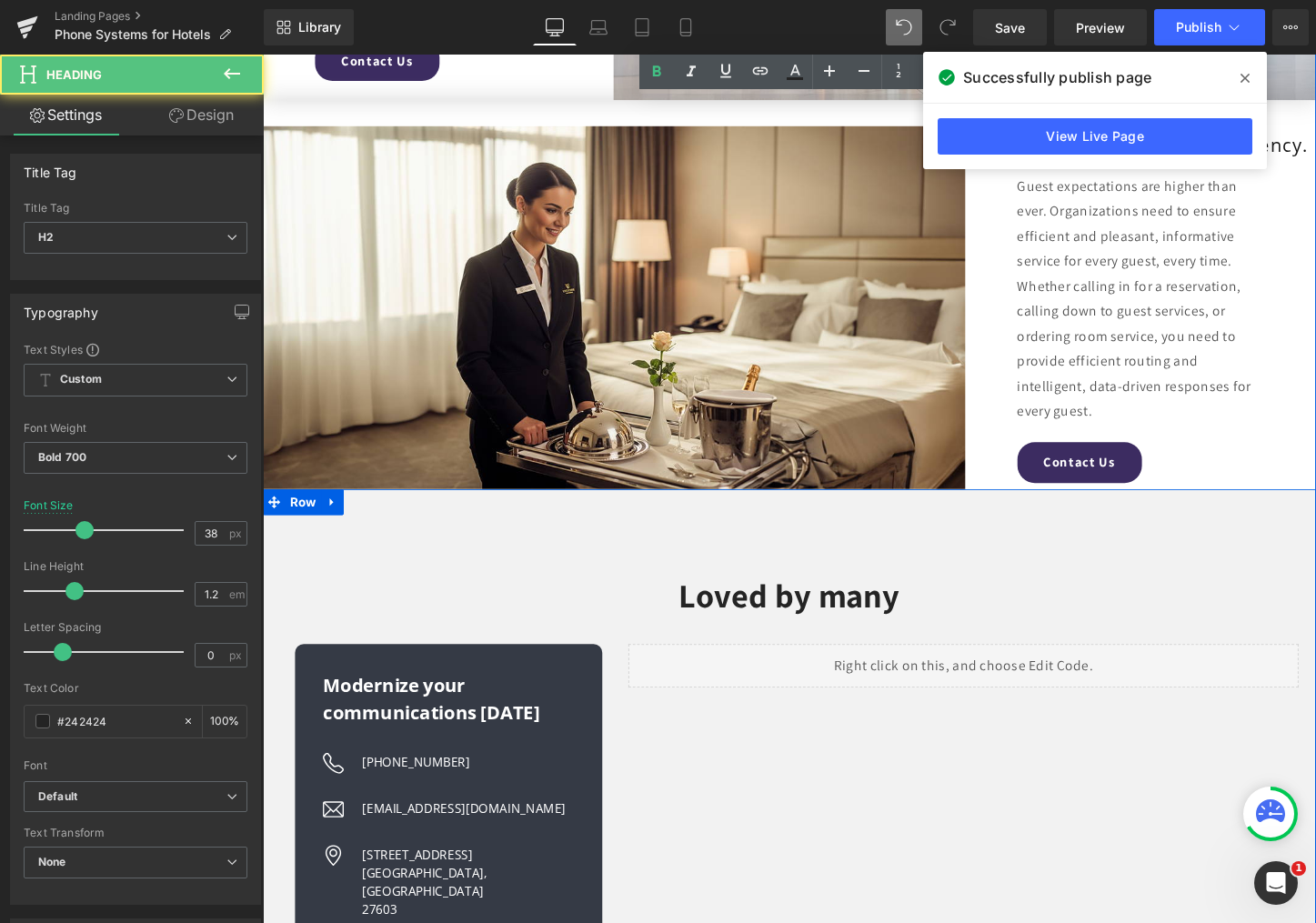
click at [806, 623] on div "Loved by many Heading" at bounding box center [813, 620] width 1101 height 41
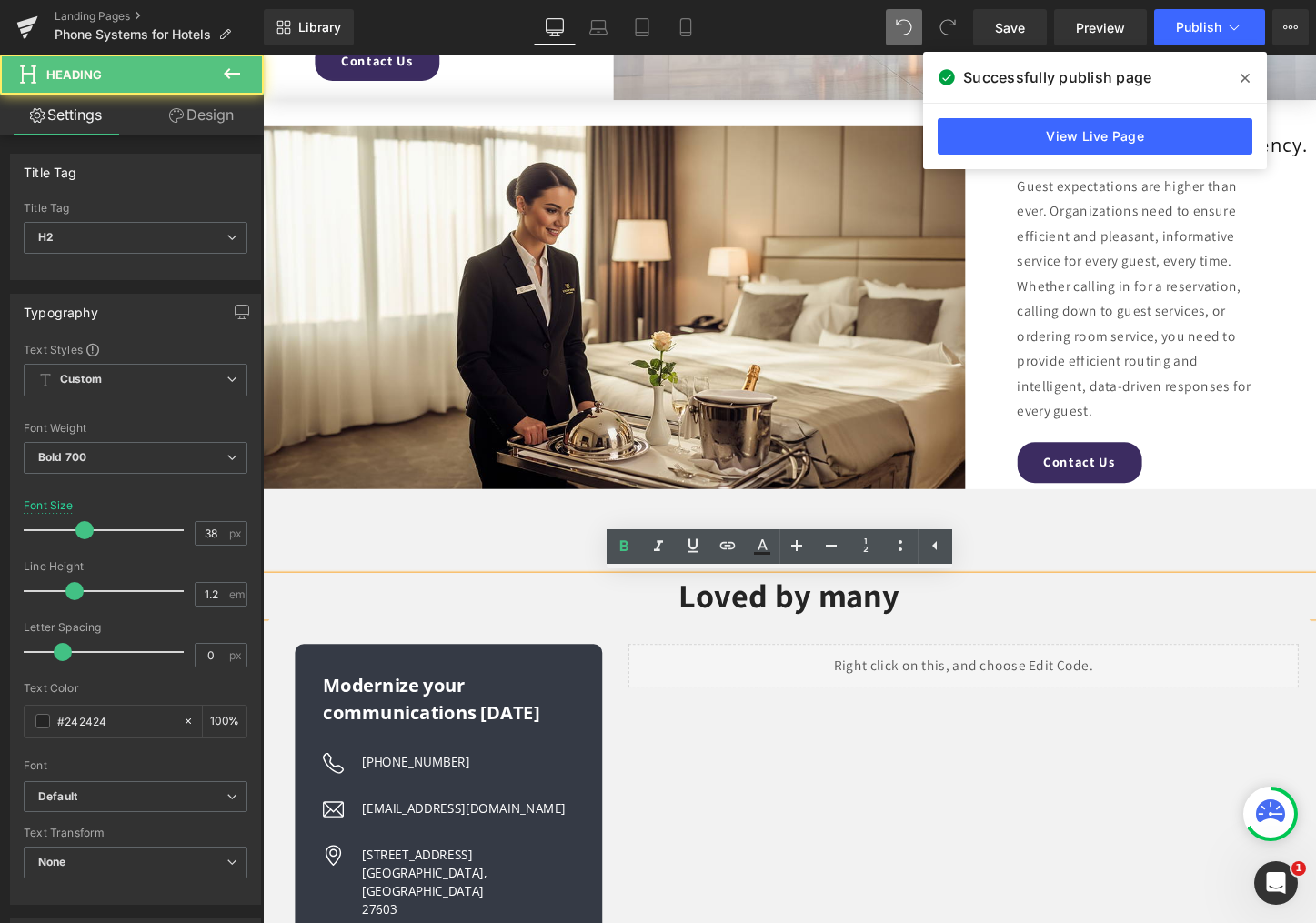
click at [767, 623] on h2 "Loved by many" at bounding box center [813, 620] width 1101 height 41
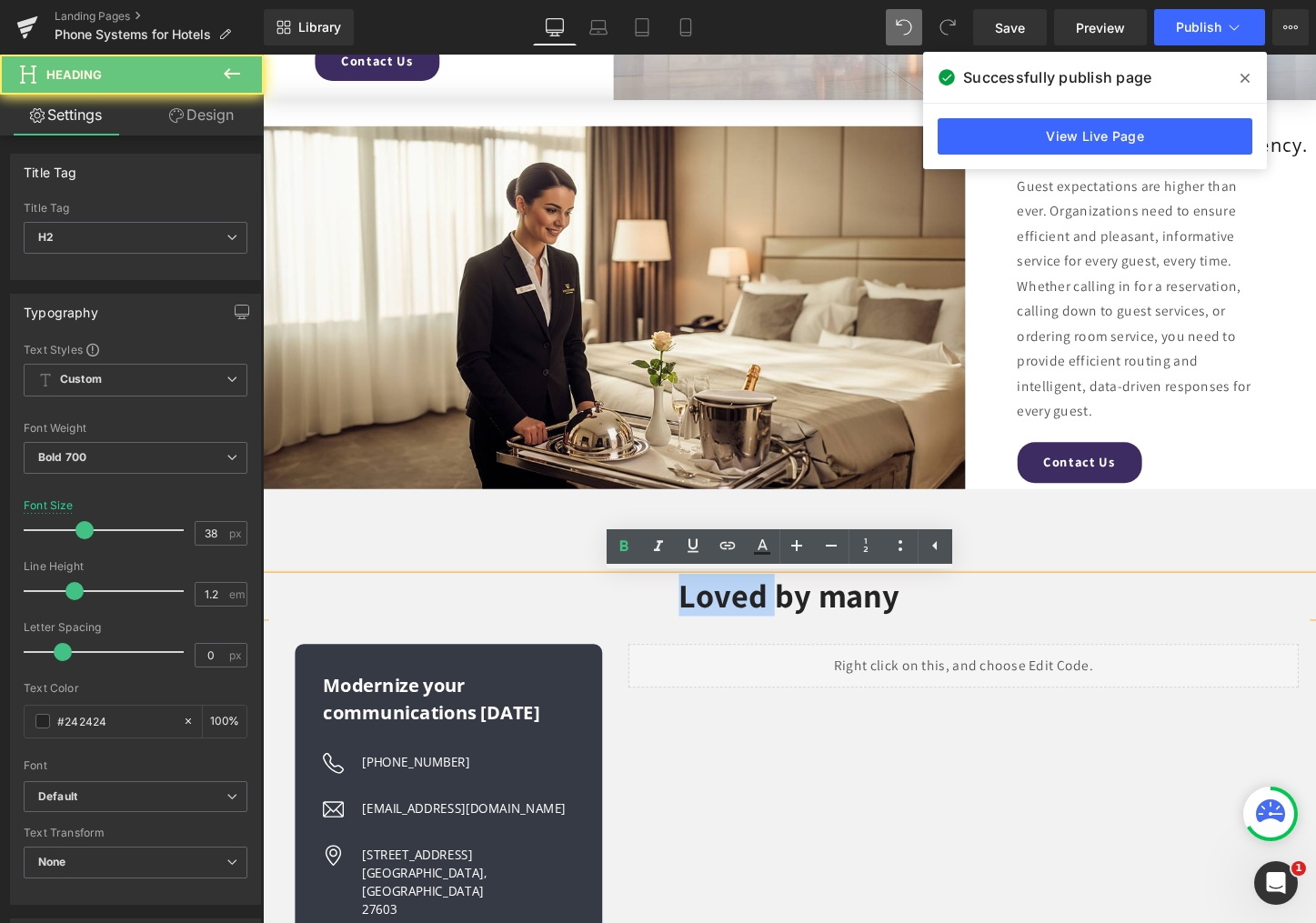
click at [767, 623] on h2 "Loved by many" at bounding box center [813, 620] width 1101 height 41
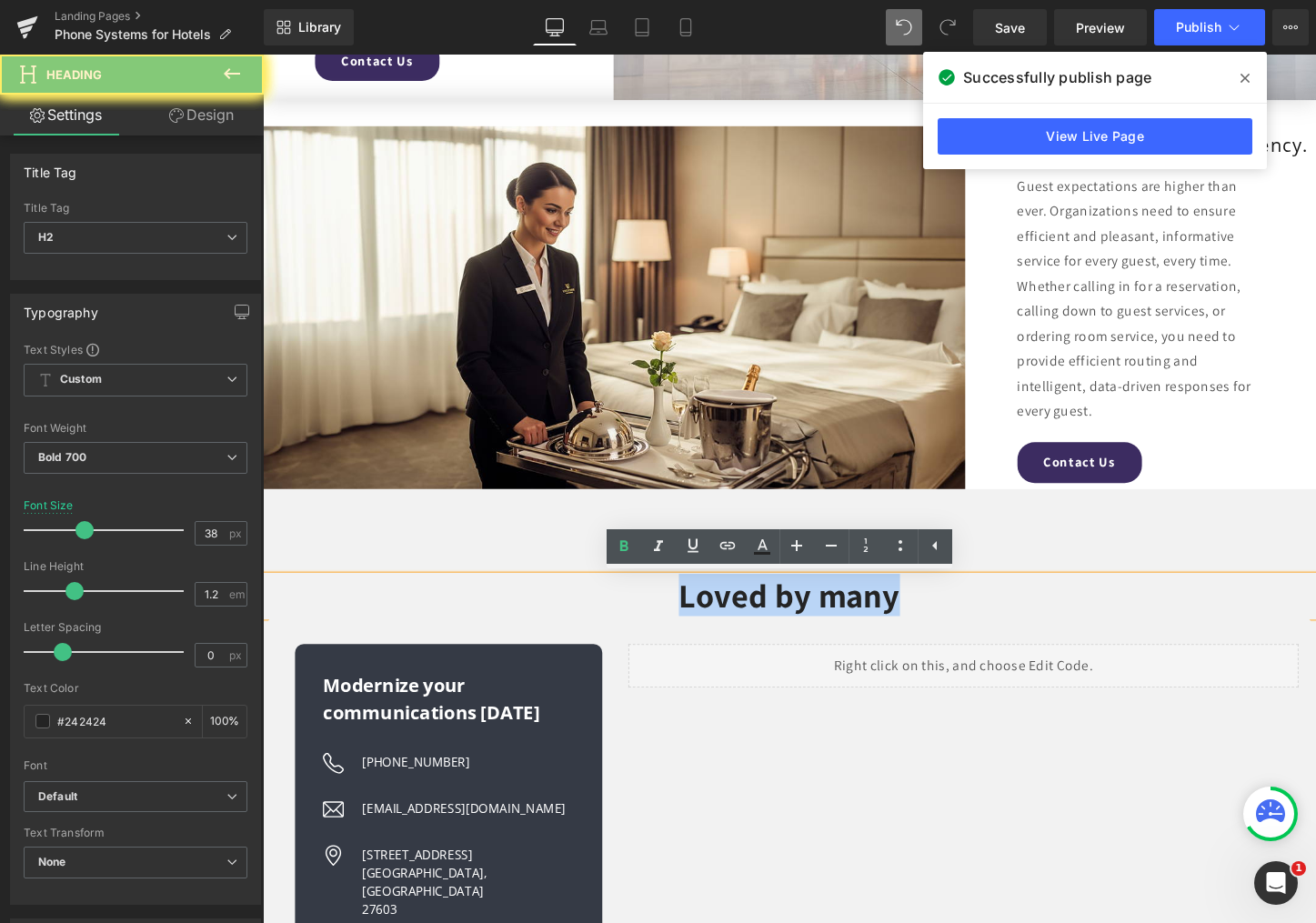
click at [767, 623] on h2 "Loved by many" at bounding box center [813, 620] width 1101 height 41
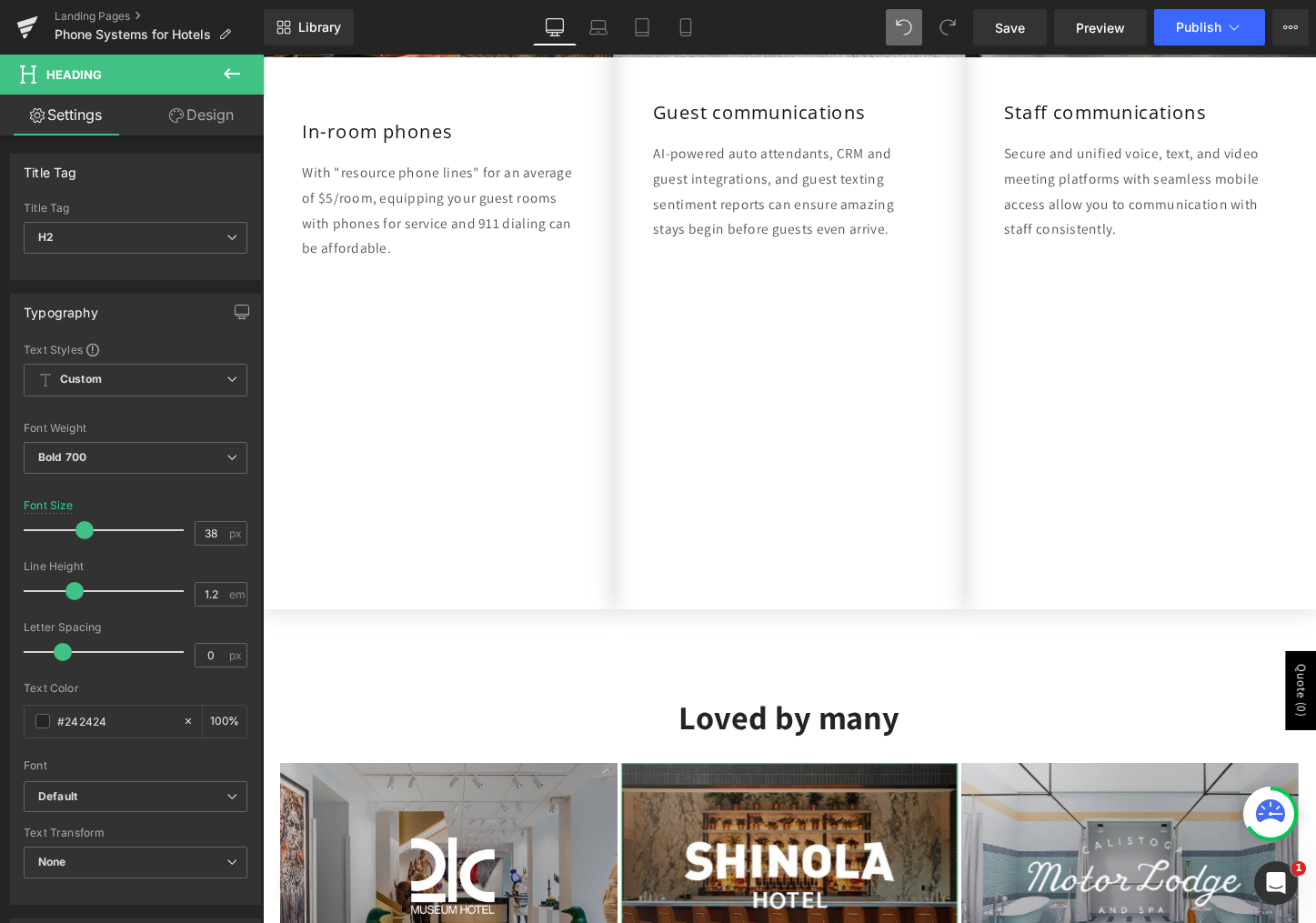
scroll to position [1011, 0]
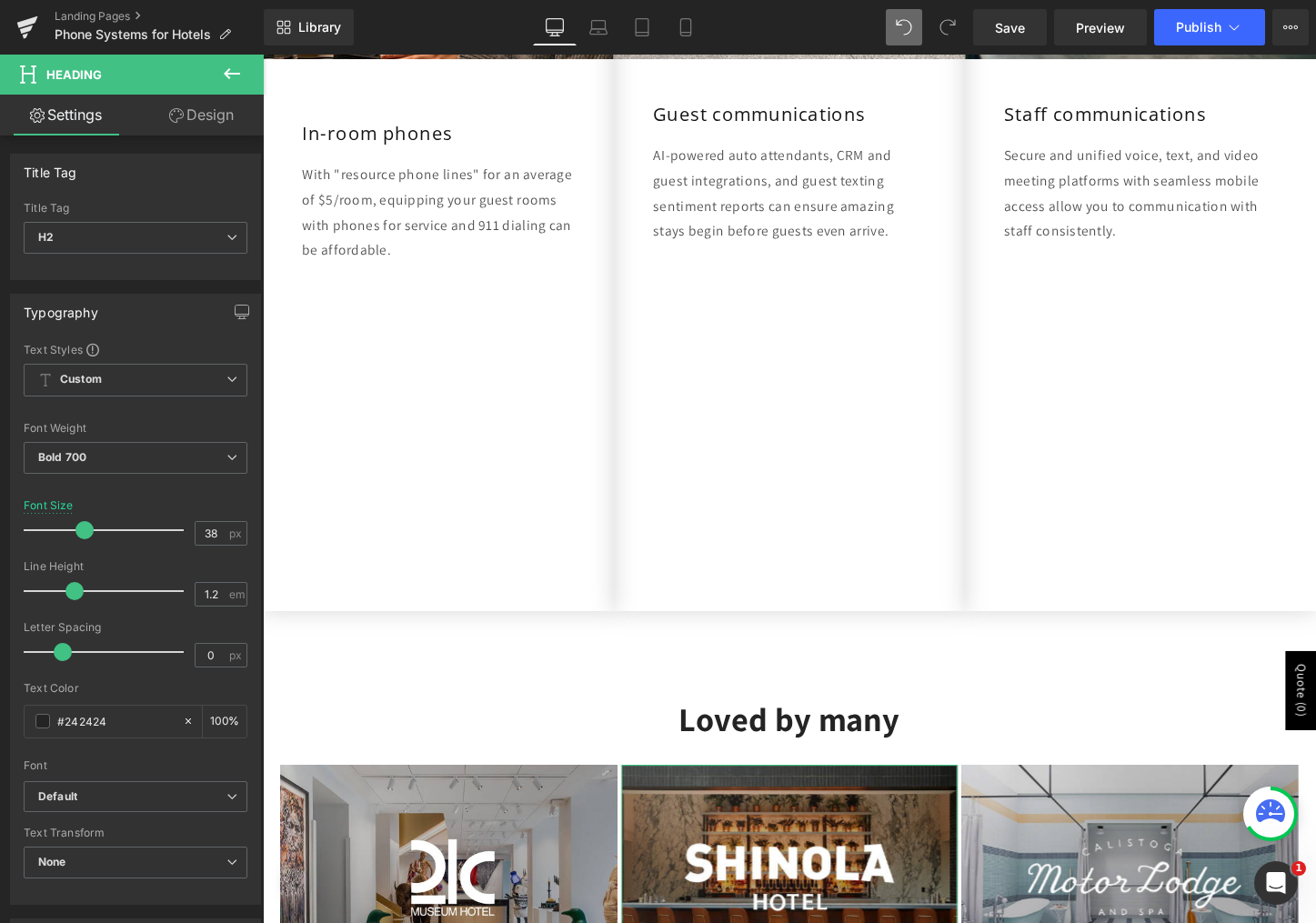
click at [852, 529] on div "Image Guest communications Heading AI-powered auto attendants, CRM and guest in…" at bounding box center [813, 225] width 367 height 821
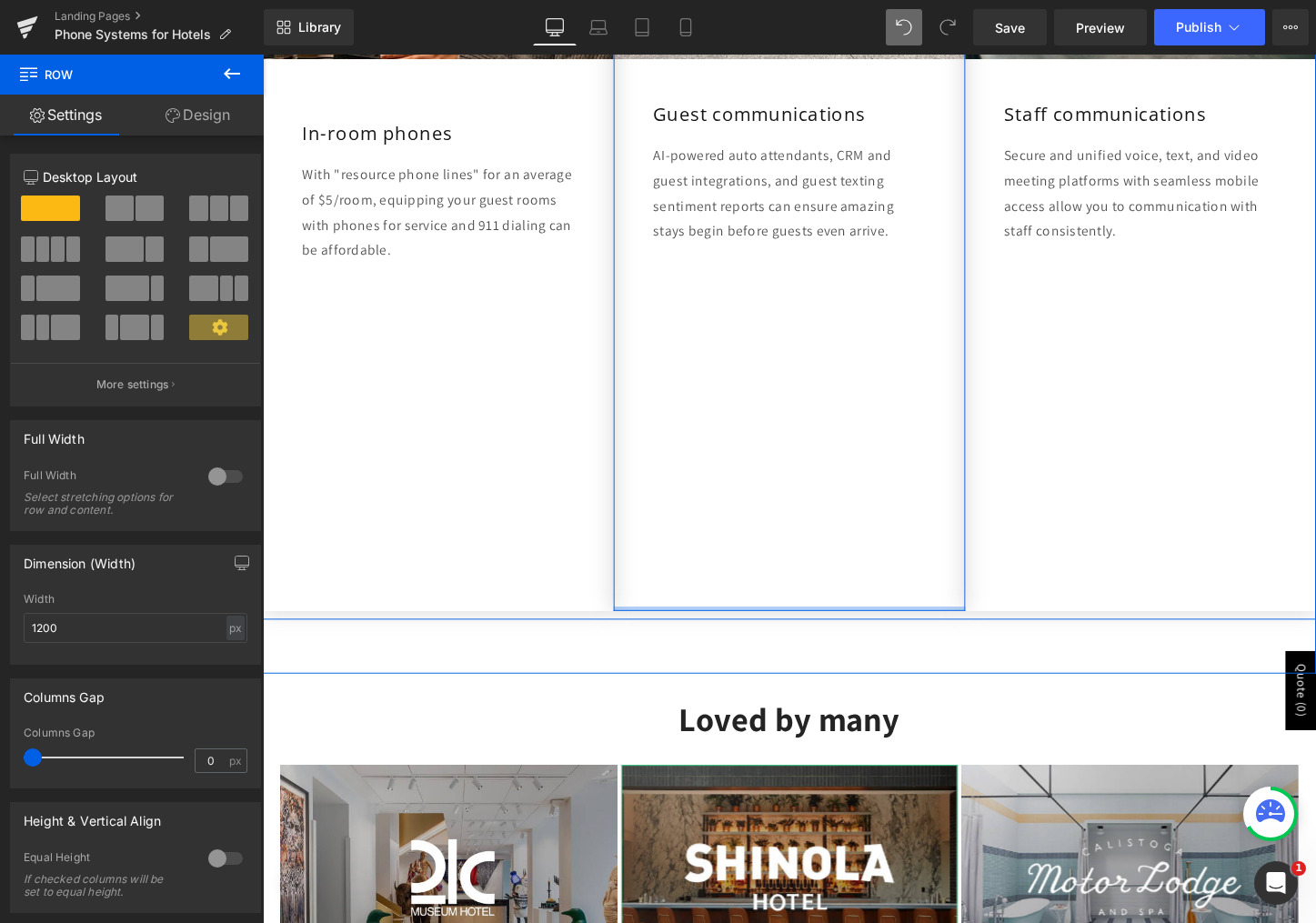
drag, startPoint x: 753, startPoint y: 634, endPoint x: 739, endPoint y: 396, distance: 238.4
click at [739, 396] on div "Image Guest communications Heading AI-powered auto attendants, CRM and guest in…" at bounding box center [813, 225] width 367 height 821
click at [441, 517] on div "Image In-room phones Heading With "resource phone lines" for an average of $5/r…" at bounding box center [446, 225] width 367 height 821
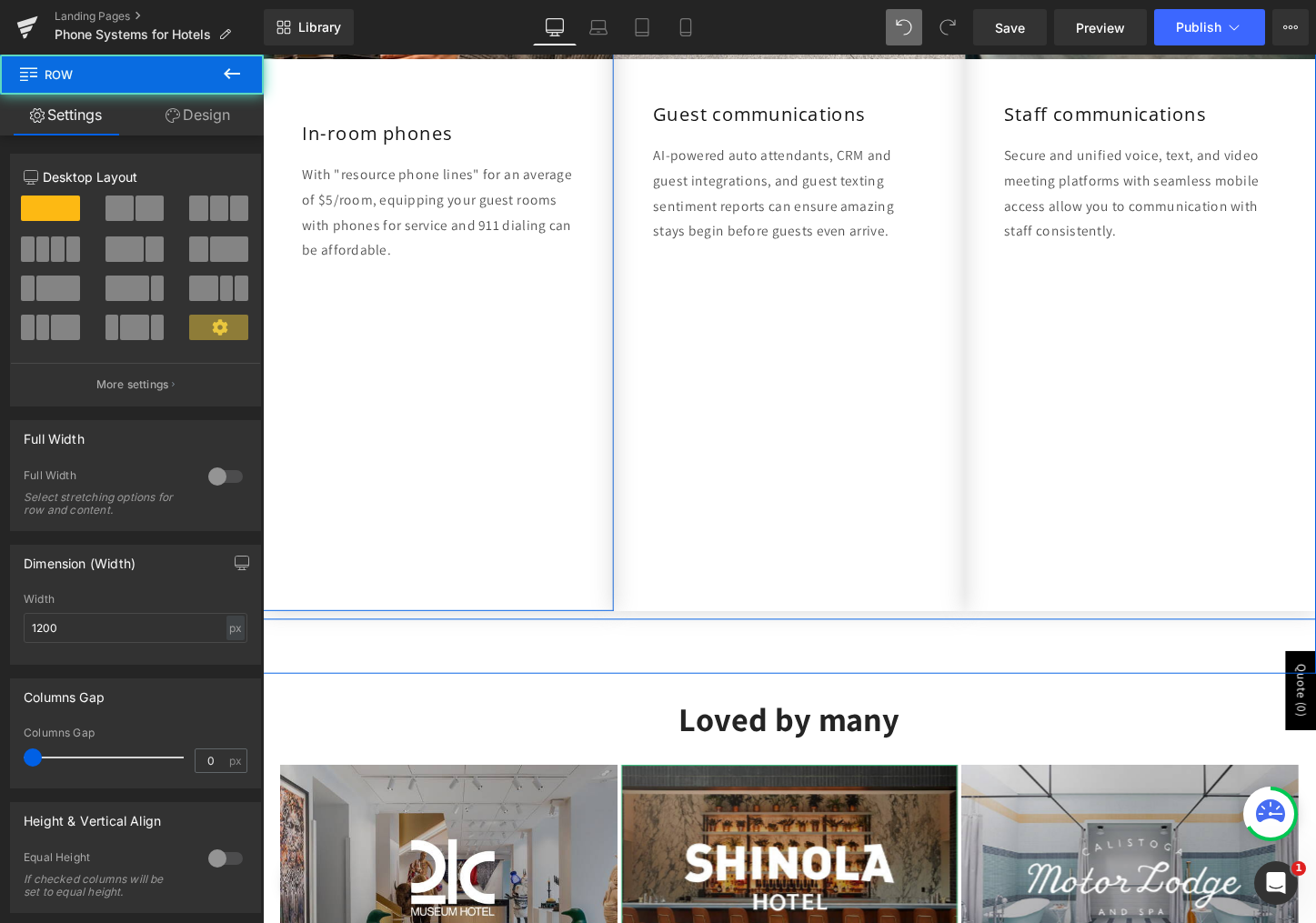
click at [397, 399] on div "Image In-room phones Heading With "resource phone lines" for an average of $5/r…" at bounding box center [446, 225] width 367 height 821
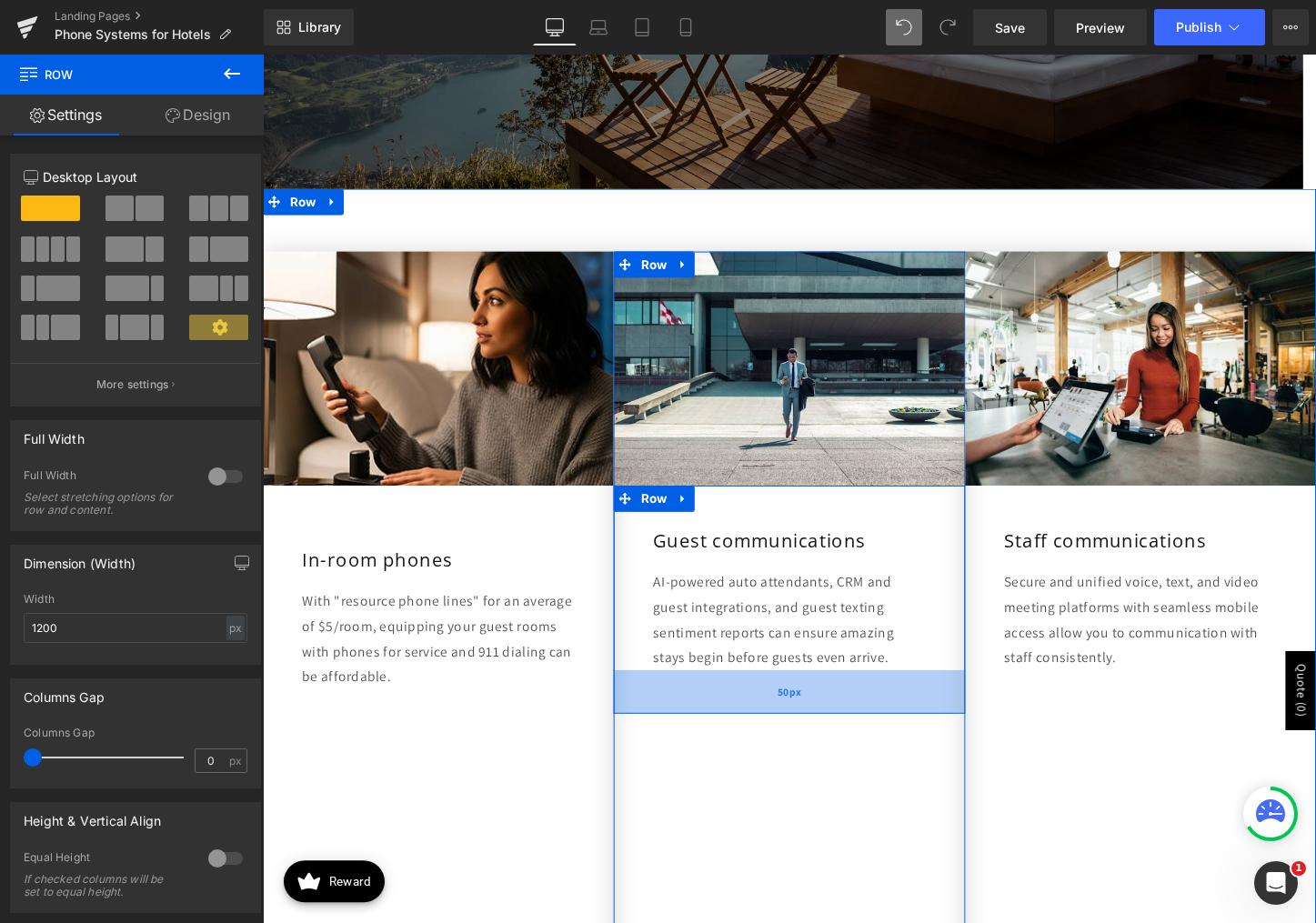
scroll to position [556, 0]
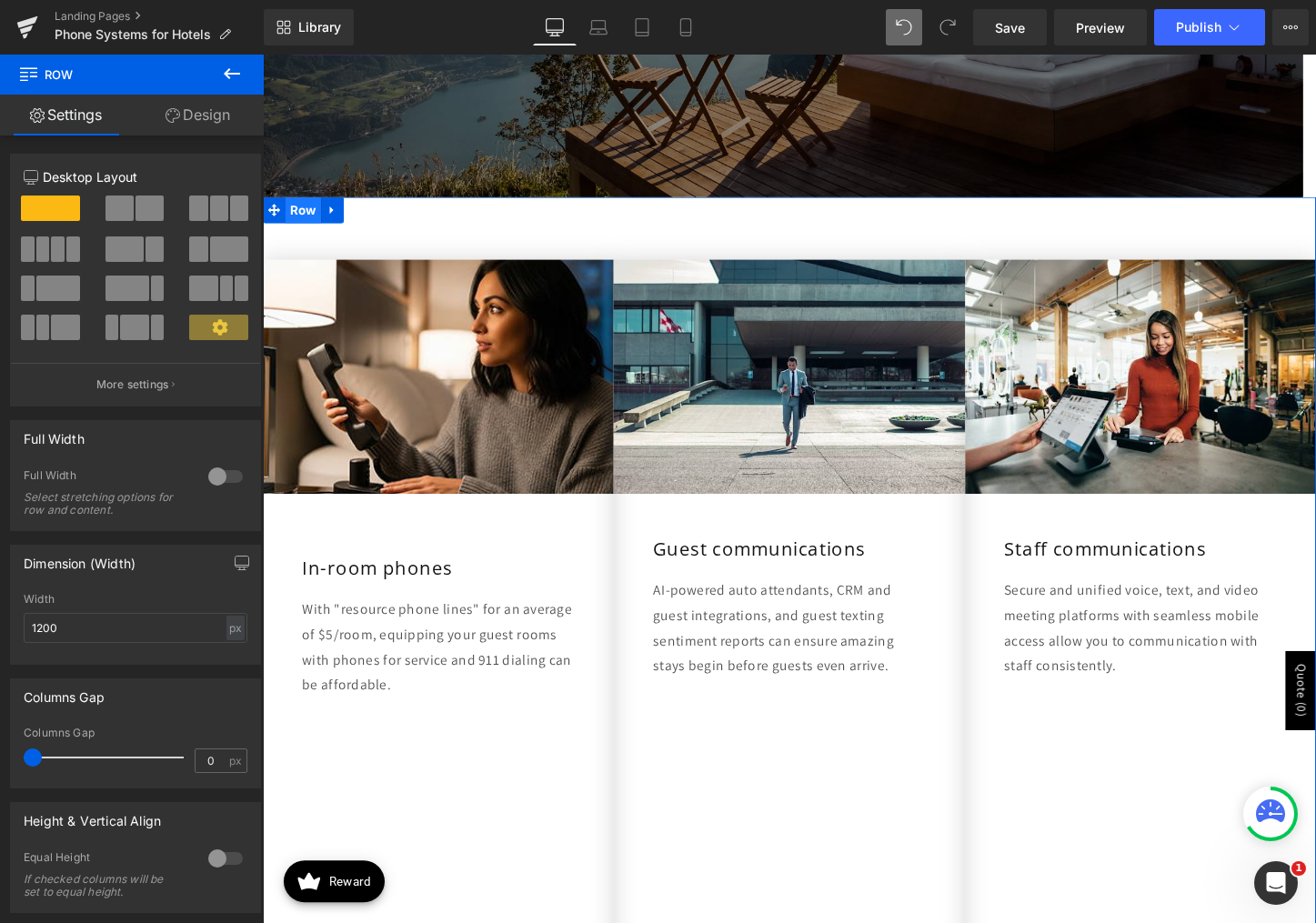
click at [287, 216] on span "Row" at bounding box center [306, 217] width 38 height 27
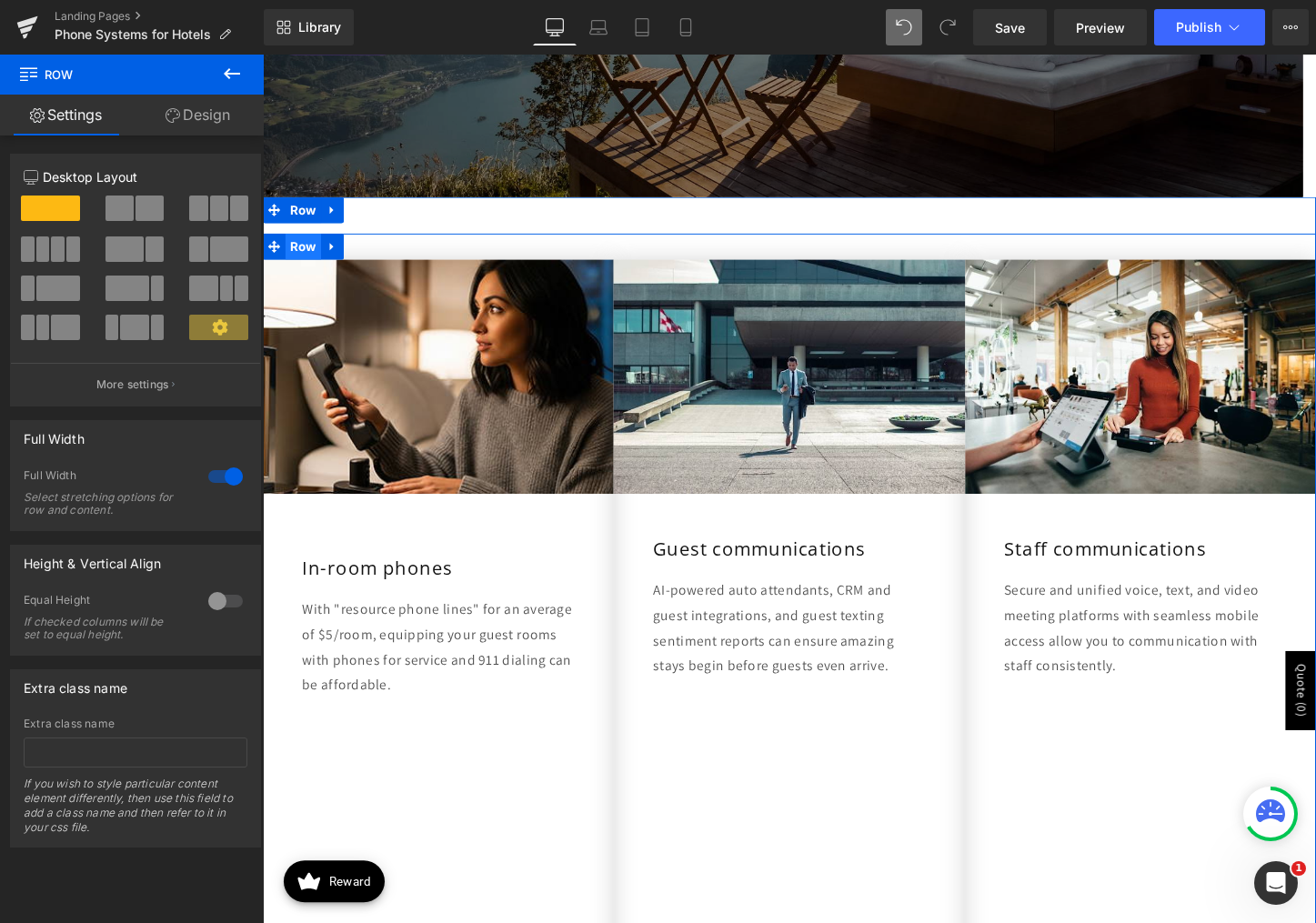
click at [314, 260] on span "Row" at bounding box center [306, 255] width 38 height 27
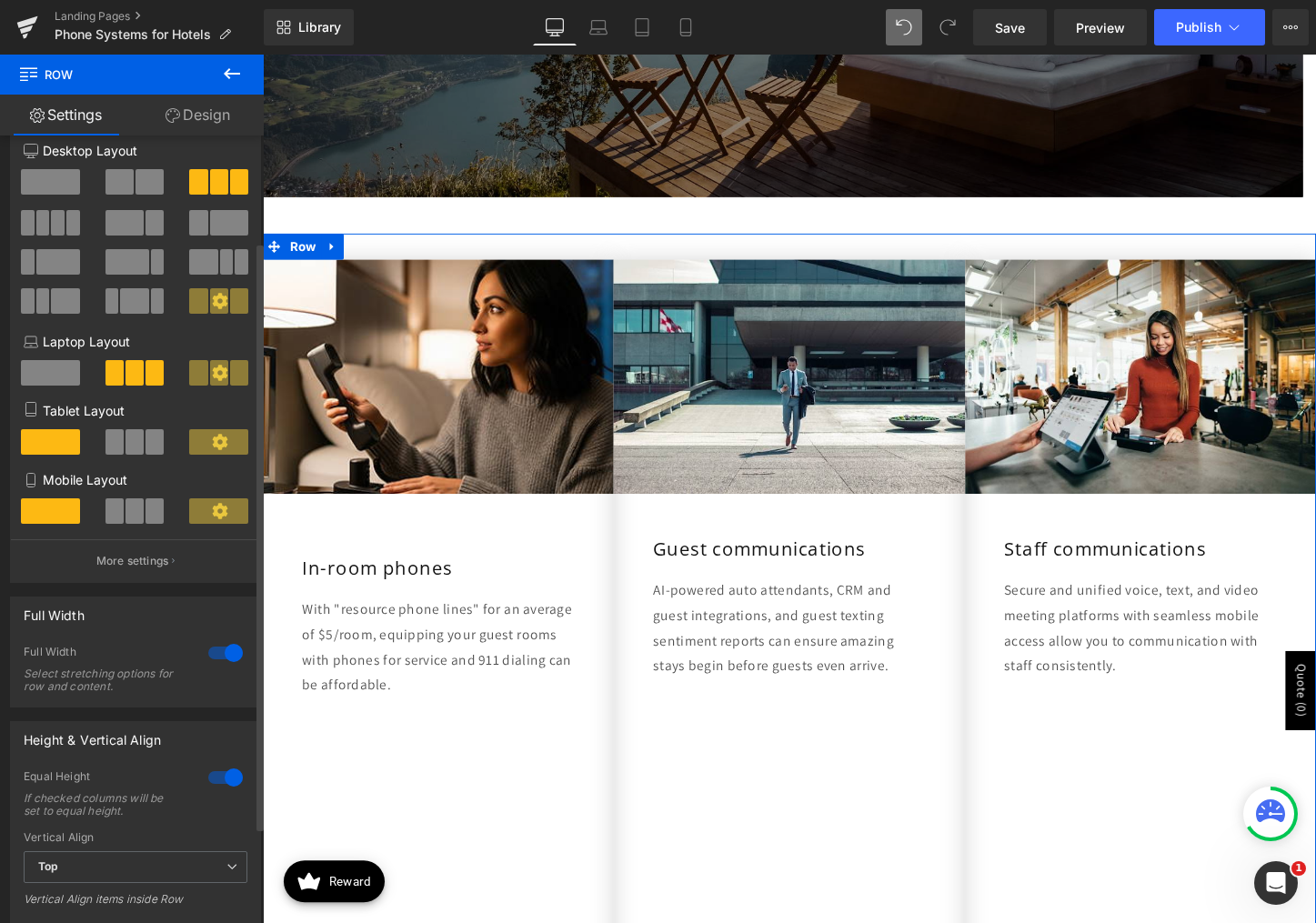
scroll to position [0, 0]
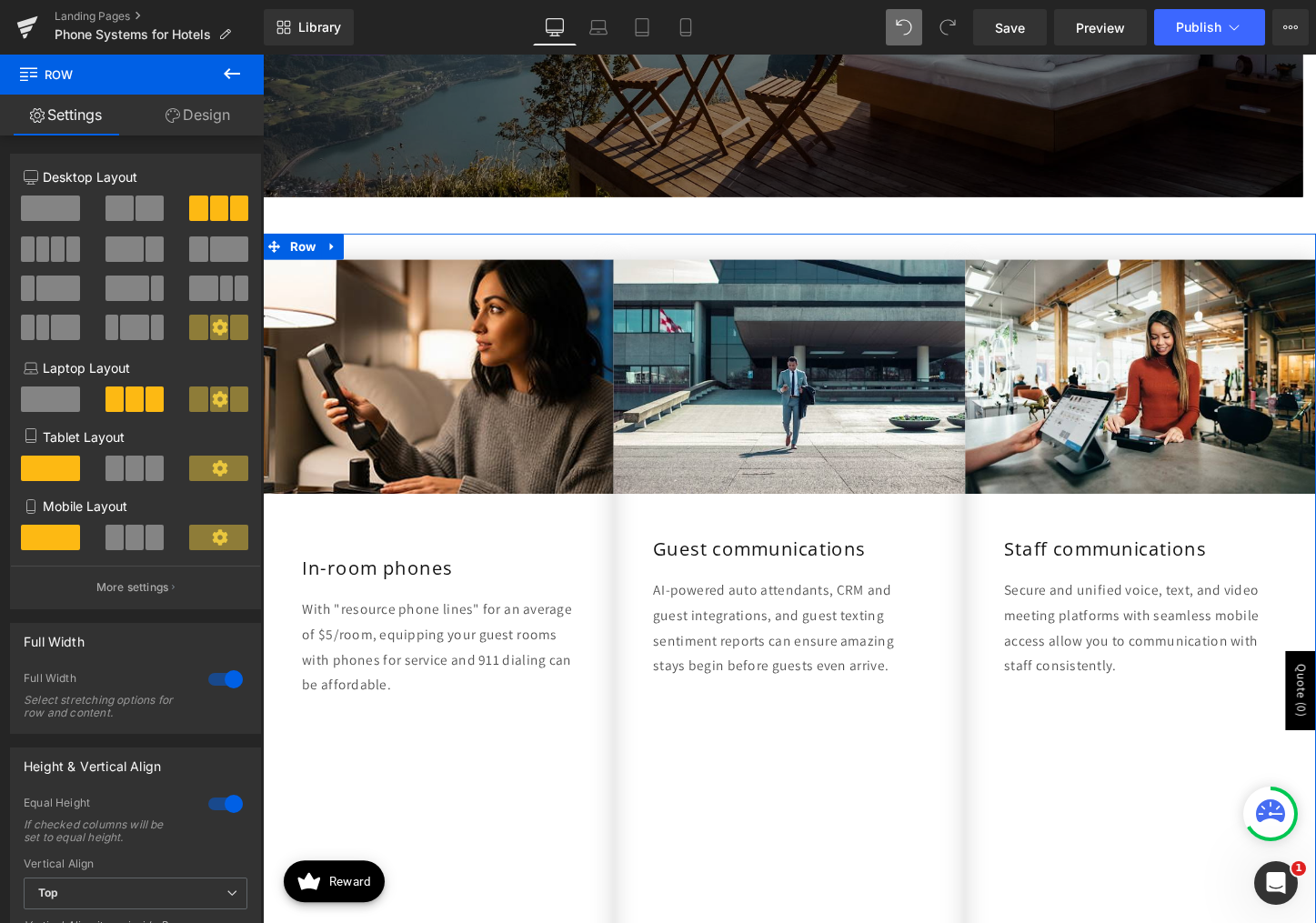
click at [186, 122] on link "Design" at bounding box center [198, 116] width 132 height 41
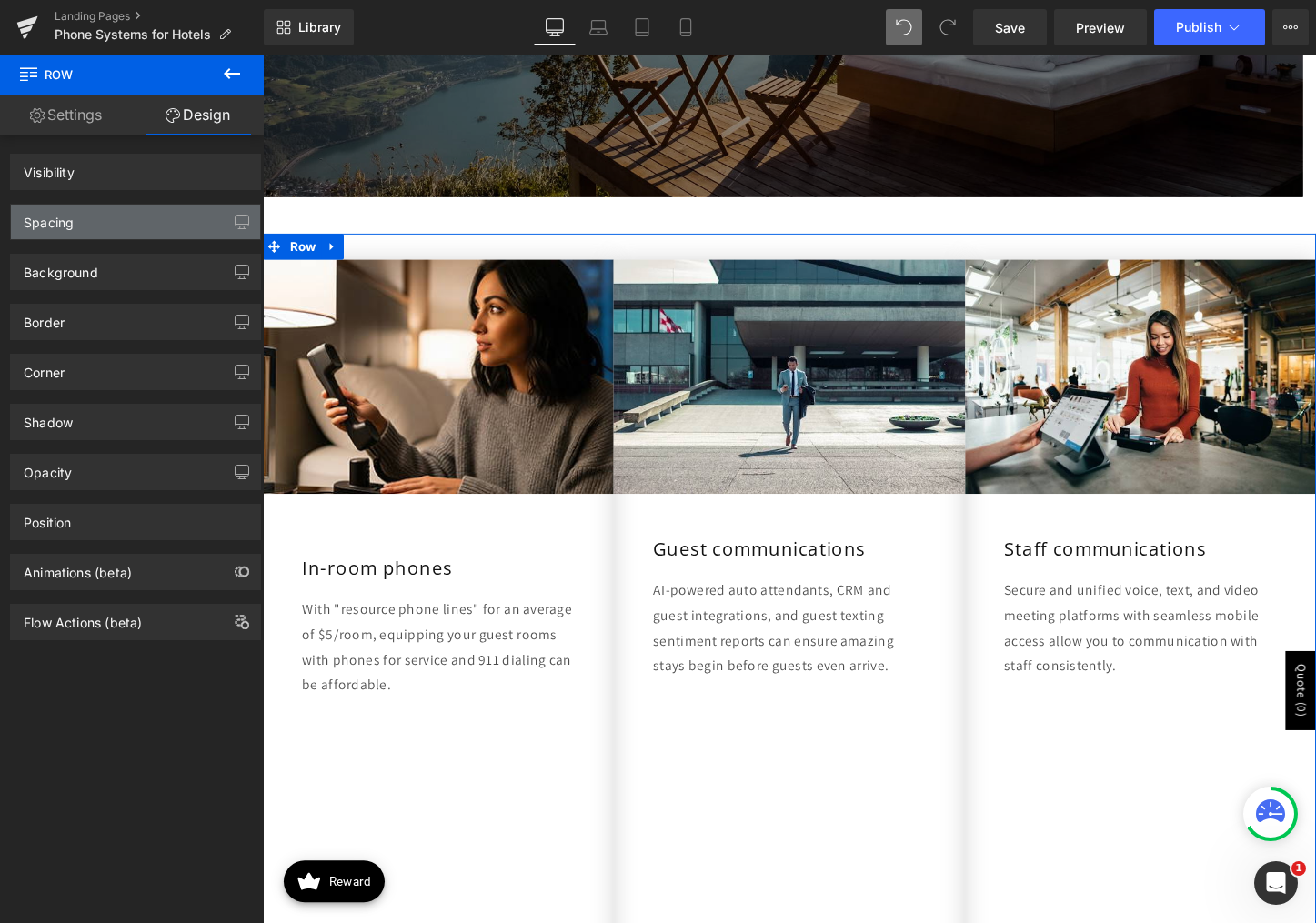
click at [119, 238] on div "Spacing" at bounding box center [135, 222] width 249 height 35
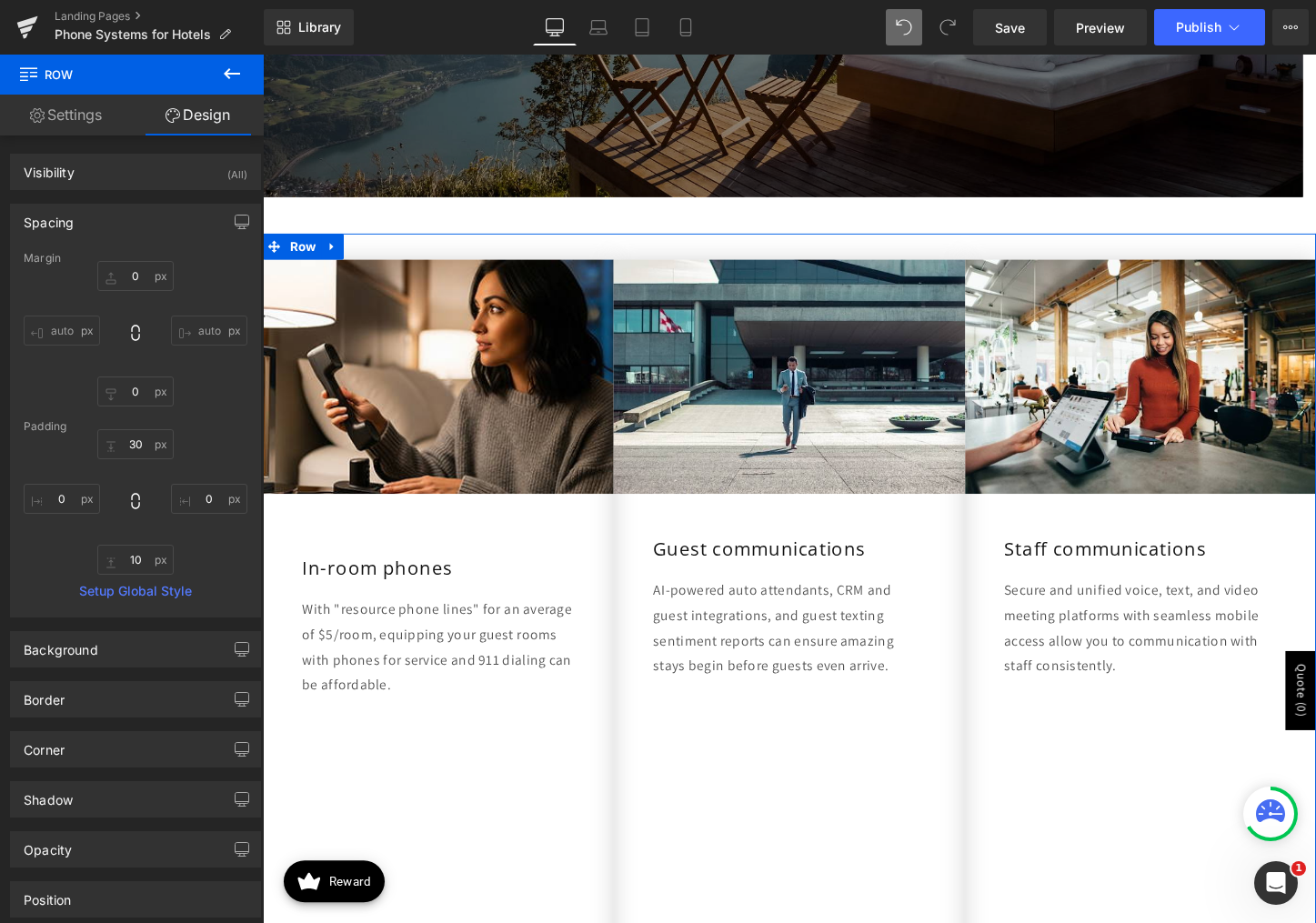
type input "0"
type input "30"
type input "0"
type input "10"
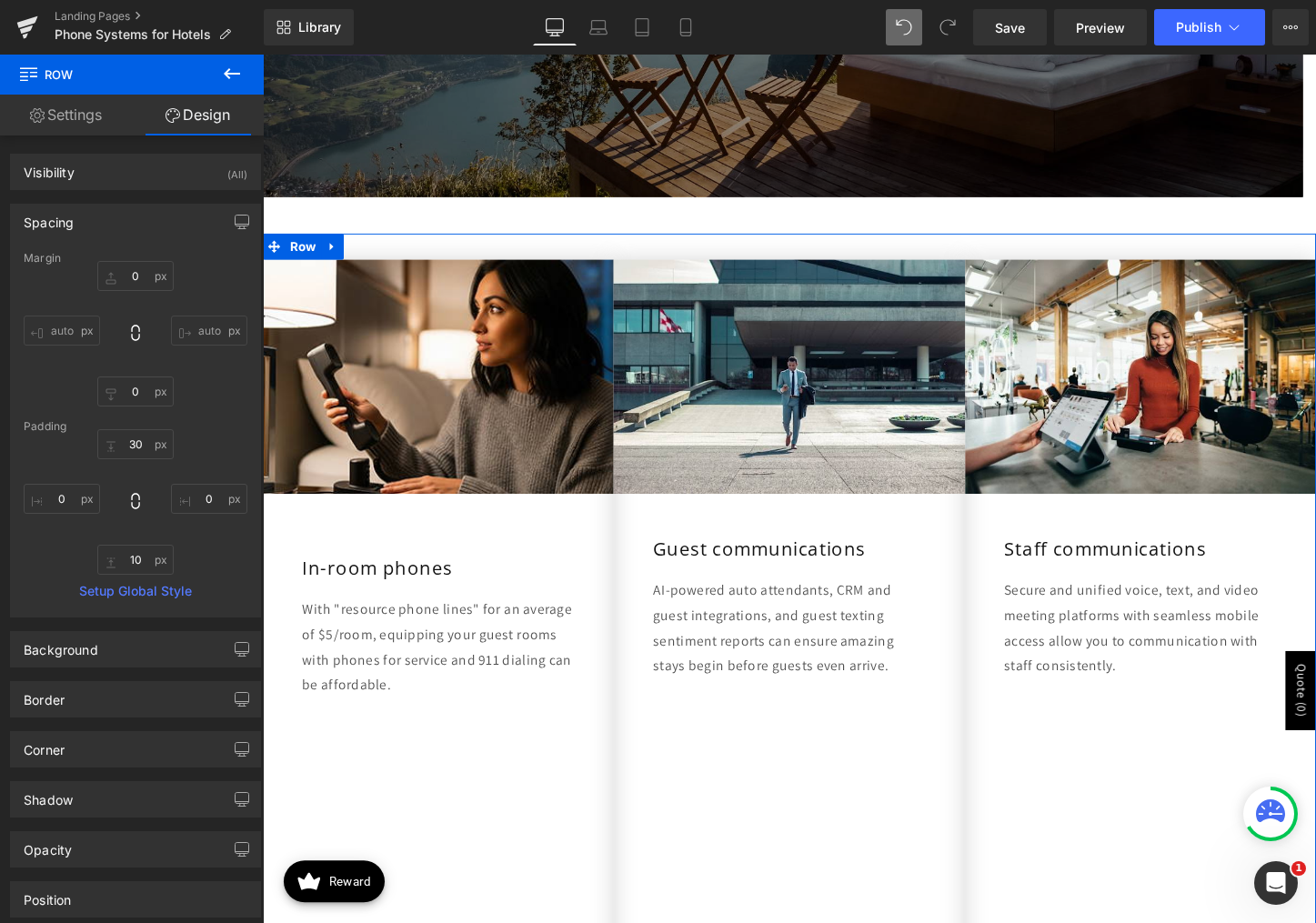
type input "0"
click at [123, 232] on div "Spacing" at bounding box center [135, 222] width 249 height 35
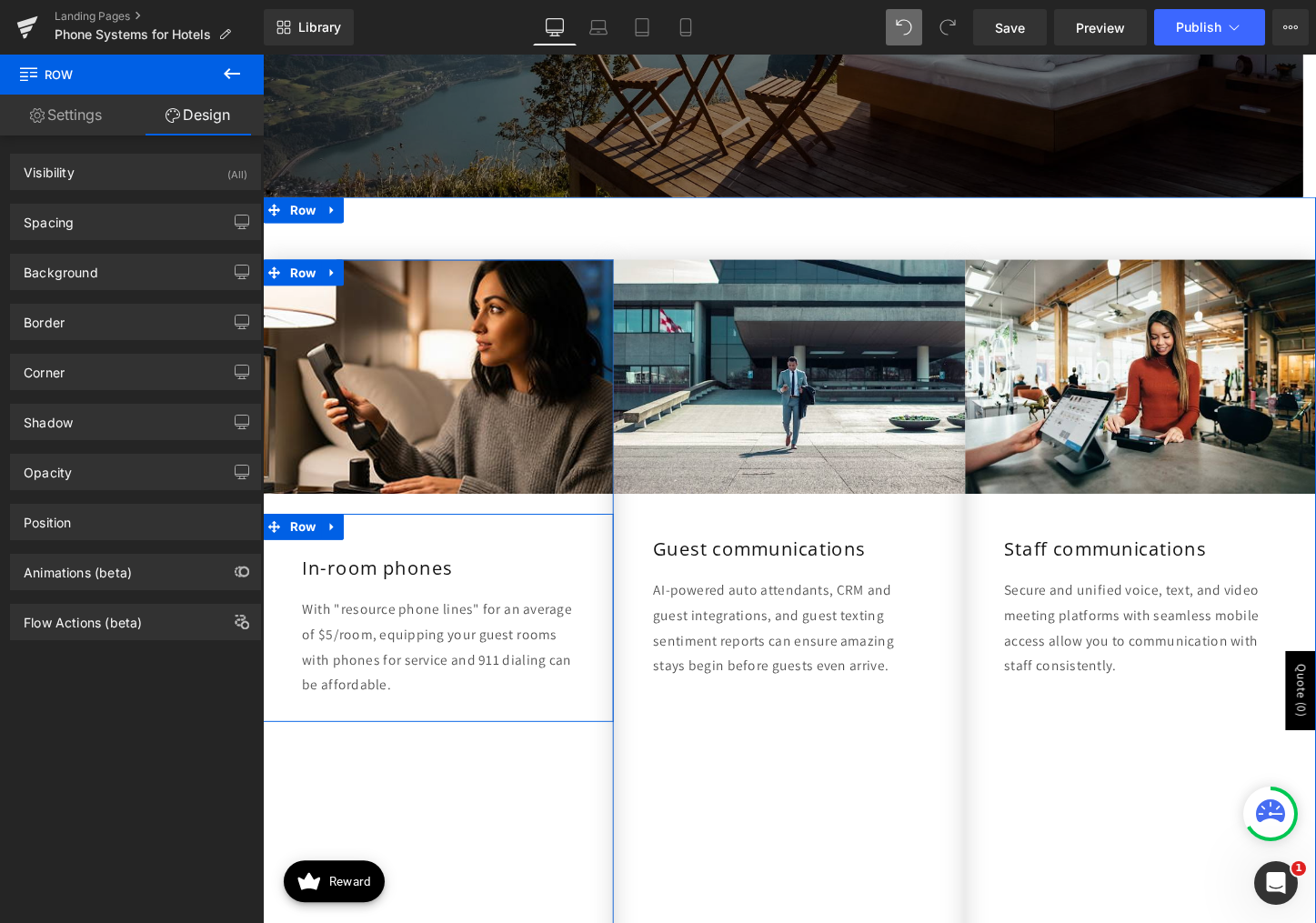
scroll to position [738, 0]
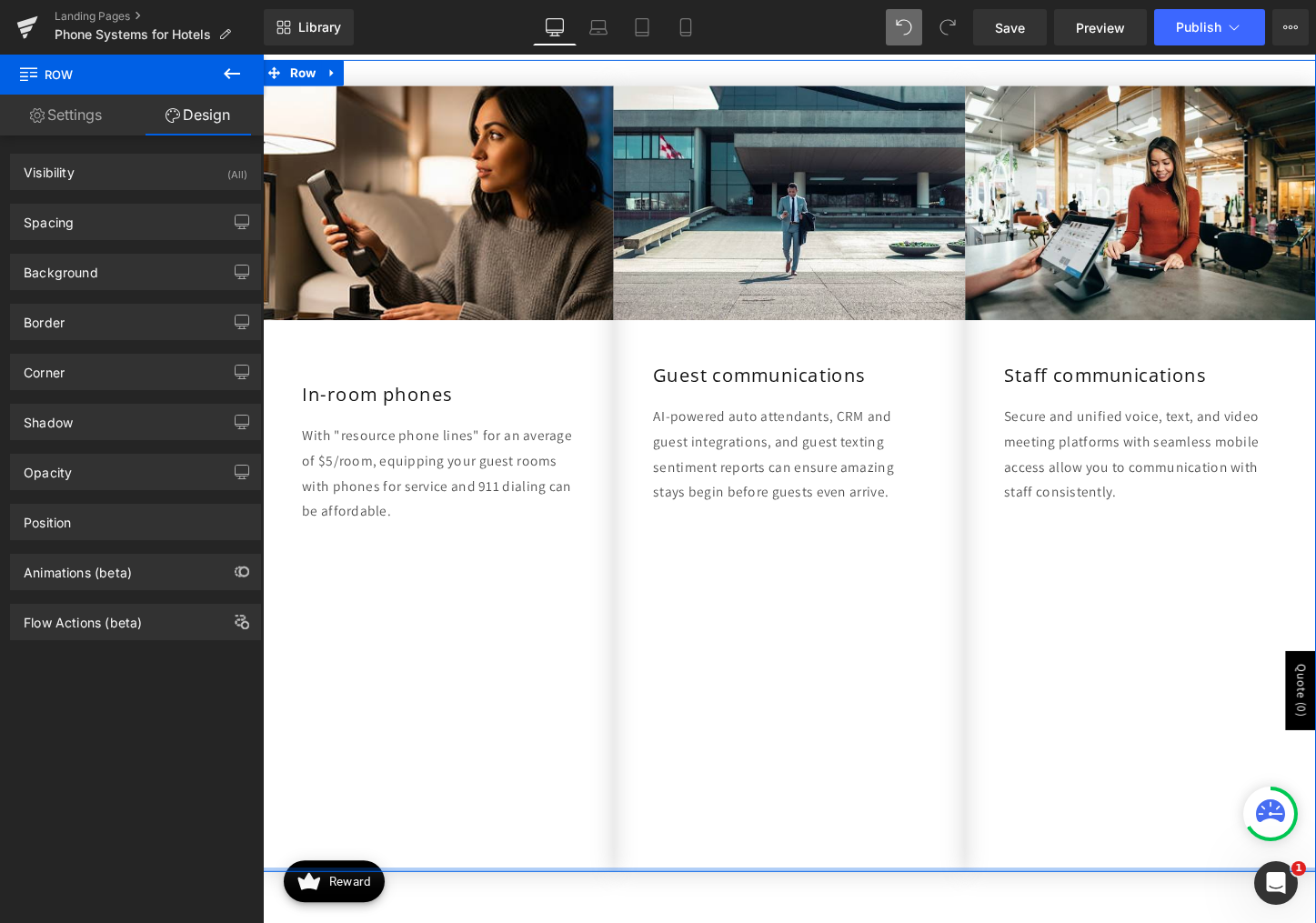
drag, startPoint x: 577, startPoint y: 909, endPoint x: 509, endPoint y: 772, distance: 152.9
click at [509, 772] on div "Image In-room phones Heading With "resource phone lines" for an average of $5/r…" at bounding box center [813, 485] width 1101 height 849
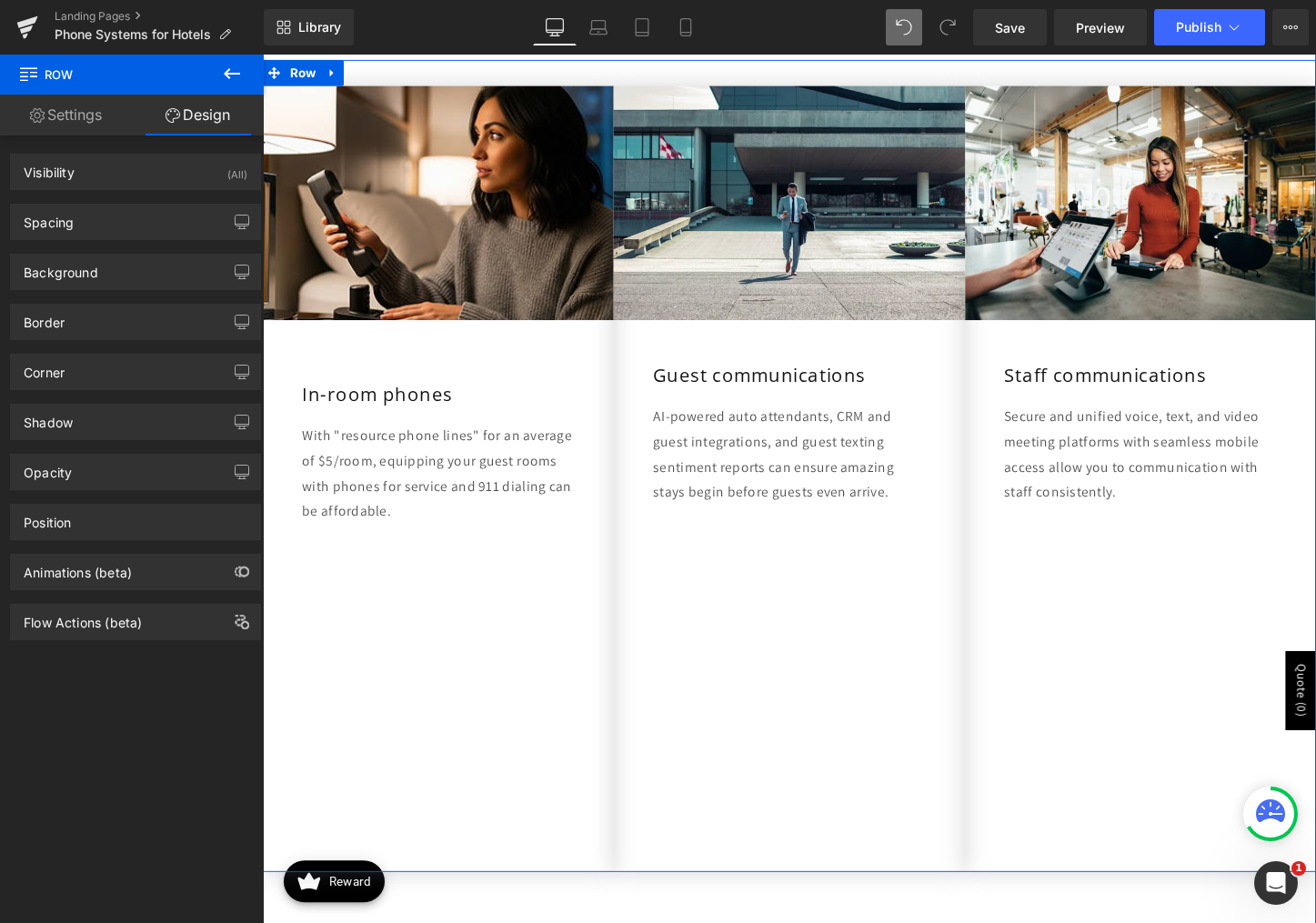
click at [497, 832] on div "Image In-room phones Heading With "resource phone lines" for an average of $5/r…" at bounding box center [446, 498] width 367 height 821
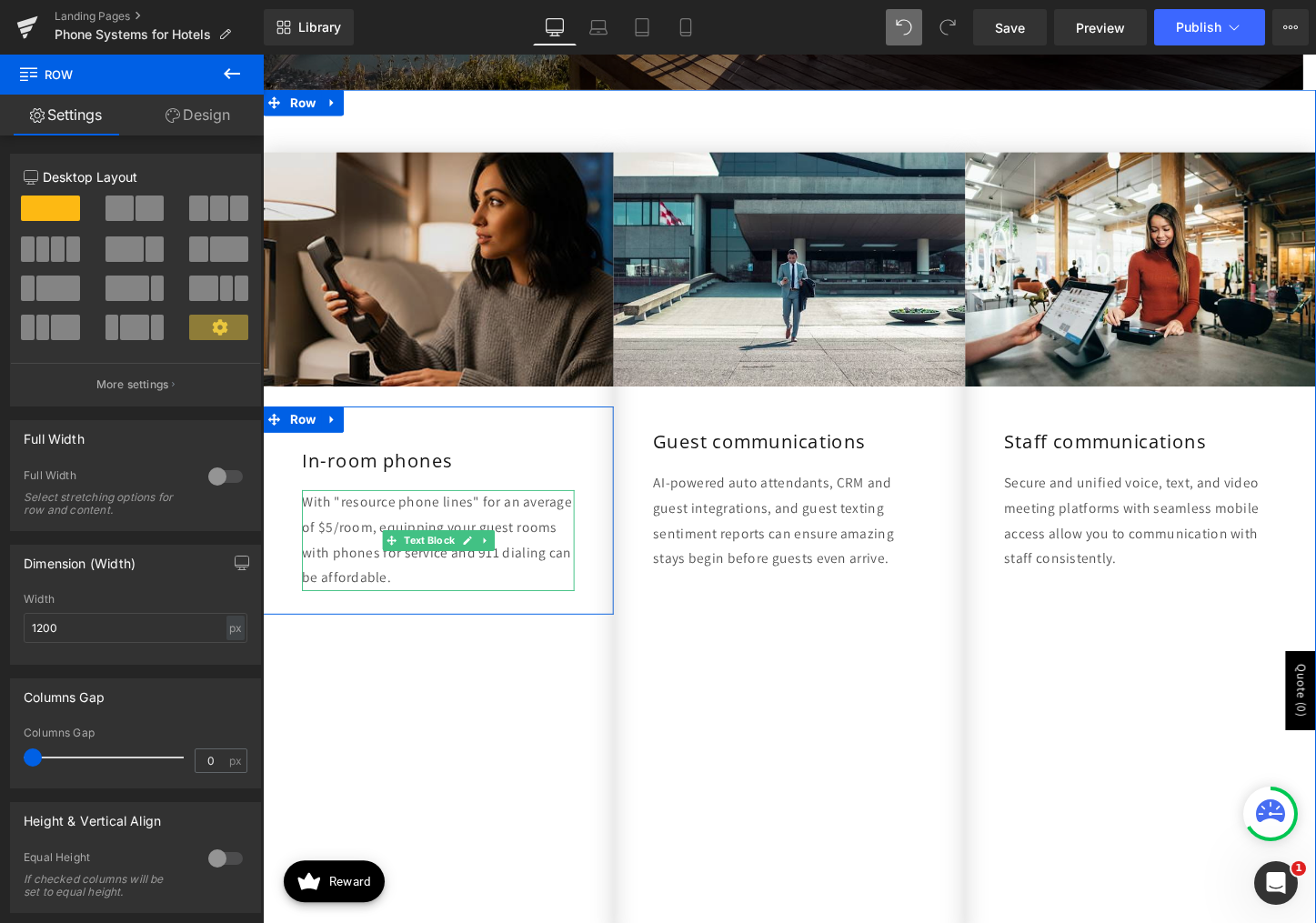
scroll to position [646, 0]
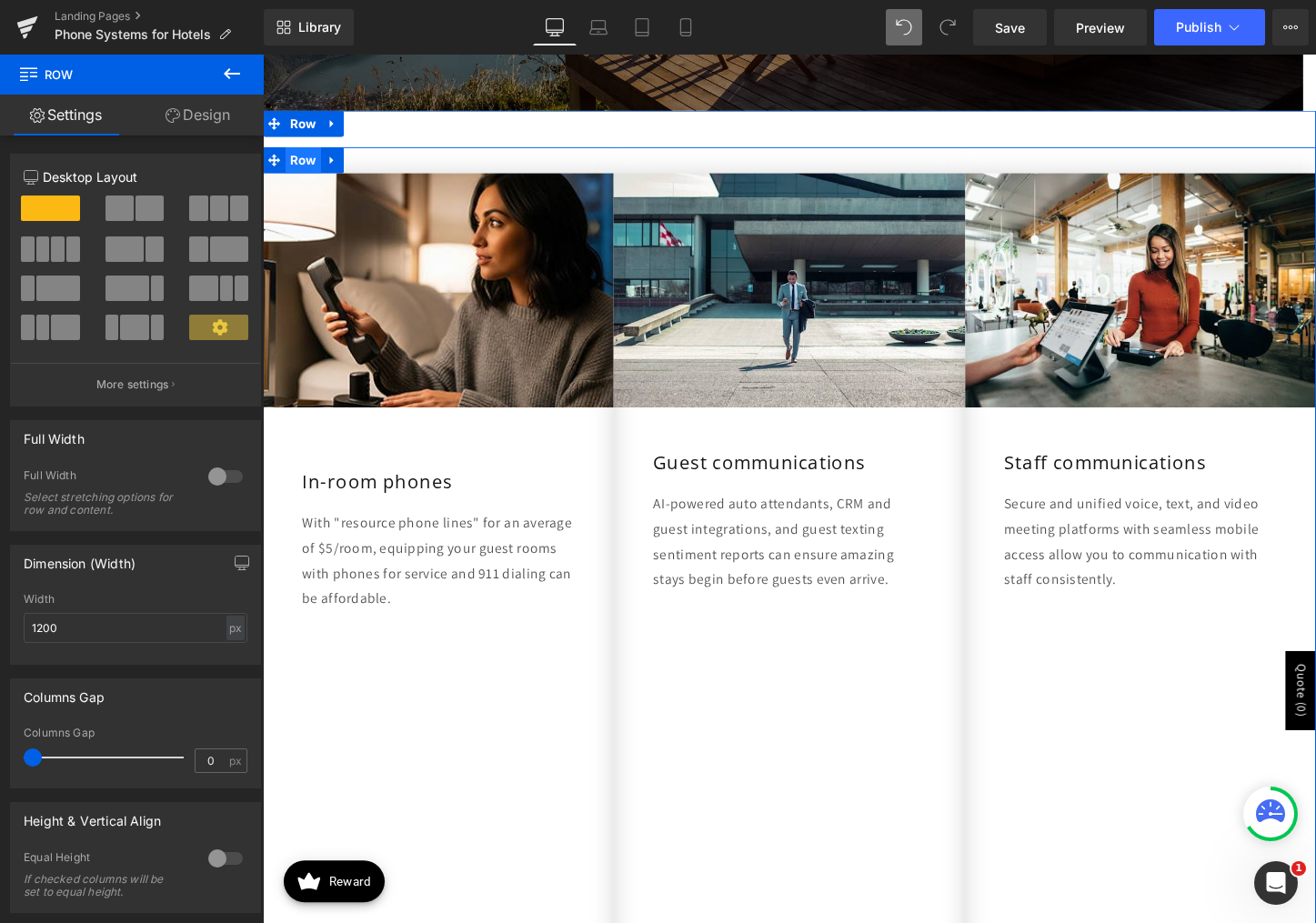
click at [307, 166] on span "Row" at bounding box center [306, 164] width 38 height 27
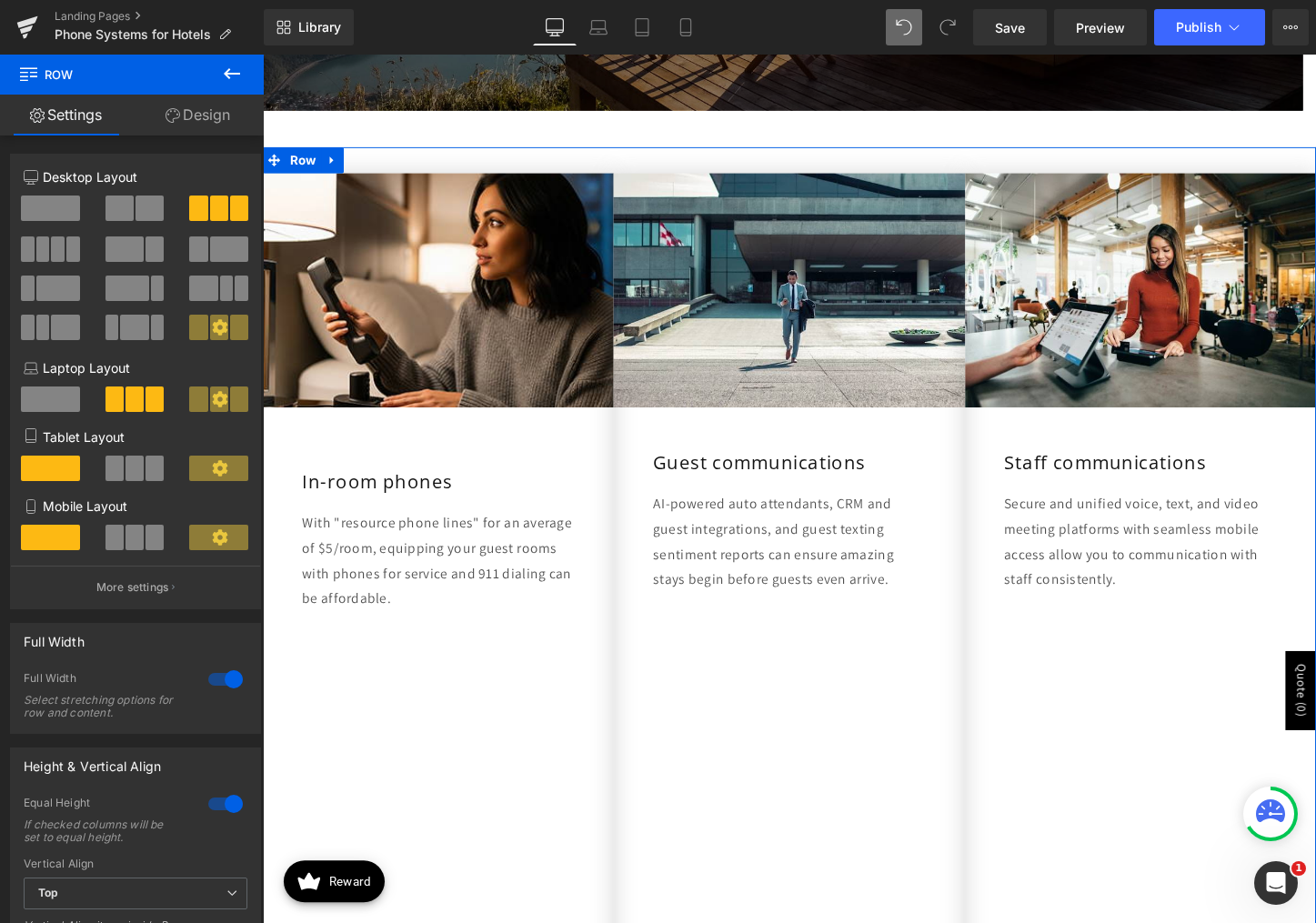
click at [228, 802] on div at bounding box center [226, 804] width 43 height 29
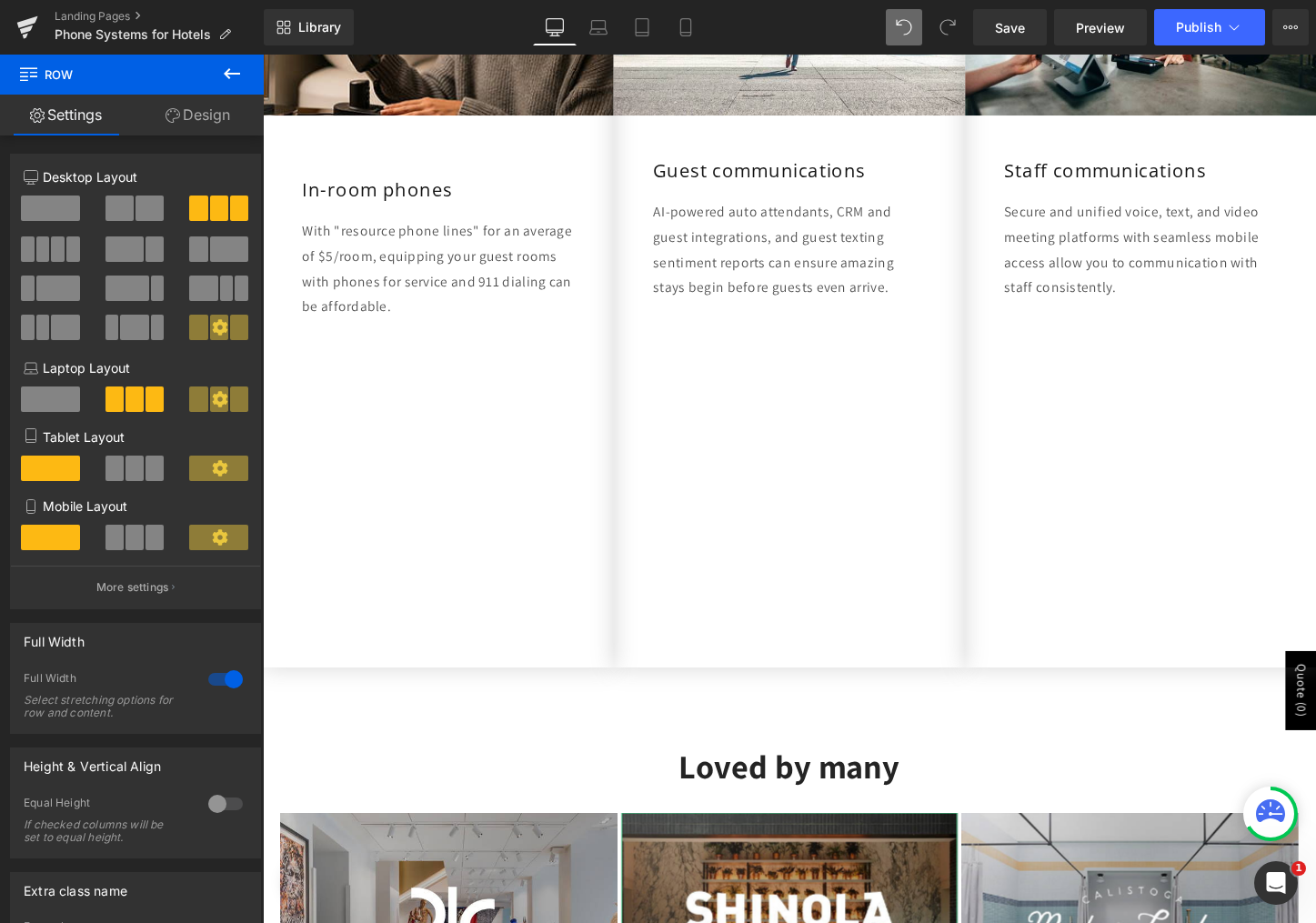
scroll to position [1011, 0]
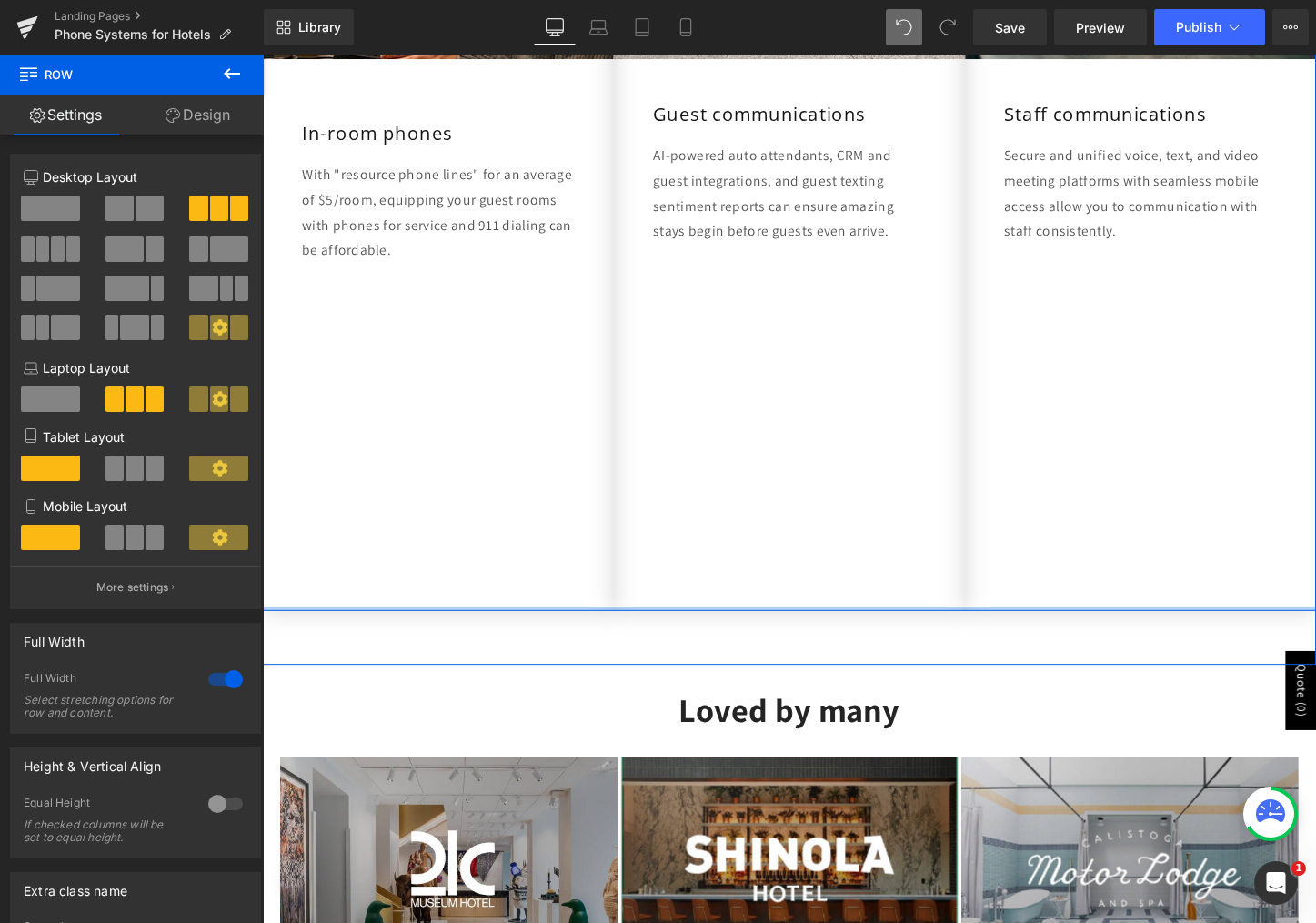
drag, startPoint x: 441, startPoint y: 632, endPoint x: 462, endPoint y: 481, distance: 152.5
click at [462, 481] on div "Image In-room phones Heading With "resource phone lines" for an average of $5/r…" at bounding box center [813, 212] width 1101 height 849
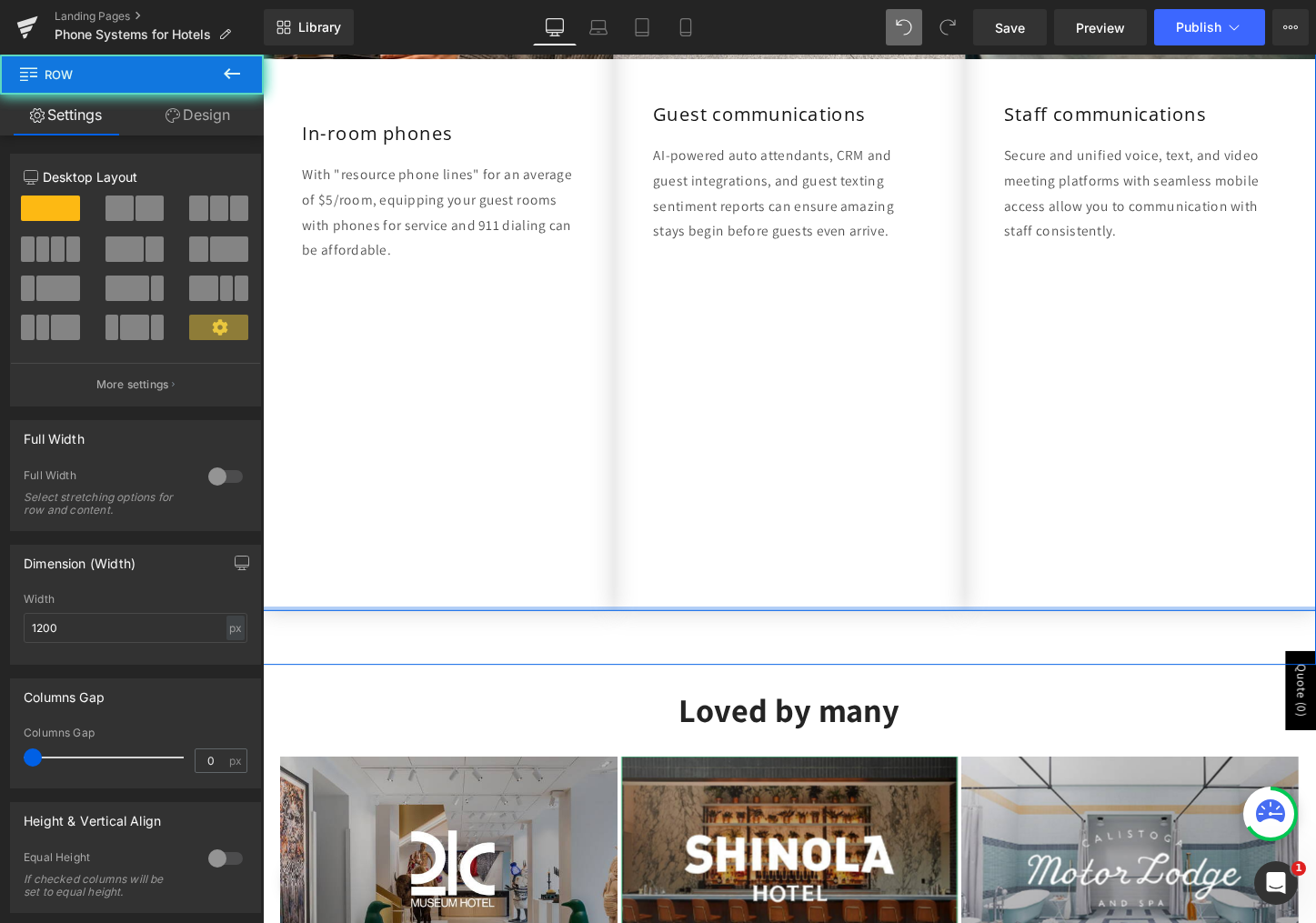
click at [469, 358] on div "Image In-room phones Heading With "resource phone lines" for an average of $5/r…" at bounding box center [446, 225] width 367 height 821
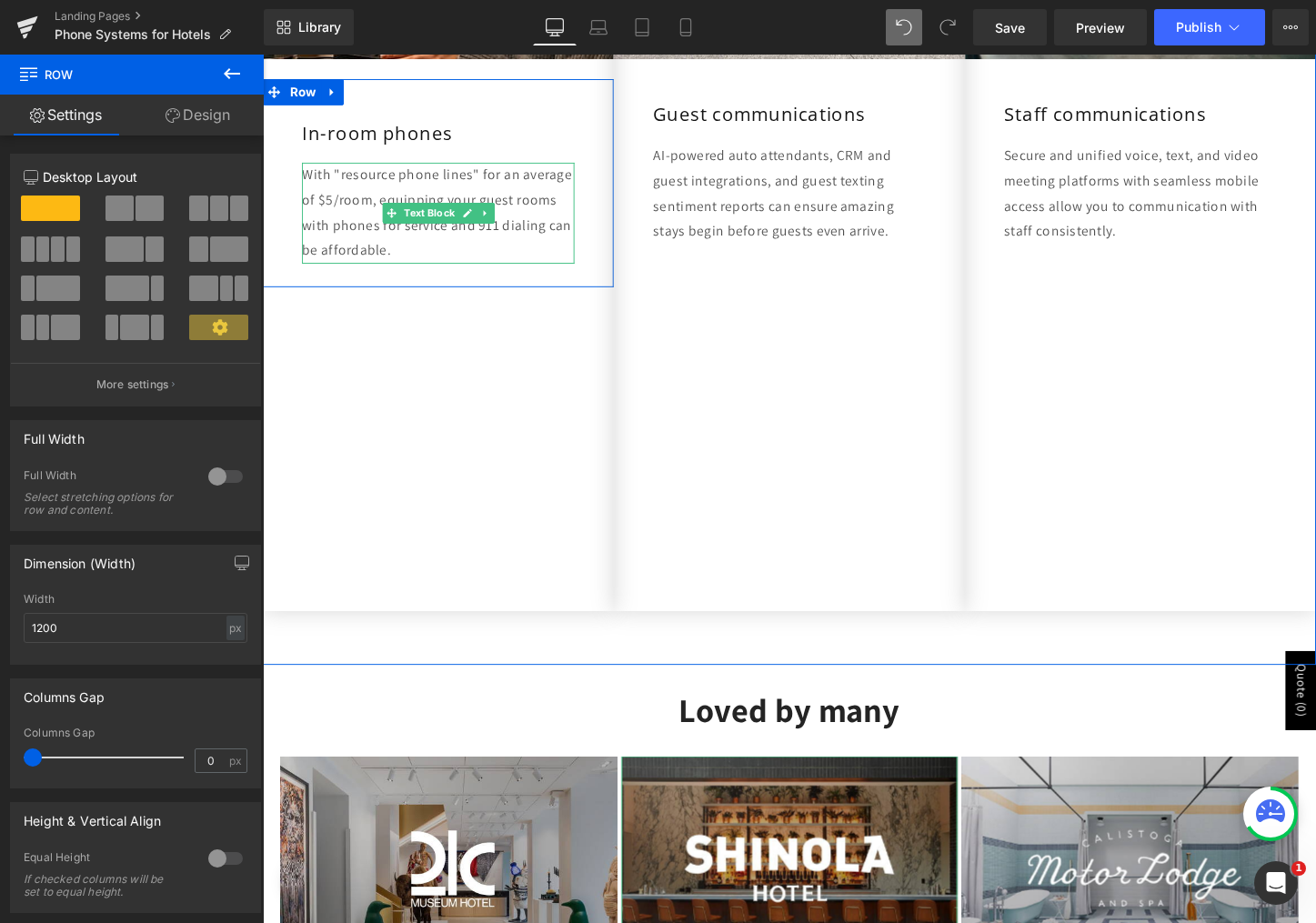
click at [367, 258] on p "With "resource phone lines" for an average of $5/room, equipping your guest roo…" at bounding box center [446, 219] width 285 height 104
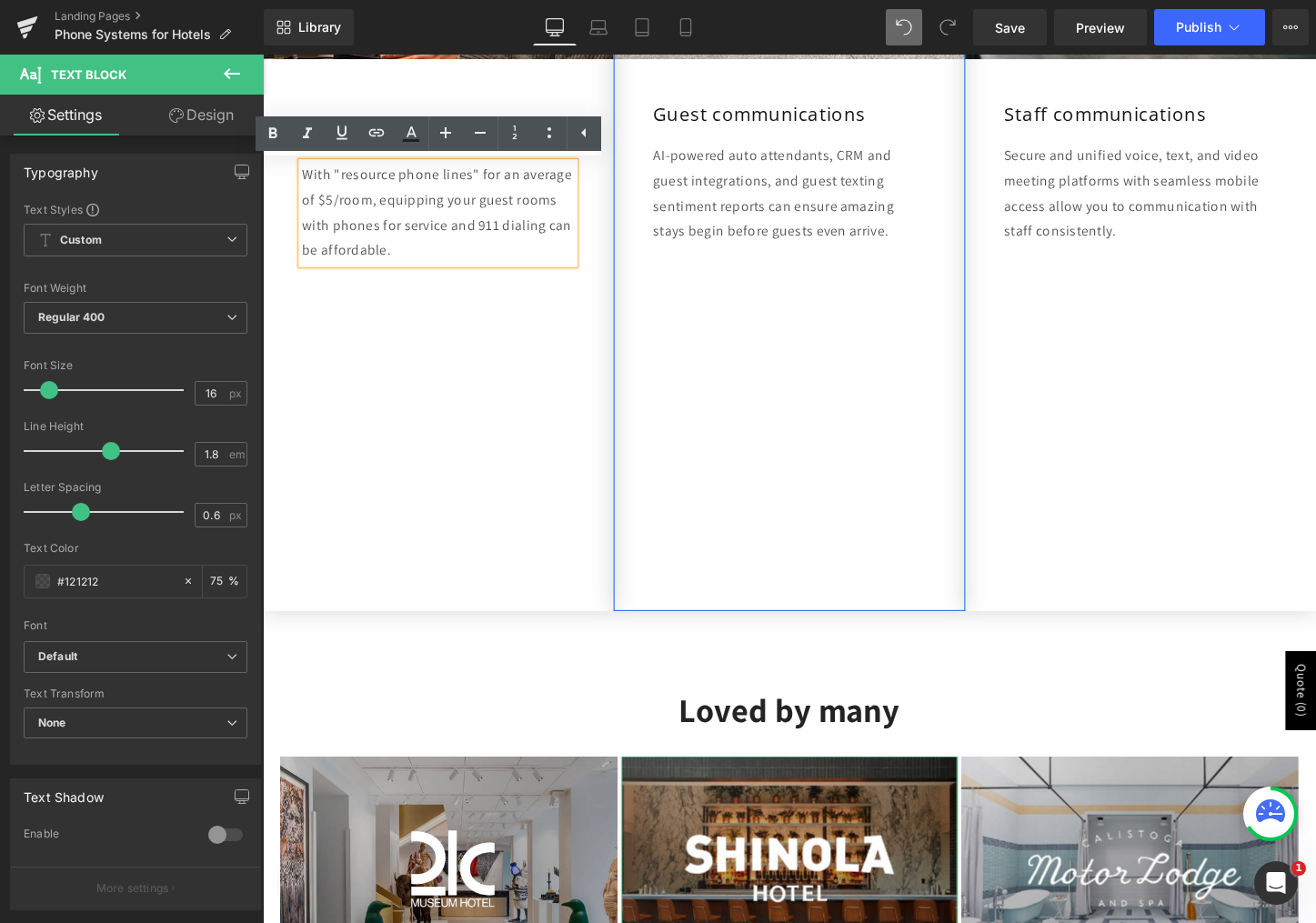
click at [725, 338] on div "Image Guest communications Heading AI-powered auto attendants, CRM and guest in…" at bounding box center [813, 225] width 367 height 821
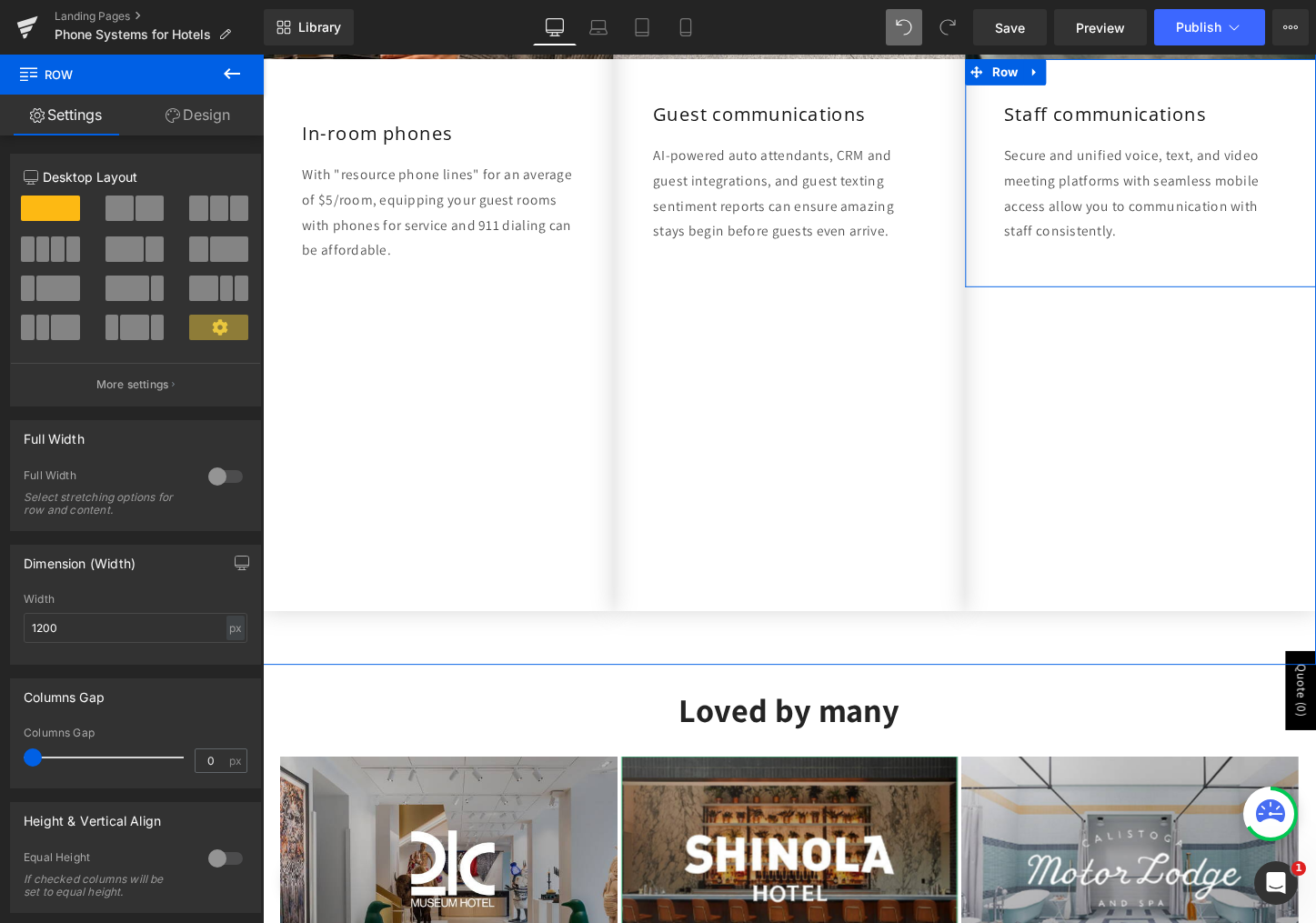
click at [1082, 374] on div "Image Staff communications Heading Secure and unified voice, text, and video me…" at bounding box center [1181, 225] width 367 height 821
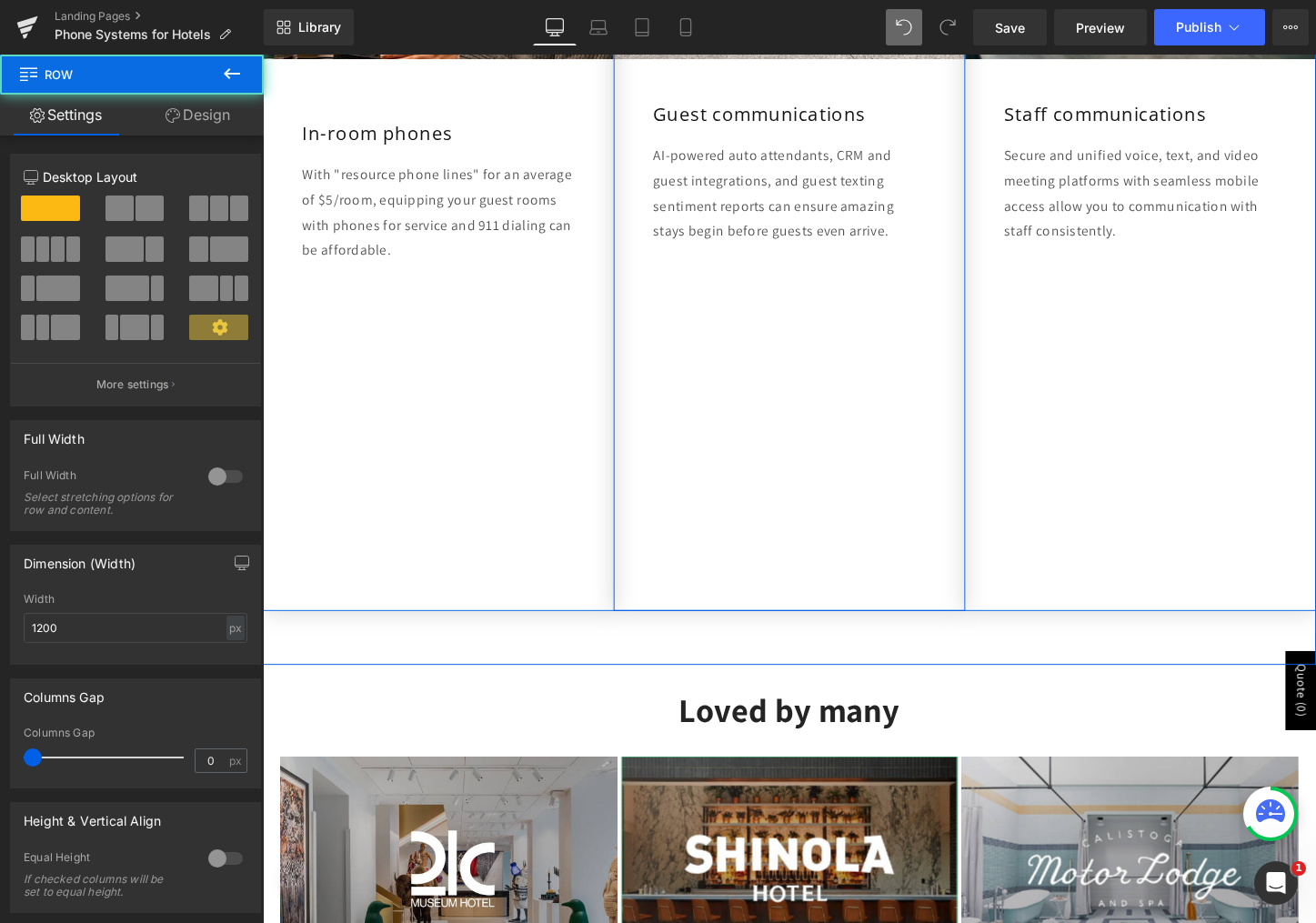
click at [913, 599] on div "Image Guest communications Heading AI-powered auto attendants, CRM and guest in…" at bounding box center [813, 225] width 367 height 821
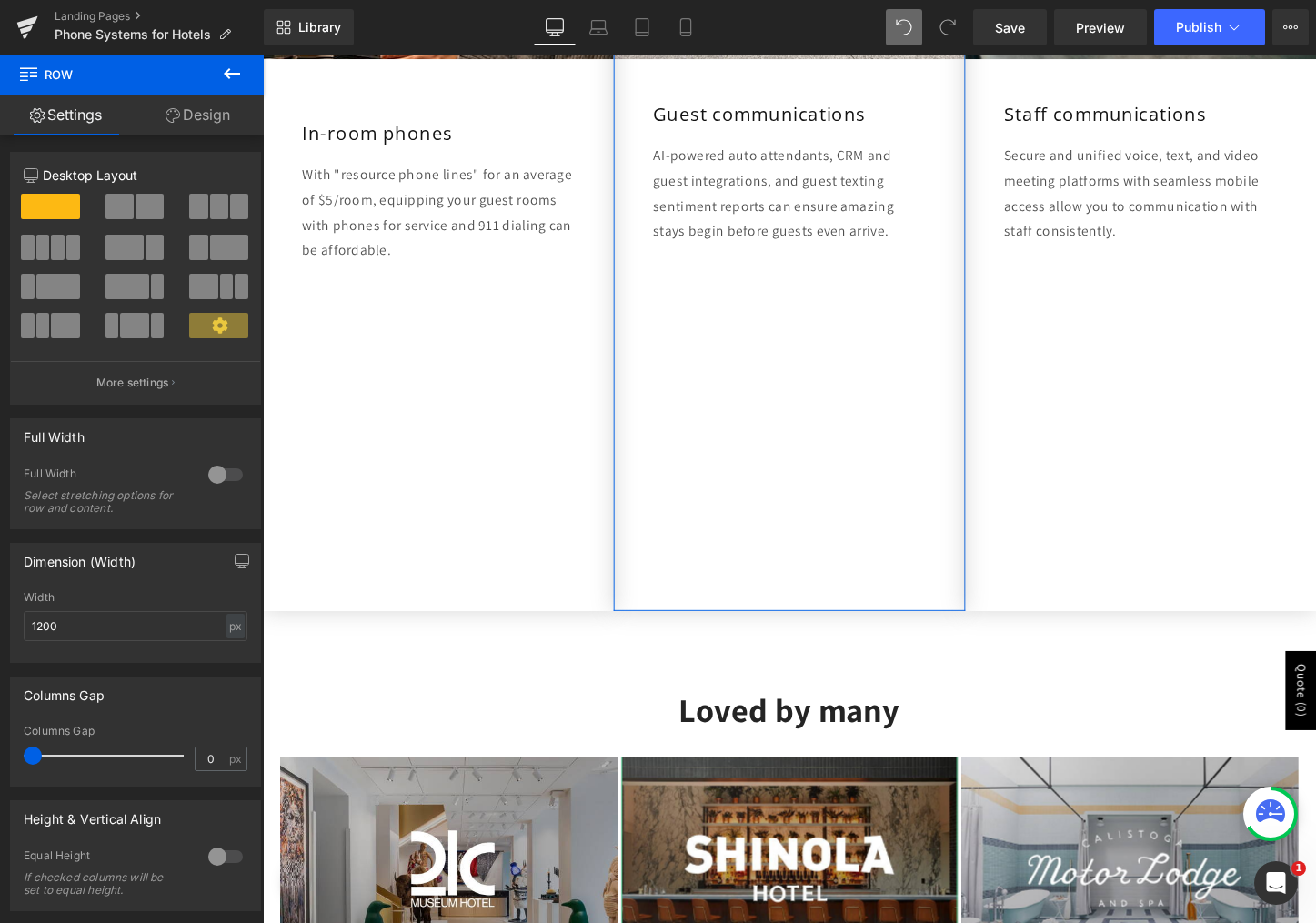
scroll to position [0, 0]
click at [183, 135] on link "Design" at bounding box center [198, 116] width 132 height 41
click at [0, 0] on div "Spacing" at bounding box center [0, 0] width 0 height 0
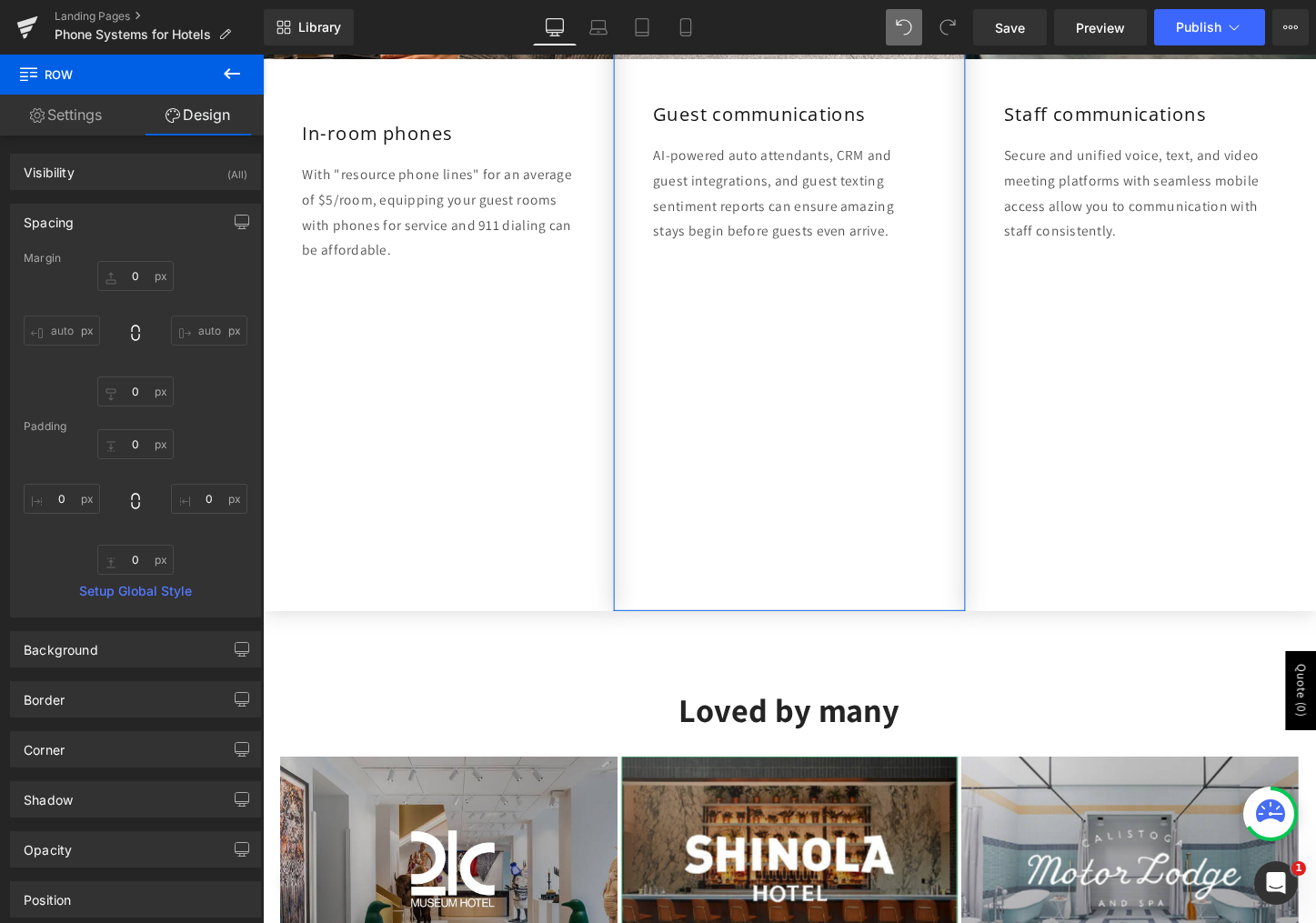
type input "0"
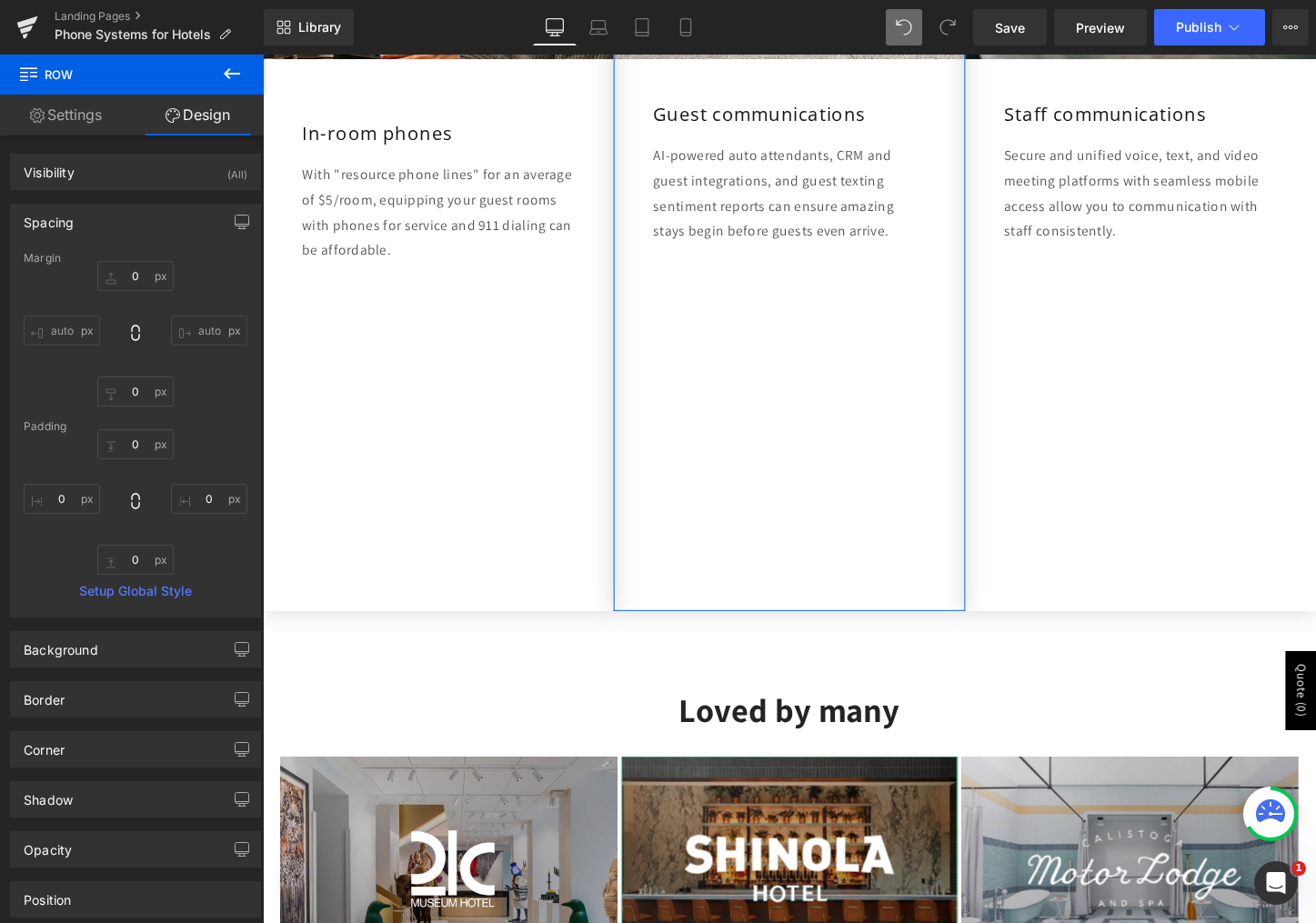
type input "0"
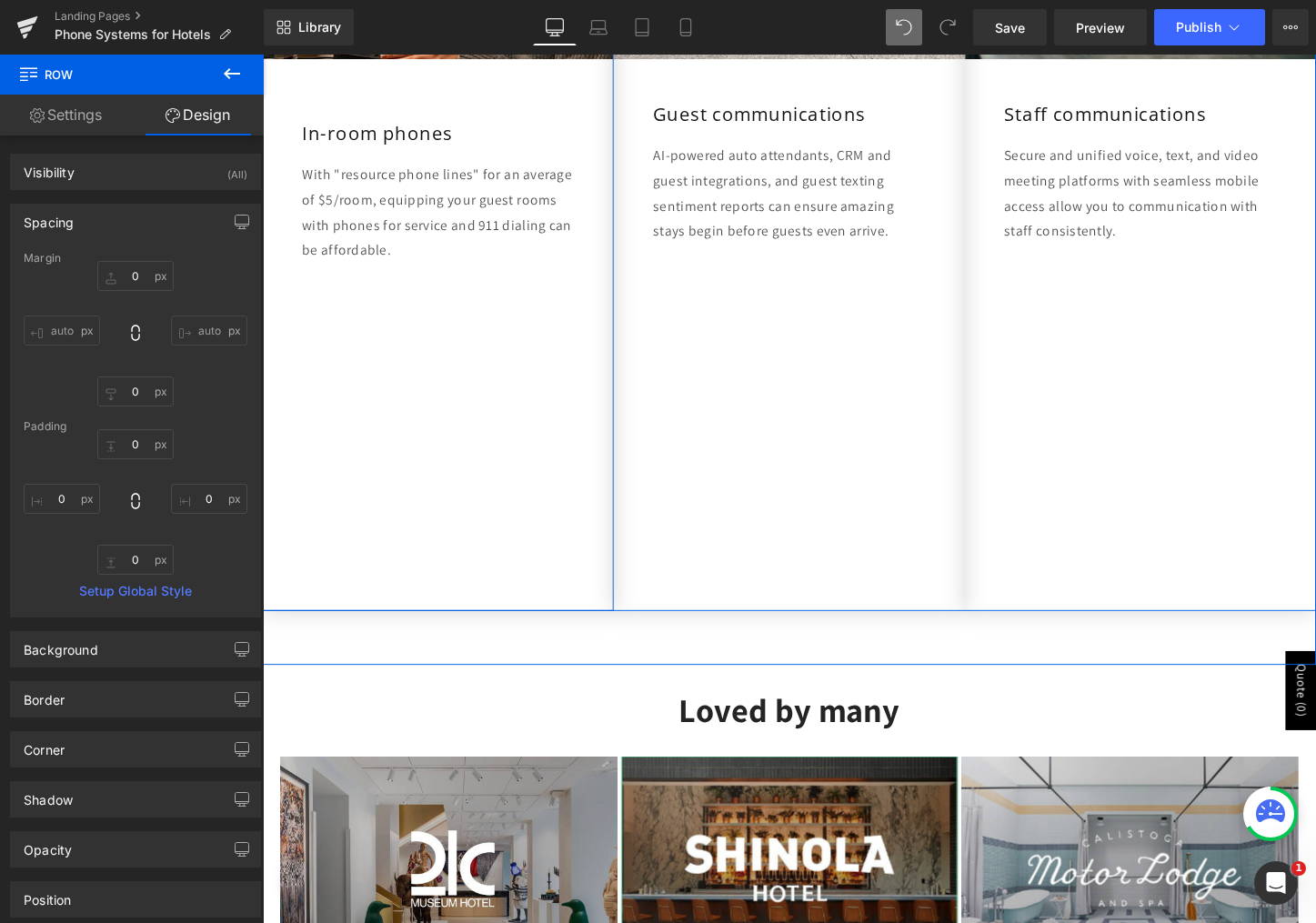
click at [372, 341] on div "Image In-room phones Heading With "resource phone lines" for an average of $5/r…" at bounding box center [446, 225] width 367 height 821
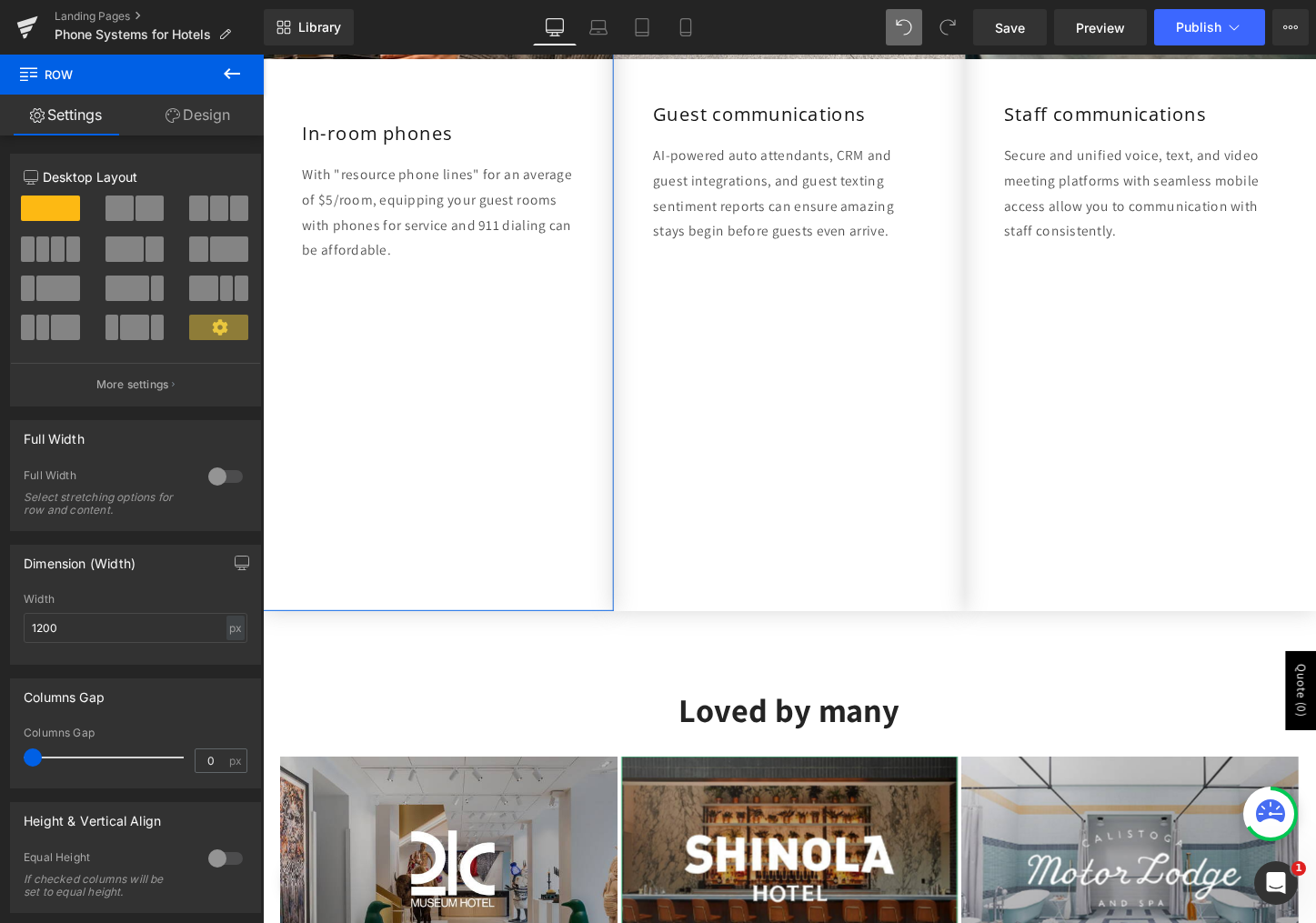
click at [213, 124] on link "Design" at bounding box center [198, 116] width 132 height 41
click at [0, 0] on div "Spacing" at bounding box center [0, 0] width 0 height 0
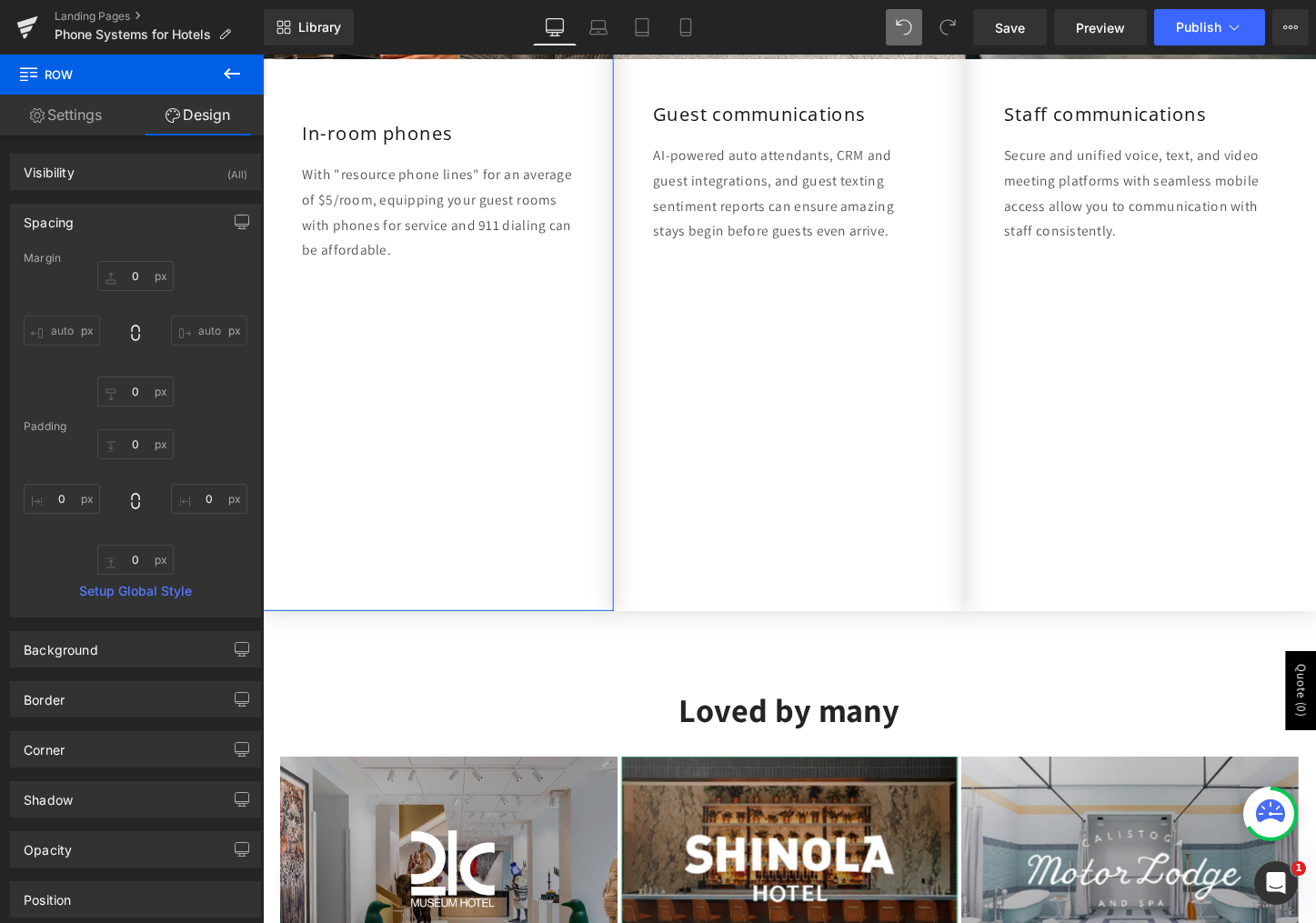
type input "0"
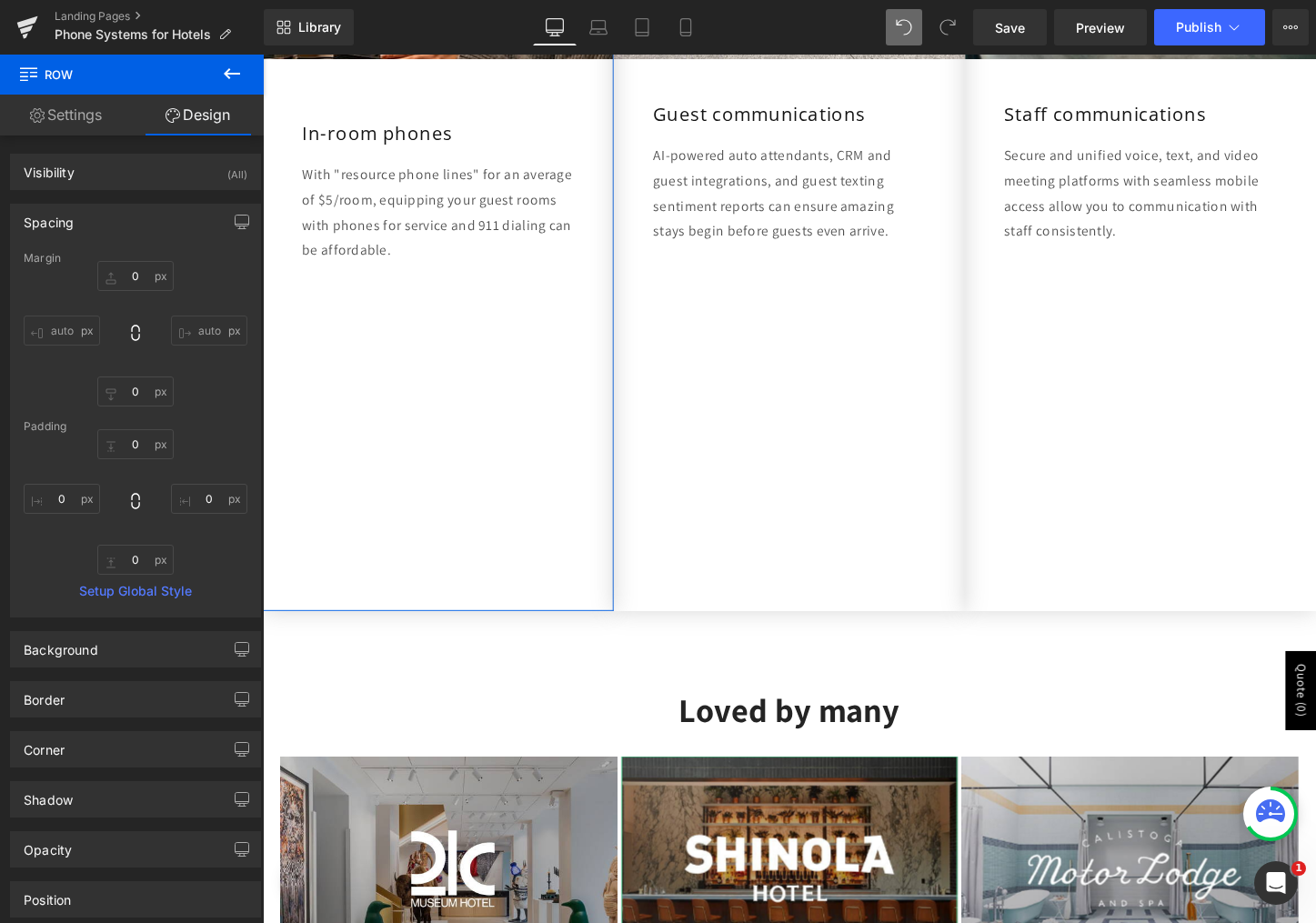
type input "0"
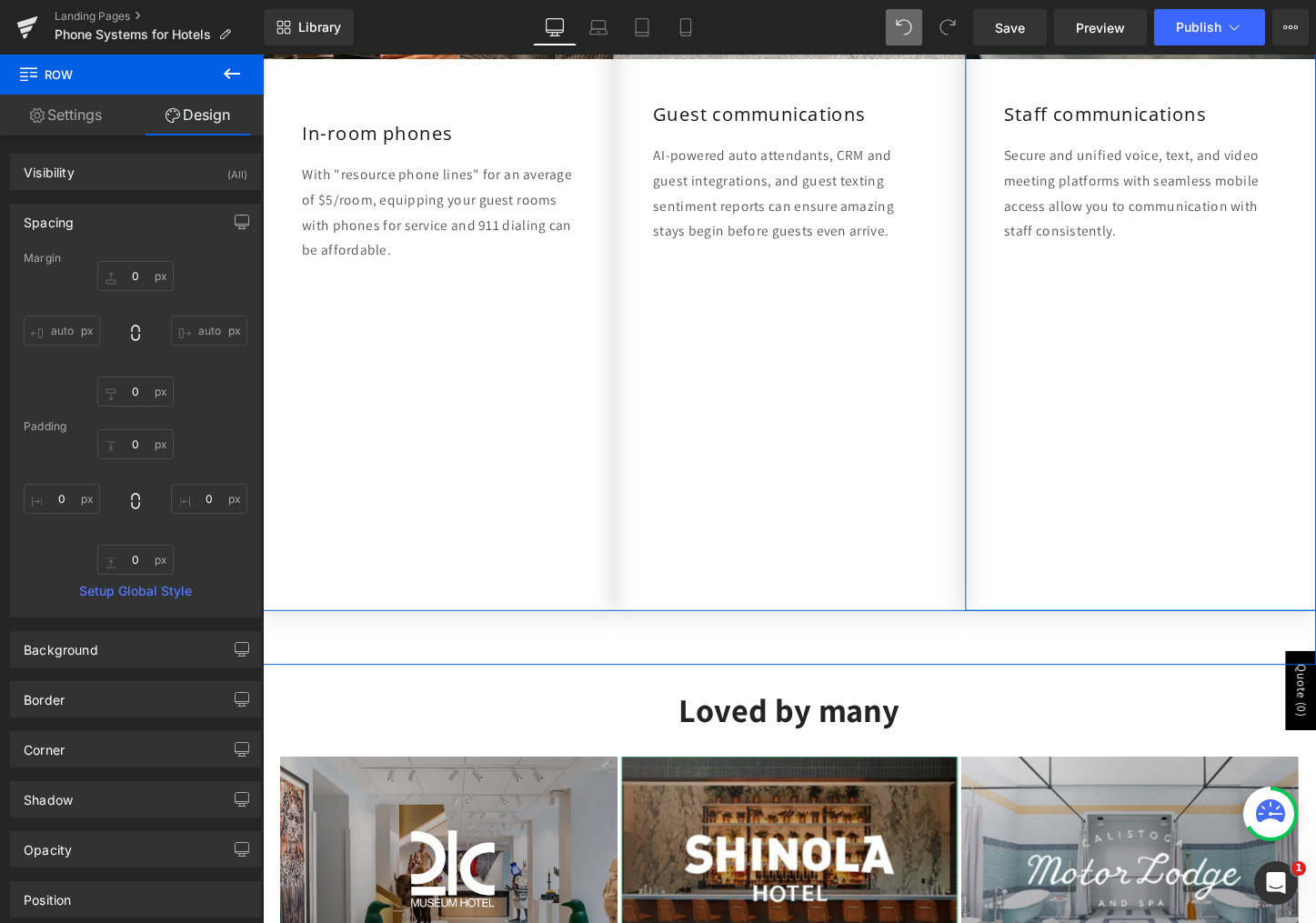
click at [1102, 370] on div "Image Staff communications Heading Secure and unified voice, text, and video me…" at bounding box center [1181, 225] width 367 height 821
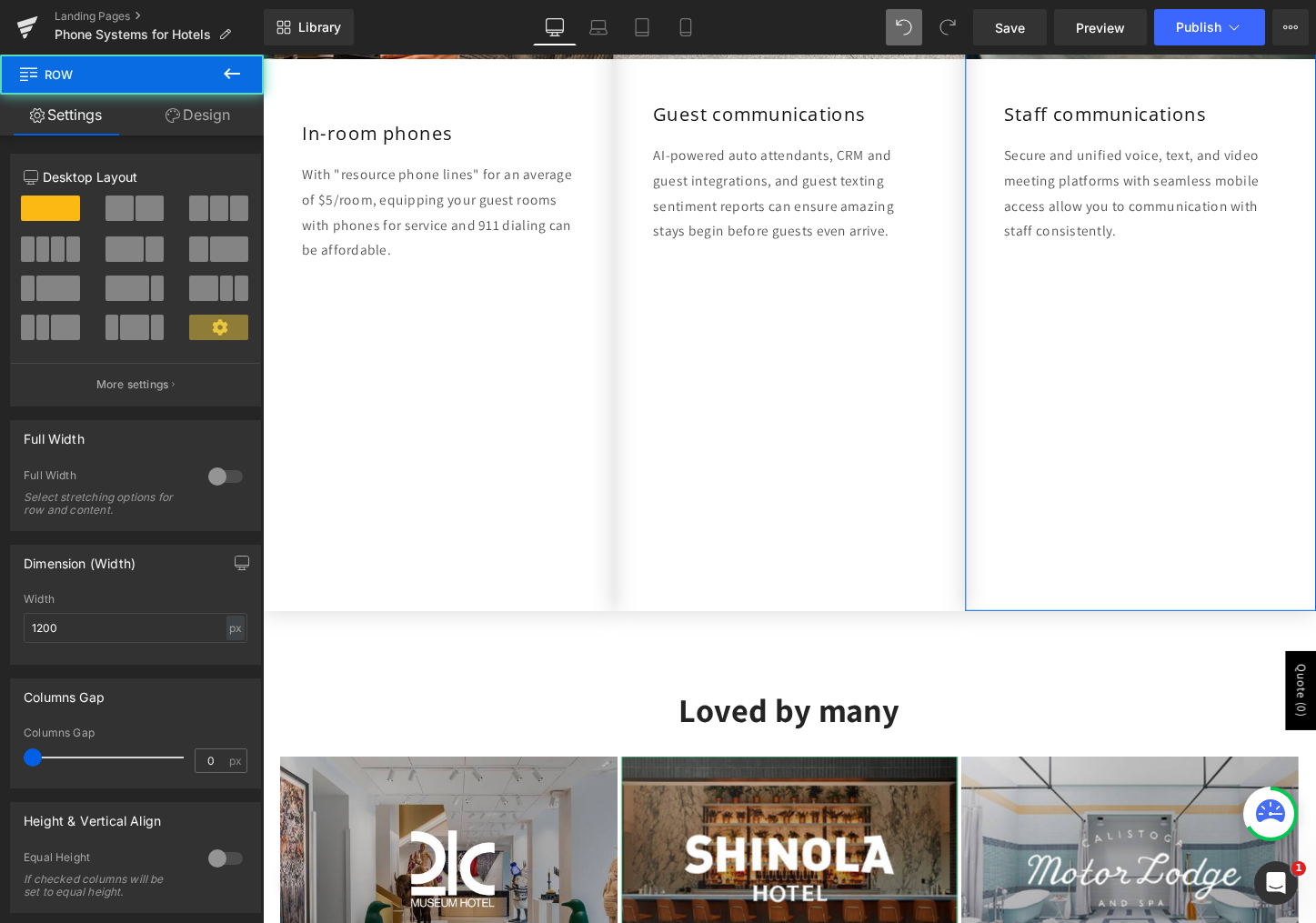
click at [218, 124] on link "Design" at bounding box center [198, 116] width 132 height 41
click at [0, 0] on div "Spacing" at bounding box center [0, 0] width 0 height 0
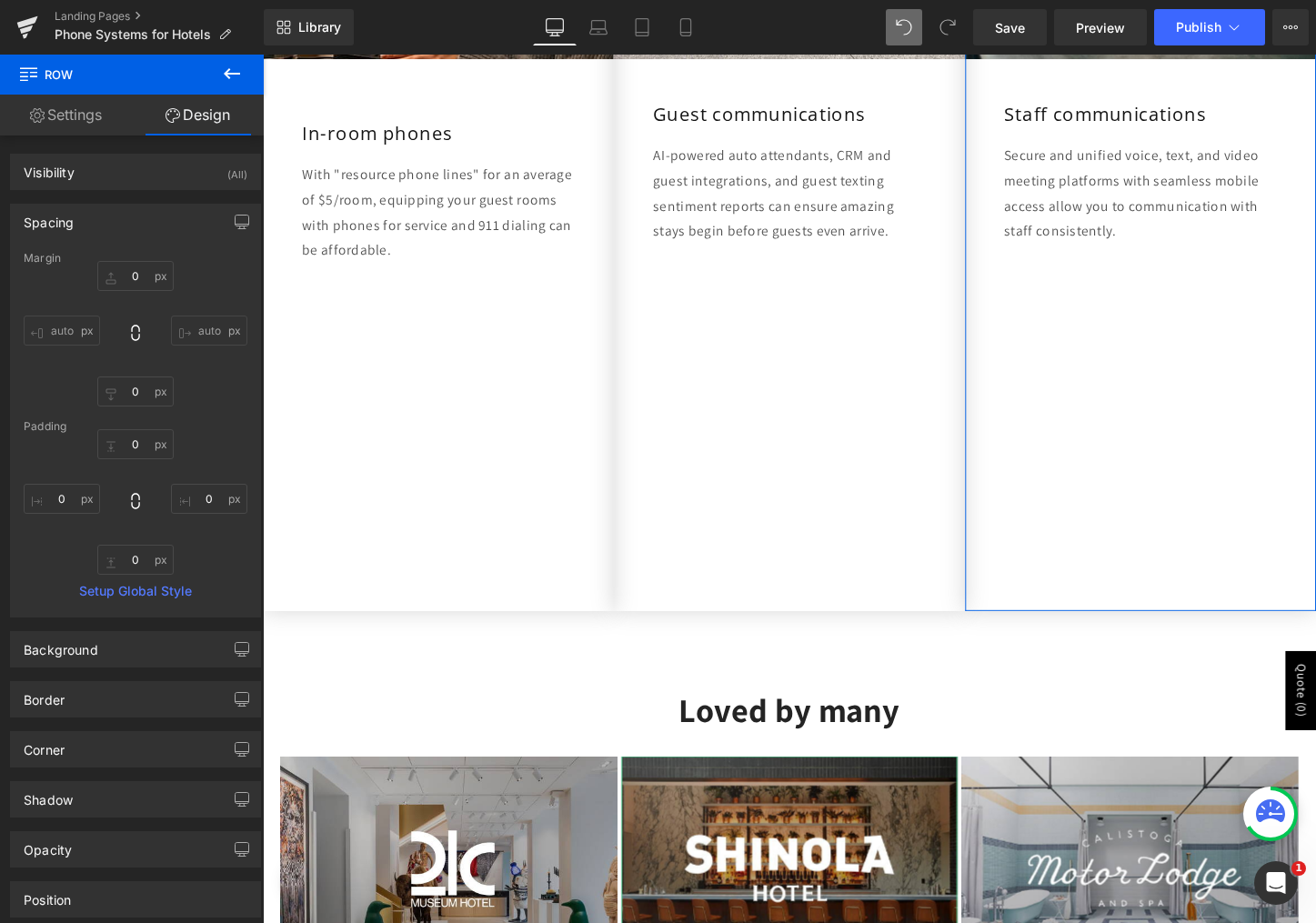
type input "0"
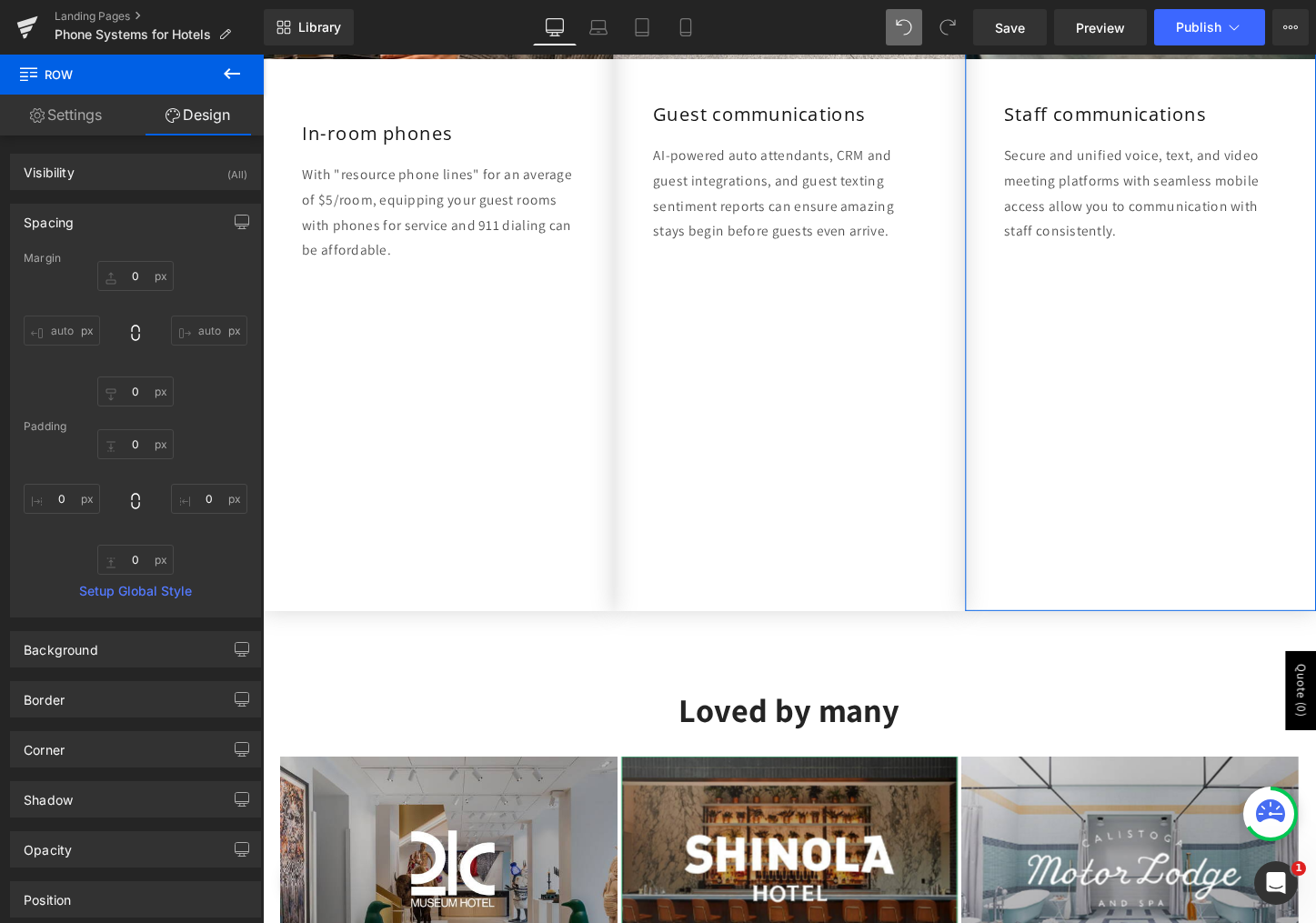
type input "0"
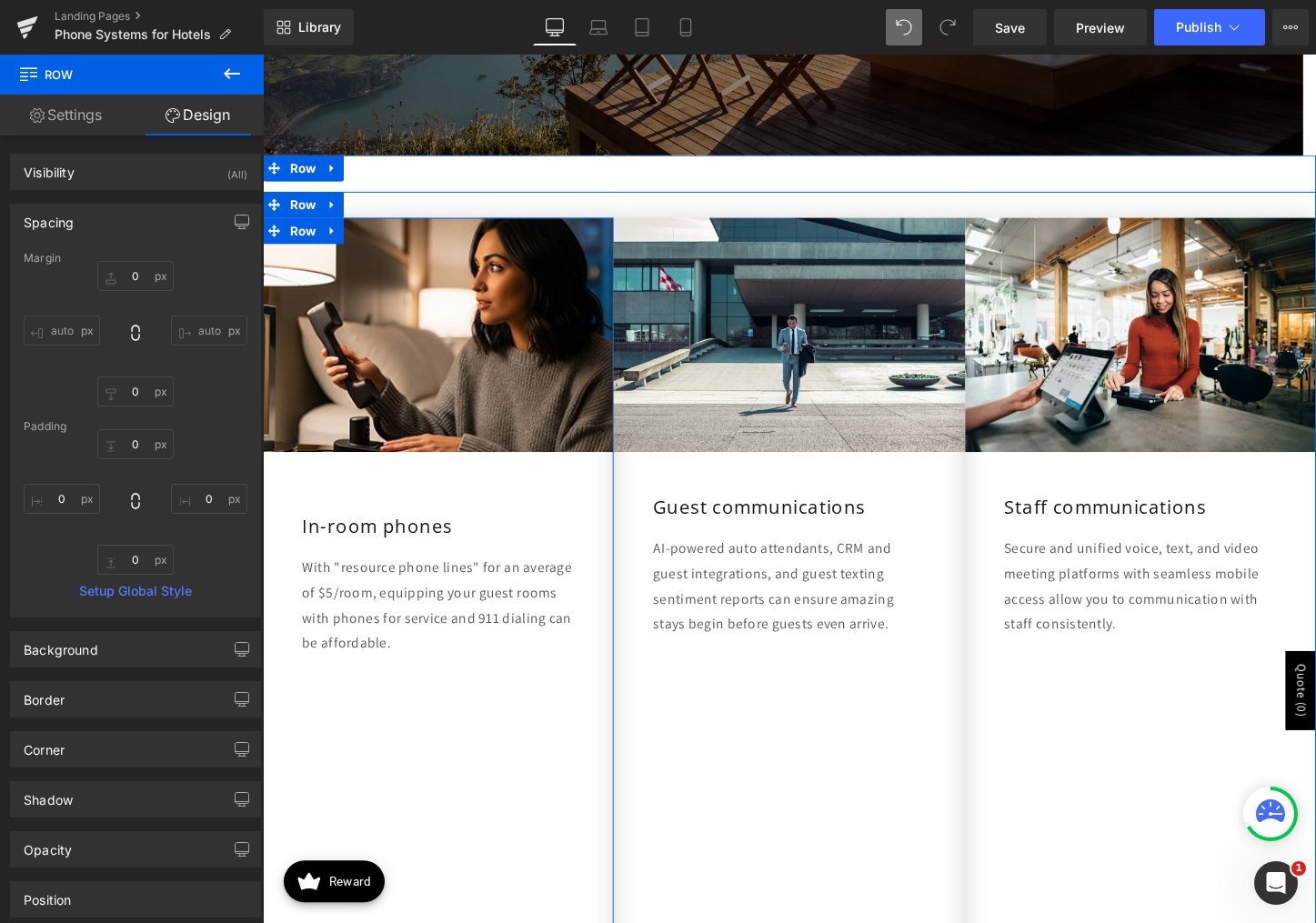
scroll to position [556, 0]
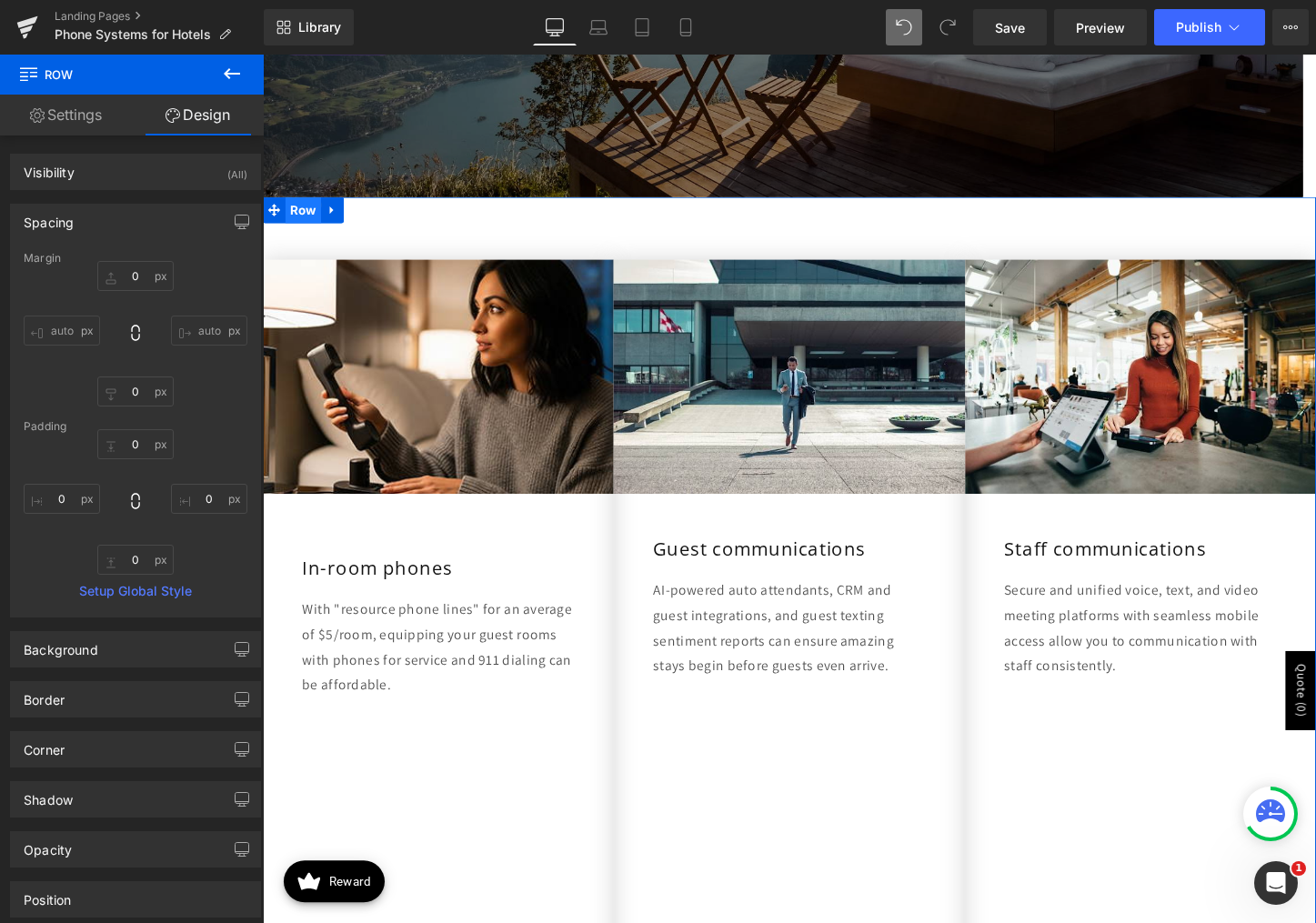
click at [303, 214] on span "Row" at bounding box center [306, 217] width 38 height 27
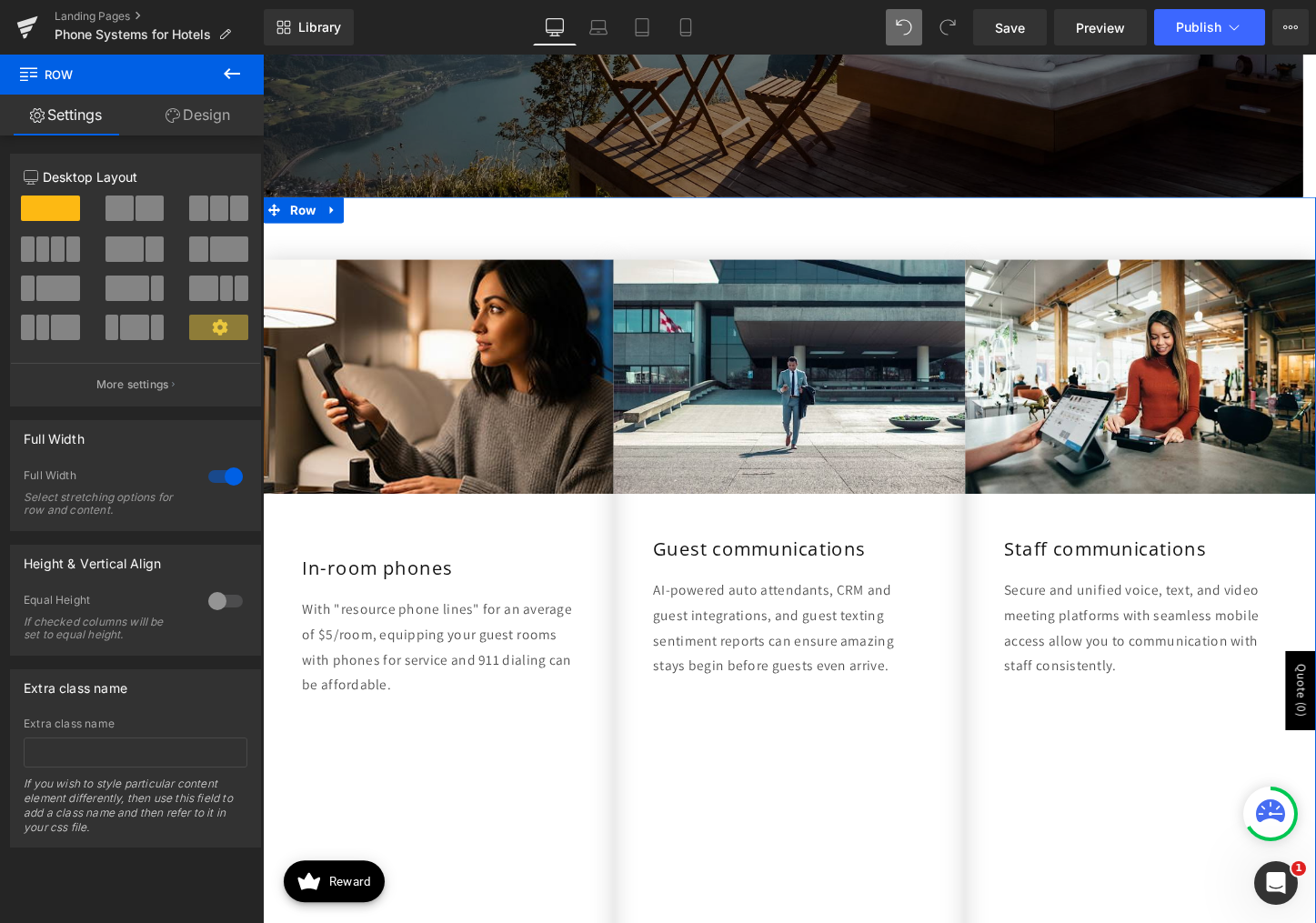
click at [199, 112] on link "Design" at bounding box center [198, 116] width 132 height 41
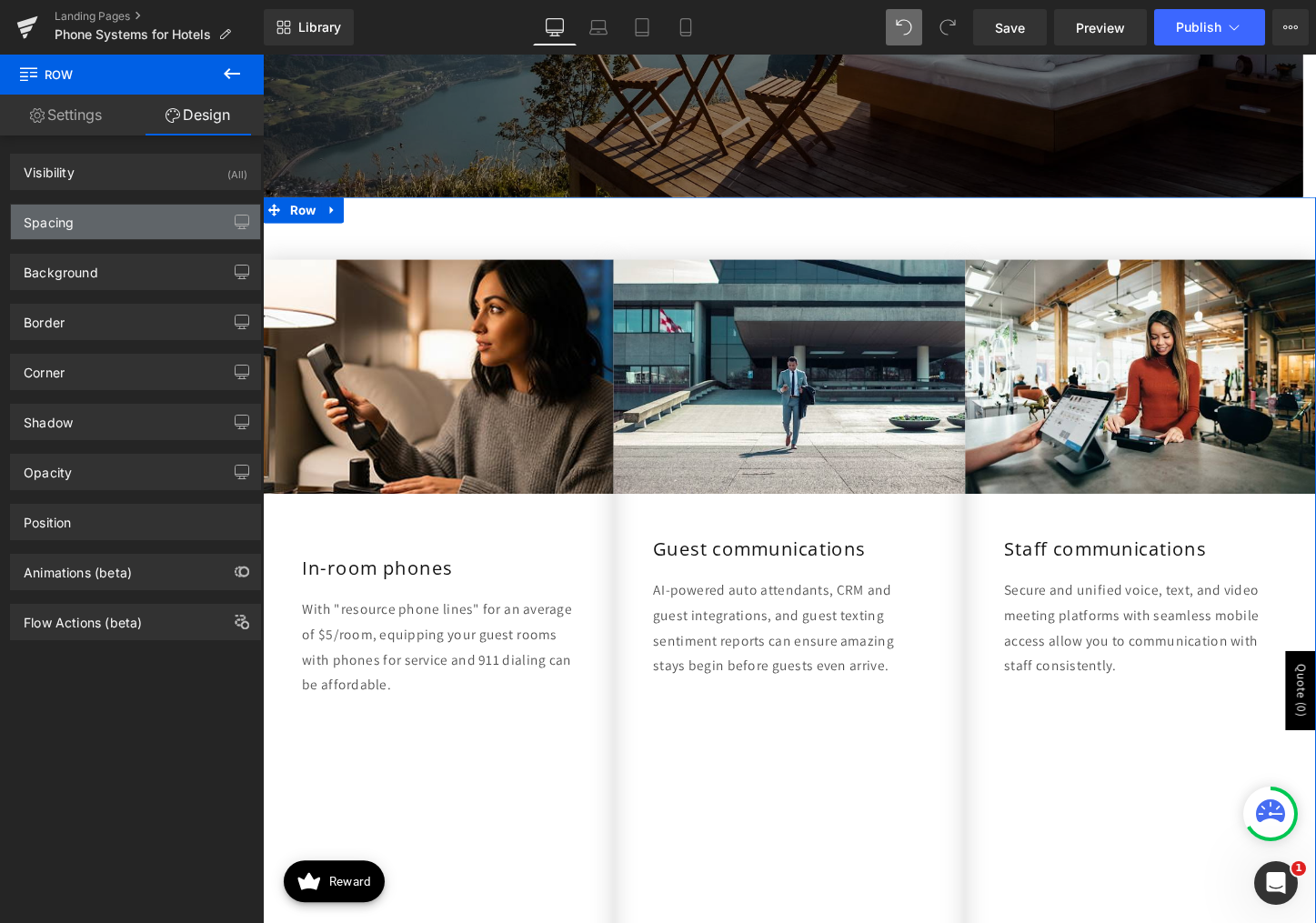
type input "0"
type input "42"
type input "0"
type input "62"
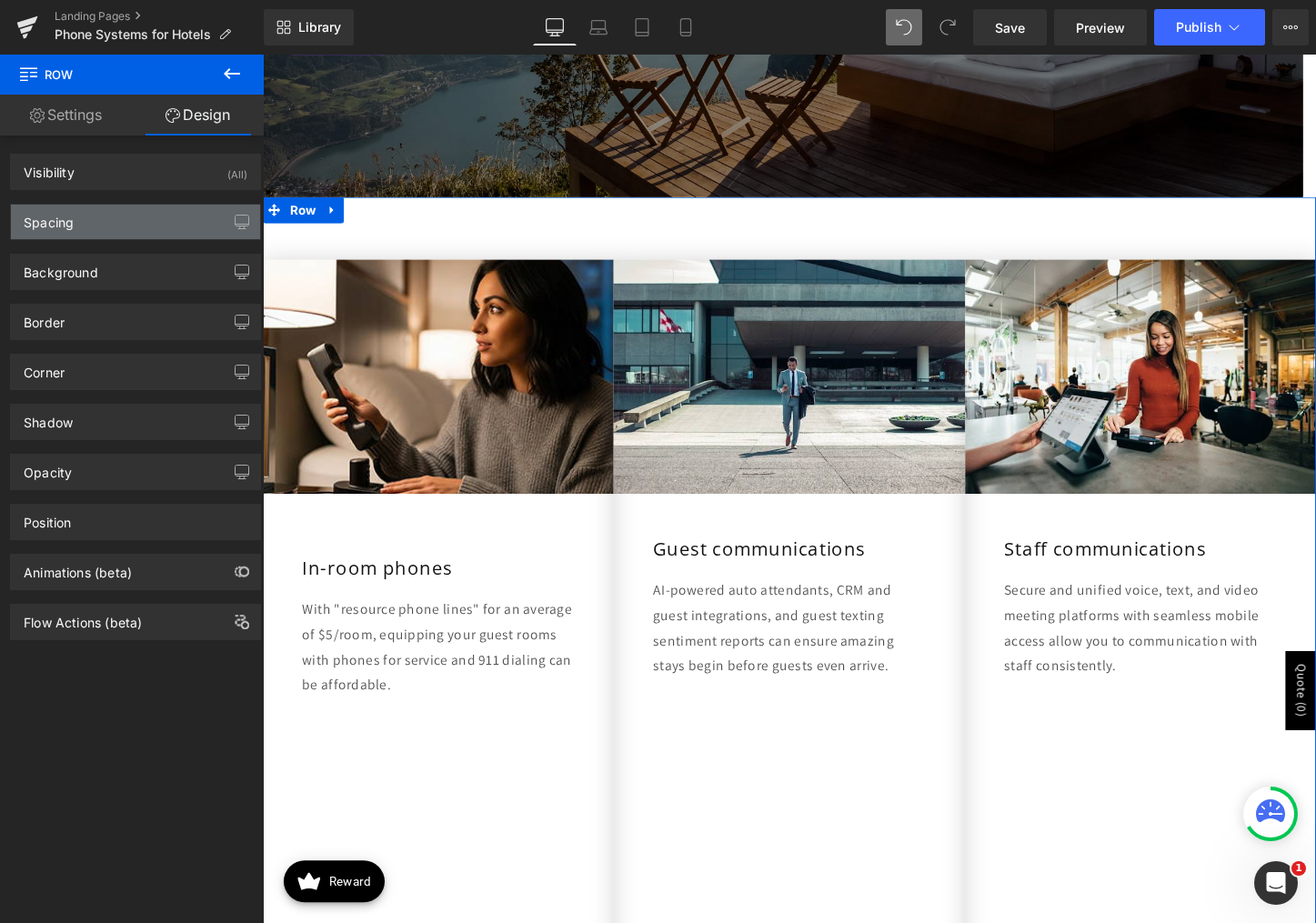
type input "0"
click at [174, 205] on div "Spacing" at bounding box center [135, 222] width 249 height 35
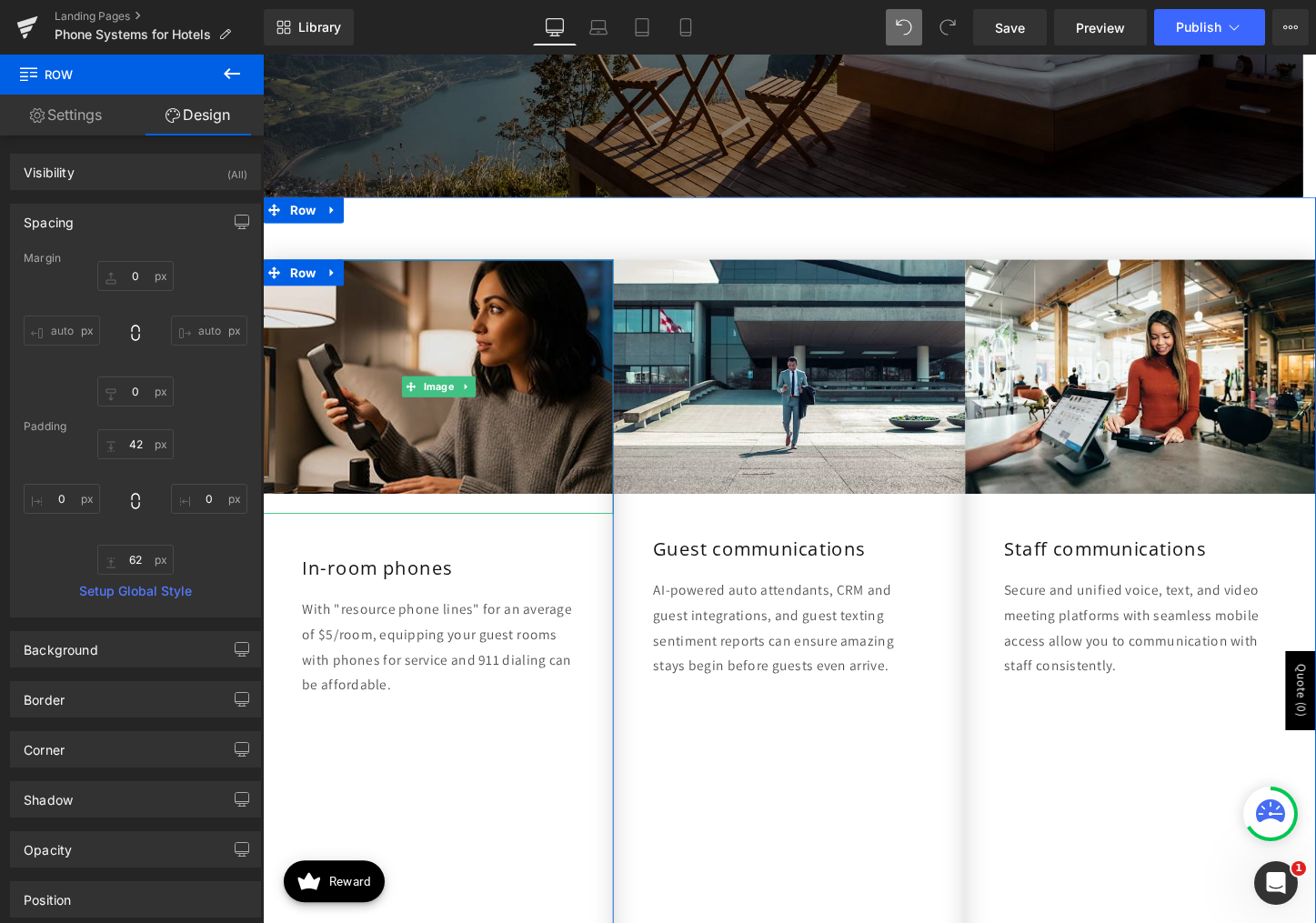
scroll to position [1192, 0]
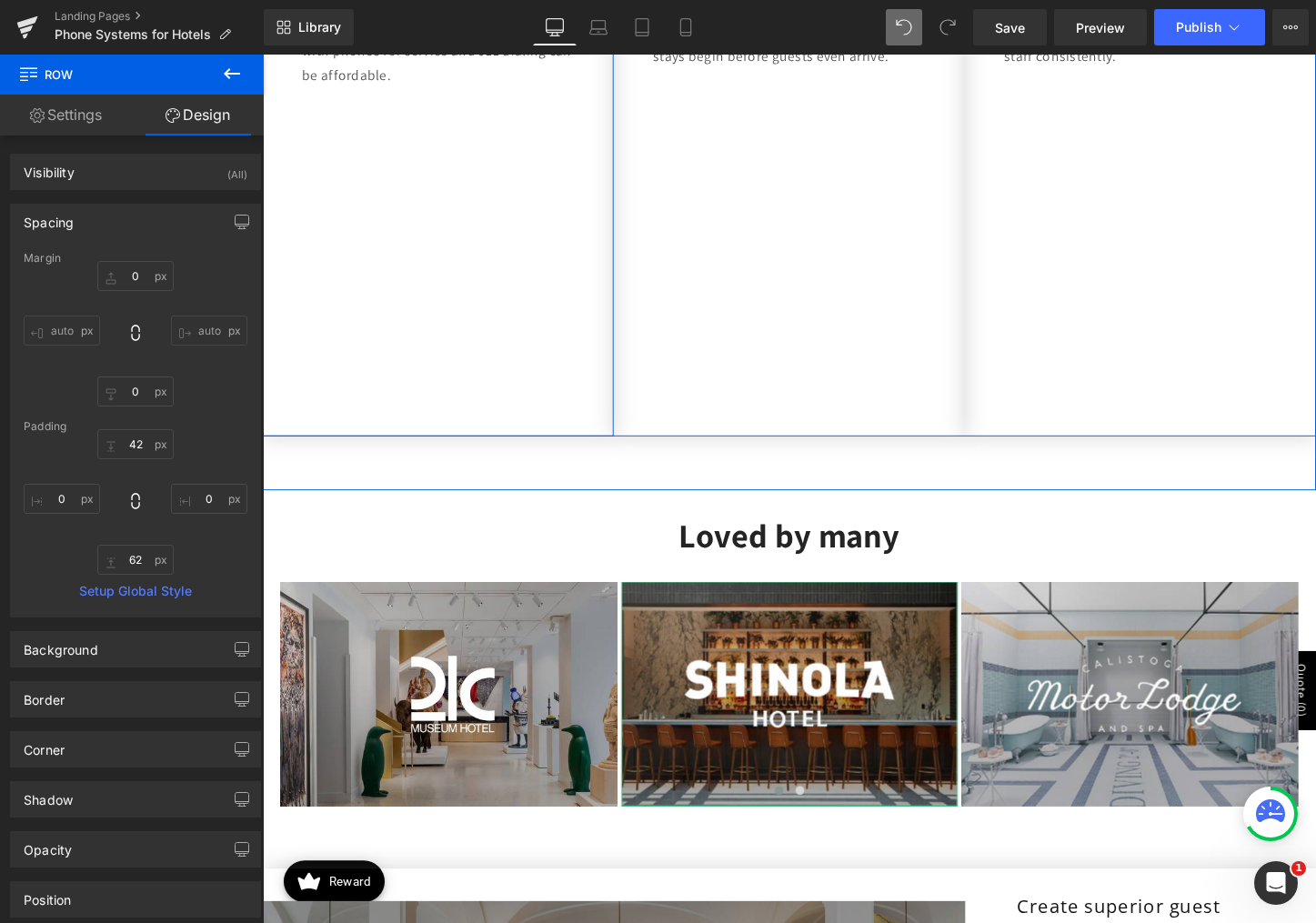
click at [557, 334] on div "Image In-room phones Heading With "resource phone lines" for an average of $5/r…" at bounding box center [446, 42] width 367 height 821
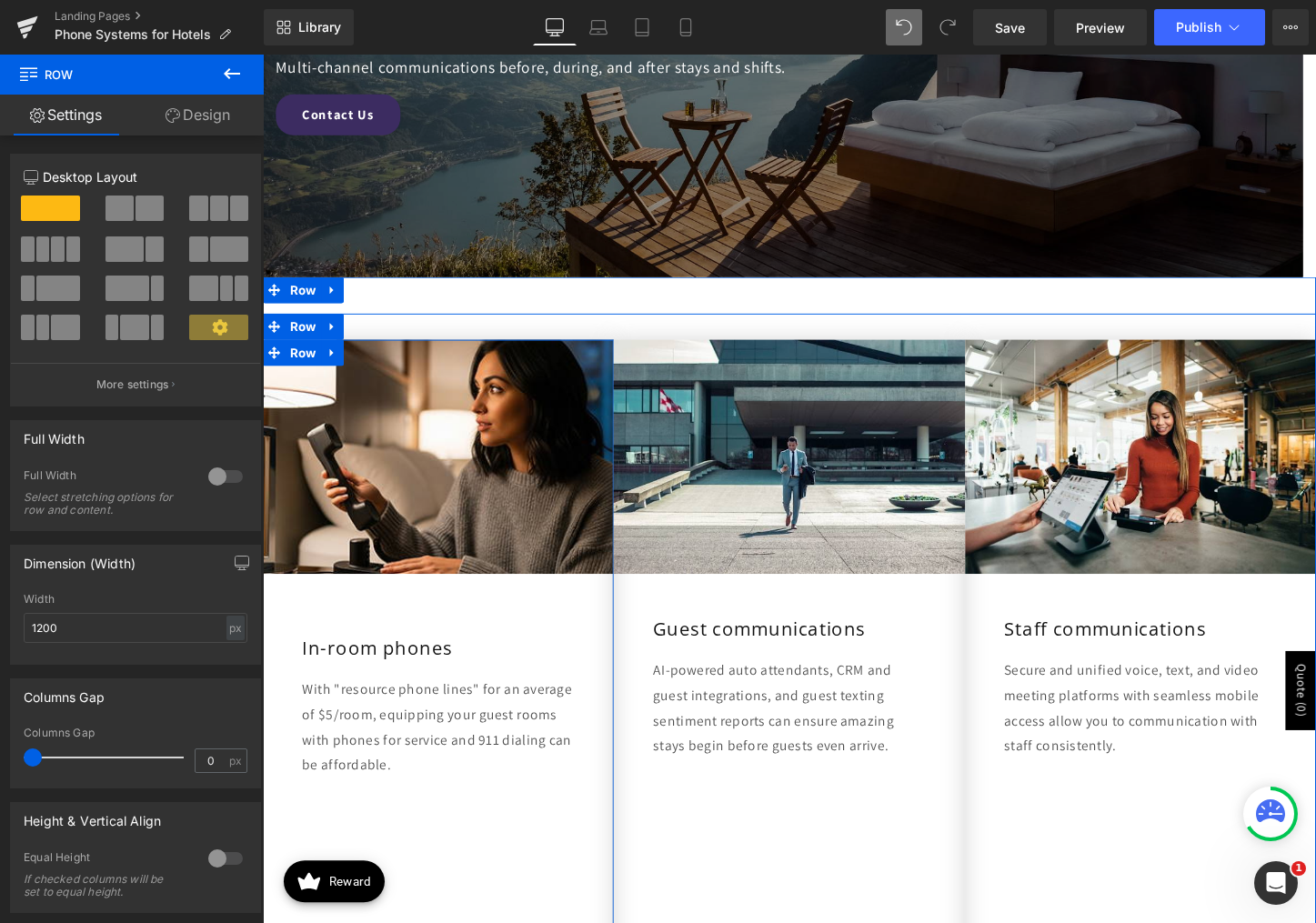
scroll to position [465, 0]
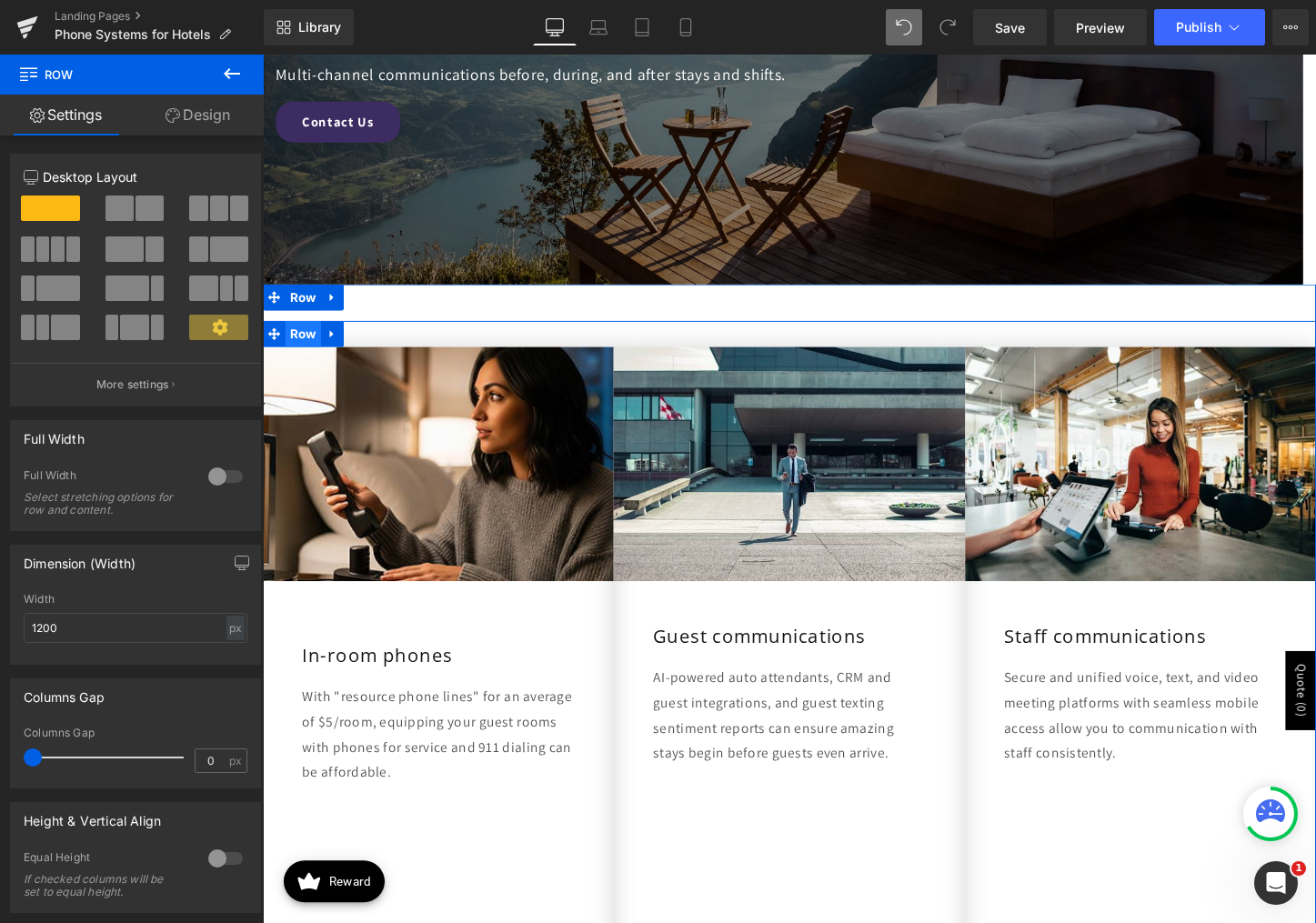
click at [303, 346] on span "Row" at bounding box center [306, 346] width 38 height 27
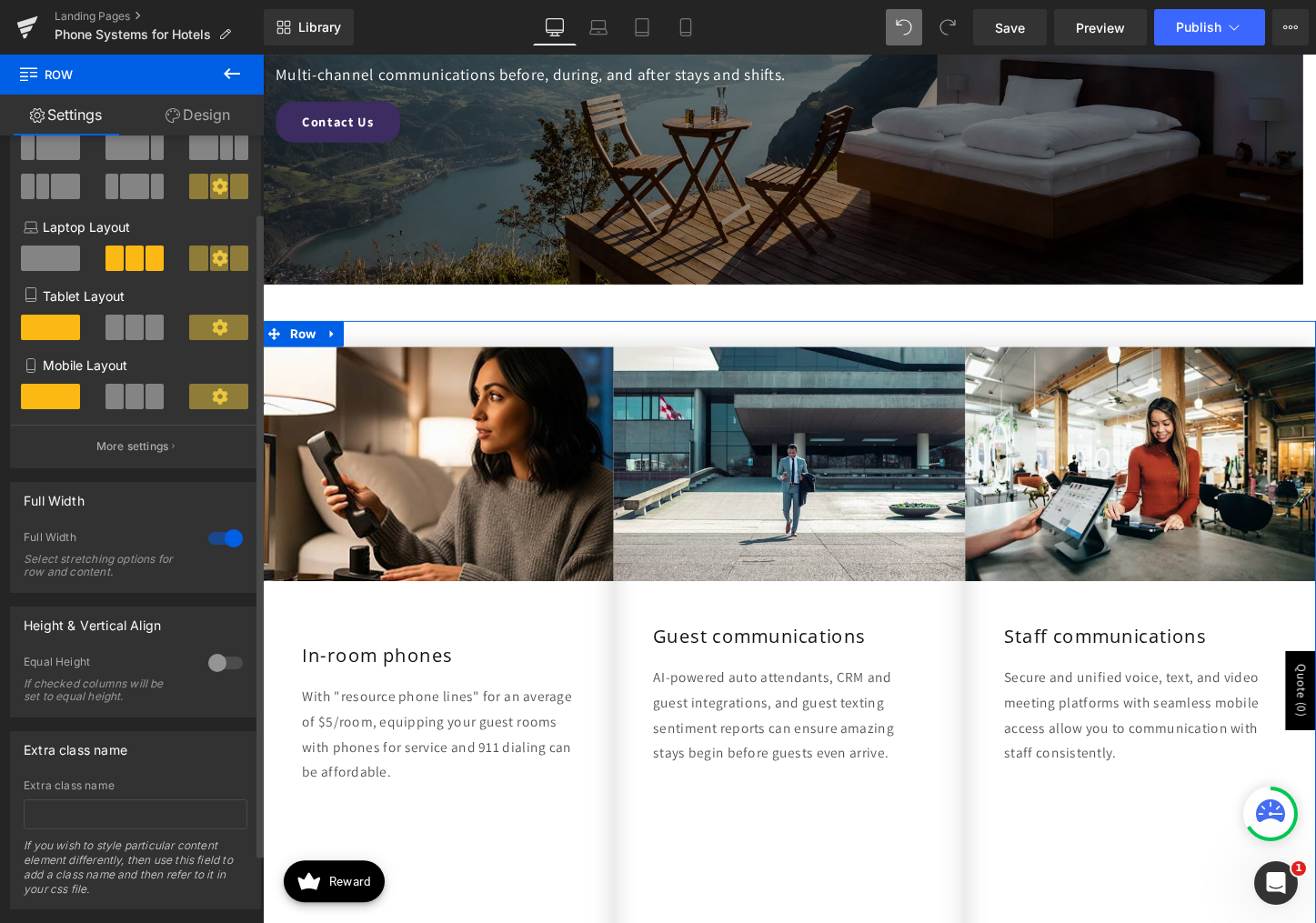
scroll to position [178, 0]
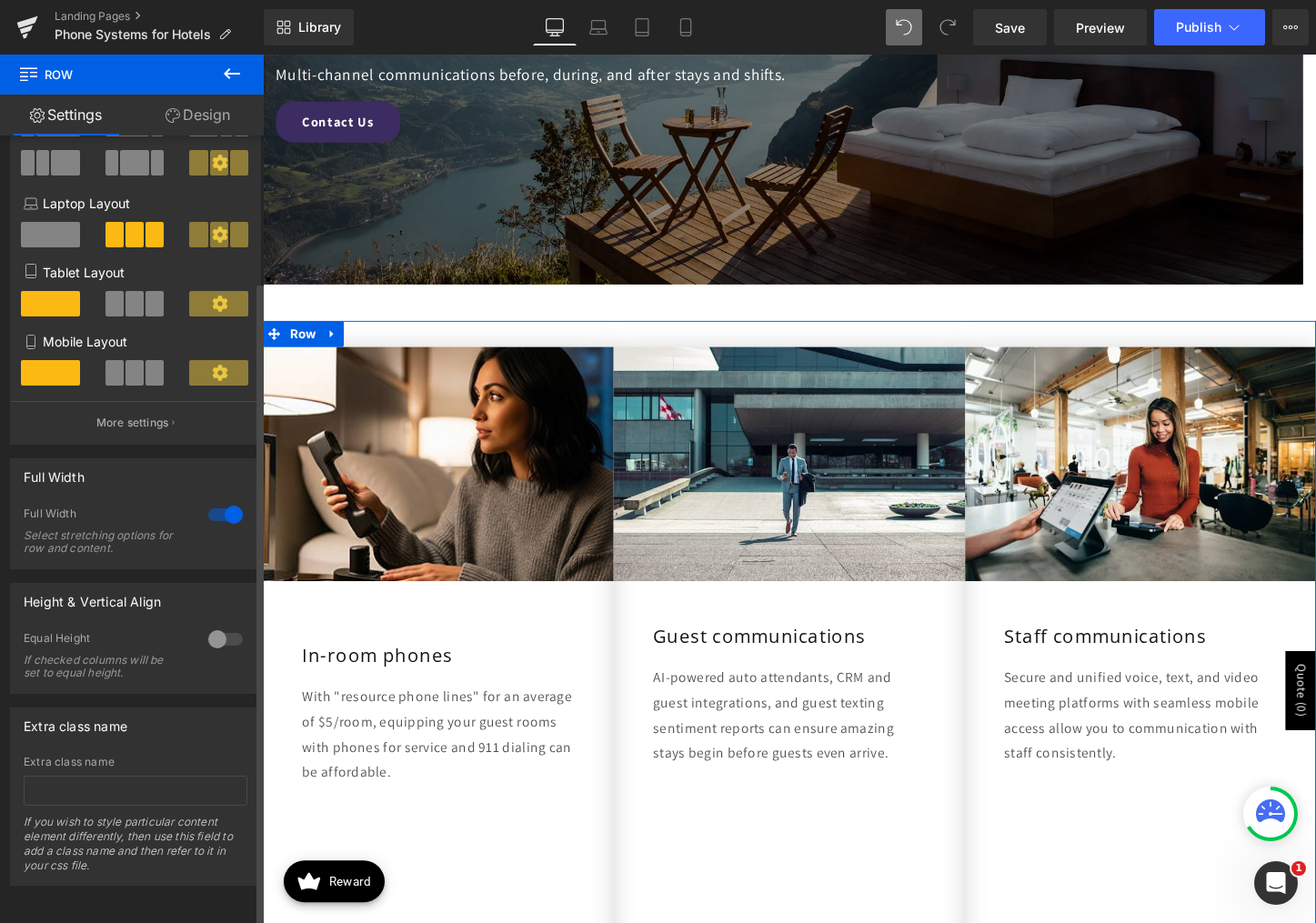
click at [229, 630] on div at bounding box center [226, 639] width 43 height 29
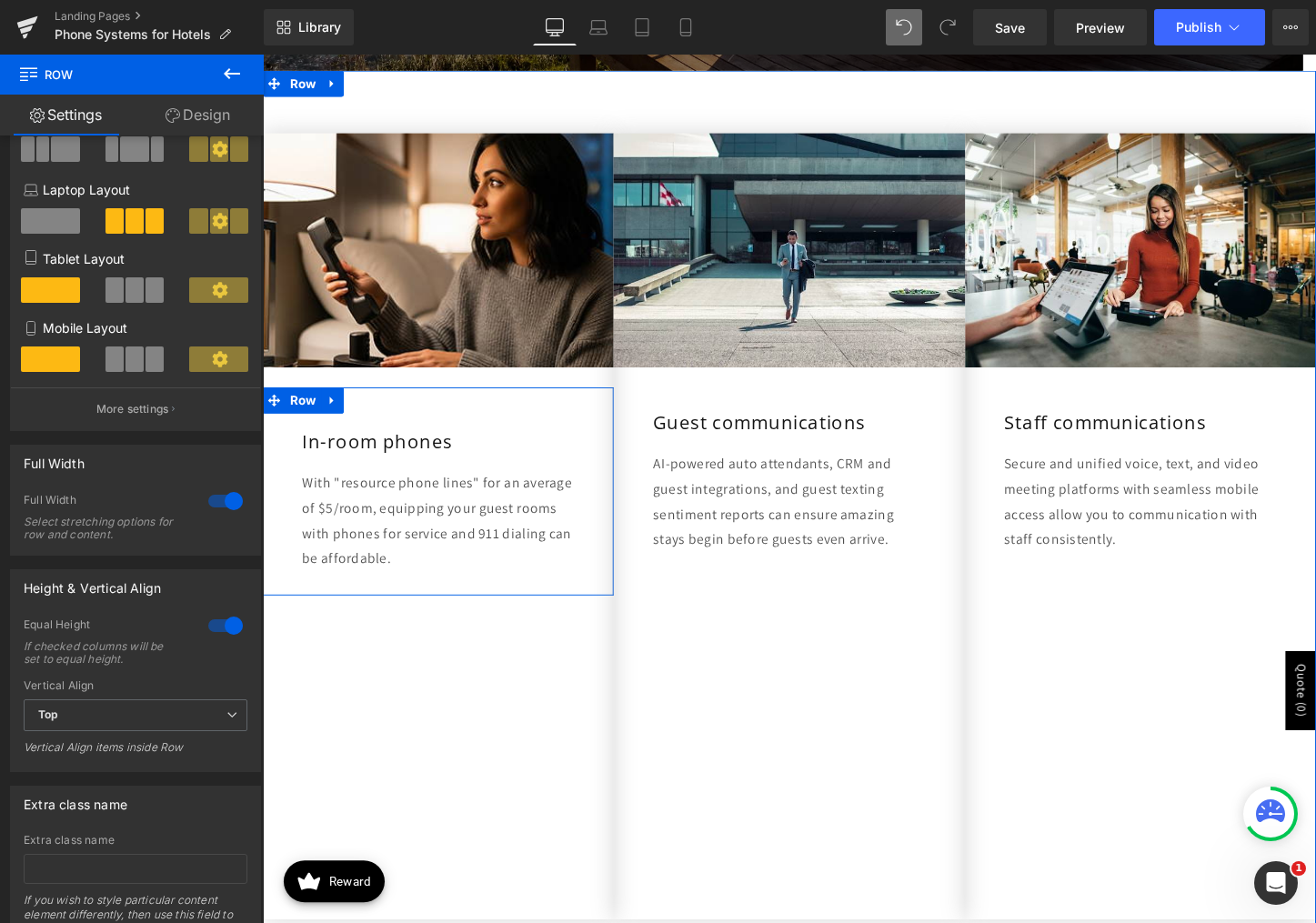
scroll to position [738, 0]
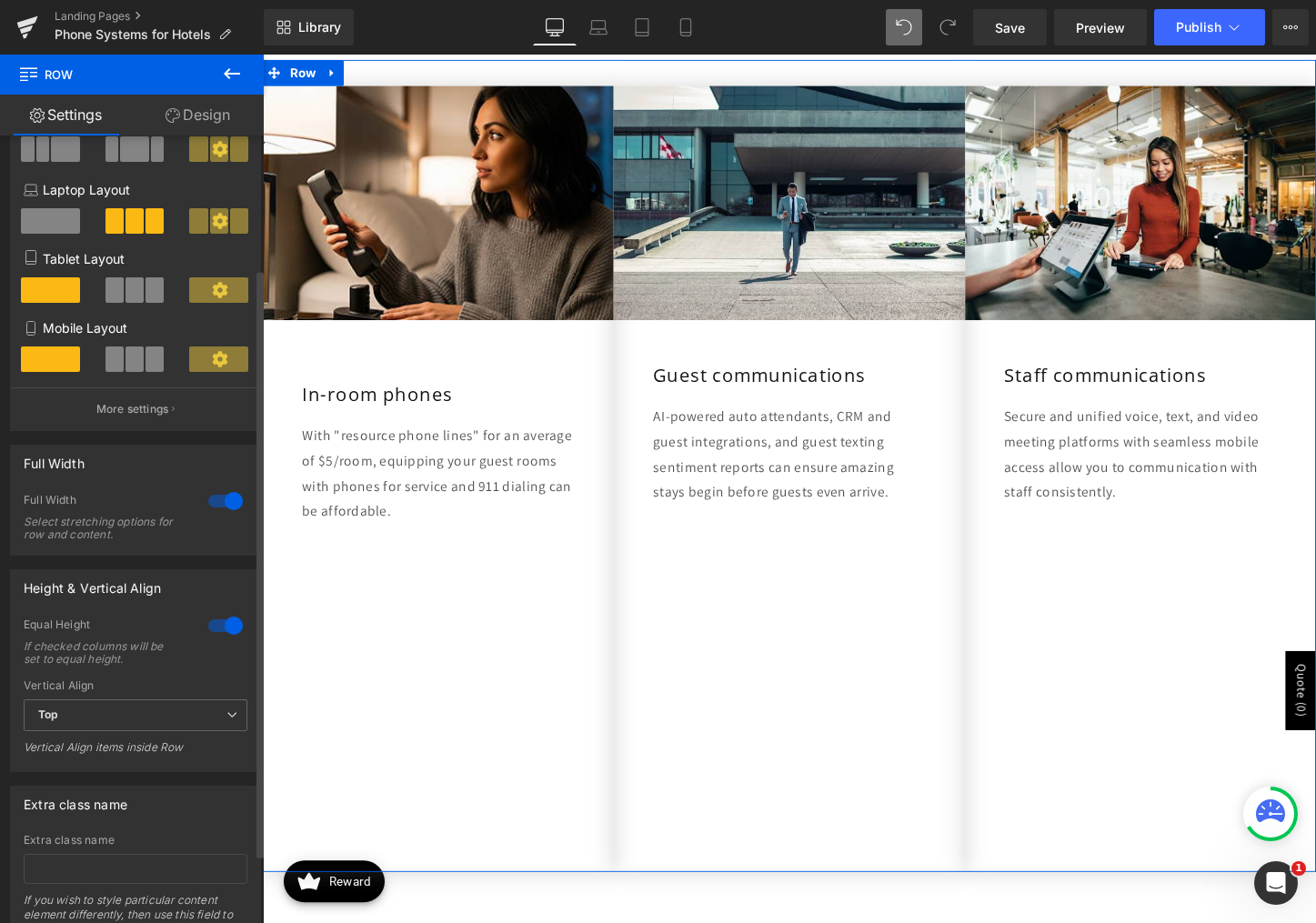
click at [218, 624] on div at bounding box center [226, 626] width 43 height 29
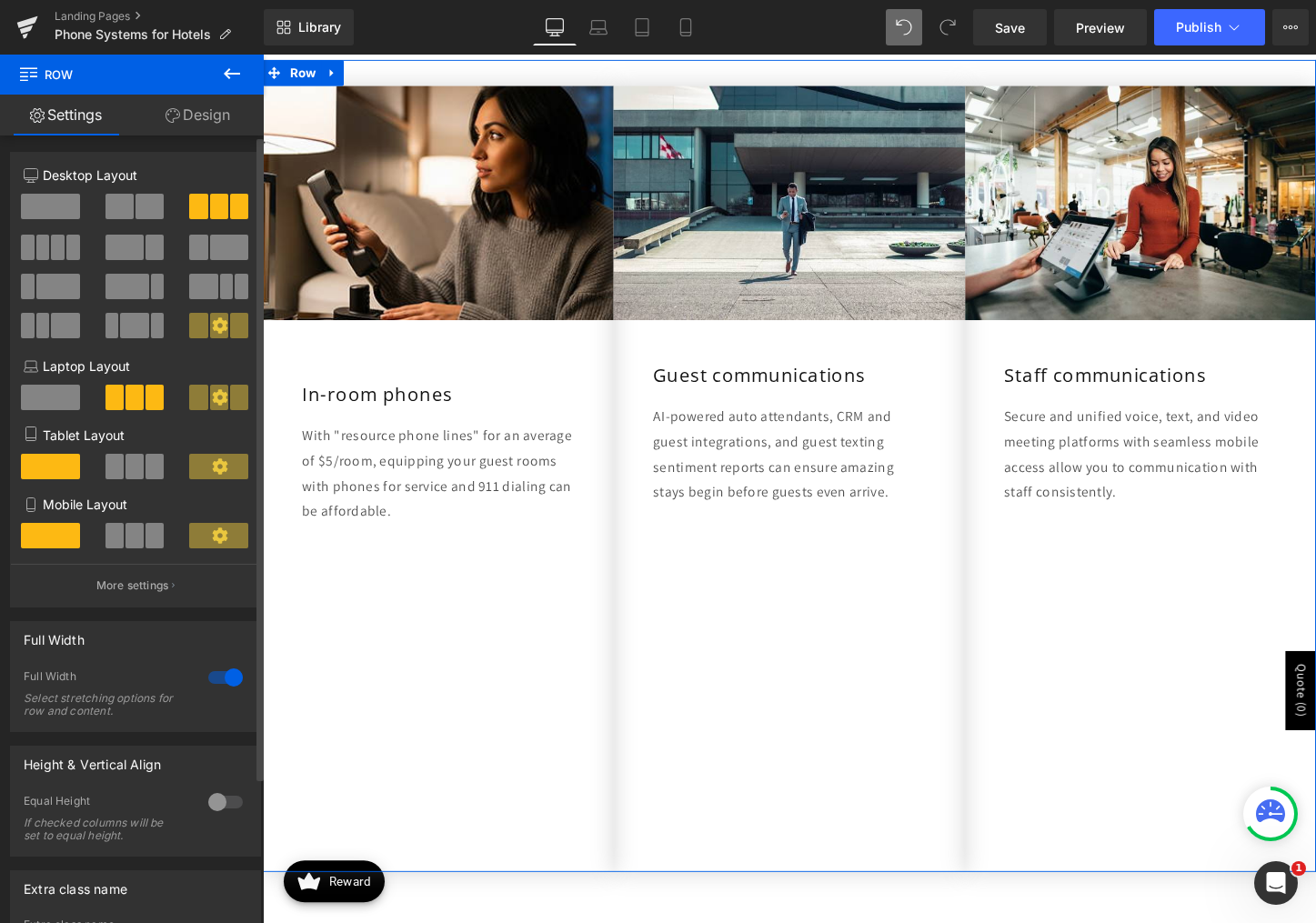
scroll to position [0, 0]
click at [197, 122] on link "Design" at bounding box center [198, 116] width 132 height 41
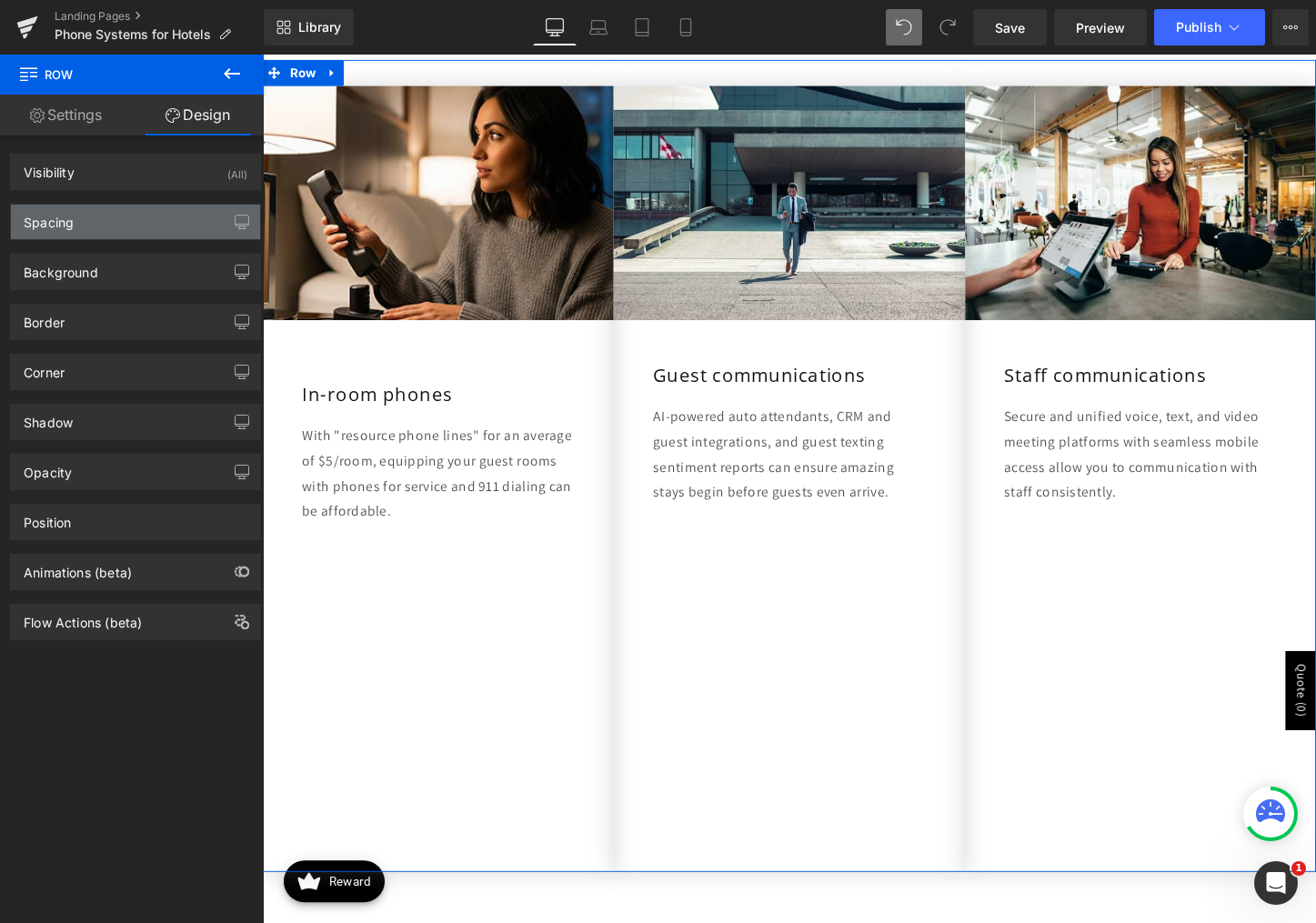
click at [142, 226] on div "Spacing" at bounding box center [135, 222] width 249 height 35
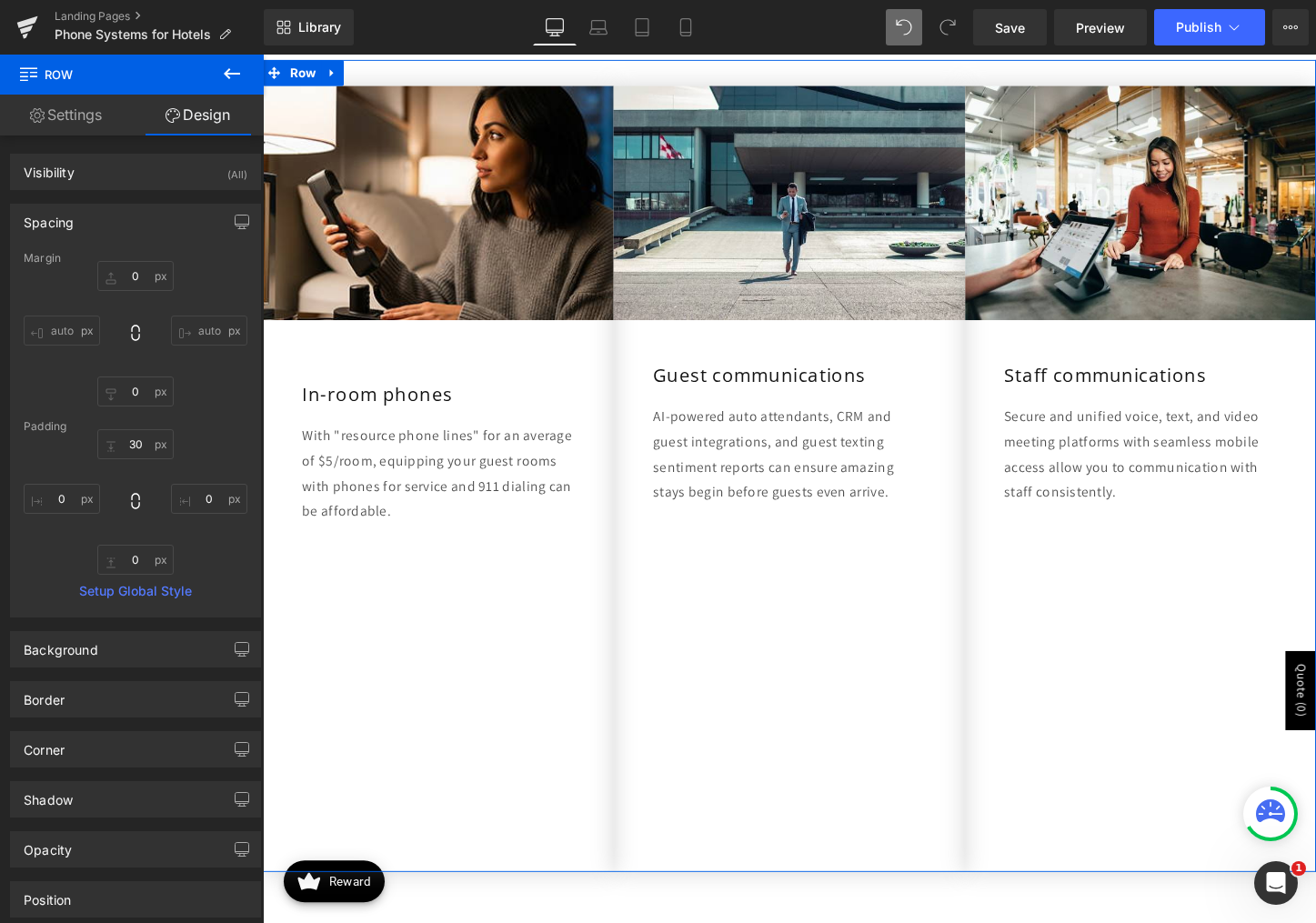
click at [142, 226] on div "Spacing" at bounding box center [135, 222] width 249 height 35
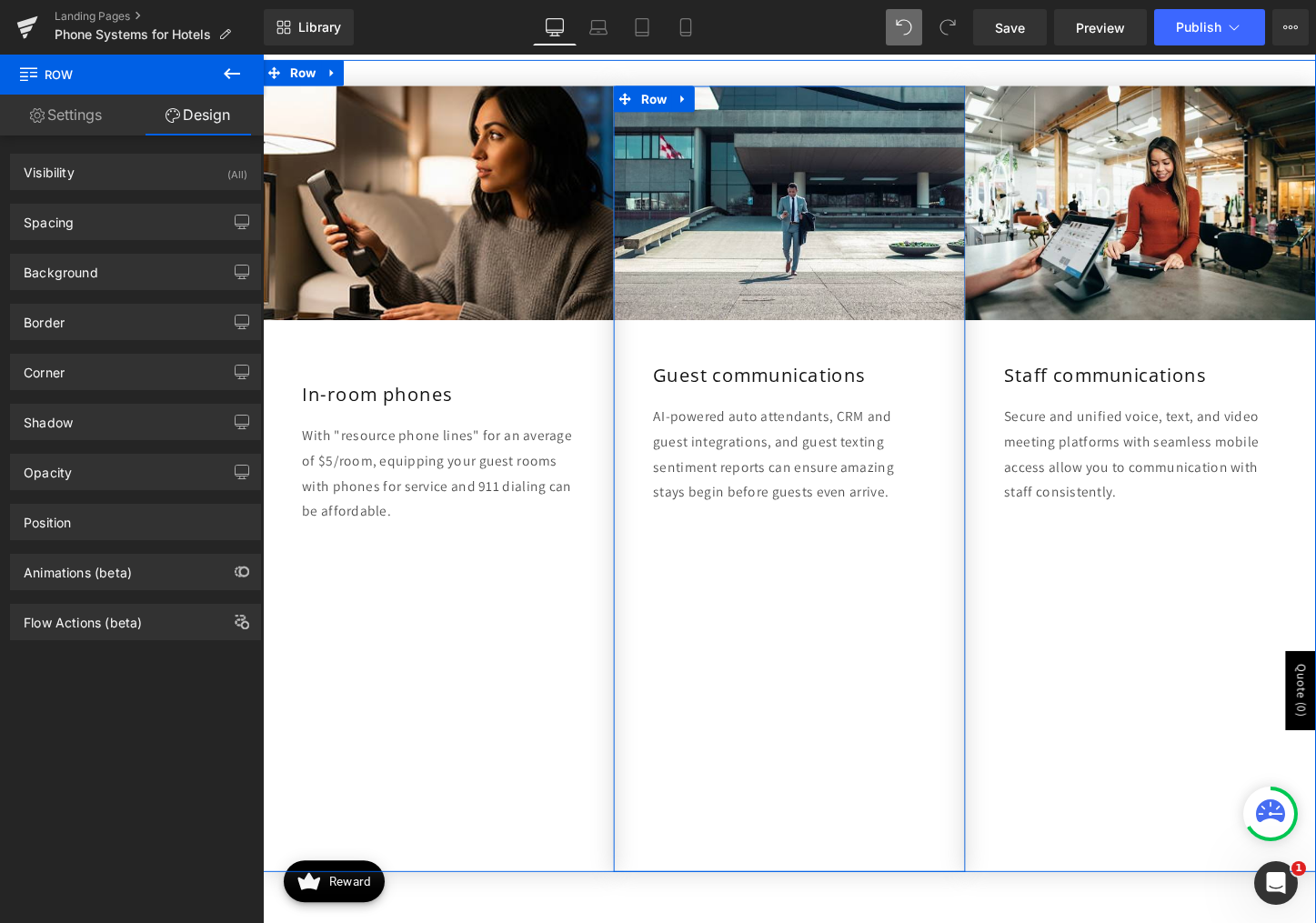
click at [824, 722] on div "Image Guest communications Heading AI-powered auto attendants, CRM and guest in…" at bounding box center [813, 498] width 367 height 821
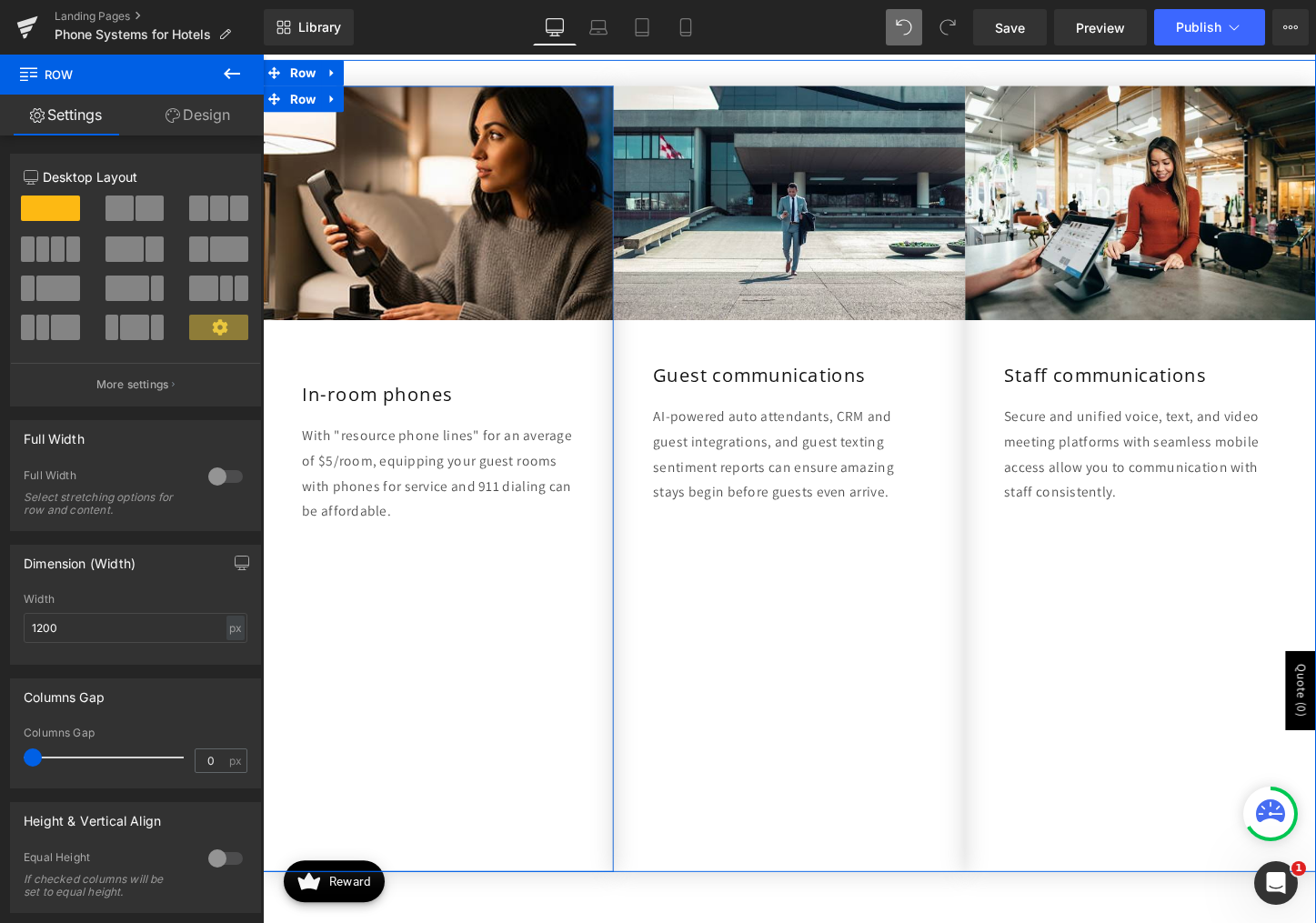
click at [310, 616] on div "Image In-room phones Heading With "resource phone lines" for an average of $5/r…" at bounding box center [446, 498] width 367 height 821
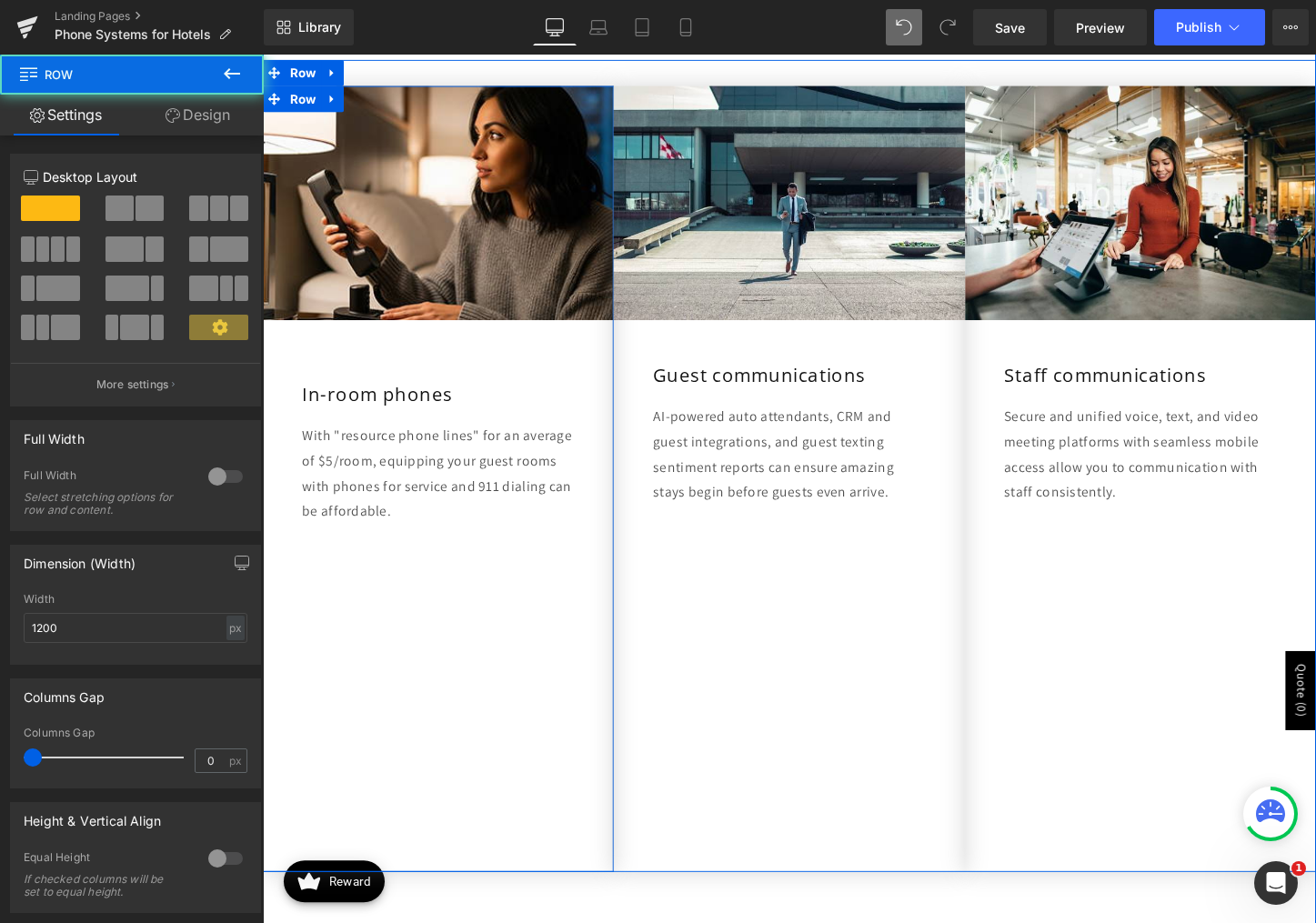
click at [441, 770] on div "Image In-room phones Heading With "resource phone lines" for an average of $5/r…" at bounding box center [446, 498] width 367 height 821
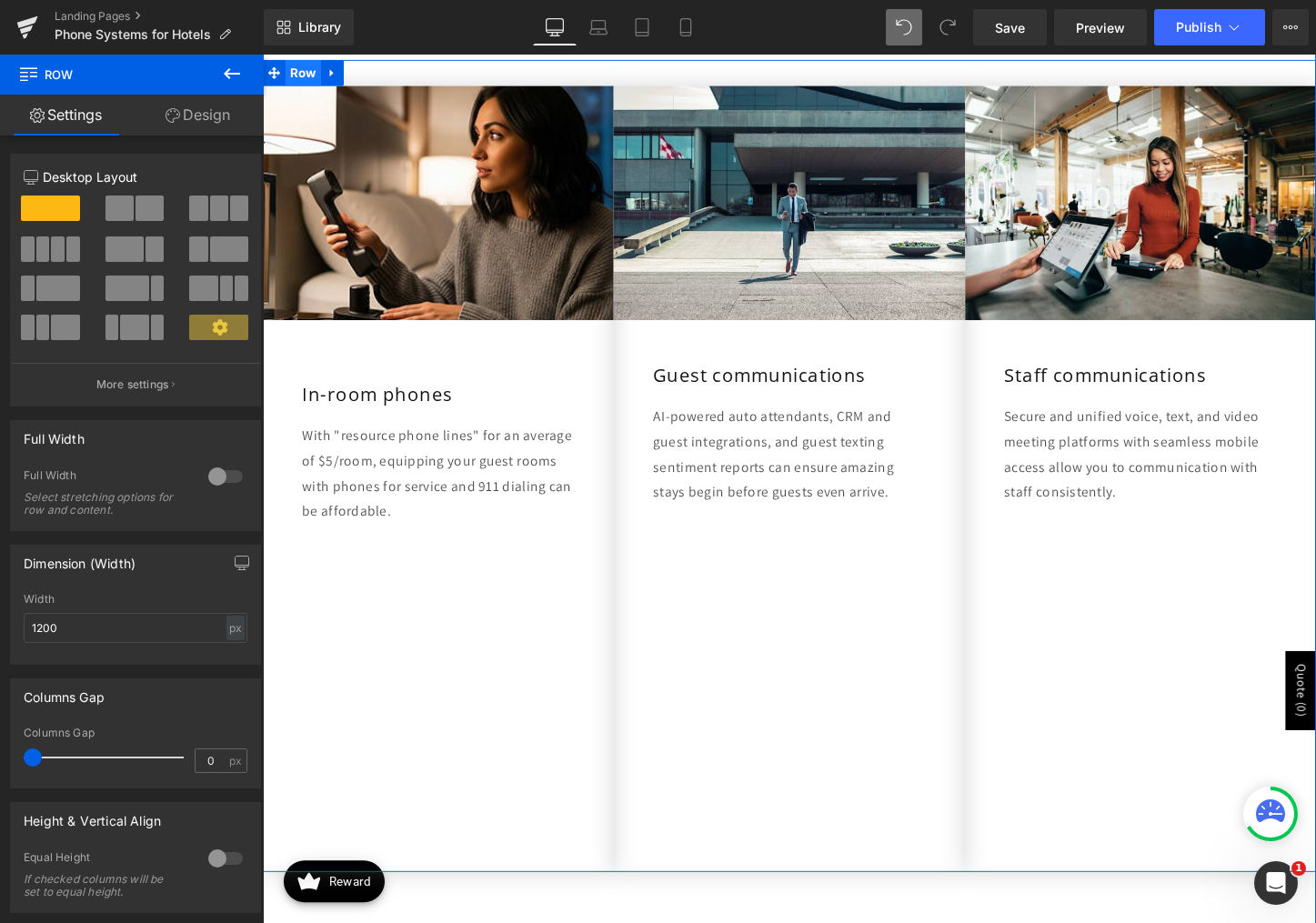
click at [301, 69] on span "Row" at bounding box center [306, 73] width 38 height 27
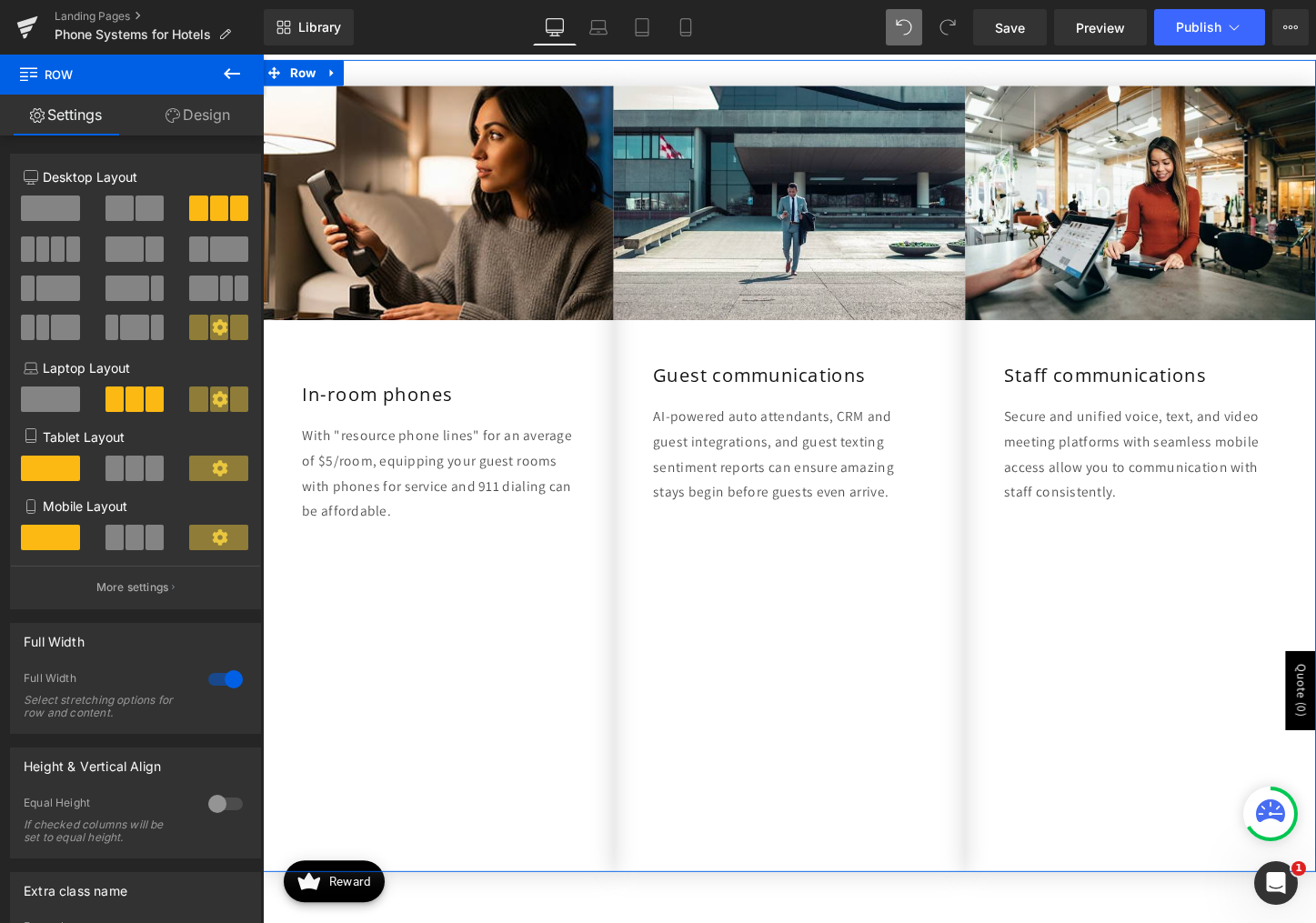
scroll to position [178, 0]
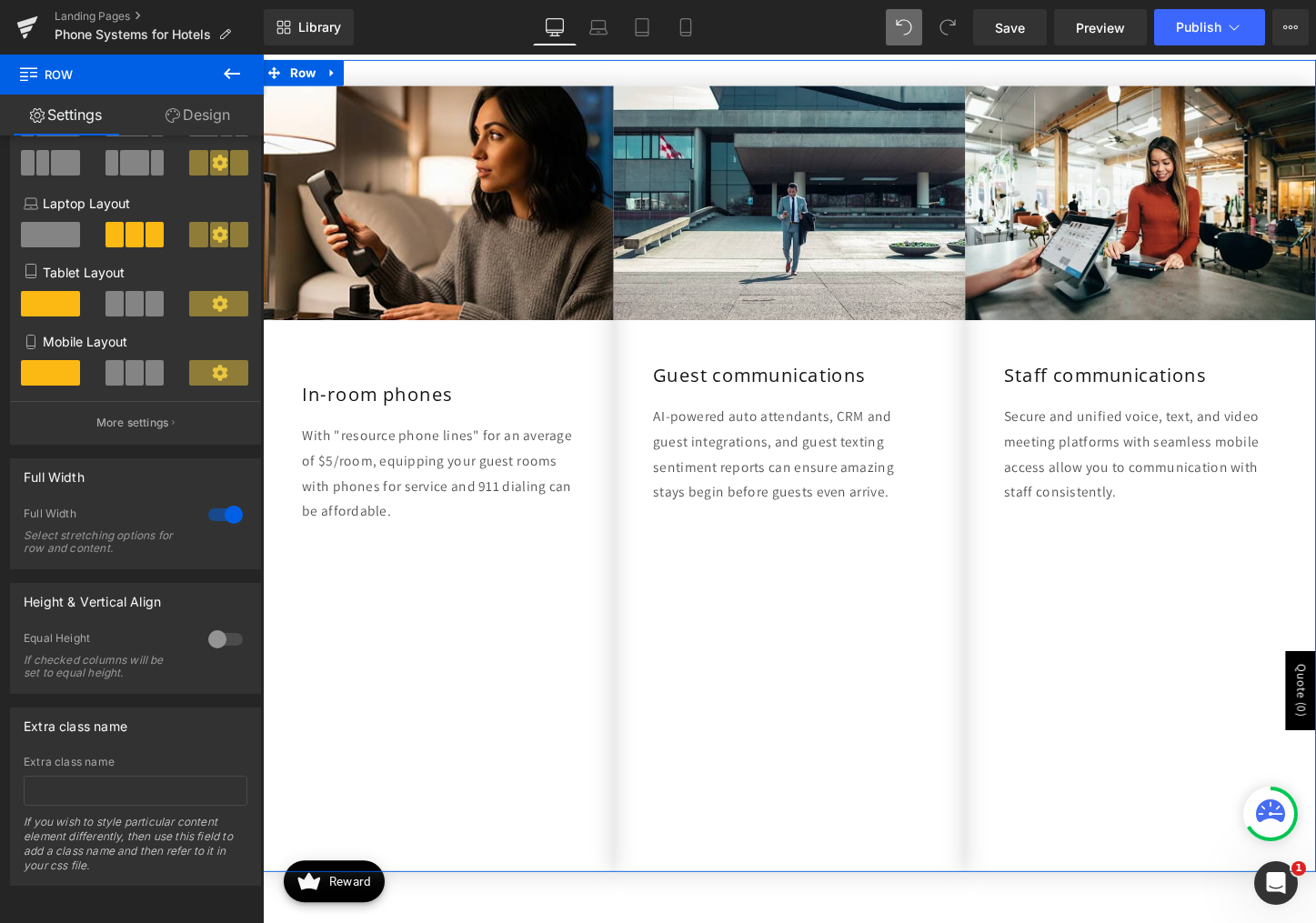
click at [176, 124] on link "Design" at bounding box center [198, 116] width 132 height 41
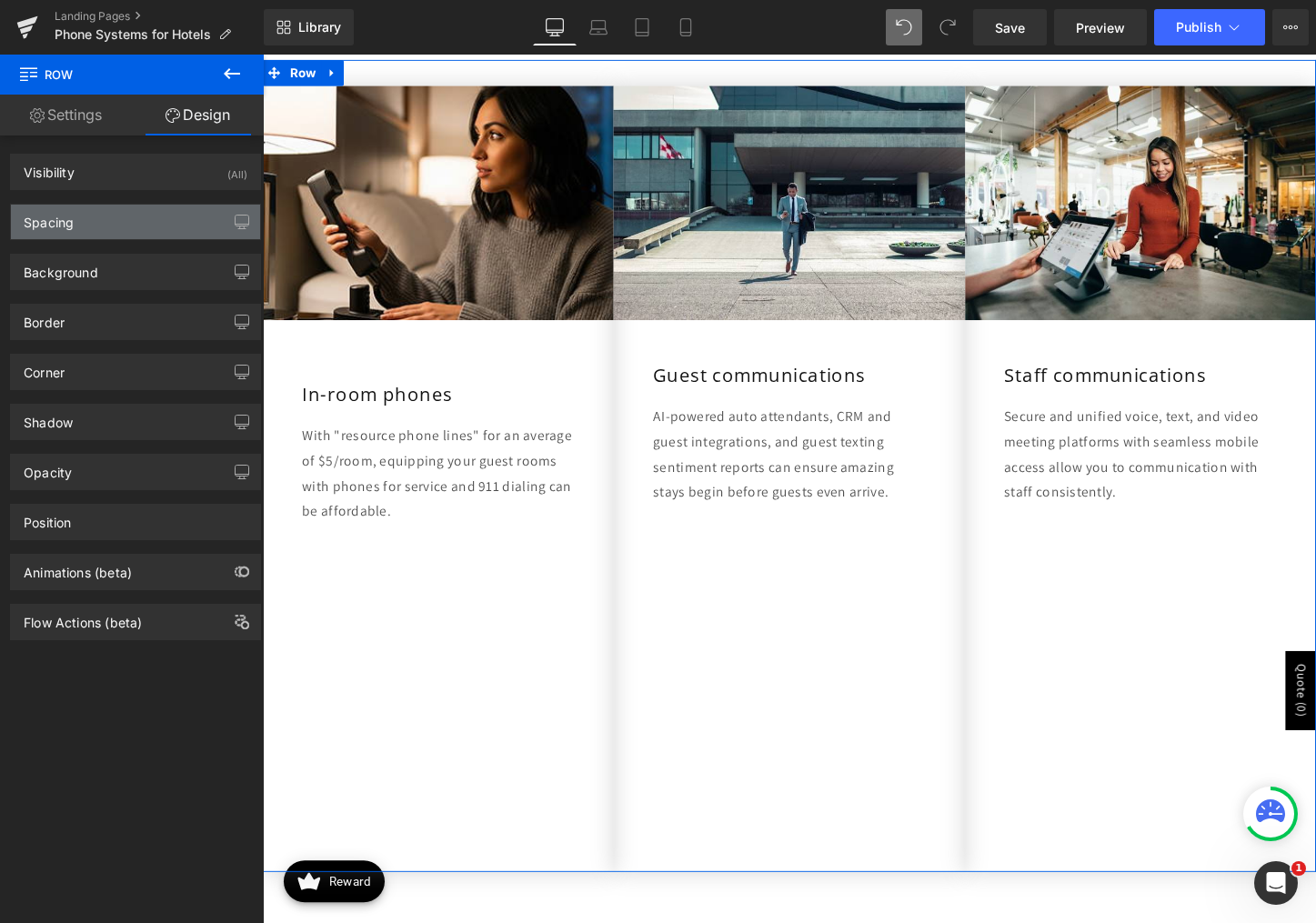
click at [110, 221] on div "Spacing" at bounding box center [135, 222] width 249 height 35
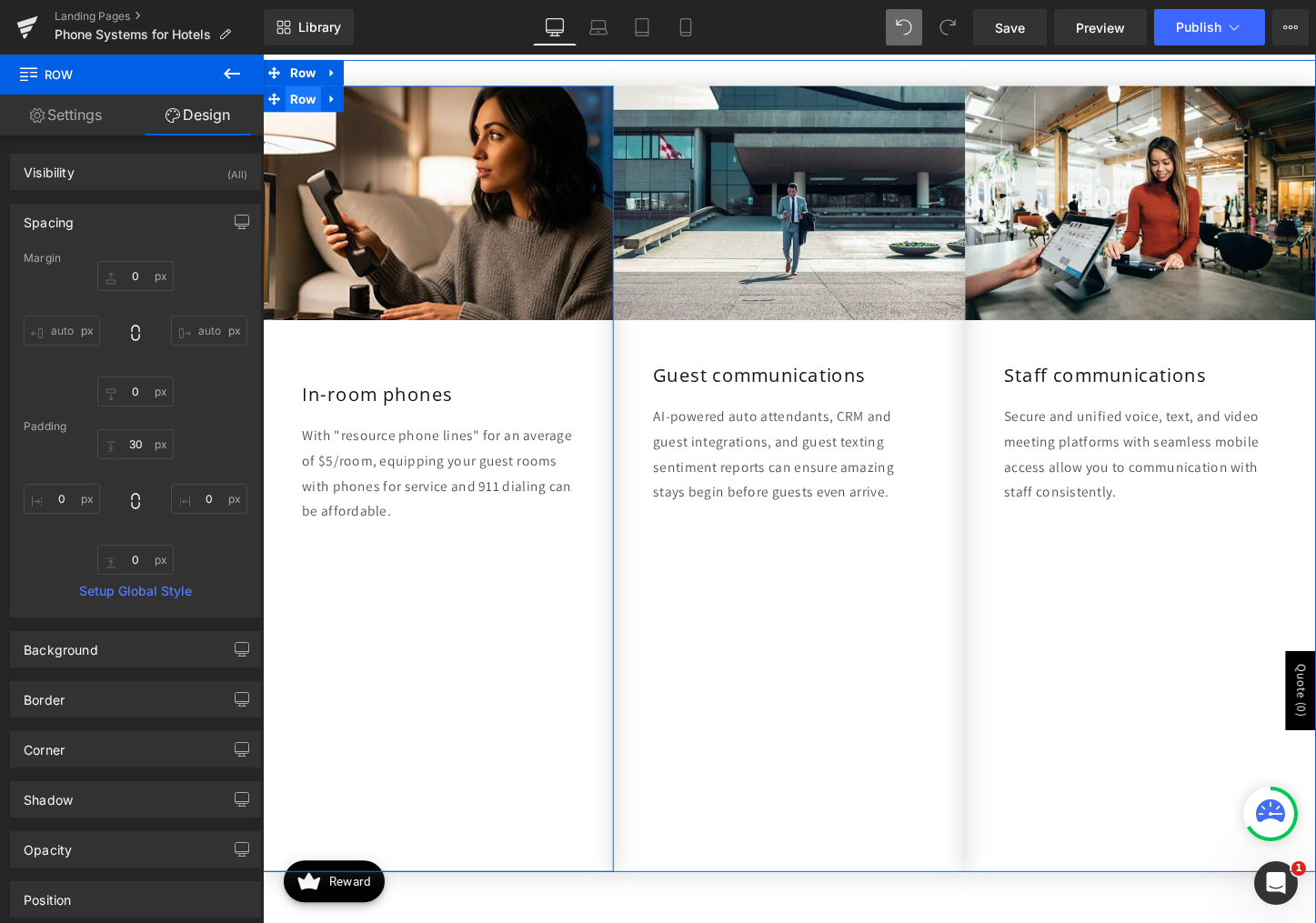
click at [297, 99] on span "Row" at bounding box center [306, 101] width 38 height 27
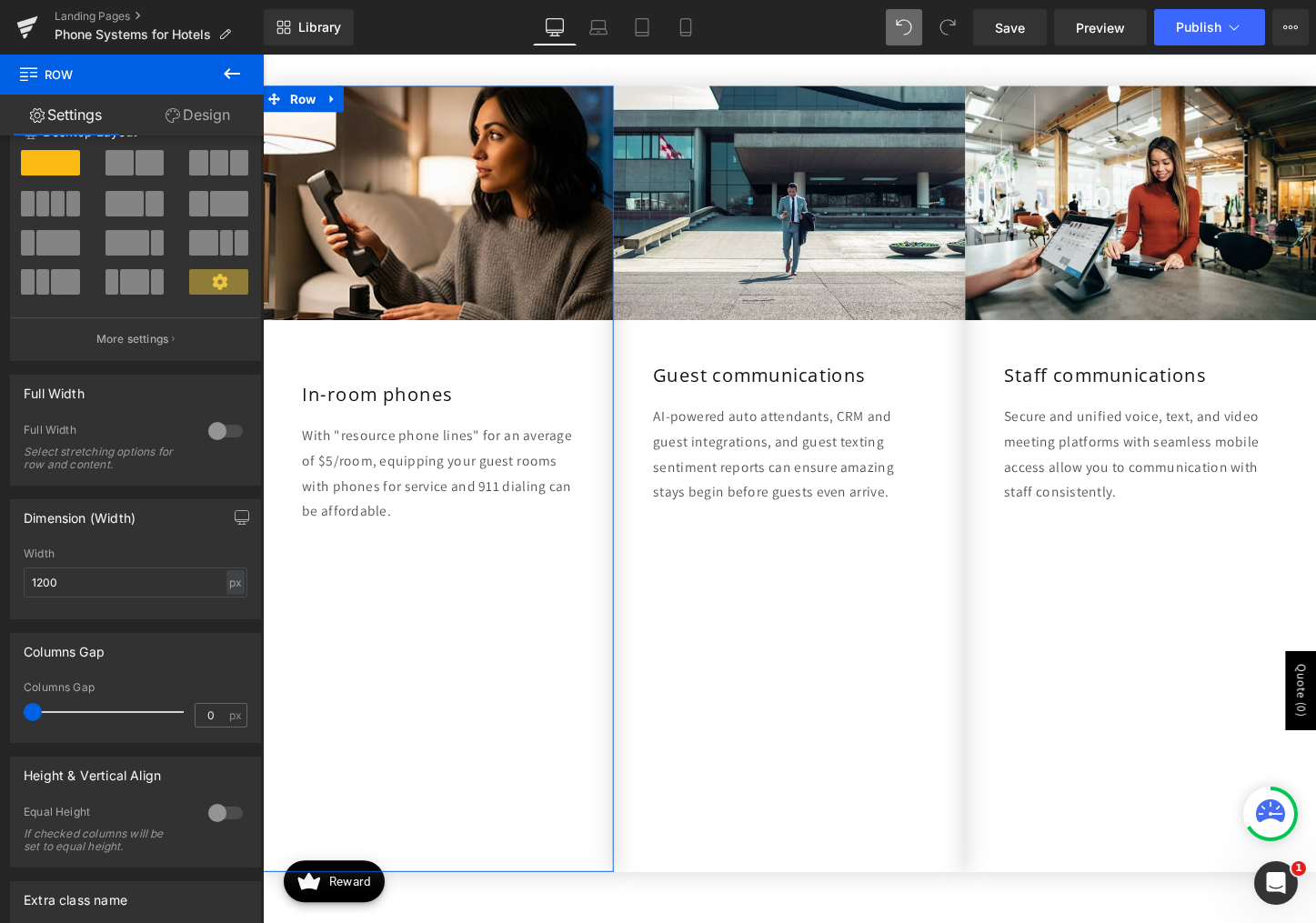
scroll to position [0, 0]
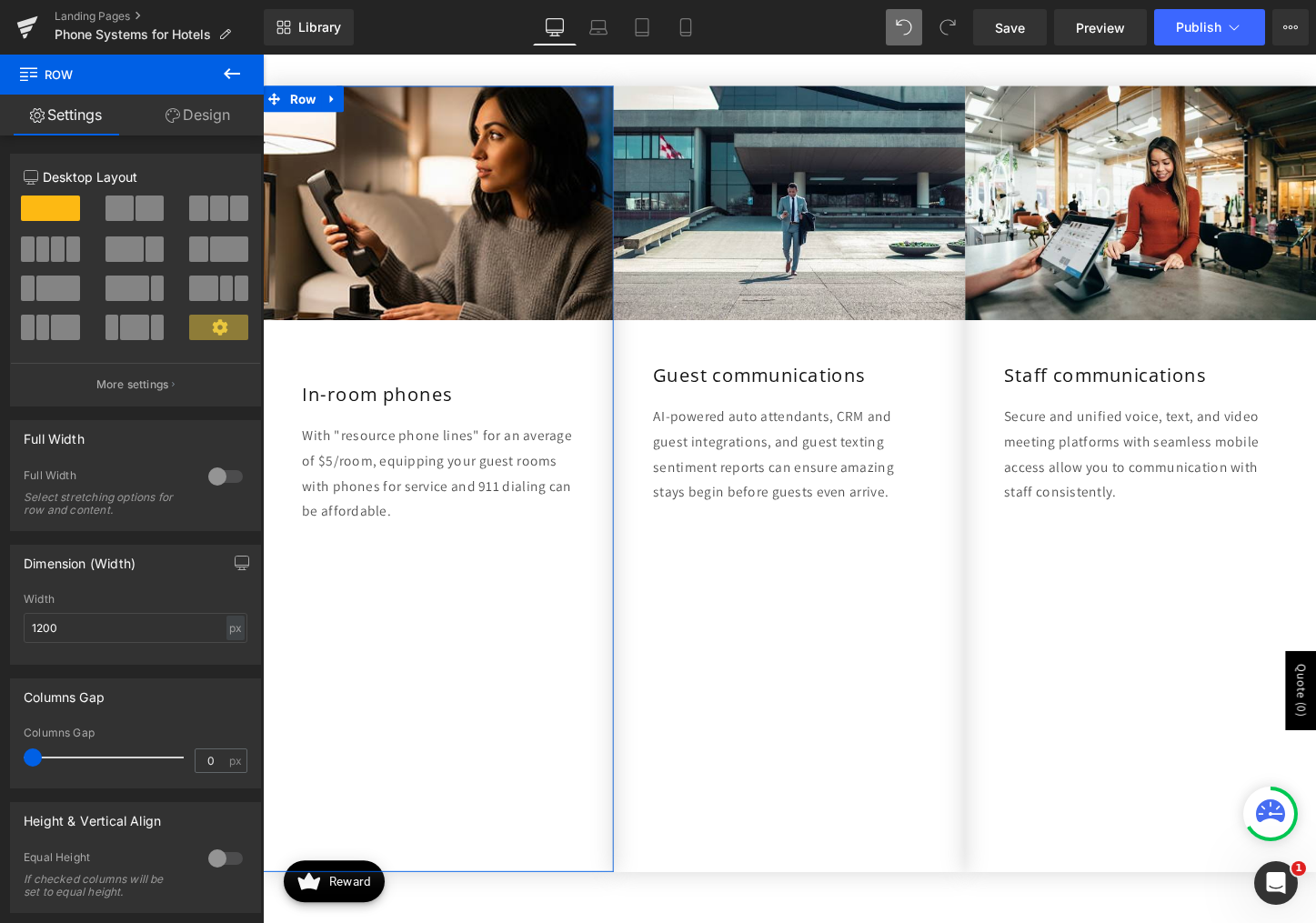
click at [154, 378] on p "More settings" at bounding box center [132, 384] width 72 height 16
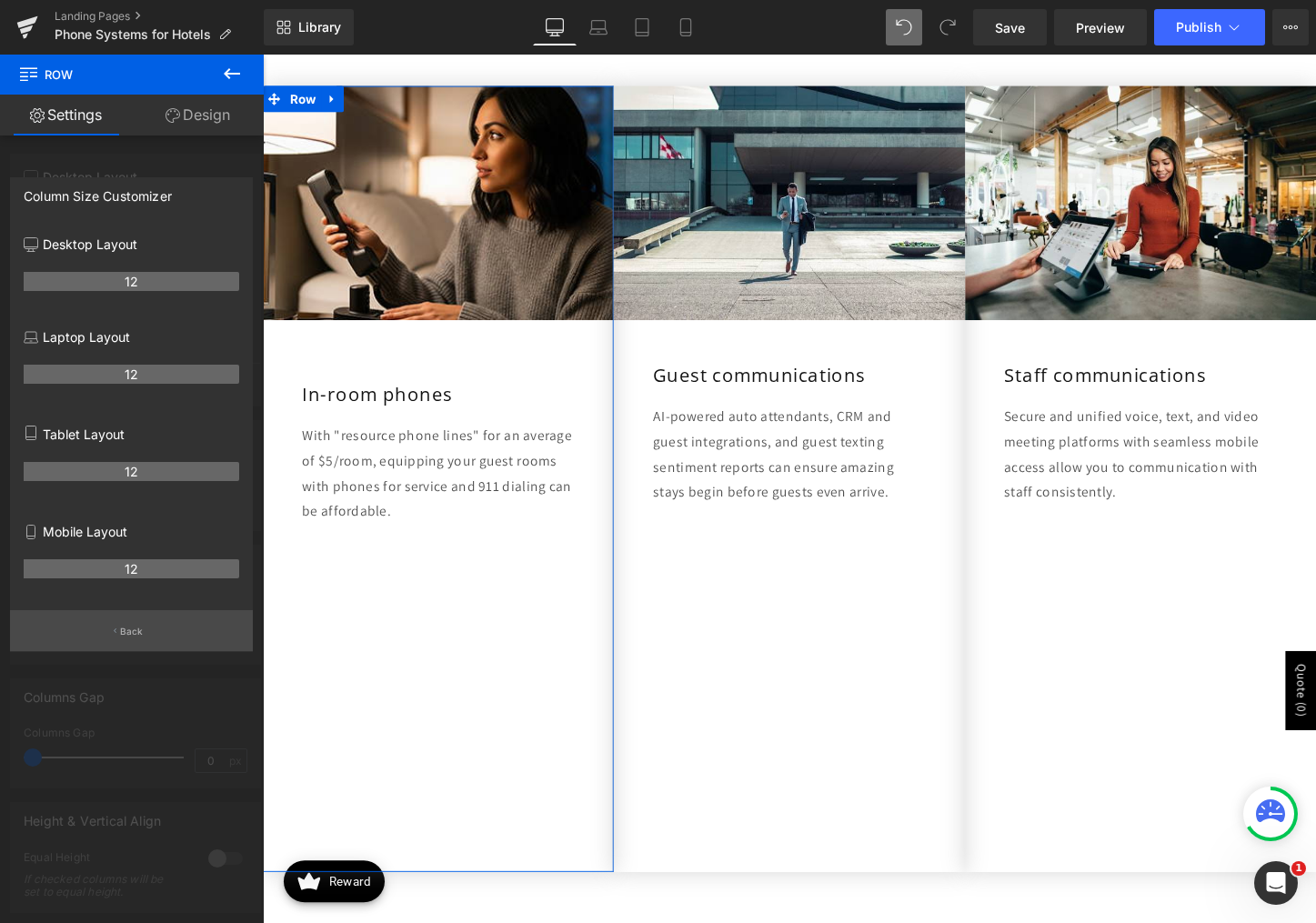
click at [150, 637] on button "Back" at bounding box center [132, 631] width 243 height 41
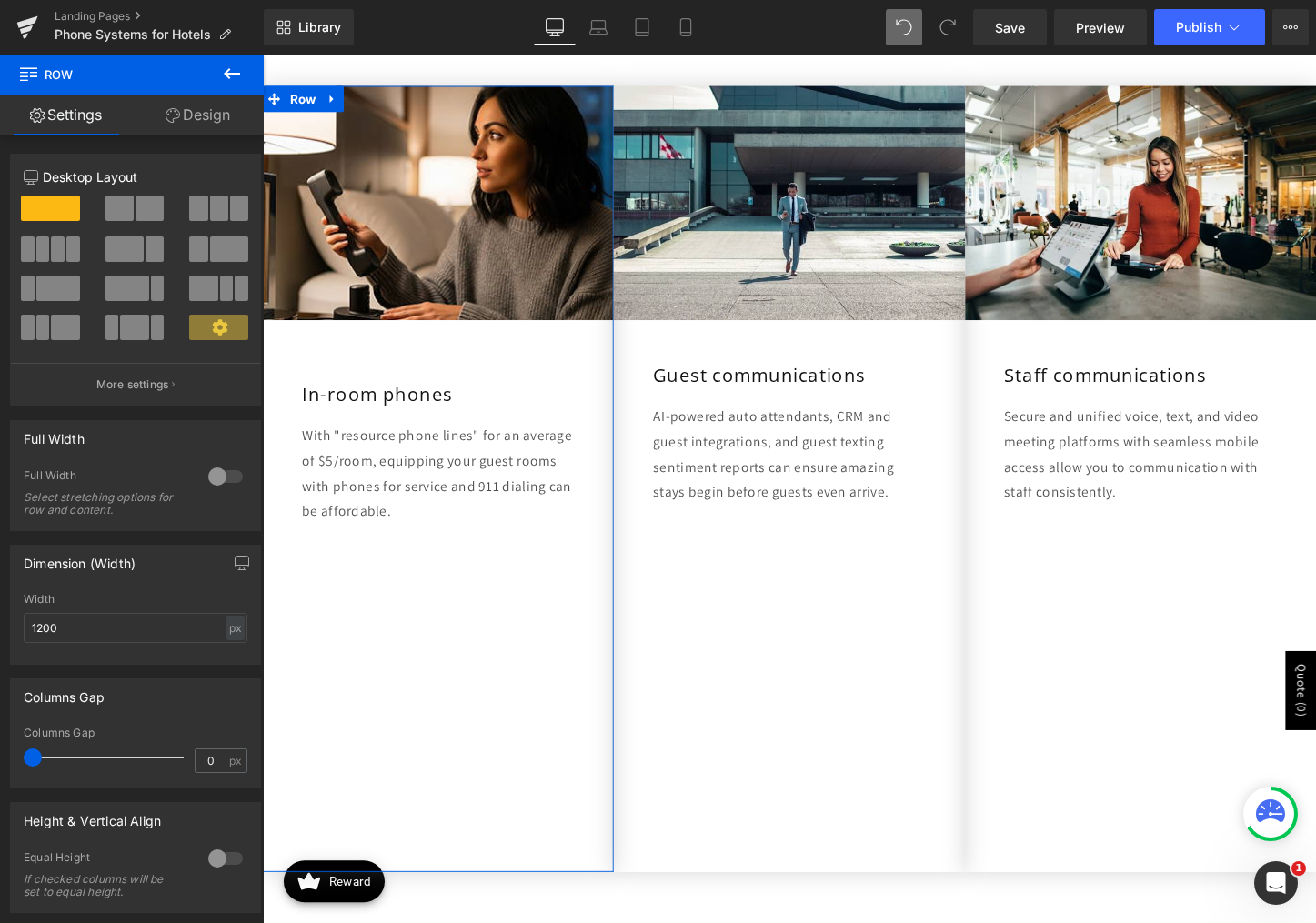
click at [229, 111] on link "Design" at bounding box center [198, 116] width 132 height 41
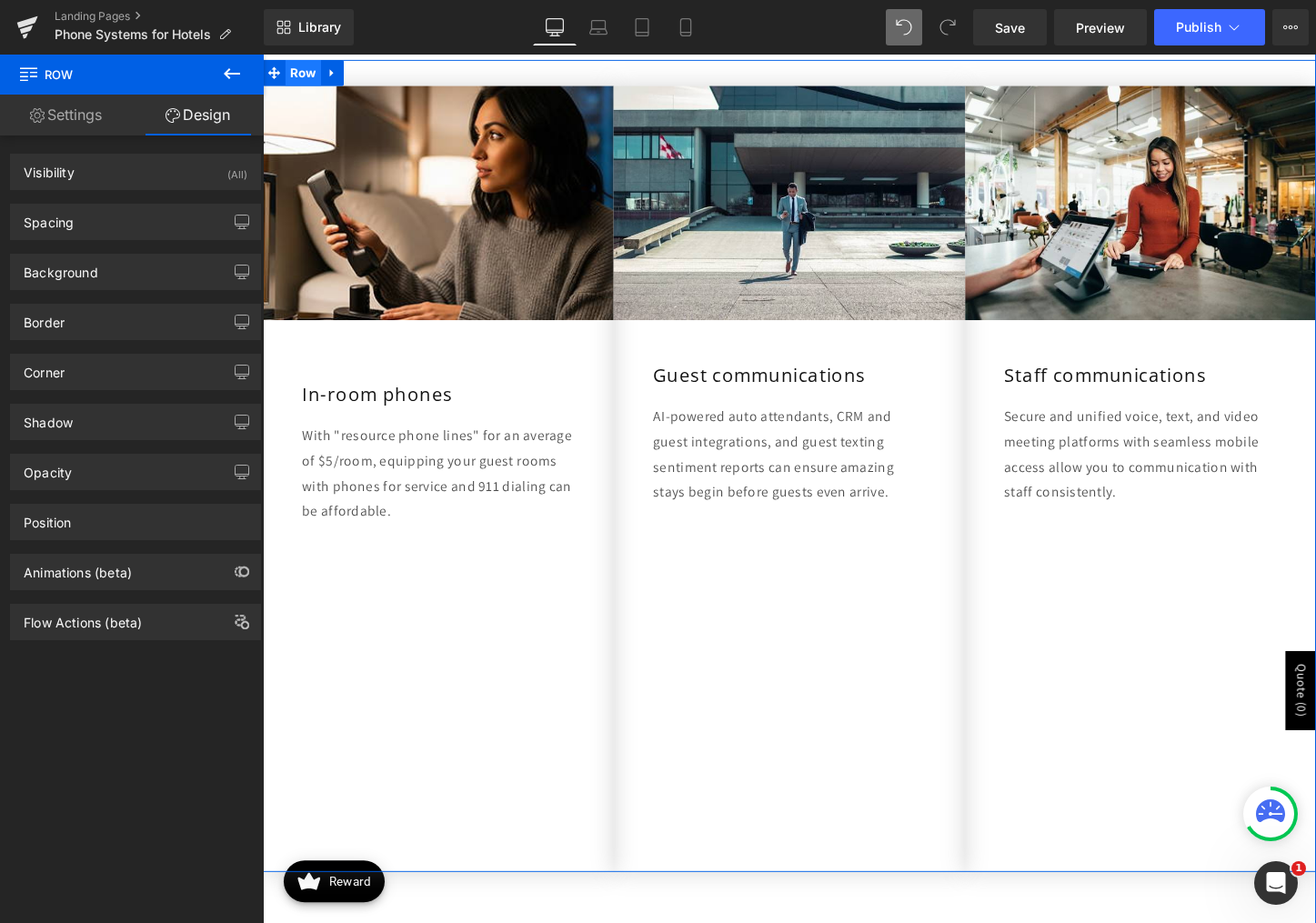
click at [300, 70] on span "Row" at bounding box center [306, 73] width 38 height 27
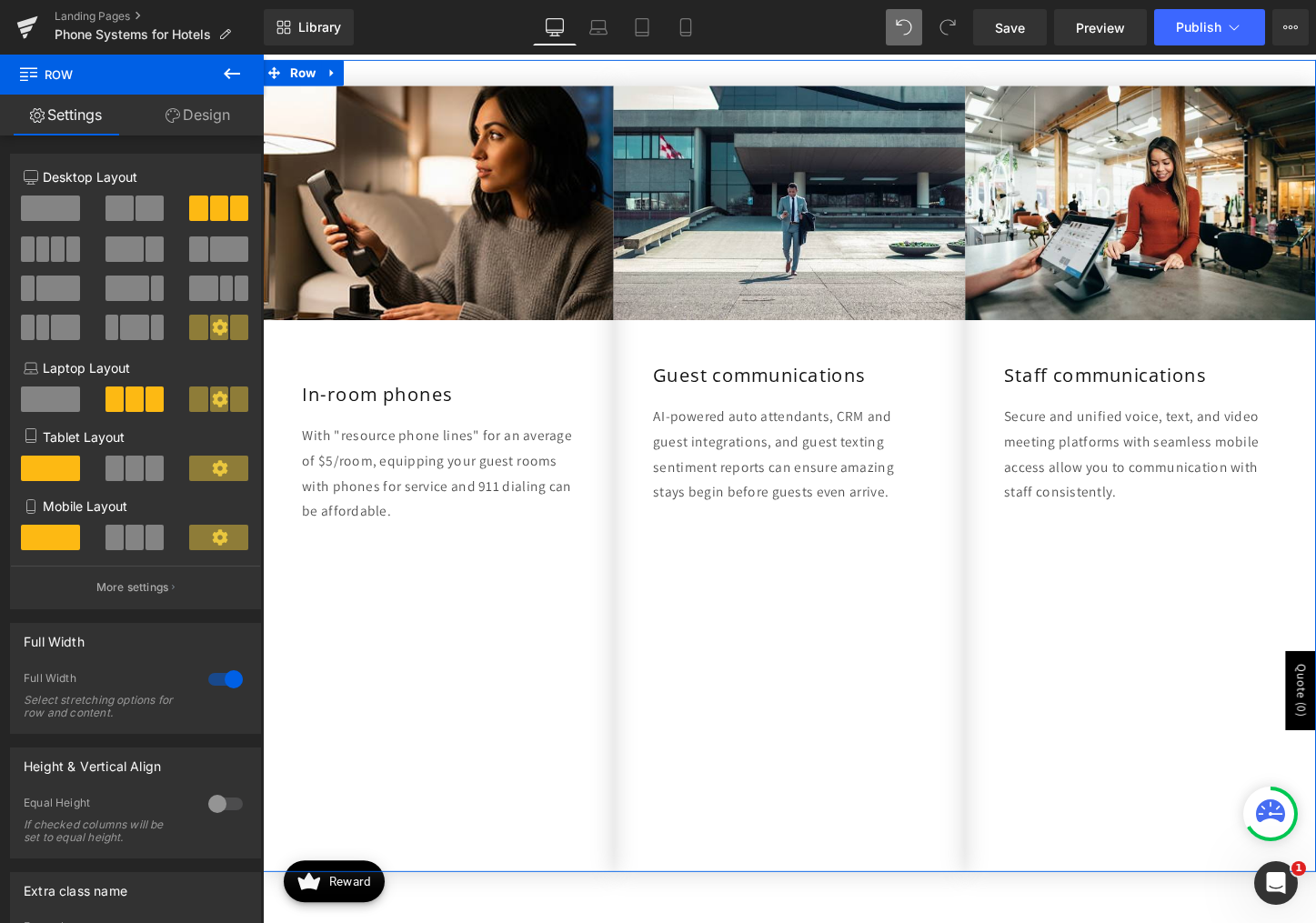
click at [218, 328] on icon at bounding box center [219, 326] width 15 height 15
click at [214, 331] on icon at bounding box center [219, 326] width 15 height 15
click at [214, 399] on icon at bounding box center [219, 399] width 16 height 16
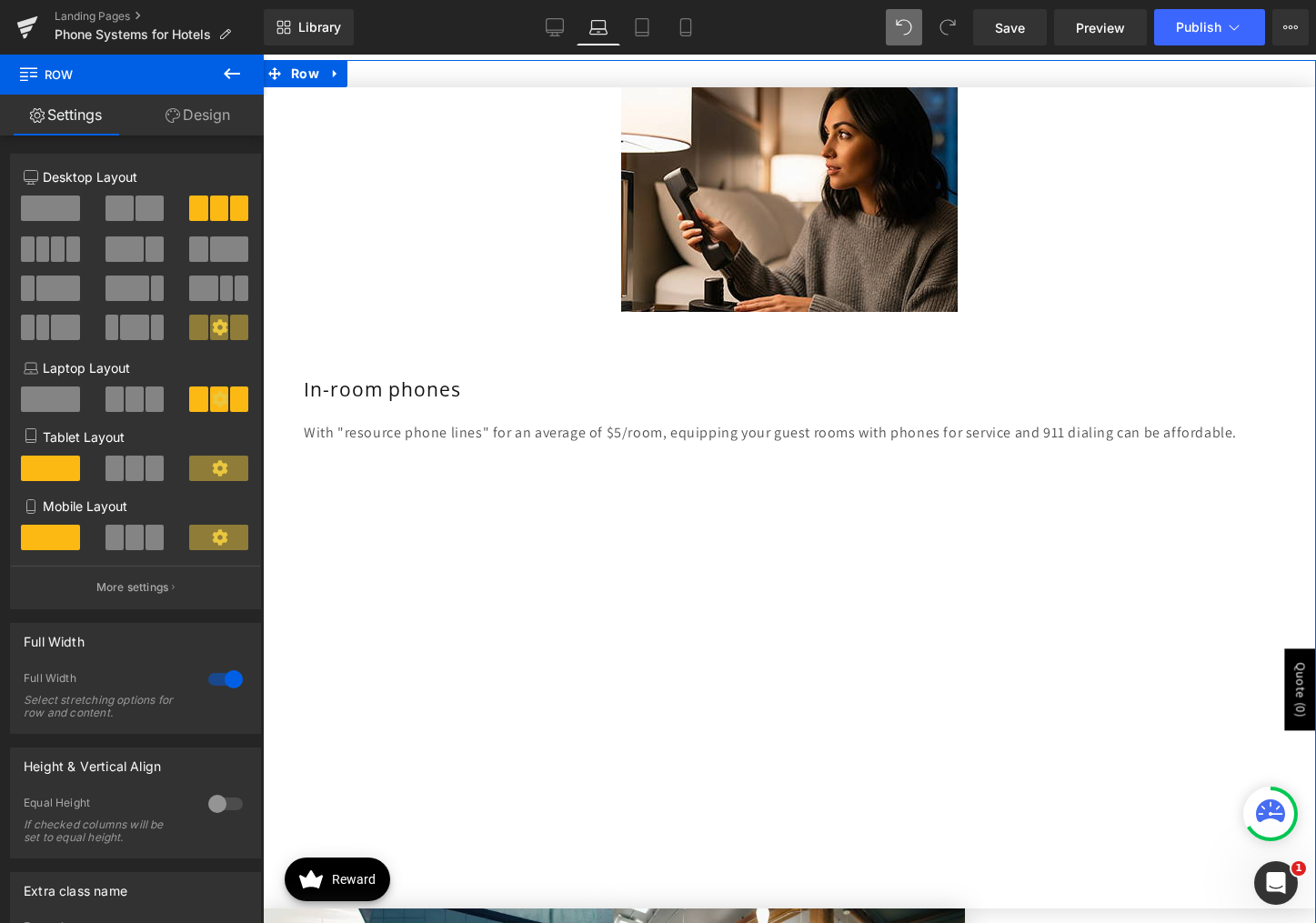
click at [208, 459] on span at bounding box center [218, 468] width 59 height 25
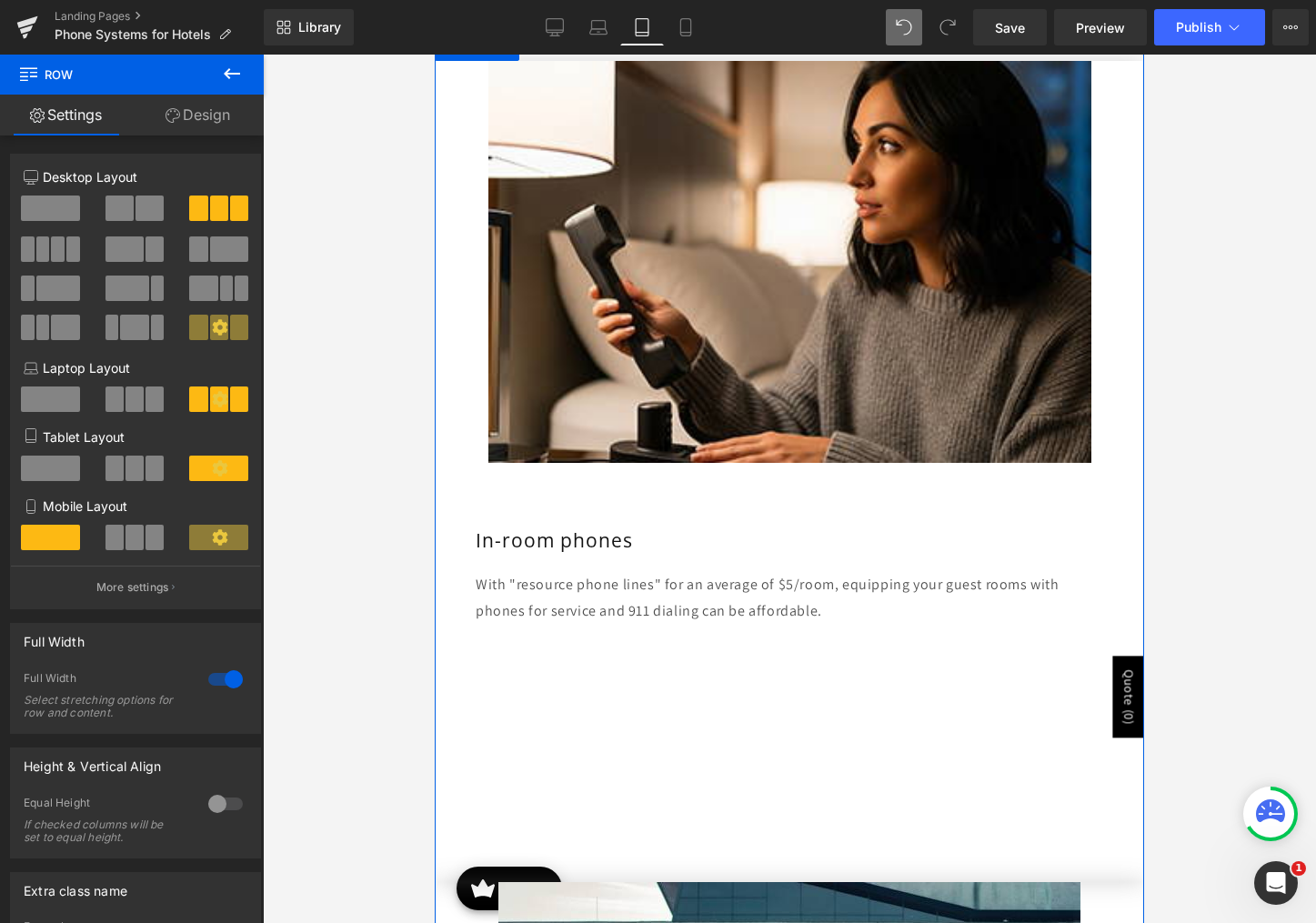
scroll to position [711, 0]
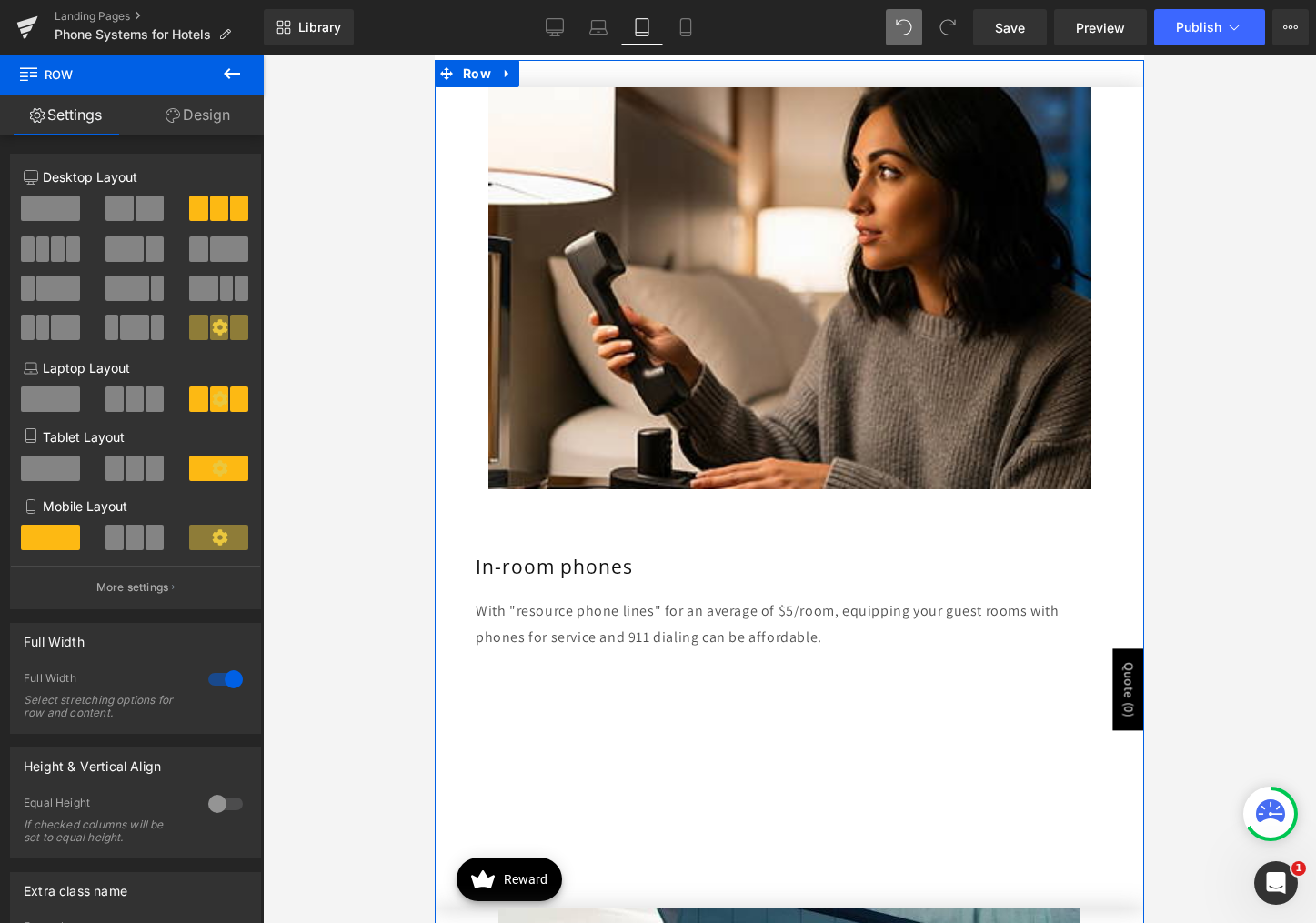
click at [219, 325] on icon at bounding box center [219, 326] width 15 height 15
click at [213, 328] on icon at bounding box center [219, 326] width 16 height 16
click at [210, 207] on span at bounding box center [218, 208] width 18 height 25
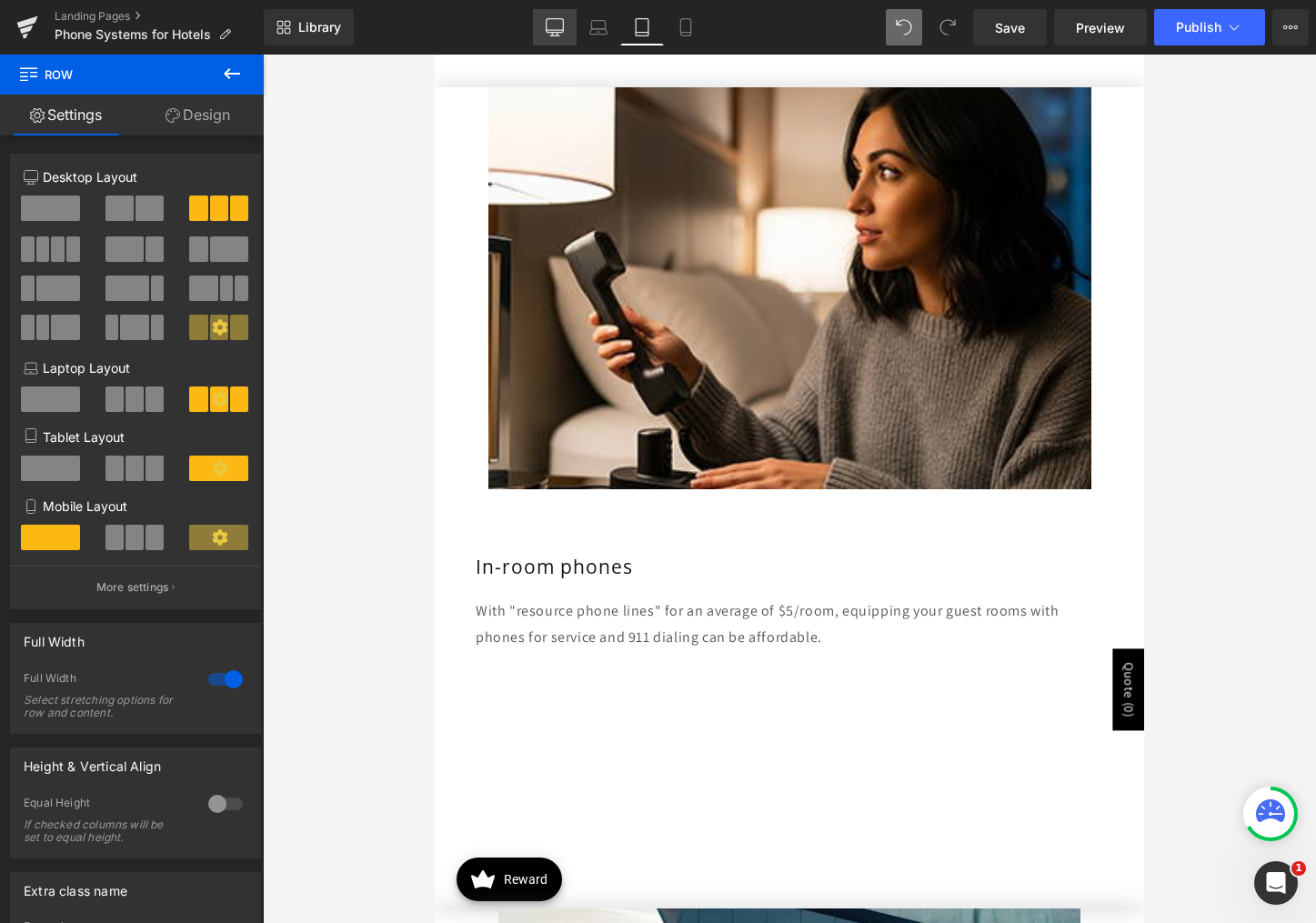
click at [569, 23] on link "Desktop" at bounding box center [555, 27] width 43 height 37
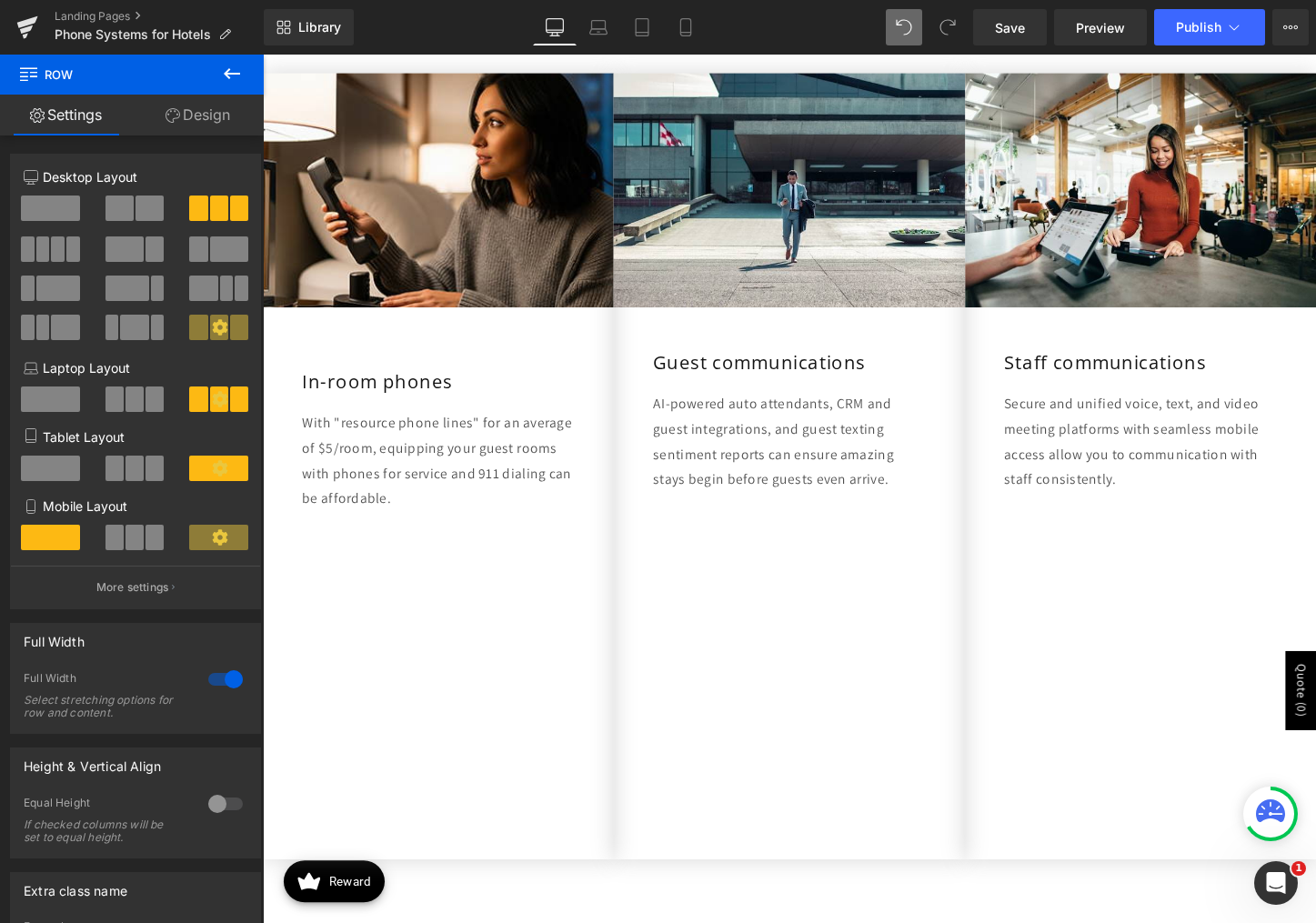
scroll to position [737, 0]
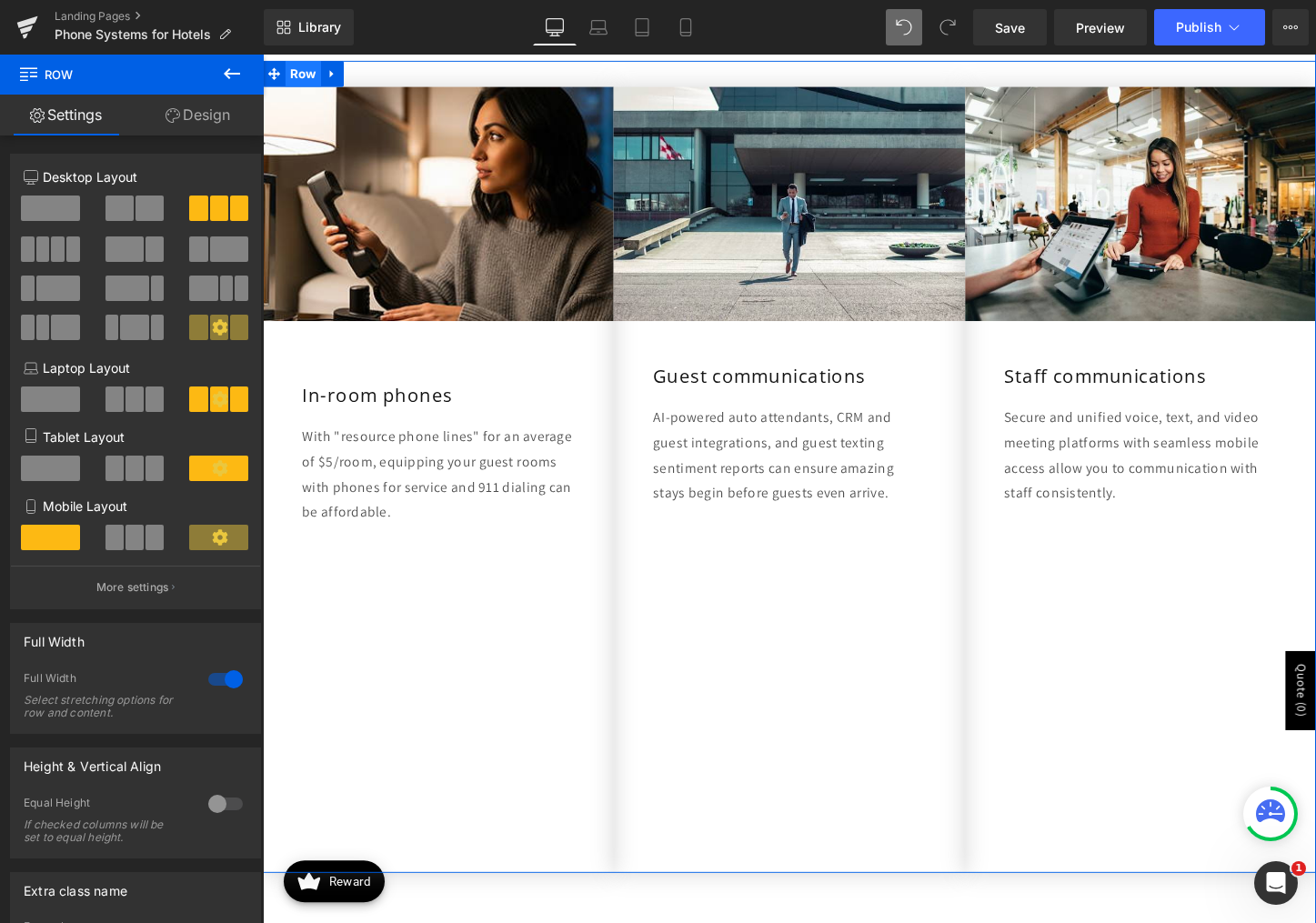
click at [300, 71] on span "Row" at bounding box center [306, 74] width 38 height 27
click at [214, 675] on div at bounding box center [226, 679] width 43 height 29
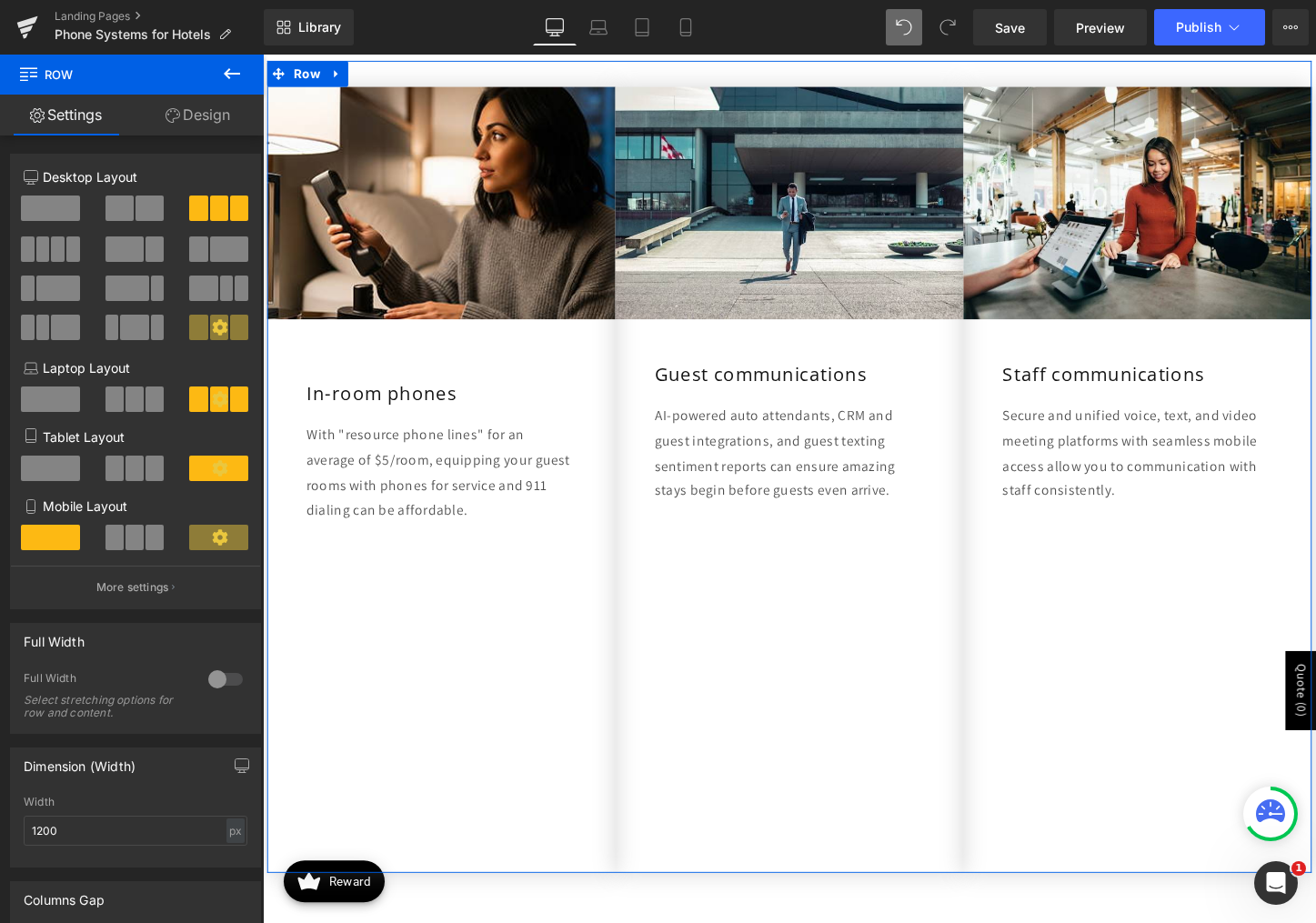
click at [214, 675] on div at bounding box center [226, 679] width 43 height 29
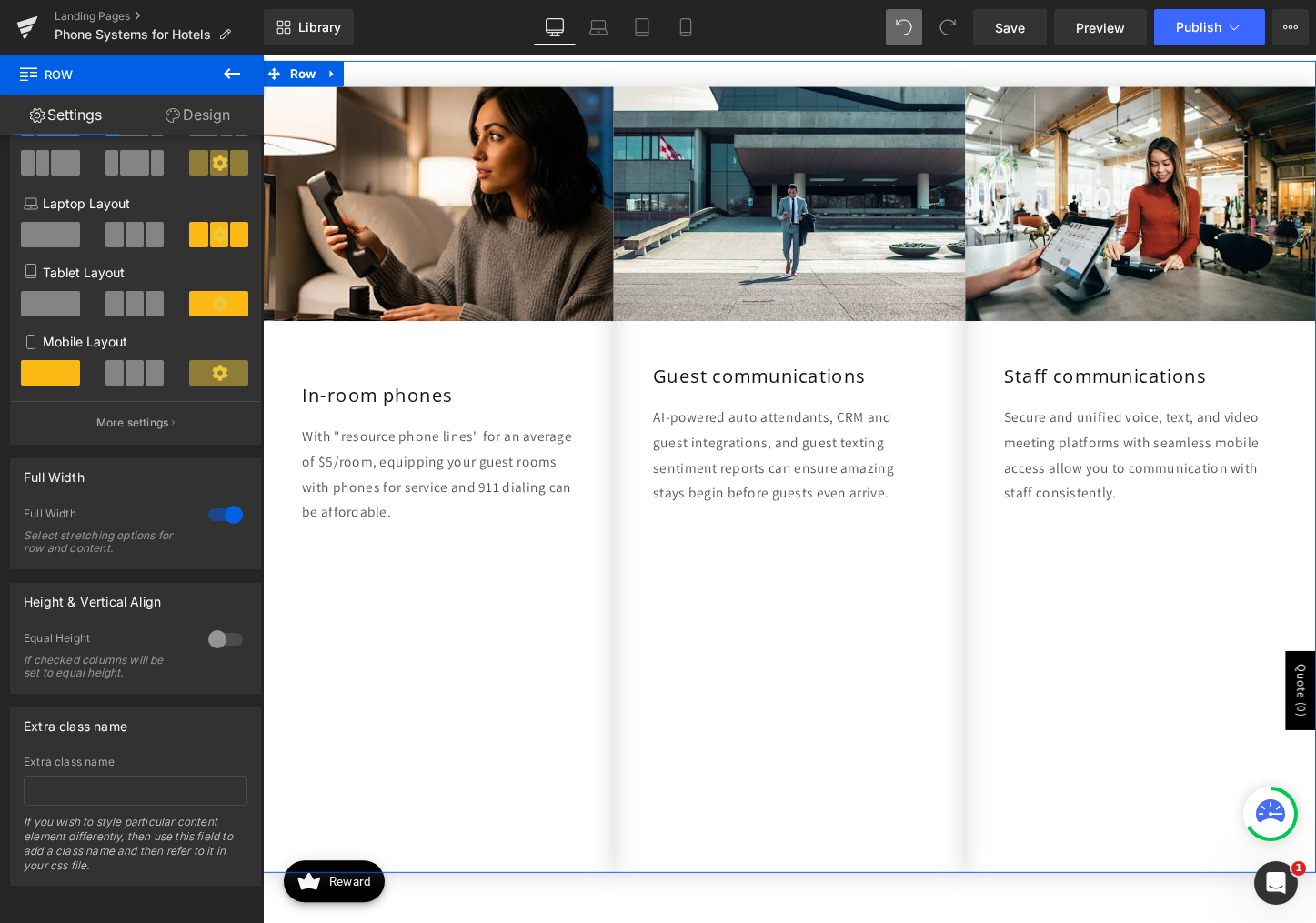
scroll to position [178, 0]
click at [217, 633] on div at bounding box center [226, 639] width 43 height 29
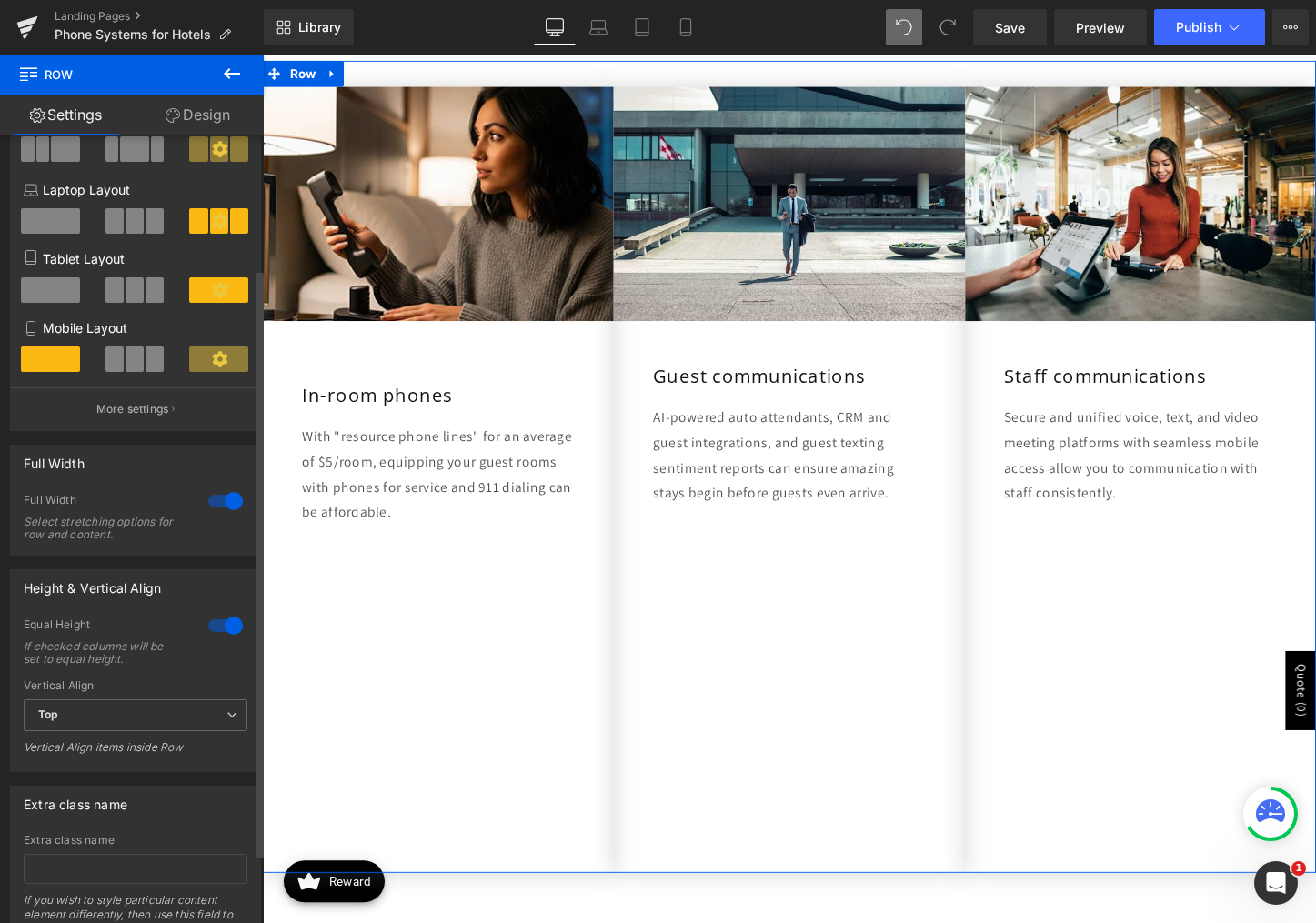
click at [217, 633] on div at bounding box center [226, 626] width 43 height 29
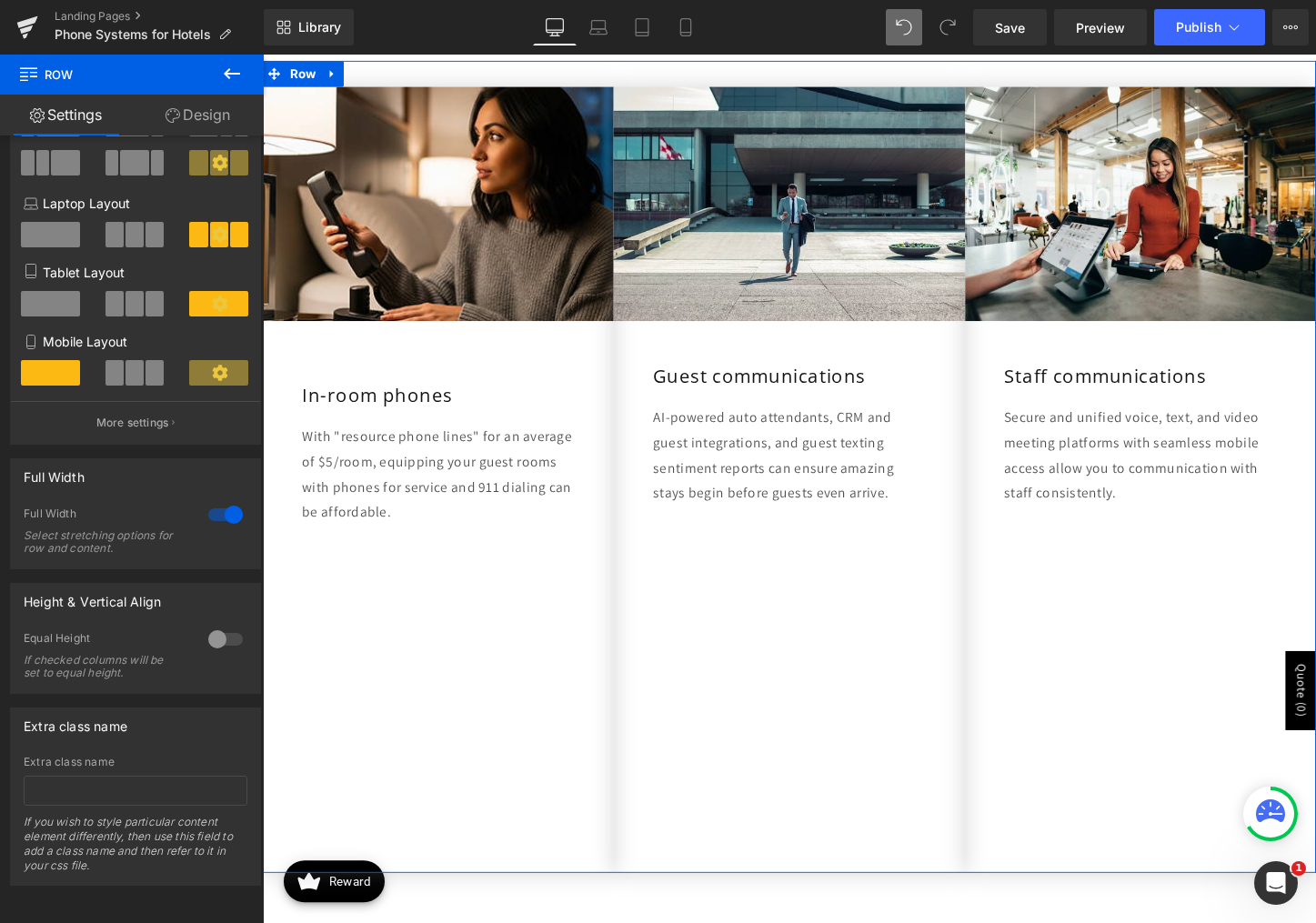
click at [198, 123] on link "Design" at bounding box center [198, 116] width 132 height 41
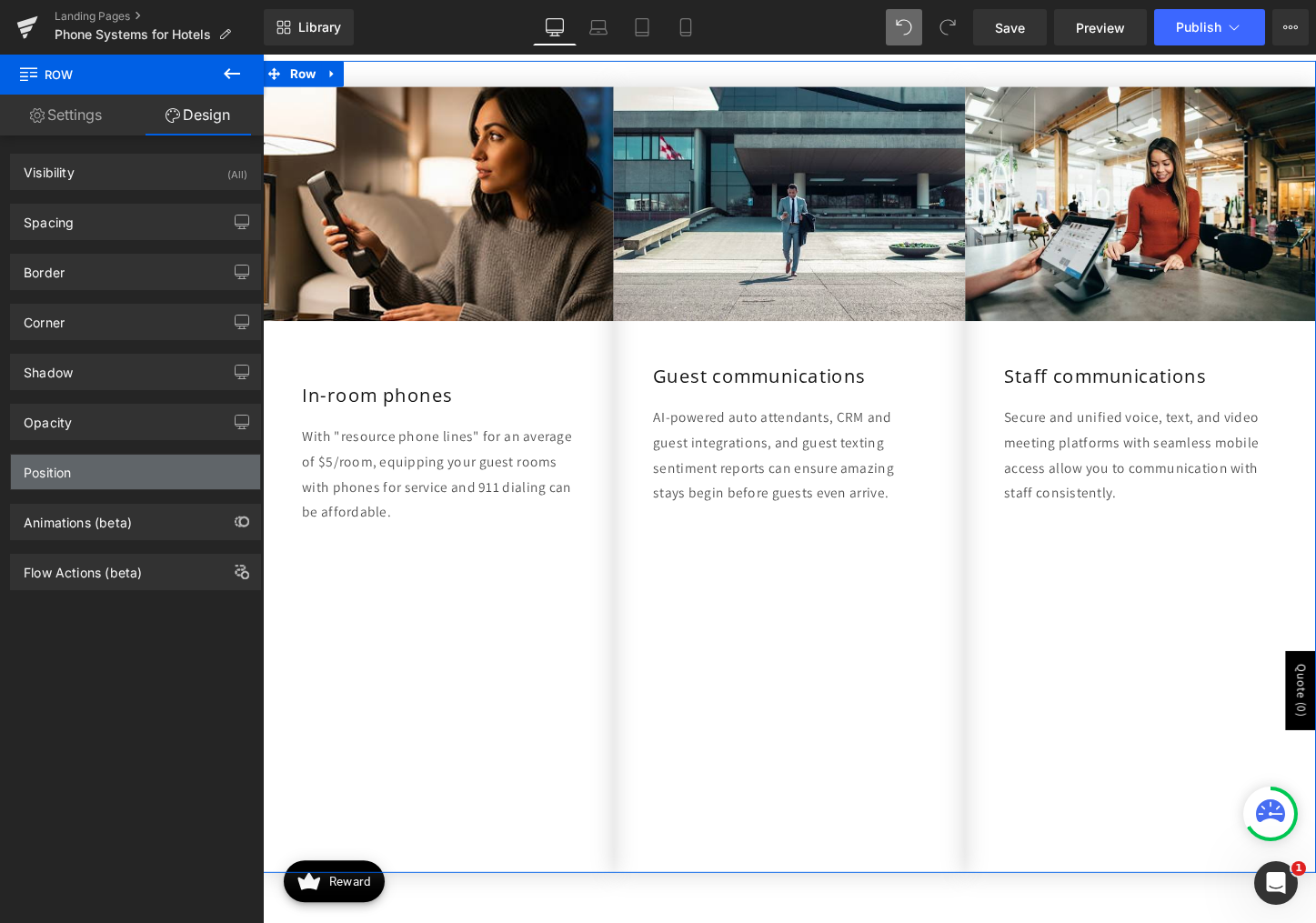
click at [103, 476] on div "Position" at bounding box center [135, 471] width 249 height 35
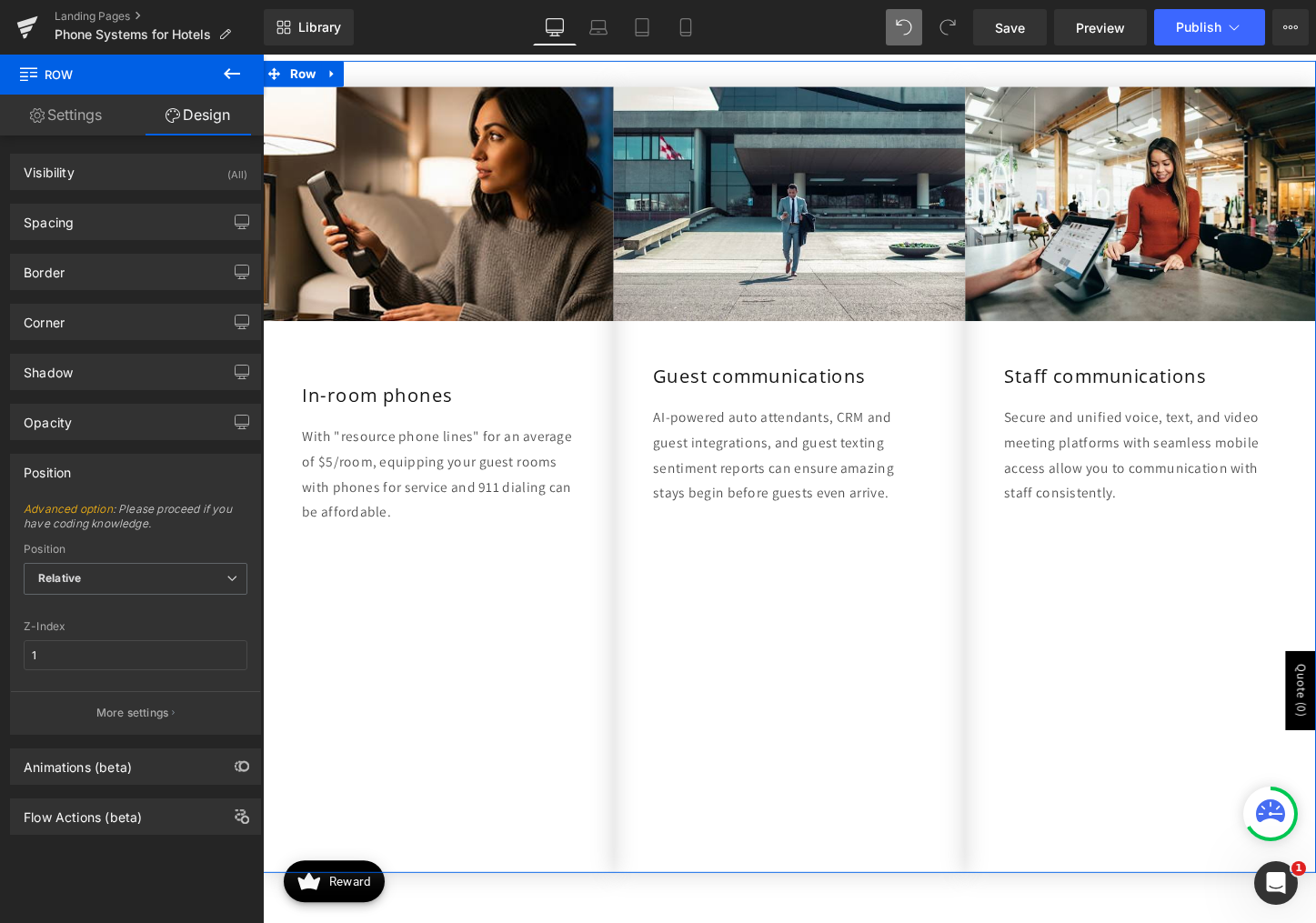
click at [103, 476] on div "Position" at bounding box center [135, 471] width 249 height 35
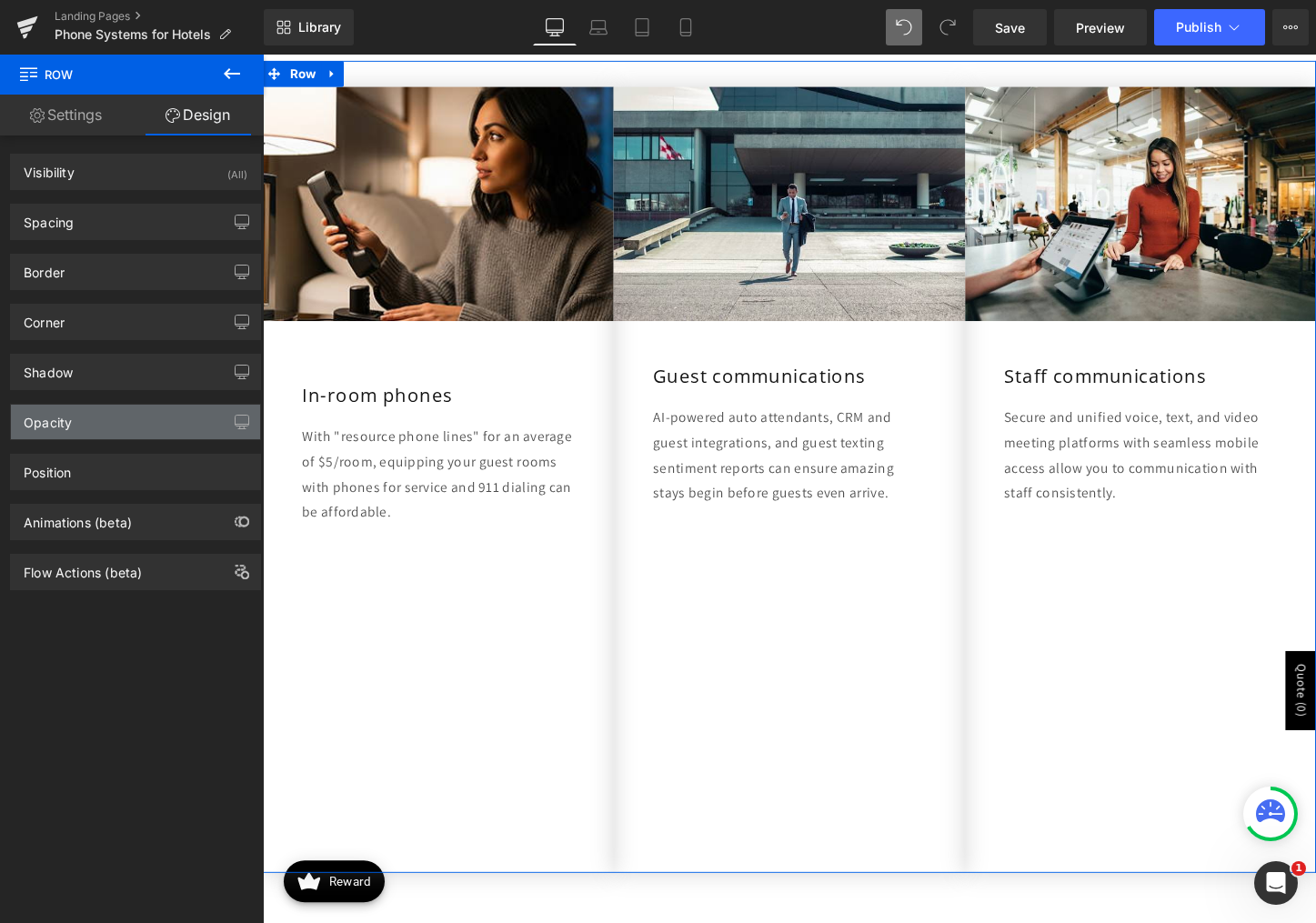
click at [133, 423] on div "Opacity" at bounding box center [135, 422] width 249 height 35
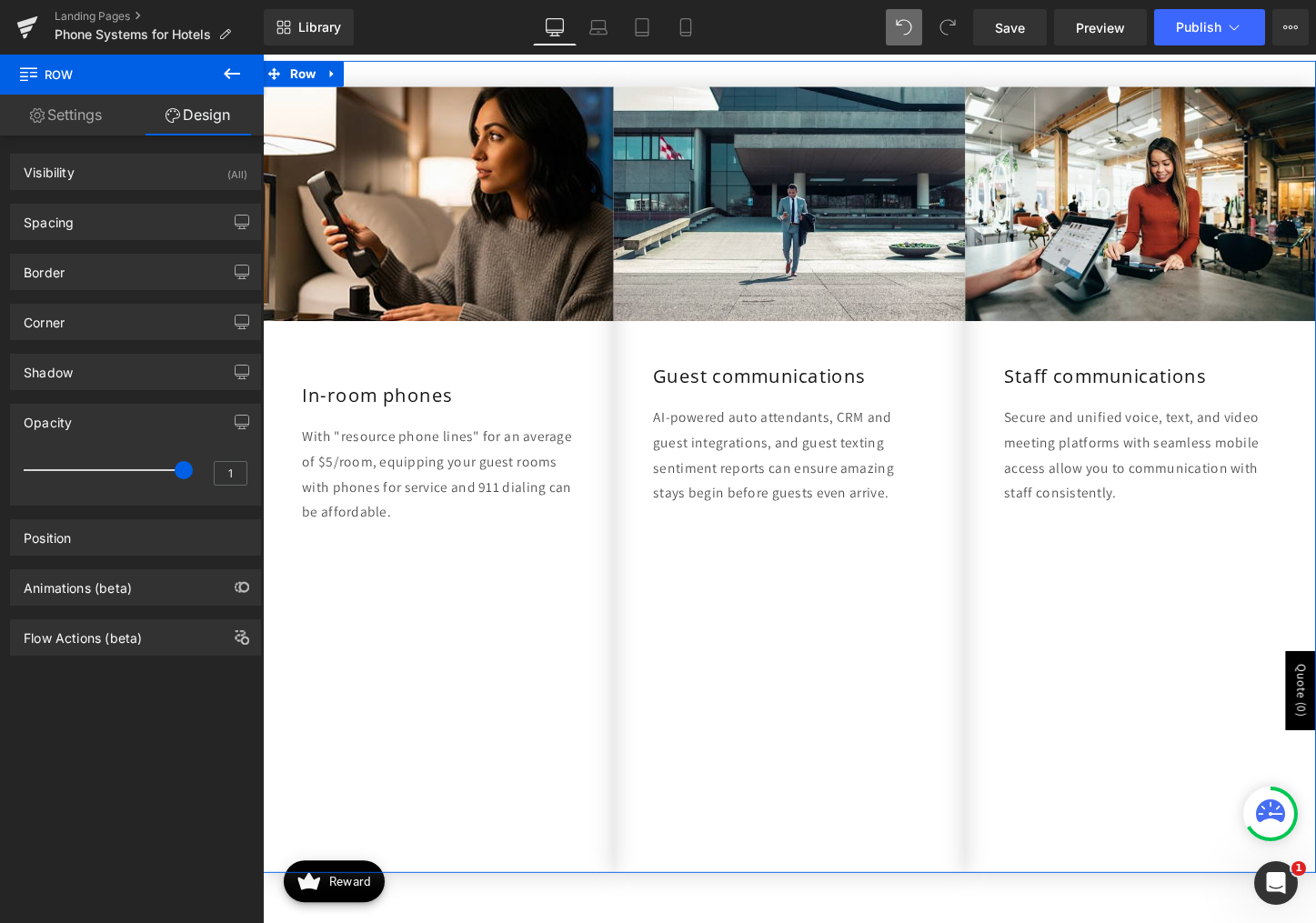
click at [133, 423] on div "Opacity" at bounding box center [135, 422] width 249 height 35
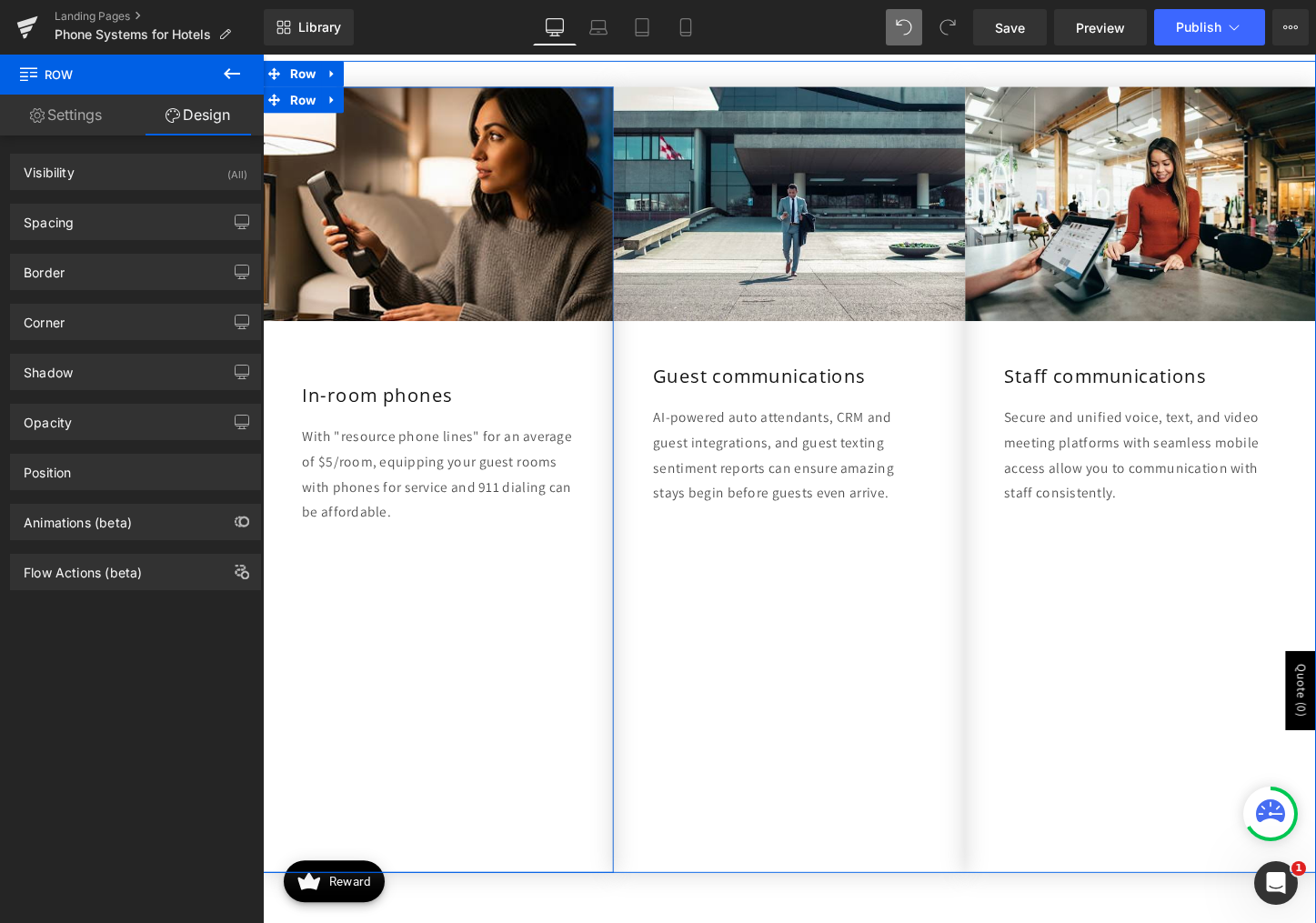
click at [423, 744] on div "Image In-room phones Heading With "resource phone lines" for an average of $5/r…" at bounding box center [446, 499] width 367 height 821
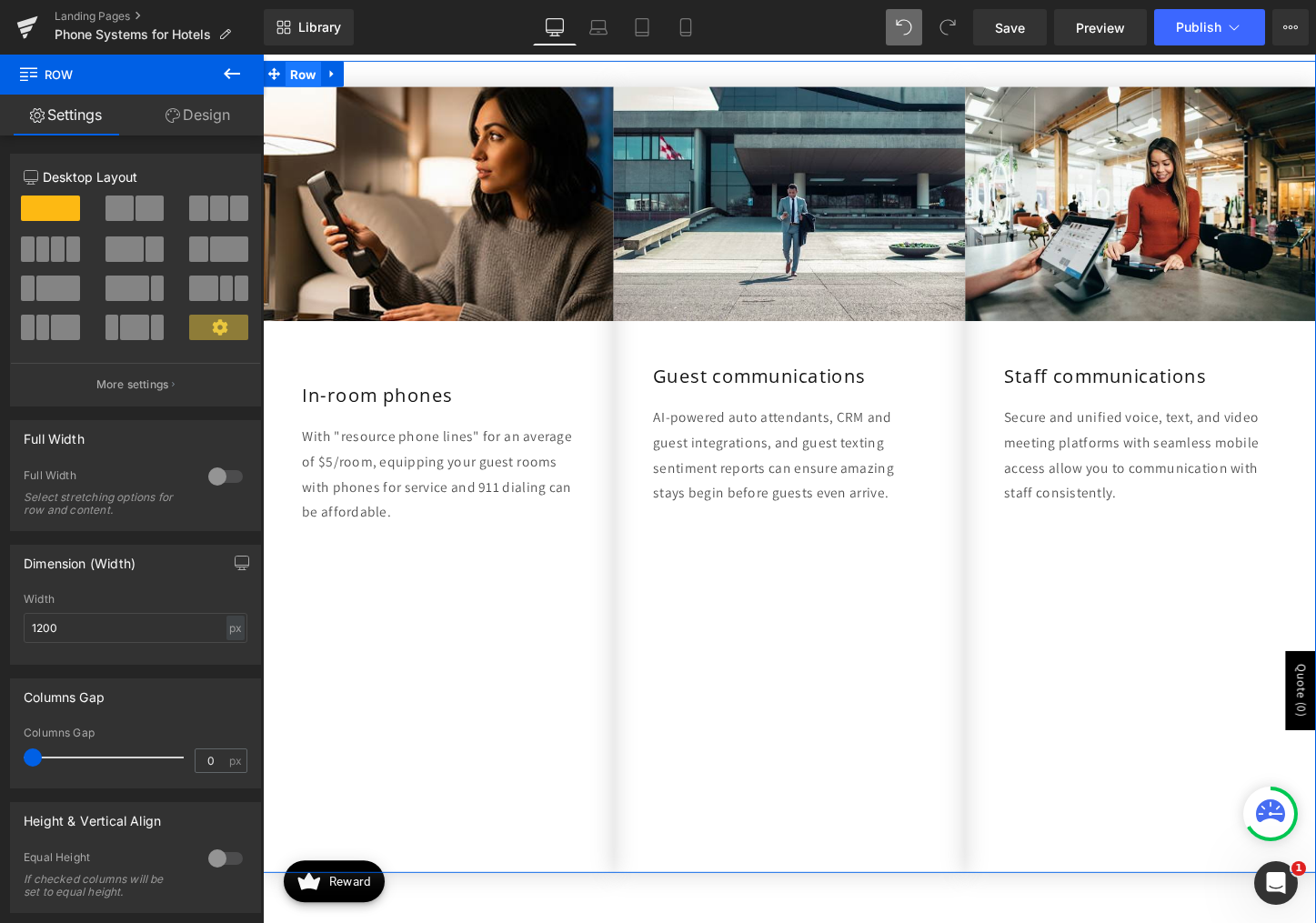
click at [298, 71] on span "Row" at bounding box center [306, 75] width 38 height 27
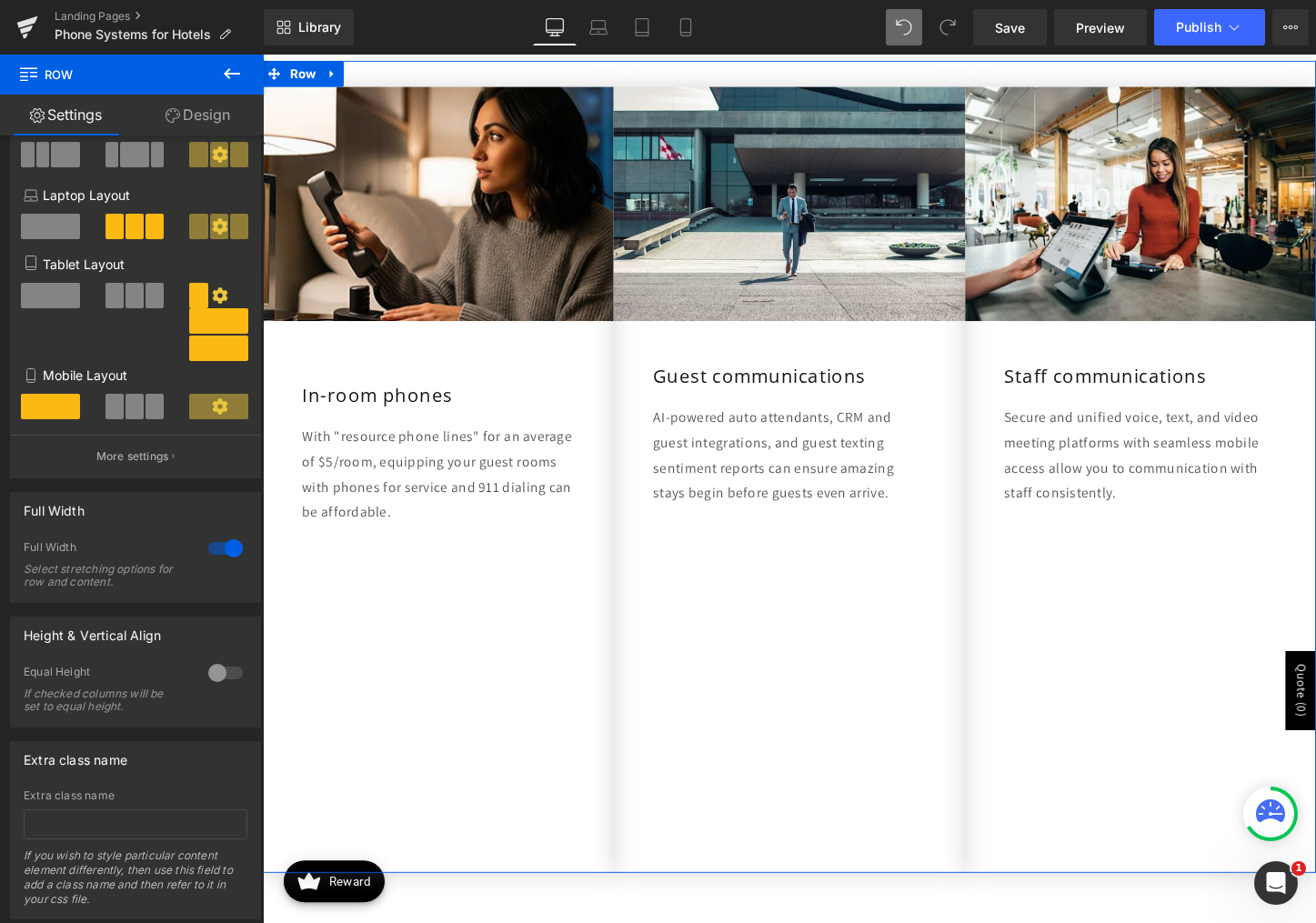
scroll to position [220, 0]
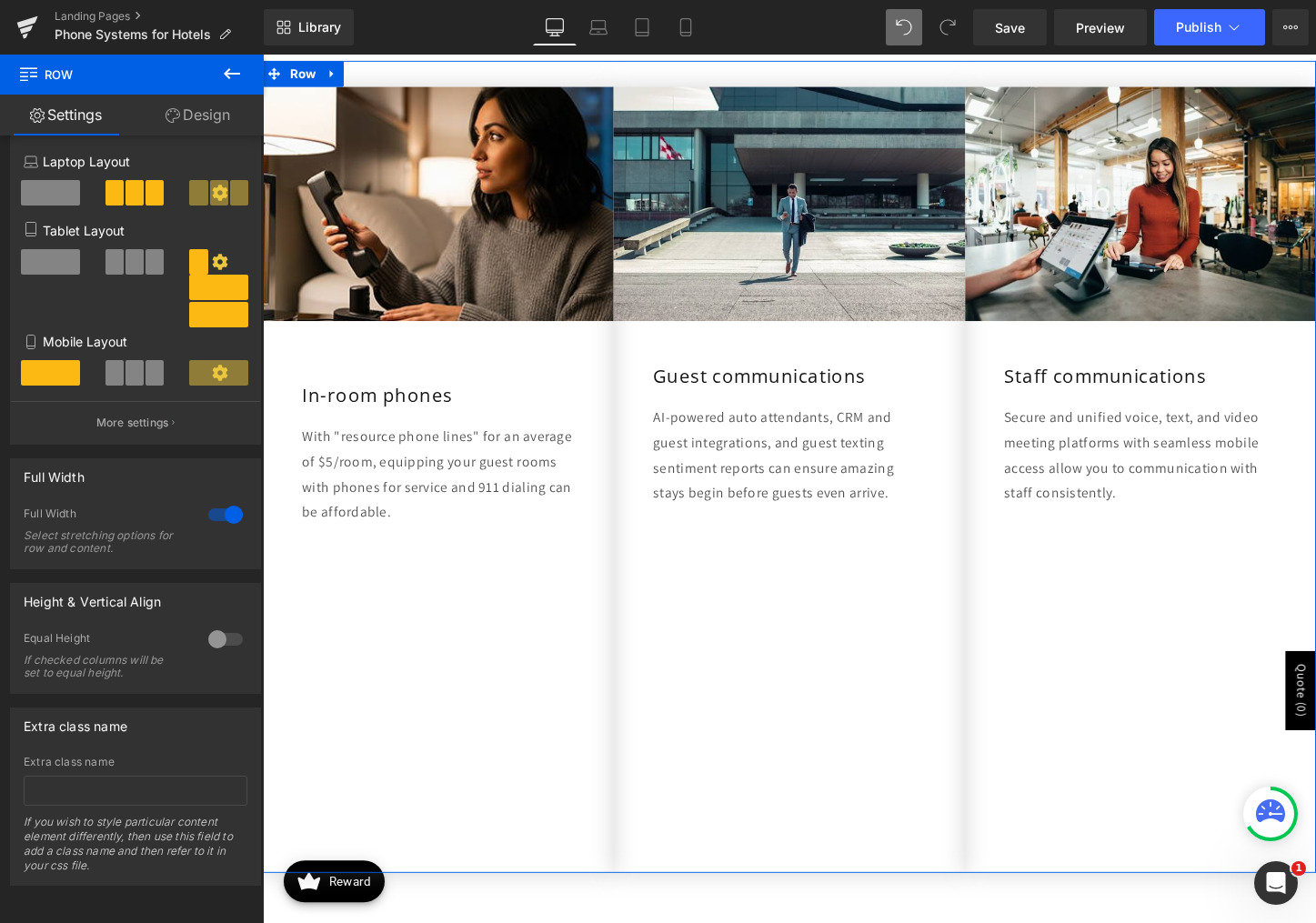
click at [213, 126] on link "Design" at bounding box center [198, 116] width 132 height 41
